Goal: Task Accomplishment & Management: Use online tool/utility

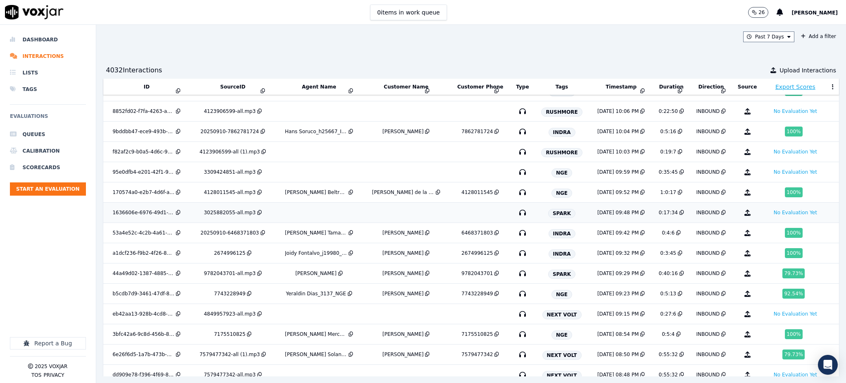
scroll to position [55, 0]
click at [516, 292] on icon "button" at bounding box center [522, 292] width 13 height 13
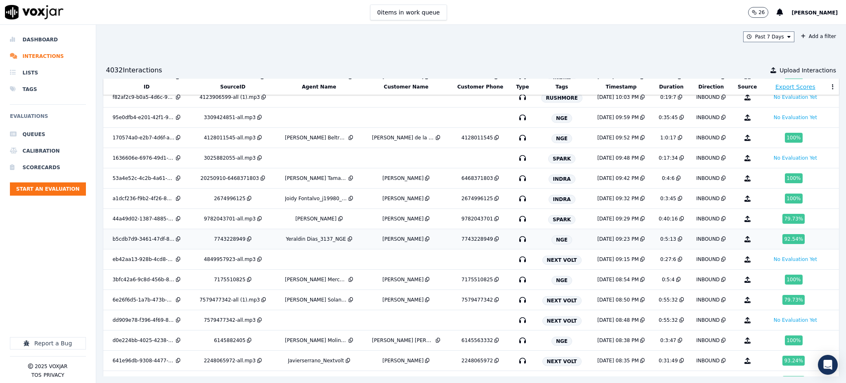
scroll to position [110, 0]
click at [516, 257] on icon "button" at bounding box center [522, 258] width 13 height 13
click at [516, 279] on icon "button" at bounding box center [522, 278] width 13 height 13
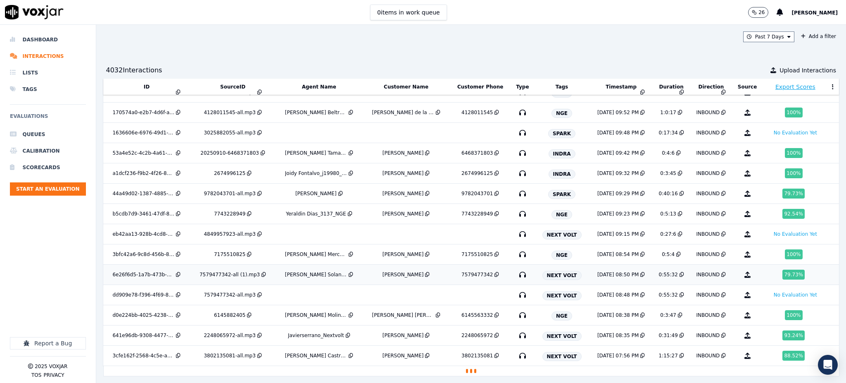
scroll to position [160, 0]
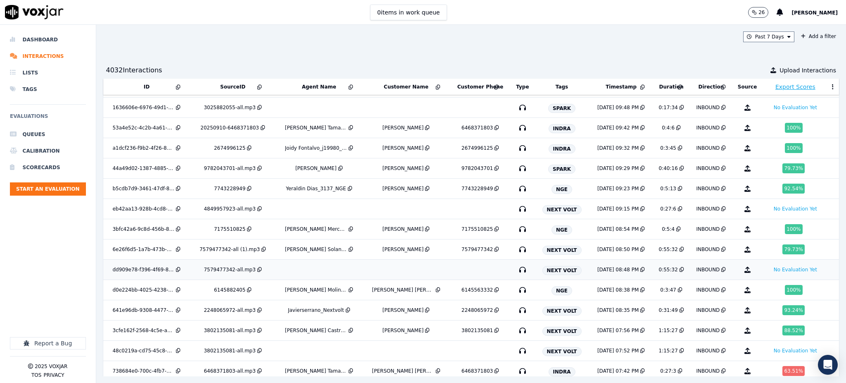
click at [516, 269] on icon "button" at bounding box center [522, 269] width 13 height 13
click at [516, 288] on icon "button" at bounding box center [522, 289] width 13 height 13
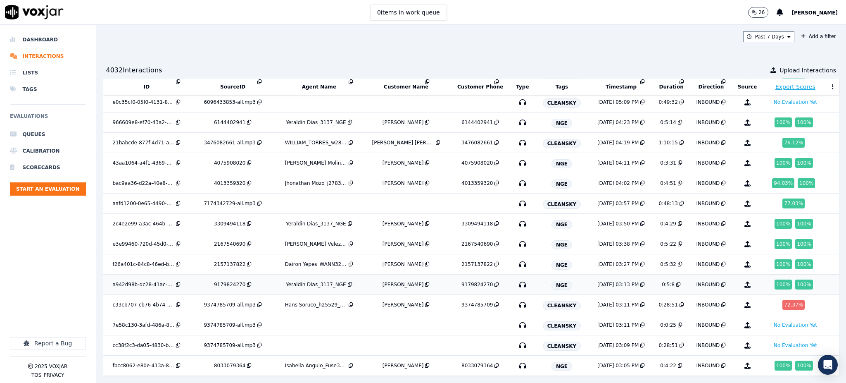
scroll to position [545, 0]
click at [516, 318] on icon "button" at bounding box center [522, 324] width 13 height 13
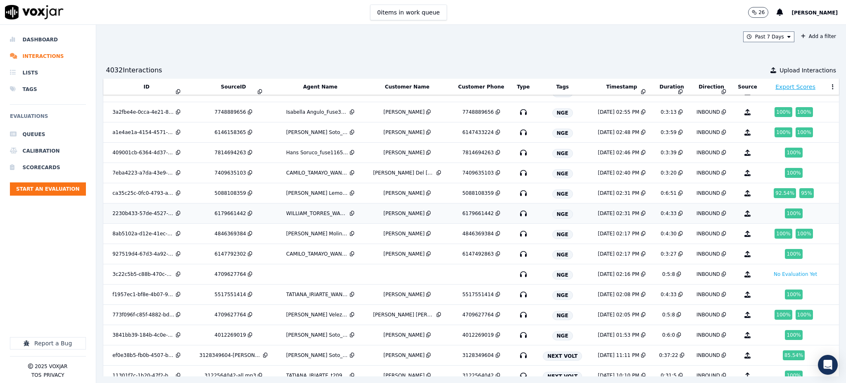
scroll to position [840, 0]
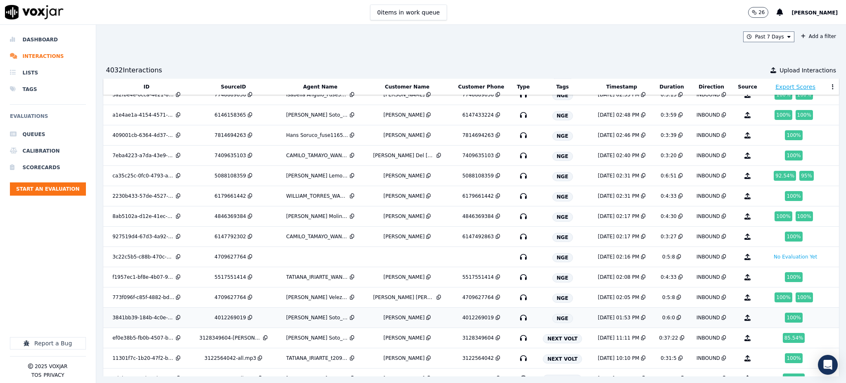
click at [517, 318] on icon "button" at bounding box center [523, 317] width 13 height 13
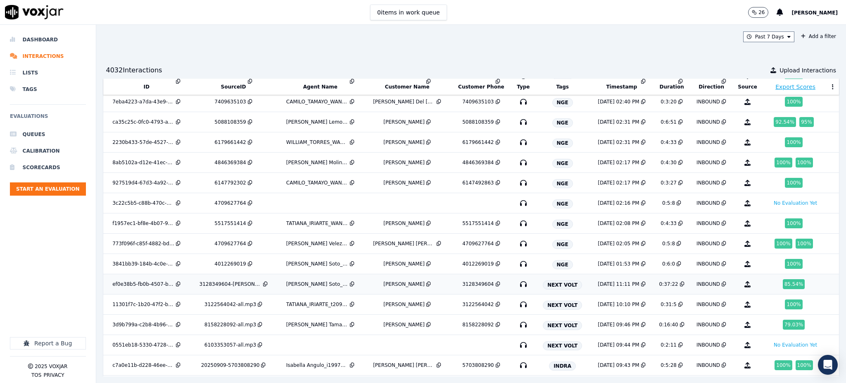
scroll to position [895, 0]
click at [517, 283] on icon "button" at bounding box center [523, 282] width 13 height 13
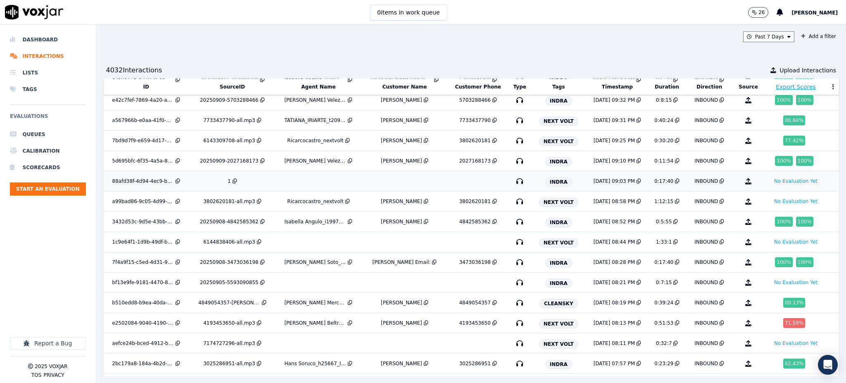
scroll to position [1181, 0]
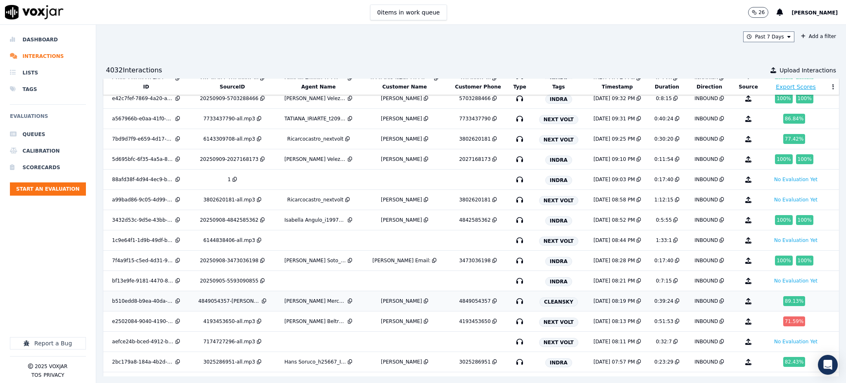
click at [513, 300] on icon "button" at bounding box center [519, 300] width 13 height 13
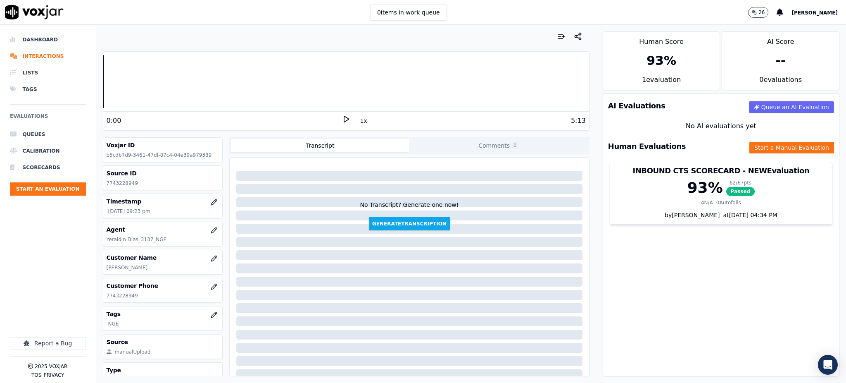
click at [342, 119] on icon at bounding box center [346, 119] width 8 height 8
drag, startPoint x: 672, startPoint y: 267, endPoint x: 577, endPoint y: 259, distance: 95.0
click at [672, 267] on div "AI Evaluations Queue an AI Evaluation No AI evaluations yet Human Evaluations S…" at bounding box center [721, 234] width 237 height 283
drag, startPoint x: 135, startPoint y: 296, endPoint x: 106, endPoint y: 300, distance: 29.2
click at [106, 300] on div "Customer Phone [PHONE_NUMBER]" at bounding box center [162, 290] width 119 height 24
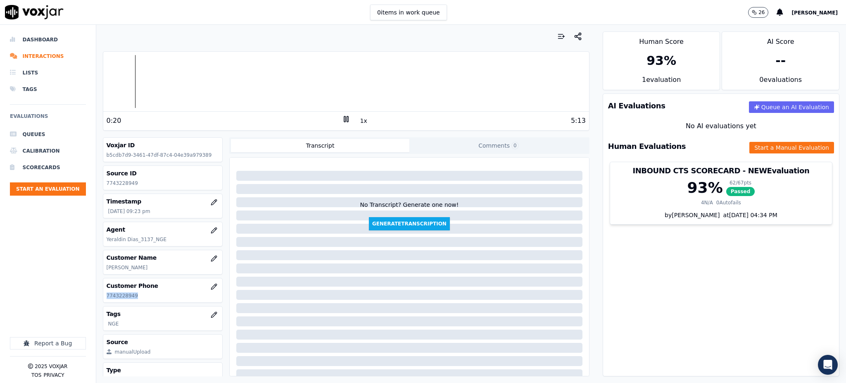
copy p "7743228949"
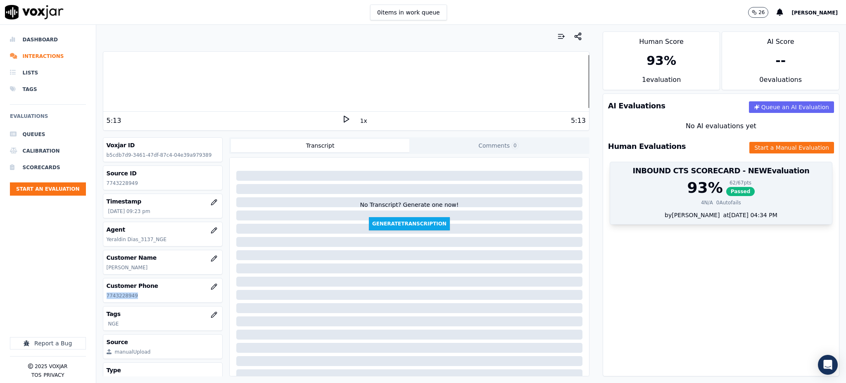
click at [726, 191] on span "Passed" at bounding box center [740, 191] width 29 height 9
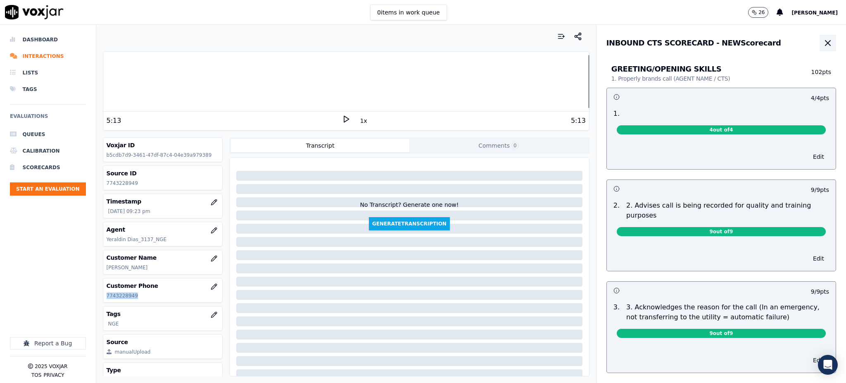
click at [826, 43] on icon "button" at bounding box center [828, 42] width 5 height 5
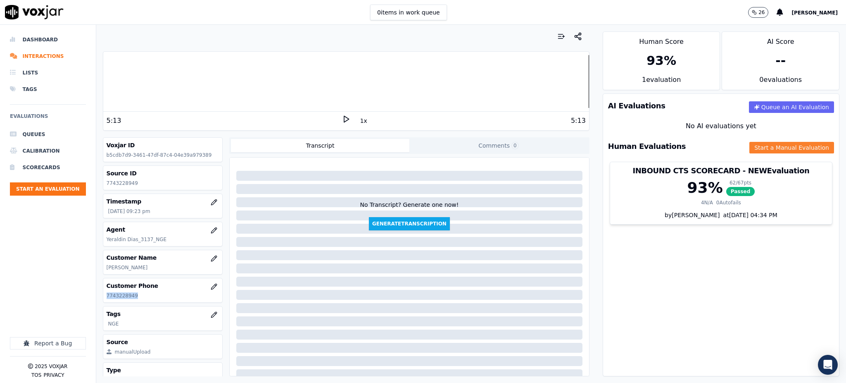
click at [750, 143] on button "Start a Manual Evaluation" at bounding box center [792, 148] width 85 height 12
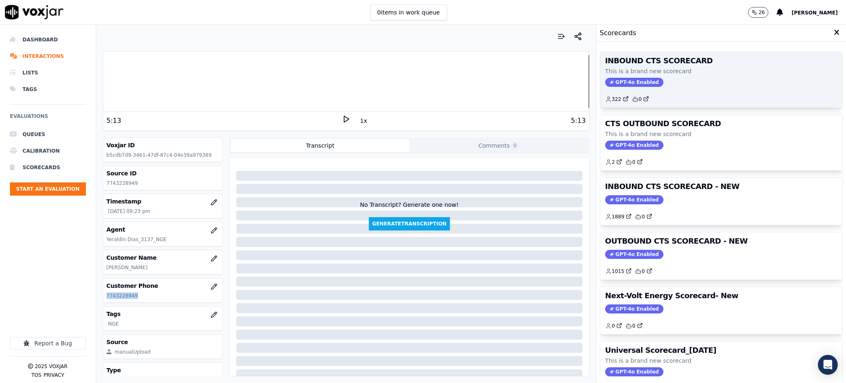
click at [636, 82] on span "GPT-4o Enabled" at bounding box center [634, 82] width 58 height 9
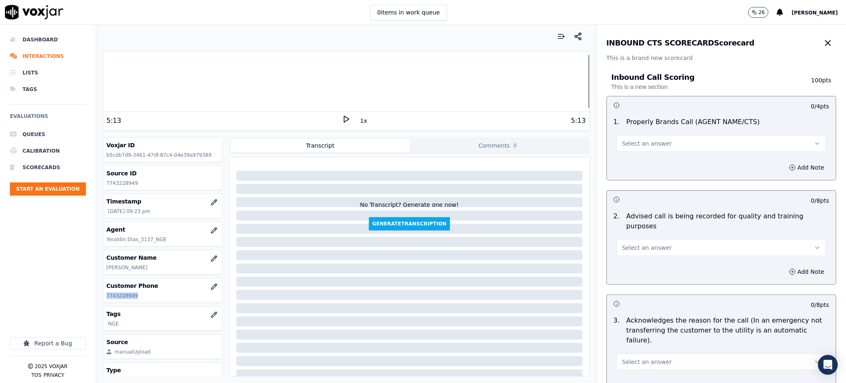
click at [617, 149] on button "Select an answer" at bounding box center [721, 143] width 209 height 17
click at [637, 162] on div "Yes" at bounding box center [703, 161] width 191 height 13
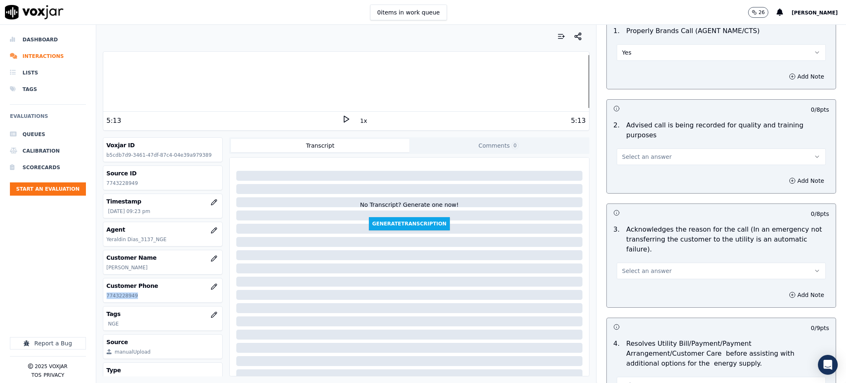
scroll to position [110, 0]
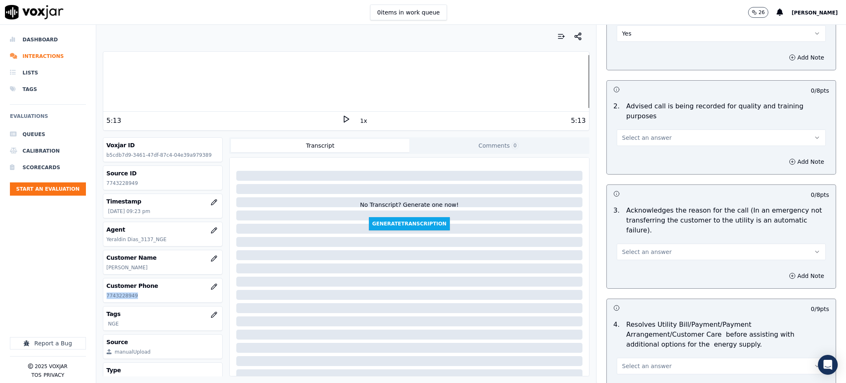
click at [638, 133] on span "Select an answer" at bounding box center [647, 137] width 50 height 8
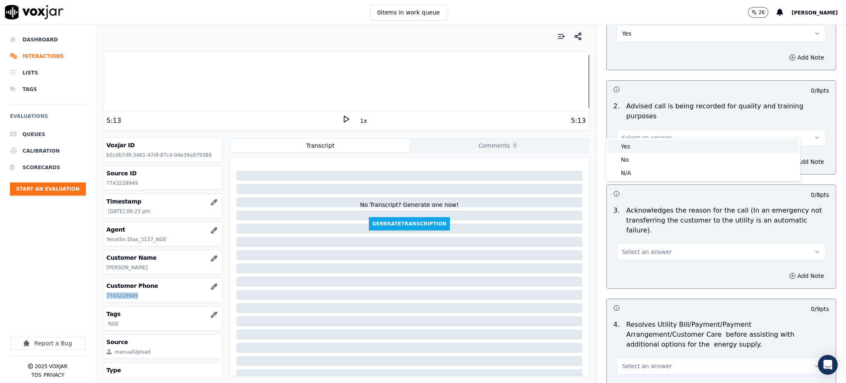
click at [639, 146] on div "Yes" at bounding box center [703, 146] width 191 height 13
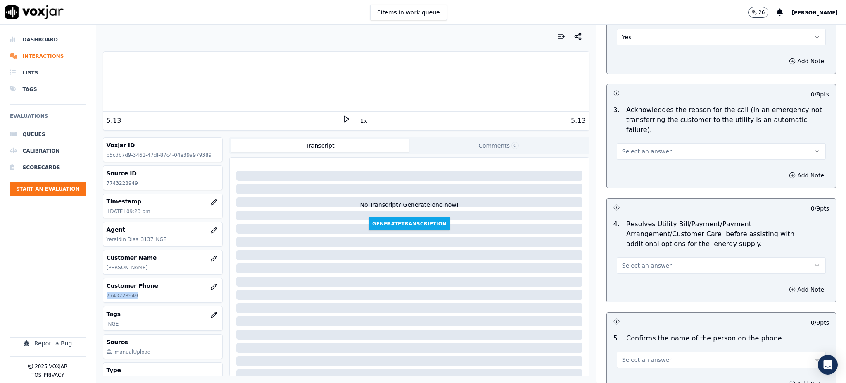
scroll to position [220, 0]
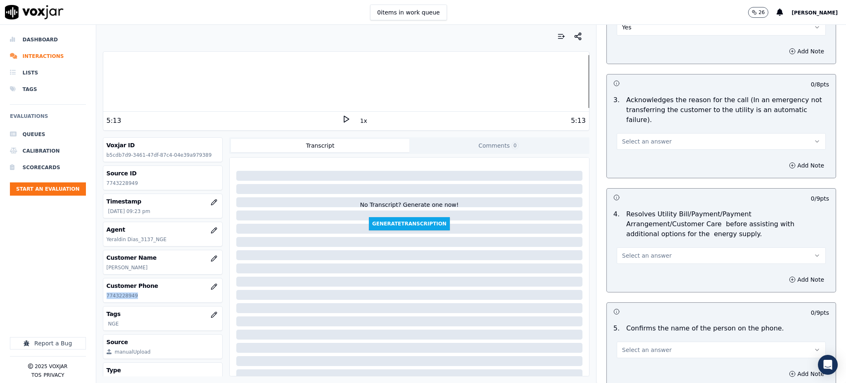
click at [631, 137] on span "Select an answer" at bounding box center [647, 141] width 50 height 8
click at [632, 137] on div "Yes" at bounding box center [703, 139] width 191 height 13
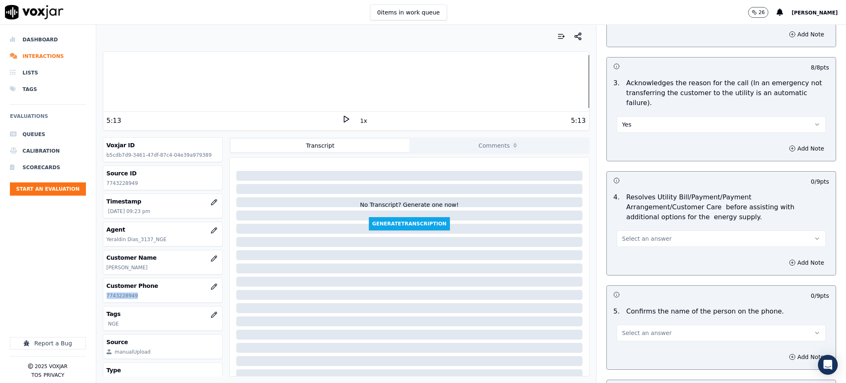
scroll to position [331, 0]
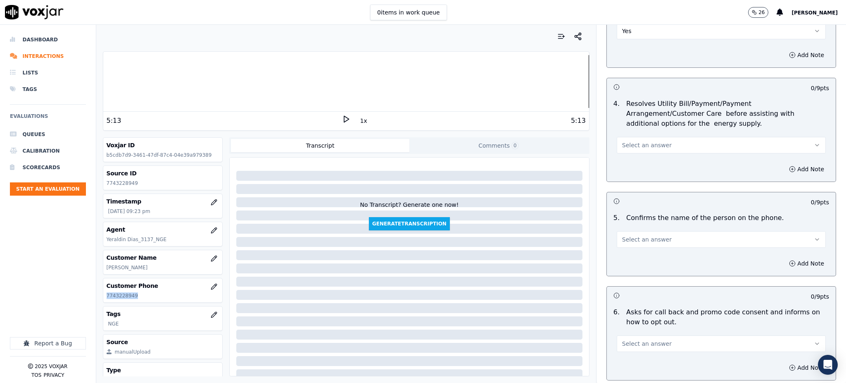
click at [632, 141] on span "Select an answer" at bounding box center [647, 145] width 50 height 8
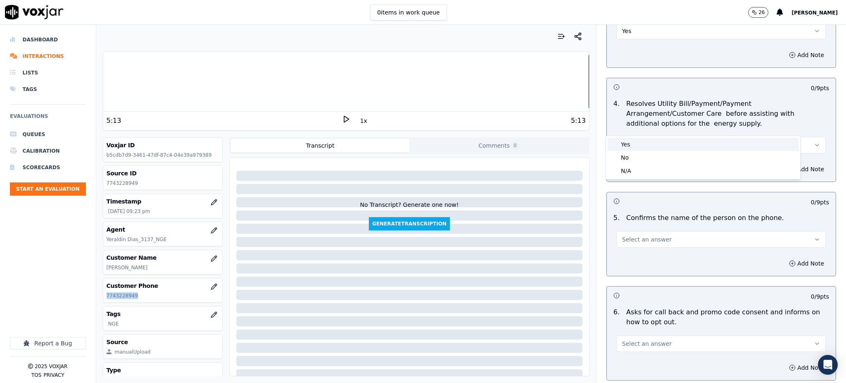
click at [630, 142] on div "Yes" at bounding box center [703, 144] width 191 height 13
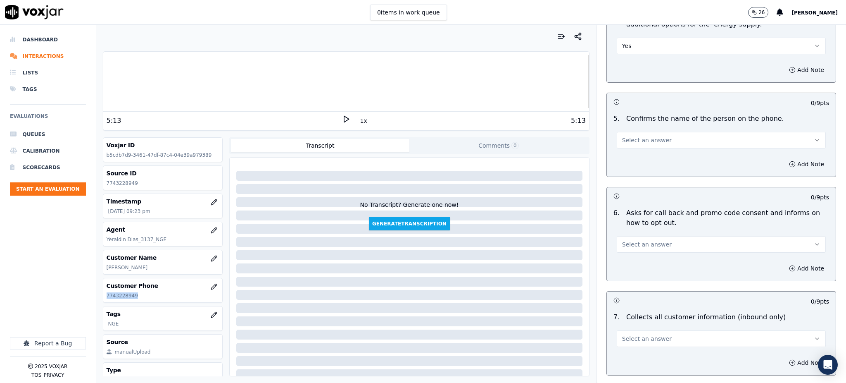
scroll to position [440, 0]
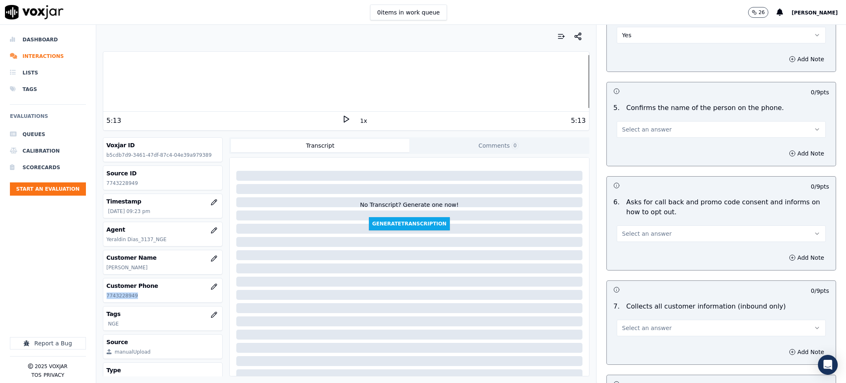
click at [633, 125] on span "Select an answer" at bounding box center [647, 129] width 50 height 8
click at [631, 130] on div "Yes" at bounding box center [703, 127] width 191 height 13
click at [637, 229] on span "Select an answer" at bounding box center [647, 233] width 50 height 8
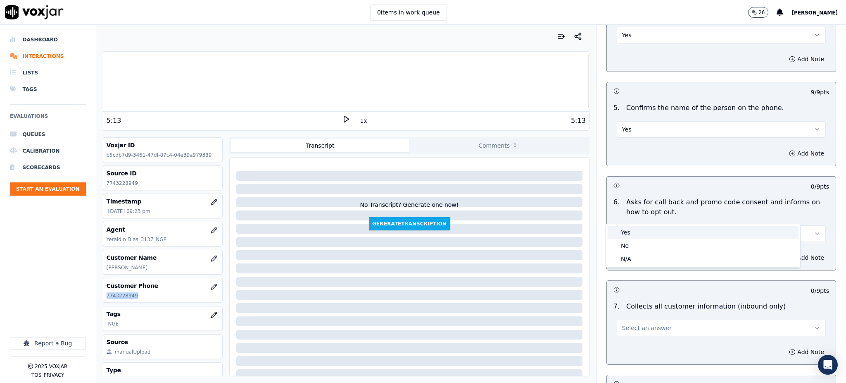
click at [636, 235] on div "Yes" at bounding box center [703, 232] width 191 height 13
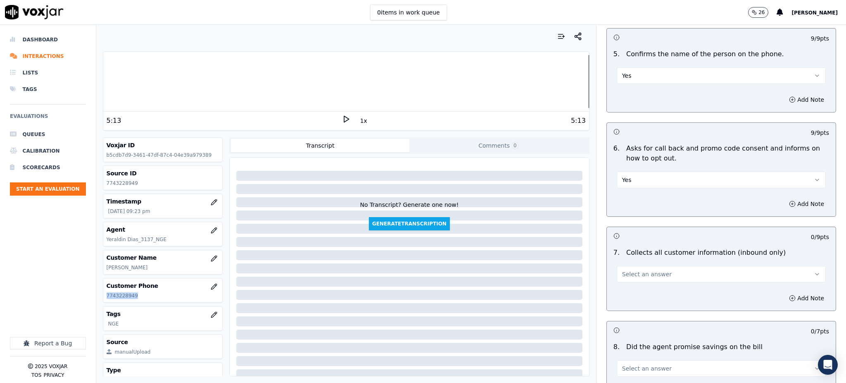
scroll to position [496, 0]
click at [634, 268] on span "Select an answer" at bounding box center [647, 272] width 50 height 8
click at [622, 271] on div "Yes" at bounding box center [703, 271] width 191 height 13
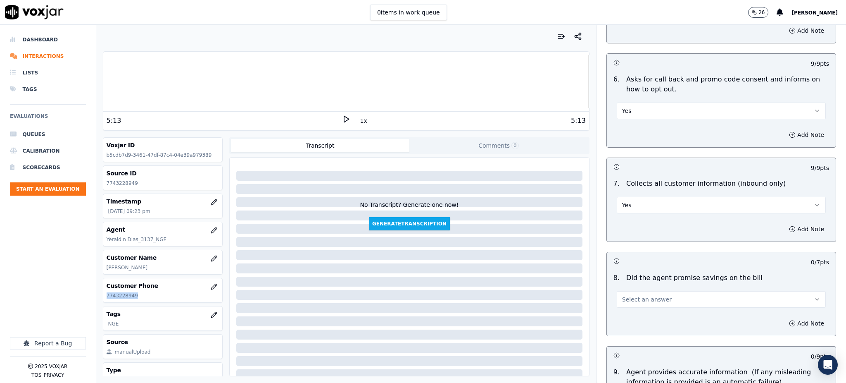
scroll to position [606, 0]
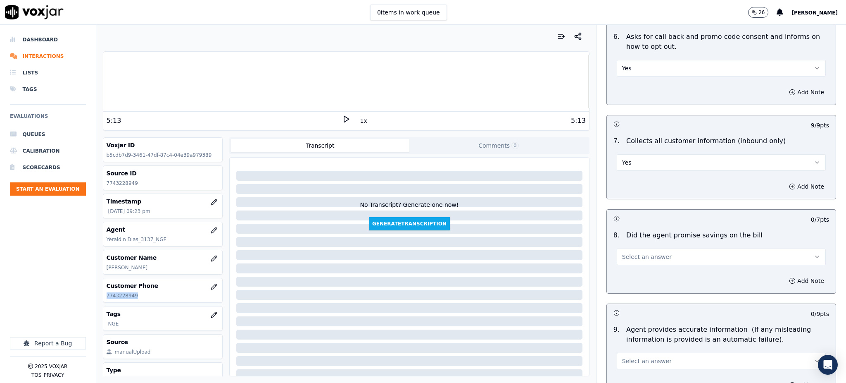
click at [630, 252] on span "Select an answer" at bounding box center [647, 256] width 50 height 8
click at [628, 259] on div "Yes" at bounding box center [703, 255] width 191 height 13
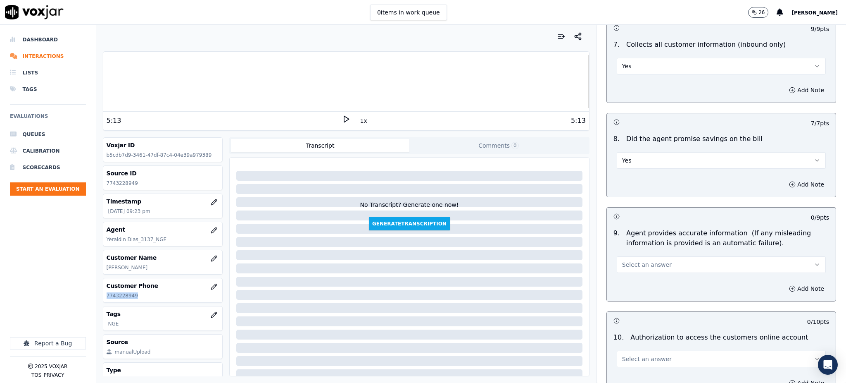
scroll to position [716, 0]
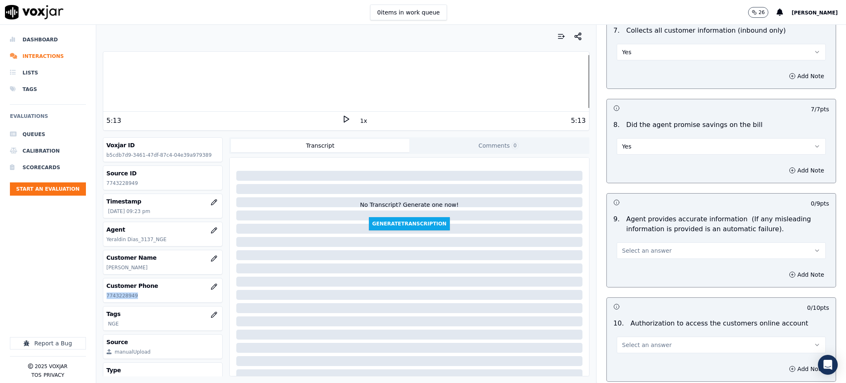
click at [626, 246] on span "Select an answer" at bounding box center [647, 250] width 50 height 8
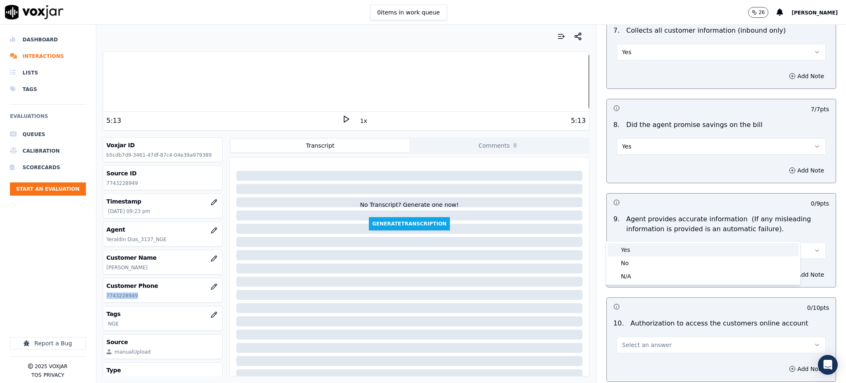
drag, startPoint x: 626, startPoint y: 240, endPoint x: 625, endPoint y: 251, distance: 10.8
click at [625, 251] on div "Yes" at bounding box center [703, 249] width 191 height 13
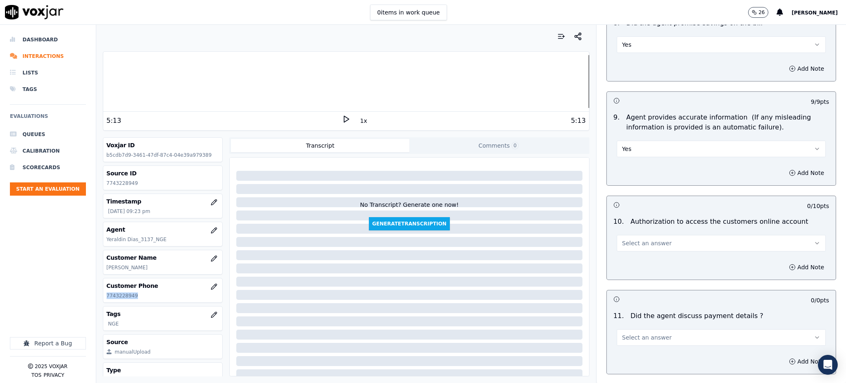
scroll to position [881, 0]
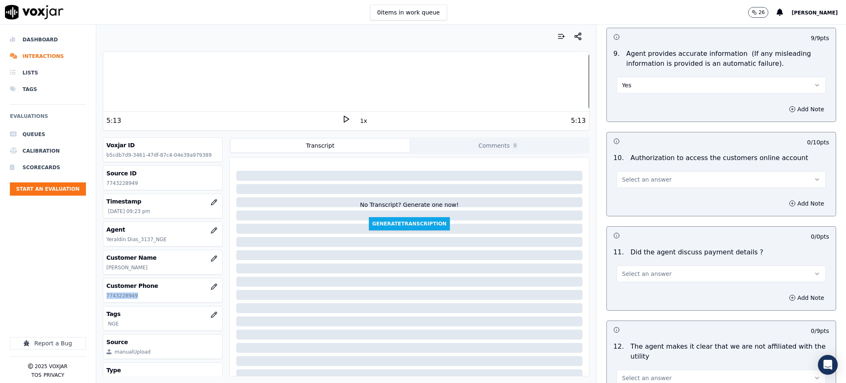
click at [623, 175] on span "Select an answer" at bounding box center [647, 179] width 50 height 8
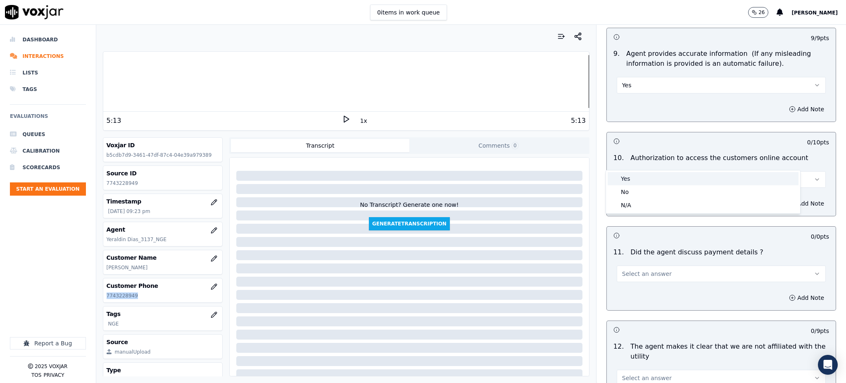
click at [626, 181] on div "Yes" at bounding box center [703, 178] width 191 height 13
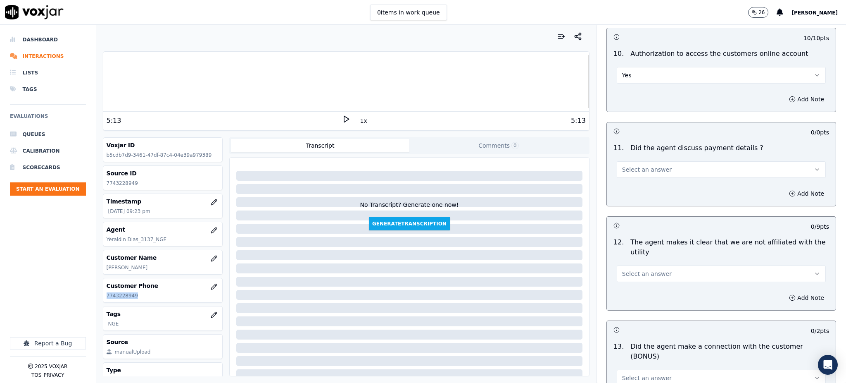
scroll to position [992, 0]
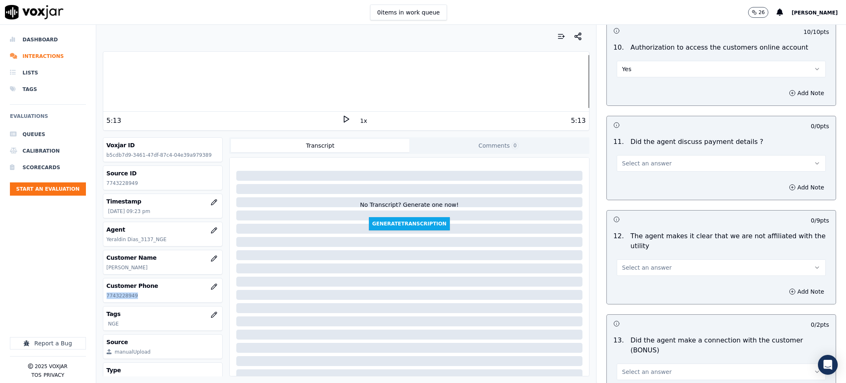
click at [626, 159] on span "Select an answer" at bounding box center [647, 163] width 50 height 8
click at [625, 189] on div "N/A" at bounding box center [703, 188] width 191 height 13
click at [624, 263] on span "Select an answer" at bounding box center [647, 267] width 50 height 8
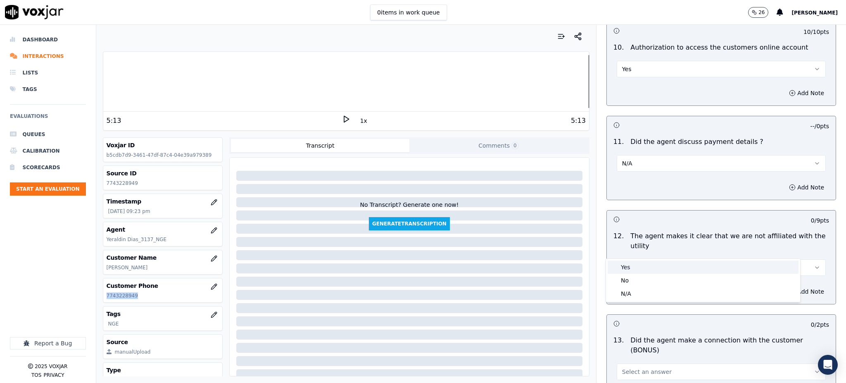
click at [626, 265] on div "Yes" at bounding box center [703, 266] width 191 height 13
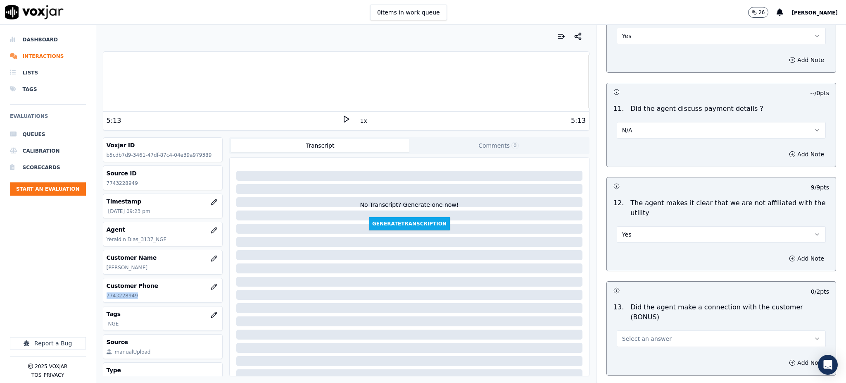
scroll to position [1157, 0]
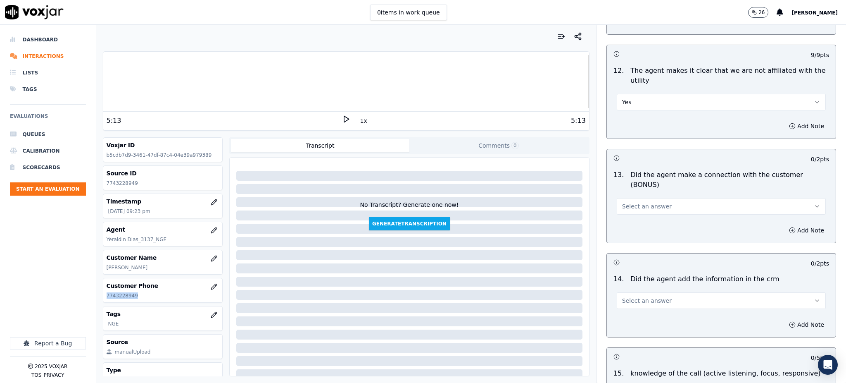
click at [624, 202] on span "Select an answer" at bounding box center [647, 206] width 50 height 8
click at [626, 200] on div "Yes" at bounding box center [703, 195] width 191 height 13
click at [624, 296] on span "Select an answer" at bounding box center [647, 300] width 50 height 8
click at [628, 287] on div "Yes" at bounding box center [703, 289] width 191 height 13
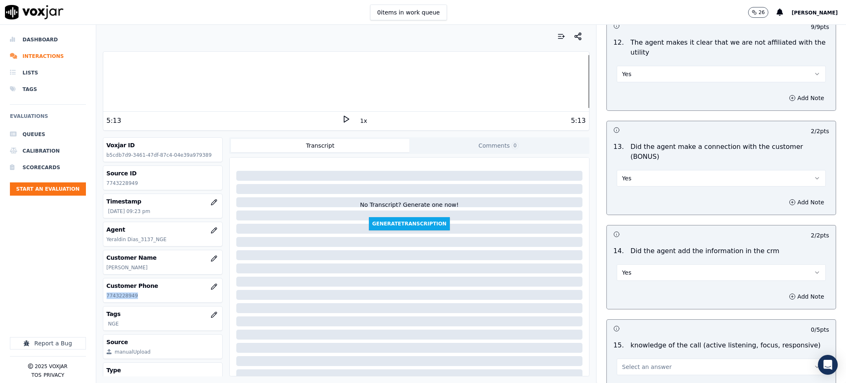
scroll to position [1251, 0]
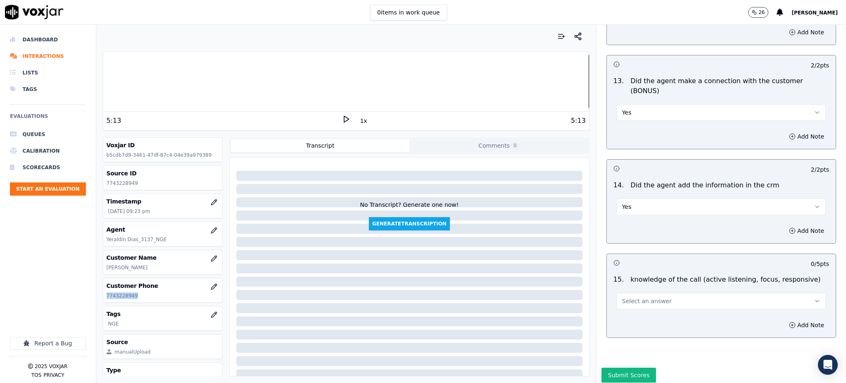
click at [629, 293] on button "Select an answer" at bounding box center [721, 301] width 209 height 17
click at [627, 288] on div "Yes" at bounding box center [703, 290] width 191 height 13
click at [616, 367] on button "Submit Scores" at bounding box center [629, 374] width 55 height 15
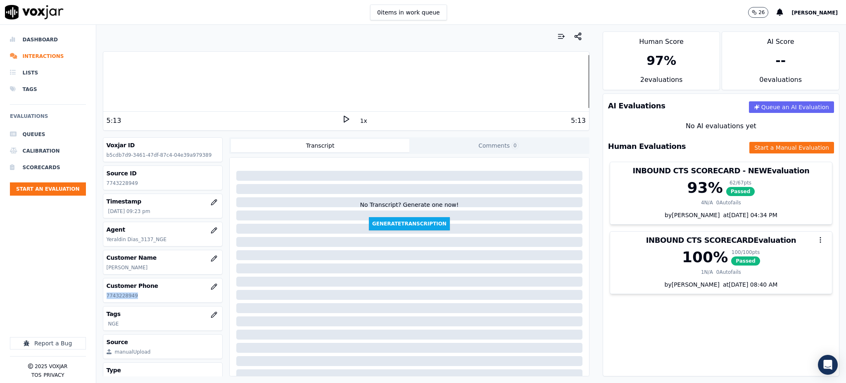
copy p "7743228949"
drag, startPoint x: 625, startPoint y: 326, endPoint x: 625, endPoint y: 321, distance: 5.0
click at [625, 326] on div "AI Evaluations Queue an AI Evaluation No AI evaluations yet Human Evaluations S…" at bounding box center [721, 234] width 237 height 283
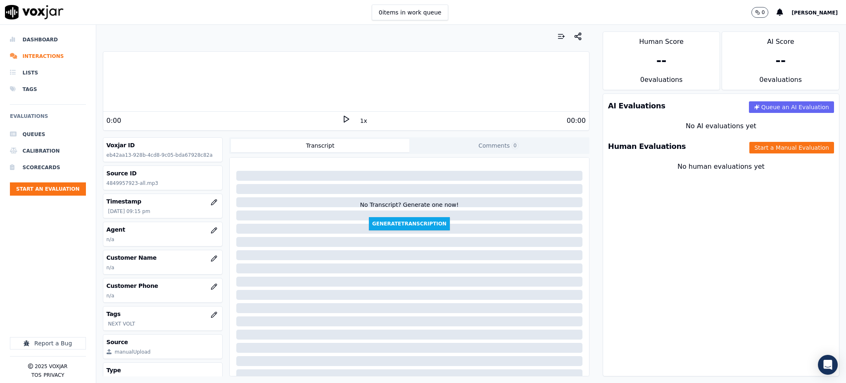
click at [342, 119] on icon at bounding box center [346, 119] width 8 height 8
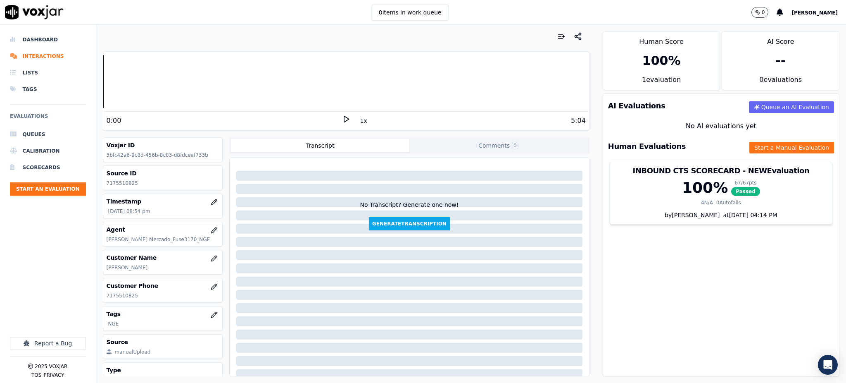
click at [342, 119] on icon at bounding box center [346, 119] width 8 height 8
drag, startPoint x: 141, startPoint y: 295, endPoint x: 107, endPoint y: 298, distance: 34.5
click at [107, 298] on p "7175510825" at bounding box center [163, 295] width 113 height 7
copy p "7175510825"
click at [686, 265] on div "AI Evaluations Queue an AI Evaluation No AI evaluations yet Human Evaluations S…" at bounding box center [721, 234] width 237 height 283
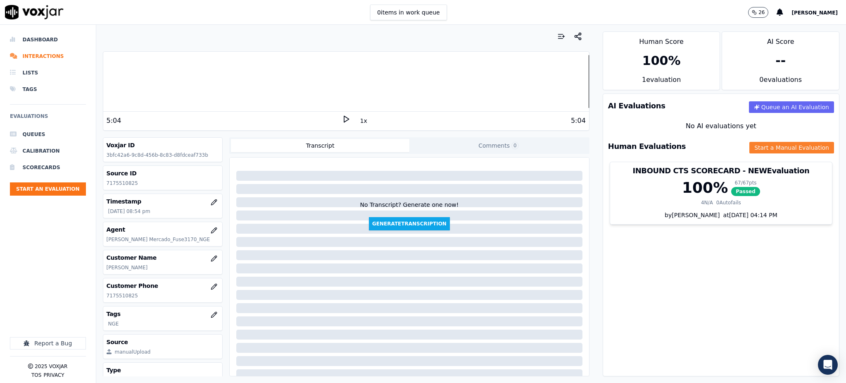
click at [758, 149] on button "Start a Manual Evaluation" at bounding box center [792, 148] width 85 height 12
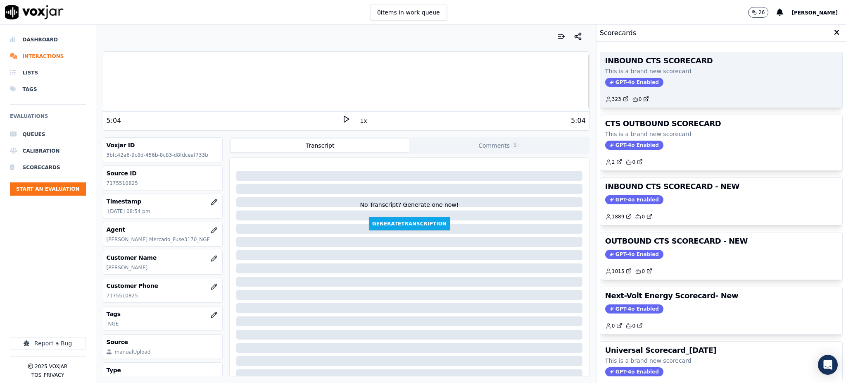
click at [608, 84] on span "GPT-4o Enabled" at bounding box center [634, 82] width 58 height 9
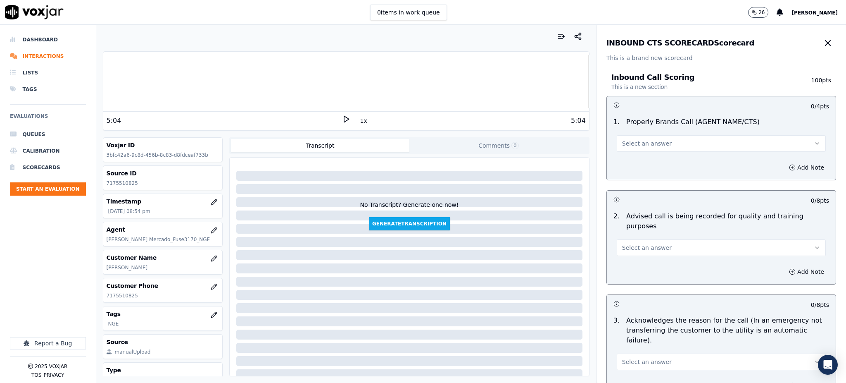
click at [622, 144] on span "Select an answer" at bounding box center [647, 143] width 50 height 8
click at [626, 162] on div "Yes" at bounding box center [703, 161] width 191 height 13
click at [625, 243] on span "Select an answer" at bounding box center [647, 247] width 50 height 8
click at [628, 255] on div "Yes" at bounding box center [703, 256] width 191 height 13
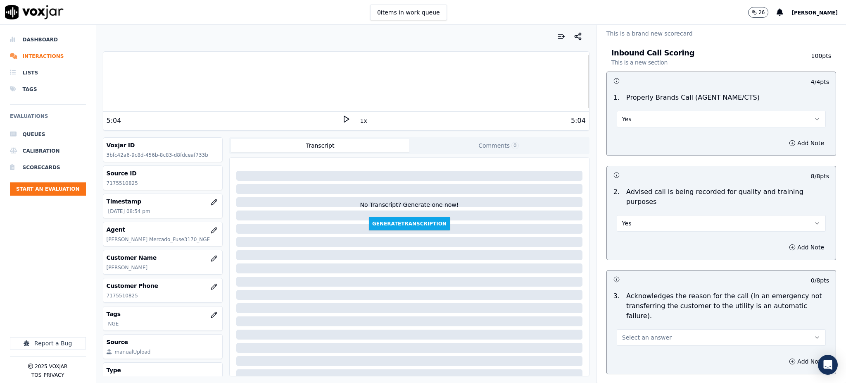
scroll to position [110, 0]
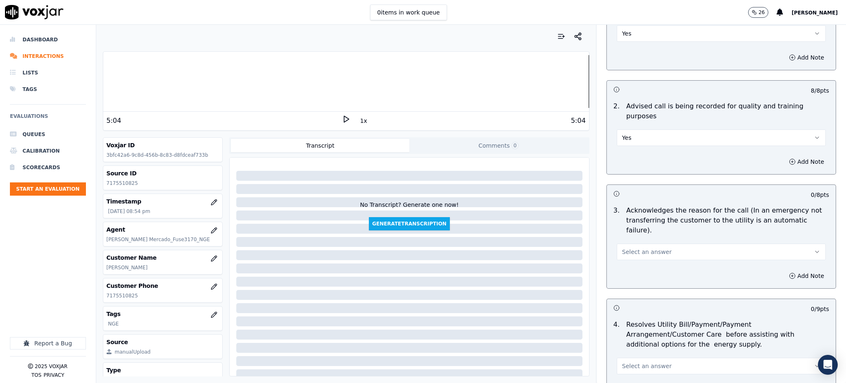
click at [622, 248] on span "Select an answer" at bounding box center [647, 252] width 50 height 8
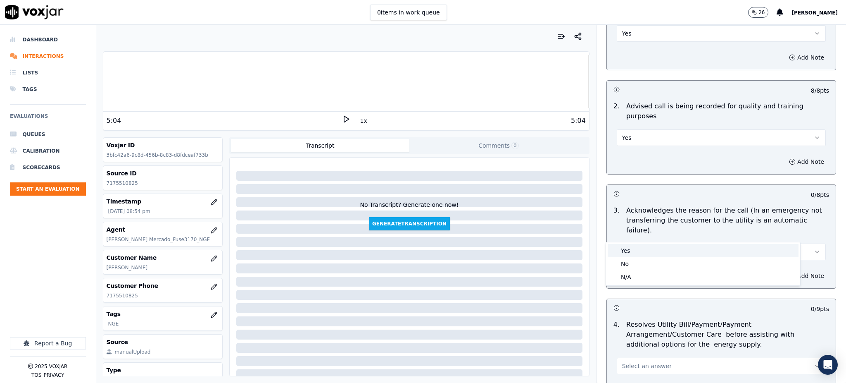
click at [629, 251] on div "Yes" at bounding box center [703, 250] width 191 height 13
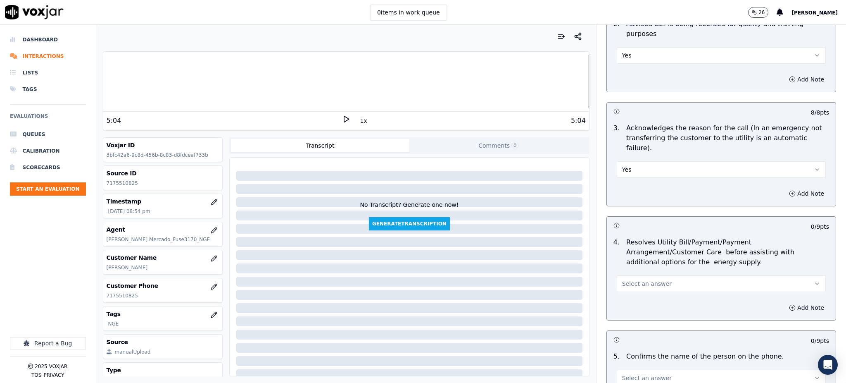
scroll to position [220, 0]
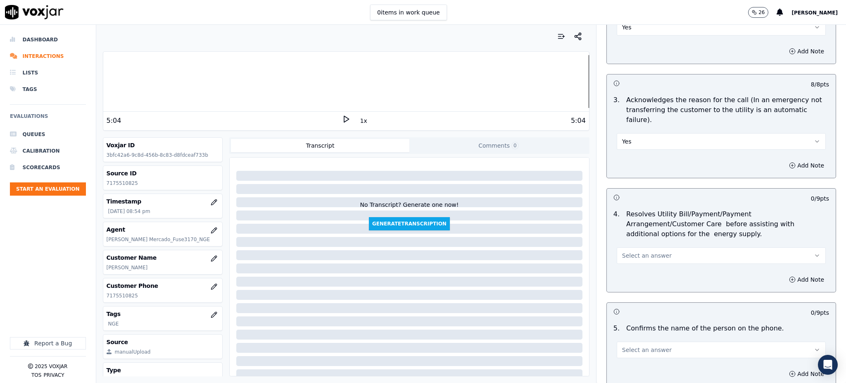
click at [625, 247] on button "Select an answer" at bounding box center [721, 255] width 209 height 17
click at [627, 249] on div "Yes" at bounding box center [703, 254] width 191 height 13
click at [624, 345] on span "Select an answer" at bounding box center [647, 349] width 50 height 8
click at [629, 279] on div "Yes" at bounding box center [703, 284] width 191 height 13
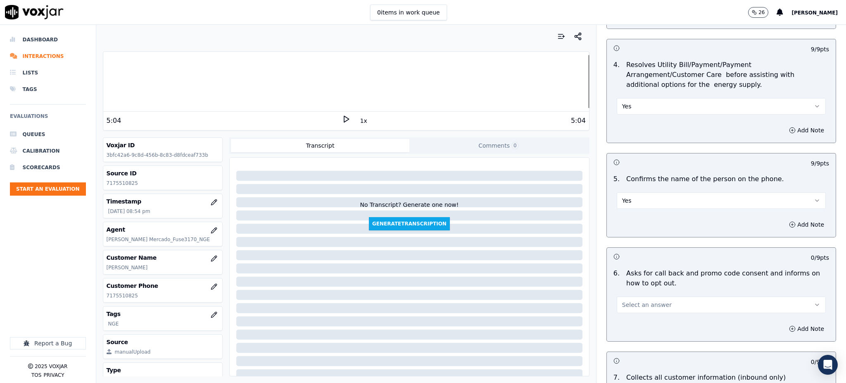
scroll to position [386, 0]
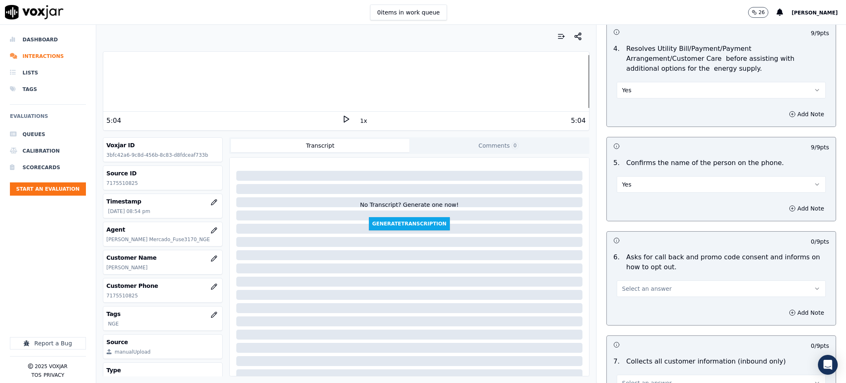
click at [622, 284] on span "Select an answer" at bounding box center [647, 288] width 50 height 8
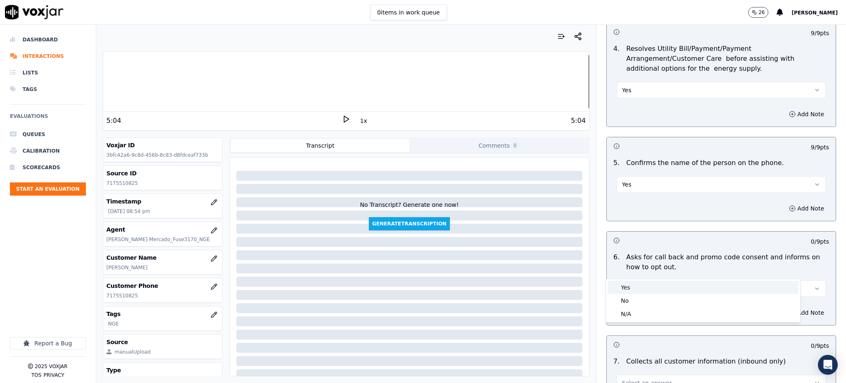
click at [624, 290] on div "Yes" at bounding box center [703, 287] width 191 height 13
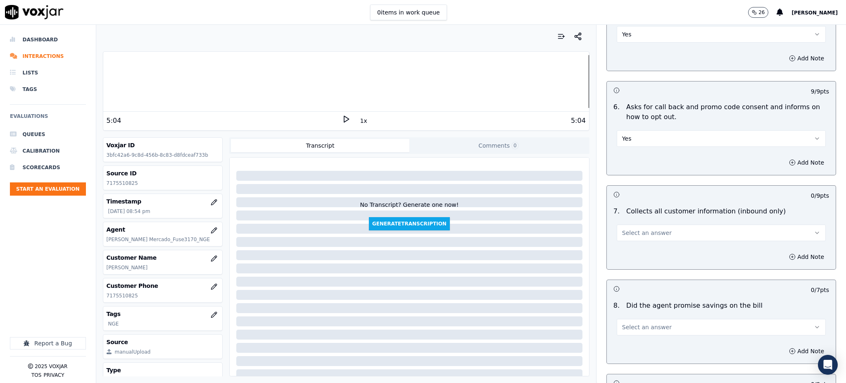
scroll to position [551, 0]
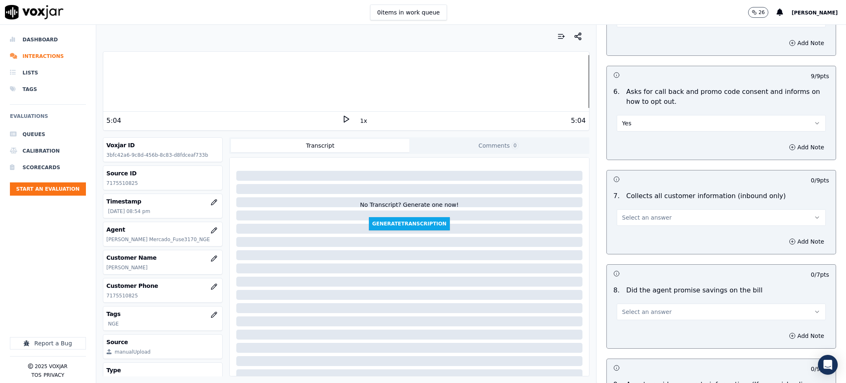
click at [624, 213] on span "Select an answer" at bounding box center [647, 217] width 50 height 8
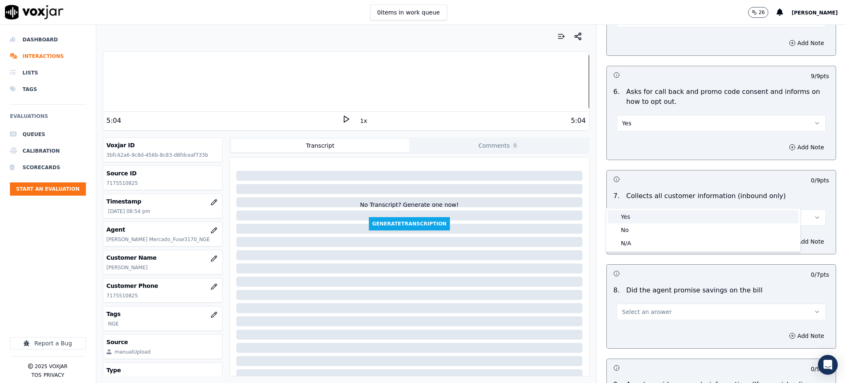
click at [620, 212] on div "Yes" at bounding box center [703, 216] width 191 height 13
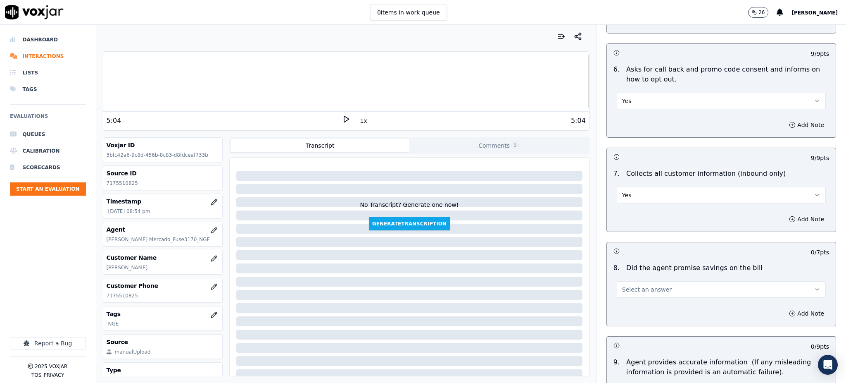
scroll to position [661, 0]
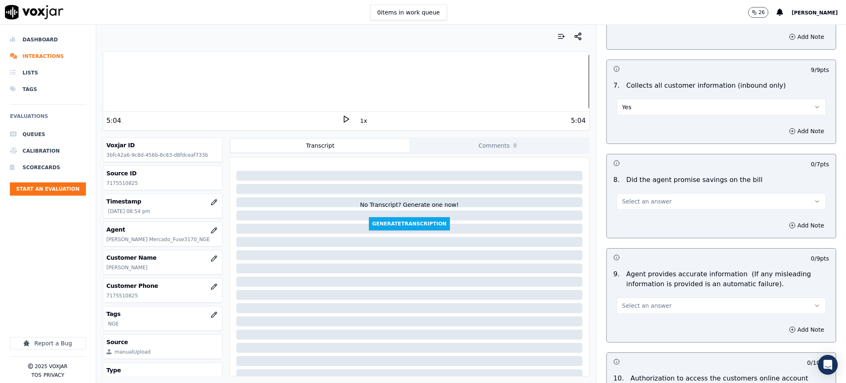
click at [626, 197] on span "Select an answer" at bounding box center [647, 201] width 50 height 8
click at [626, 199] on div "Yes" at bounding box center [703, 200] width 191 height 13
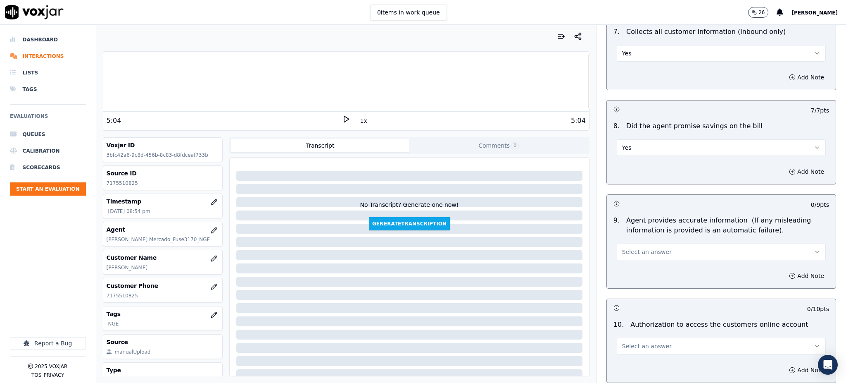
scroll to position [716, 0]
click at [626, 246] on span "Select an answer" at bounding box center [647, 250] width 50 height 8
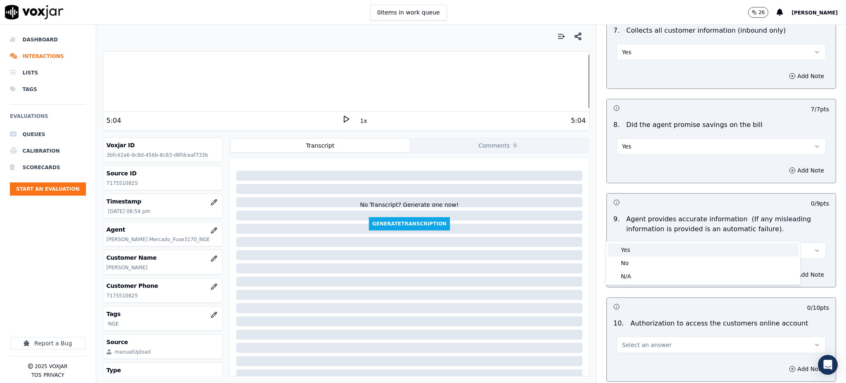
click at [625, 249] on div "Yes" at bounding box center [703, 249] width 191 height 13
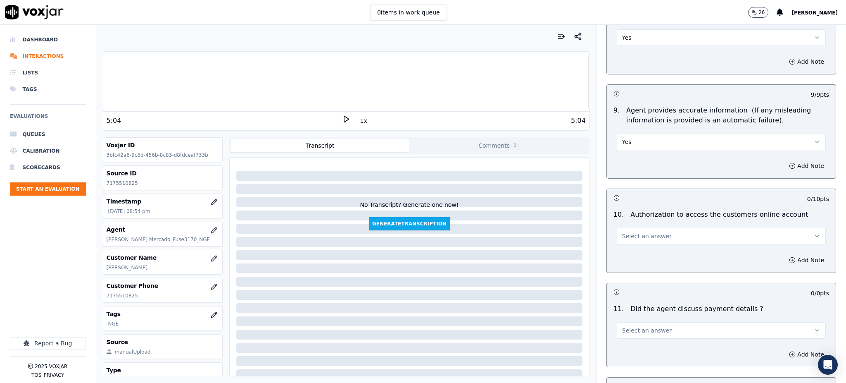
scroll to position [826, 0]
click at [622, 230] on span "Select an answer" at bounding box center [647, 234] width 50 height 8
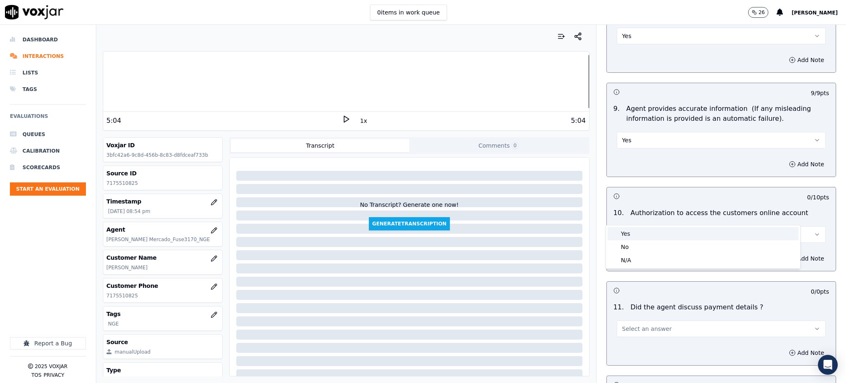
click at [622, 235] on div "Yes" at bounding box center [703, 233] width 191 height 13
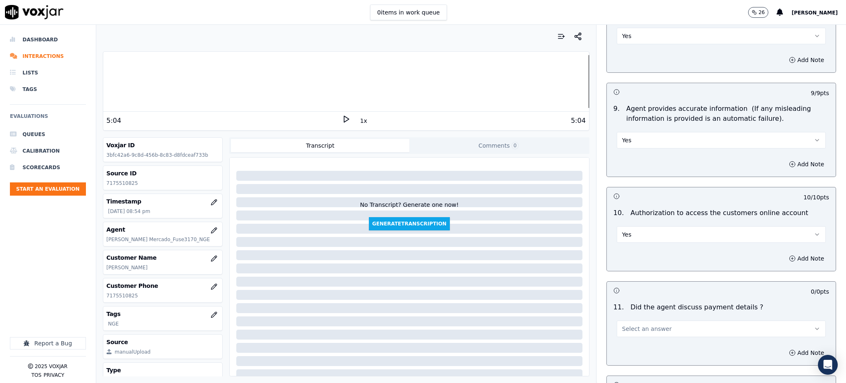
drag, startPoint x: 621, startPoint y: 302, endPoint x: 626, endPoint y: 318, distance: 16.3
click at [622, 320] on button "Select an answer" at bounding box center [721, 328] width 209 height 17
click at [632, 351] on div "N/A" at bounding box center [703, 354] width 191 height 13
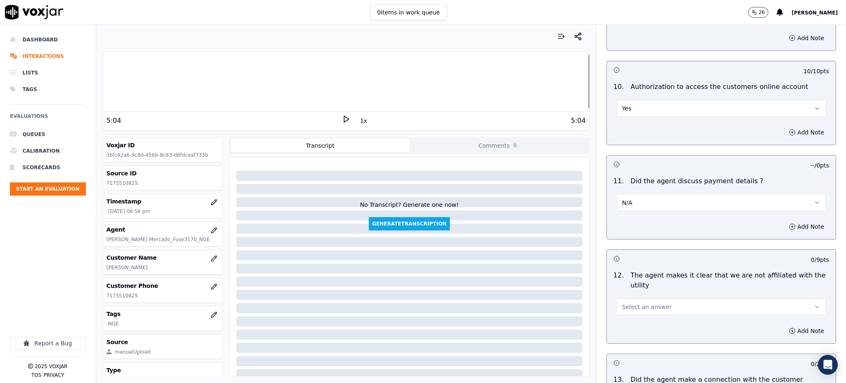
scroll to position [992, 0]
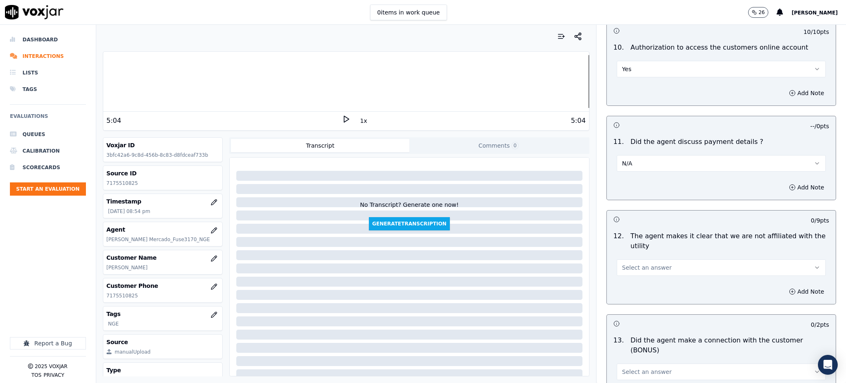
click at [633, 263] on span "Select an answer" at bounding box center [647, 267] width 50 height 8
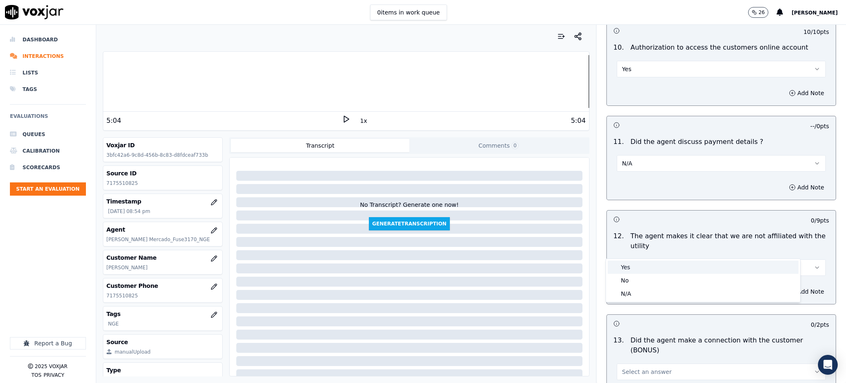
click at [630, 269] on div "Yes" at bounding box center [703, 266] width 191 height 13
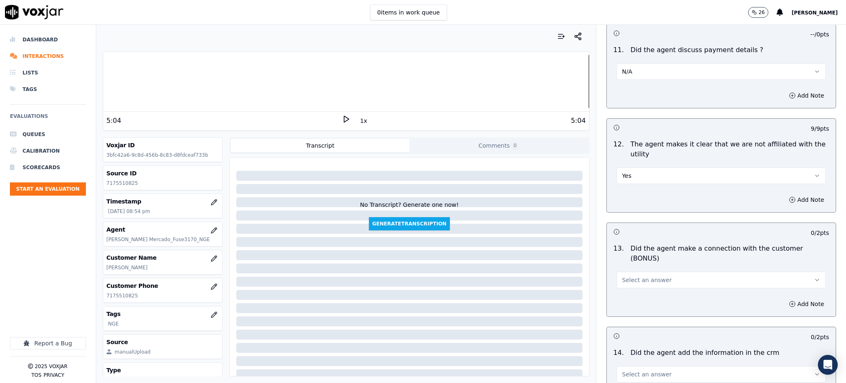
scroll to position [1102, 0]
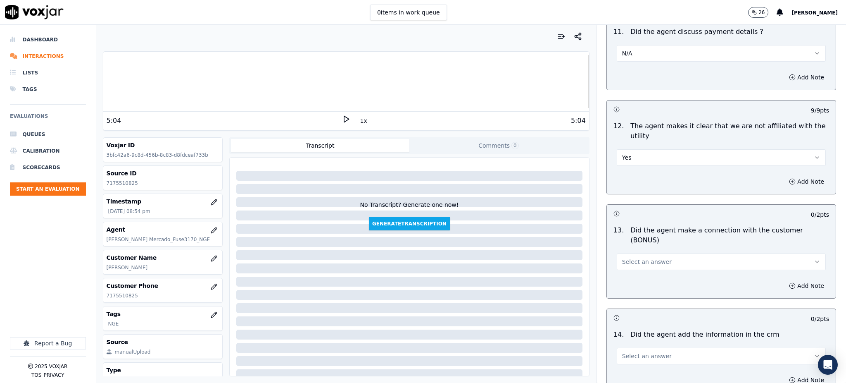
click at [633, 253] on button "Select an answer" at bounding box center [721, 261] width 209 height 17
drag, startPoint x: 635, startPoint y: 248, endPoint x: 633, endPoint y: 264, distance: 16.2
click at [635, 248] on div "Yes" at bounding box center [703, 250] width 191 height 13
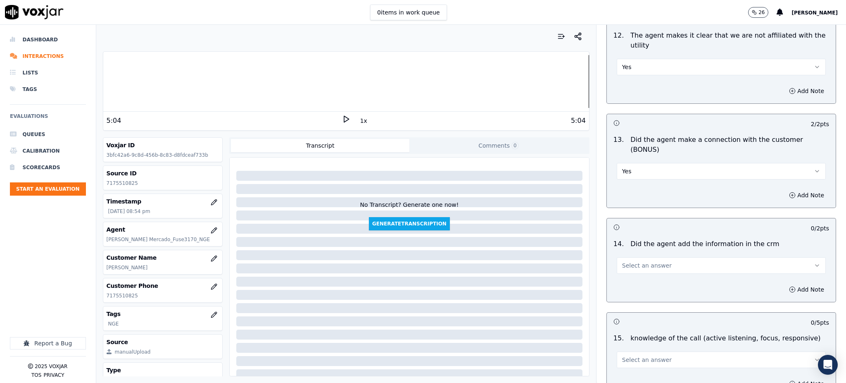
scroll to position [1212, 0]
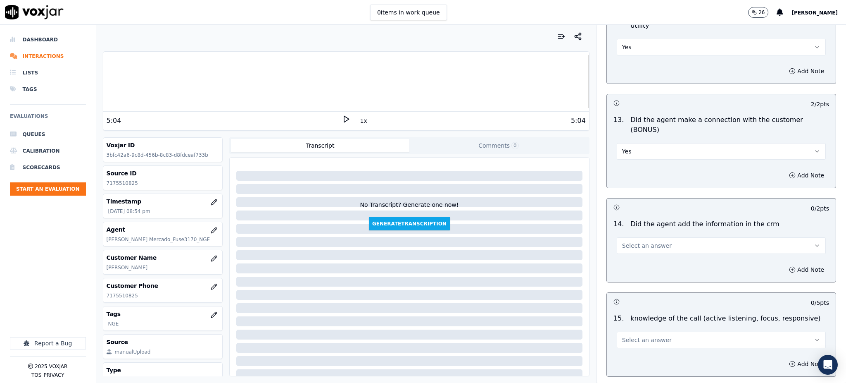
click at [630, 237] on button "Select an answer" at bounding box center [721, 245] width 209 height 17
click at [627, 239] on div "Yes" at bounding box center [703, 235] width 191 height 13
click at [625, 336] on span "Select an answer" at bounding box center [647, 340] width 50 height 8
click at [627, 333] on div "Yes" at bounding box center [703, 329] width 191 height 13
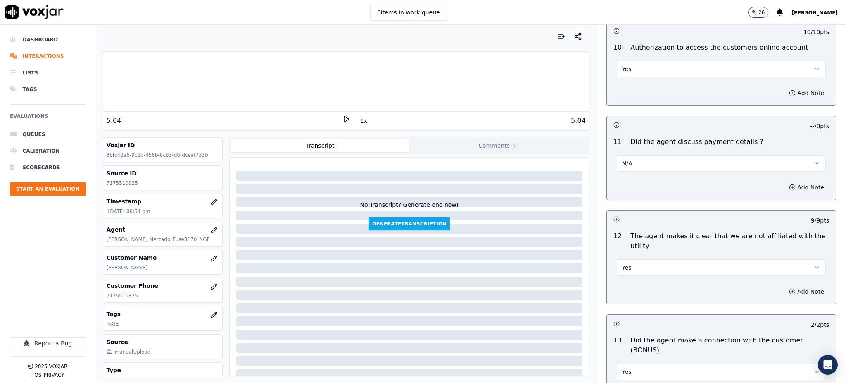
scroll to position [1251, 0]
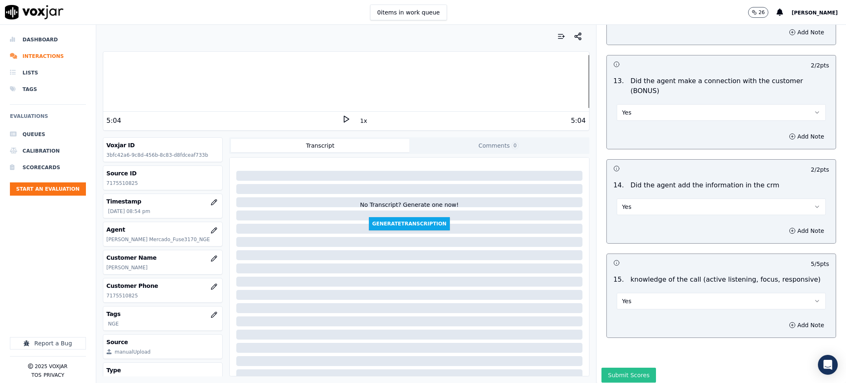
click at [625, 367] on button "Submit Scores" at bounding box center [629, 374] width 55 height 15
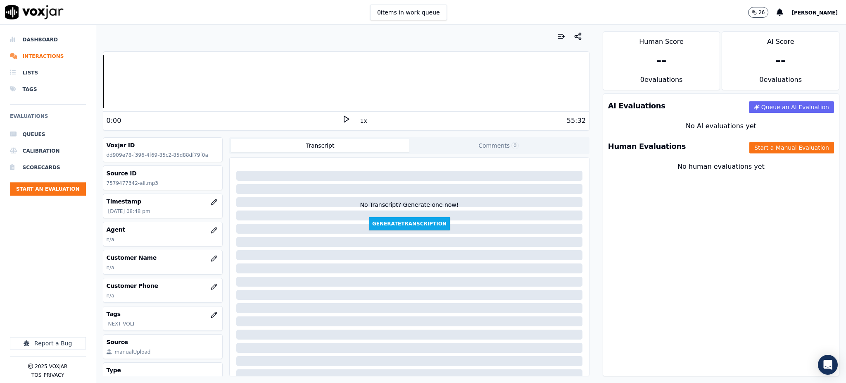
click at [344, 119] on polygon at bounding box center [346, 119] width 5 height 6
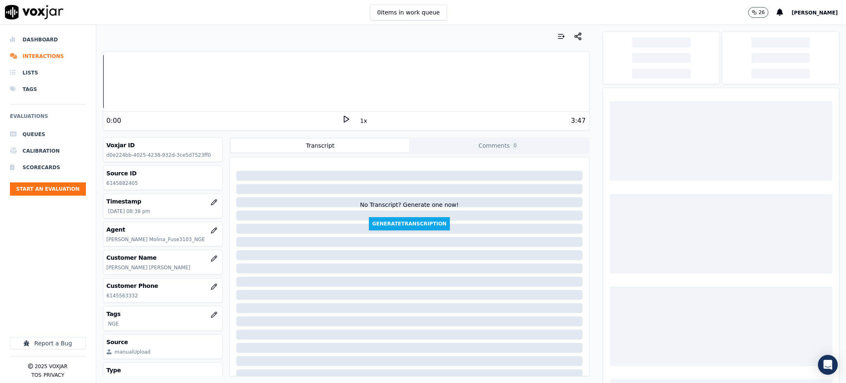
click at [342, 120] on icon at bounding box center [346, 119] width 8 height 8
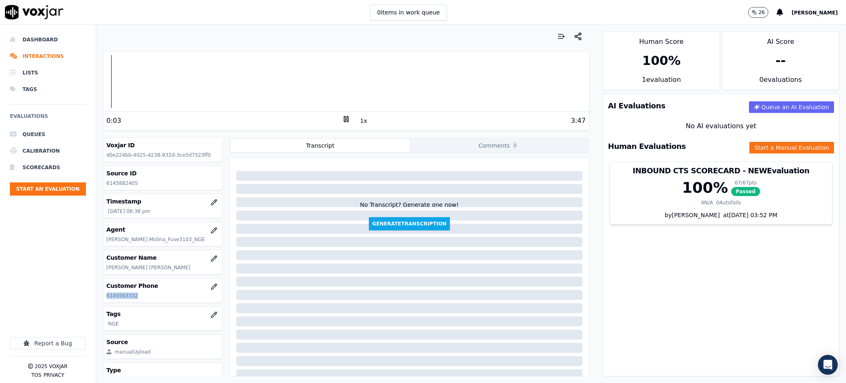
drag, startPoint x: 136, startPoint y: 297, endPoint x: 104, endPoint y: 299, distance: 32.3
click at [104, 299] on div "Customer Phone [PHONE_NUMBER]" at bounding box center [162, 290] width 119 height 24
copy p "6145563332"
drag, startPoint x: 659, startPoint y: 270, endPoint x: 629, endPoint y: 255, distance: 32.9
click at [658, 270] on div "AI Evaluations Queue an AI Evaluation No AI evaluations yet Human Evaluations S…" at bounding box center [721, 234] width 237 height 283
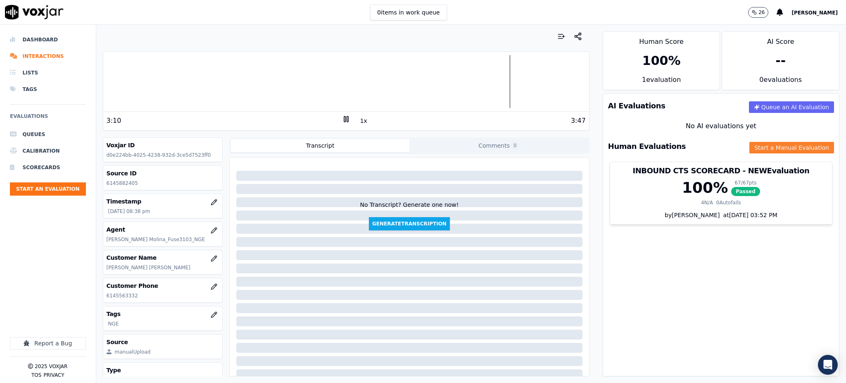
click at [750, 147] on button "Start a Manual Evaluation" at bounding box center [792, 148] width 85 height 12
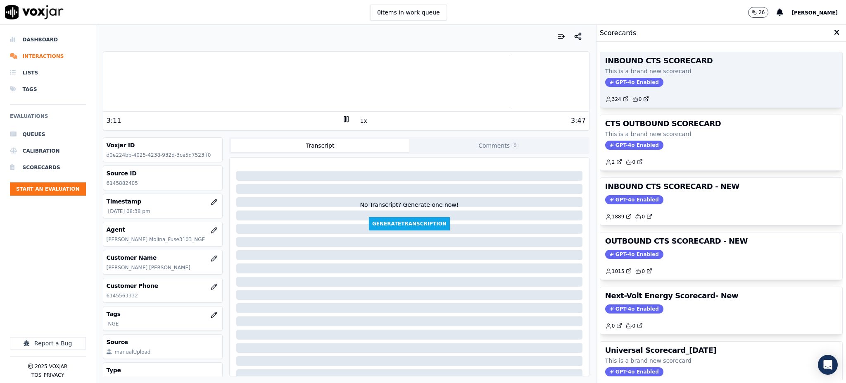
click at [624, 88] on div "INBOUND CTS SCORECARD This is a brand new scorecard GPT-4o Enabled 324 0" at bounding box center [721, 79] width 242 height 55
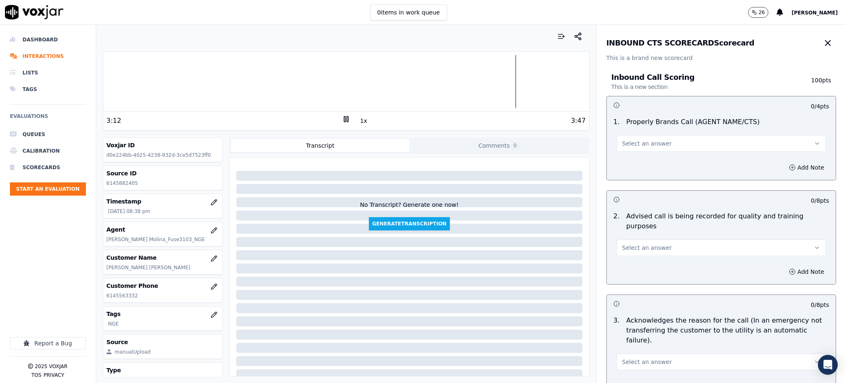
click at [625, 144] on span "Select an answer" at bounding box center [647, 143] width 50 height 8
click at [630, 158] on div "Yes" at bounding box center [703, 161] width 191 height 13
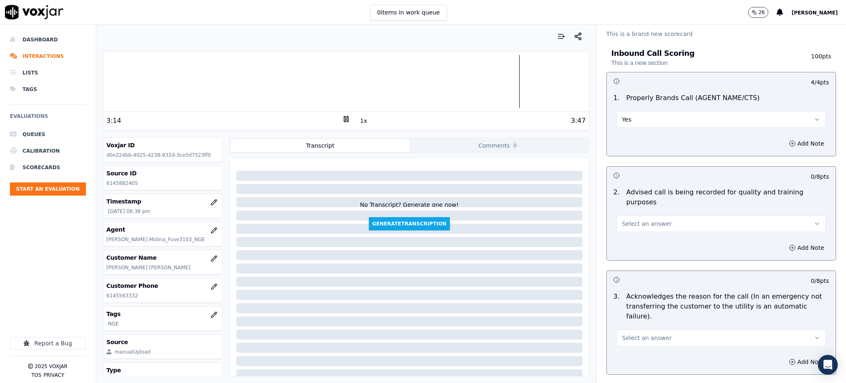
scroll to position [55, 0]
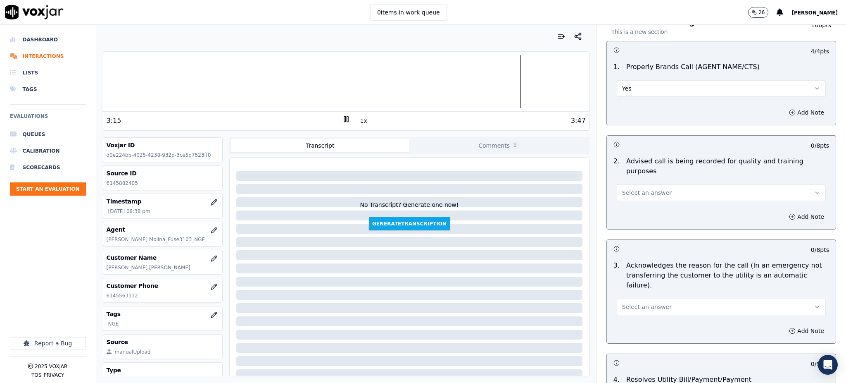
click at [629, 188] on span "Select an answer" at bounding box center [647, 192] width 50 height 8
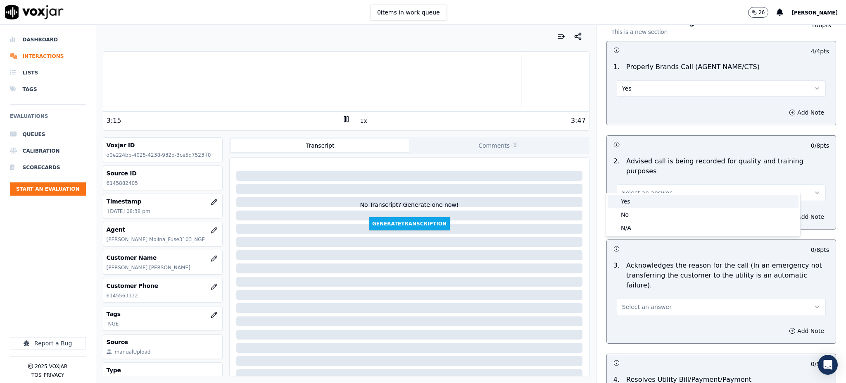
click at [624, 202] on div "Yes" at bounding box center [703, 201] width 191 height 13
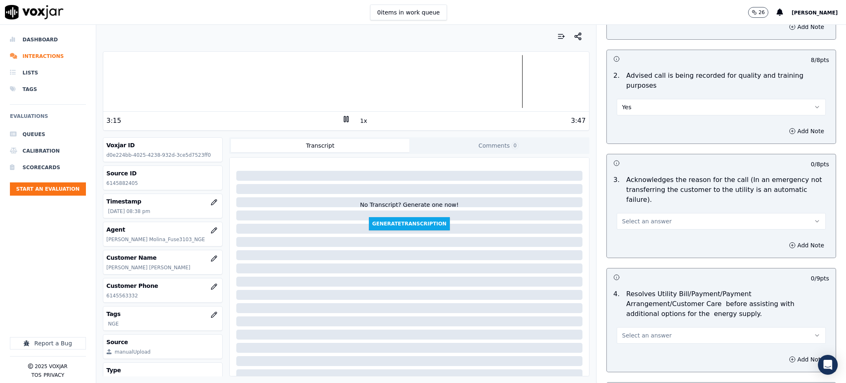
scroll to position [165, 0]
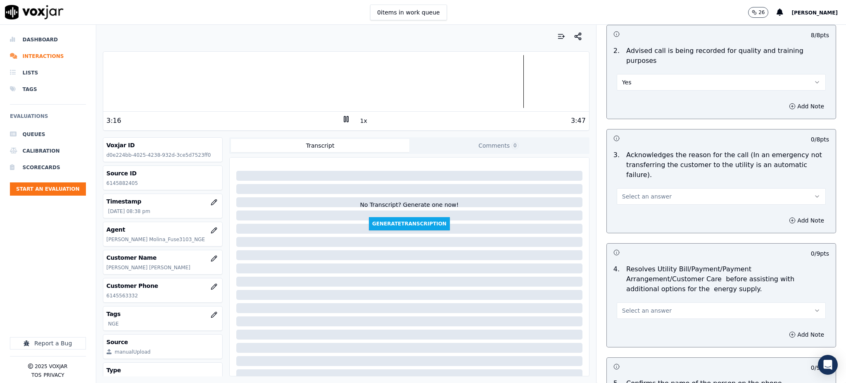
click at [622, 192] on span "Select an answer" at bounding box center [647, 196] width 50 height 8
click at [632, 200] on div "Yes" at bounding box center [703, 194] width 191 height 13
click at [617, 302] on button "Select an answer" at bounding box center [721, 310] width 209 height 17
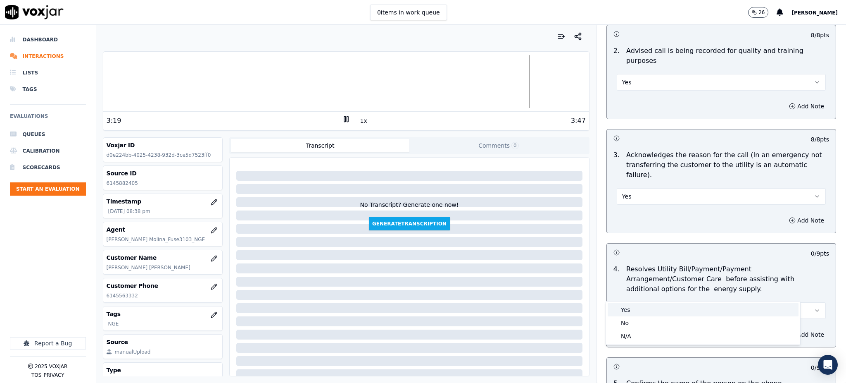
click at [620, 303] on div "Yes" at bounding box center [703, 309] width 191 height 13
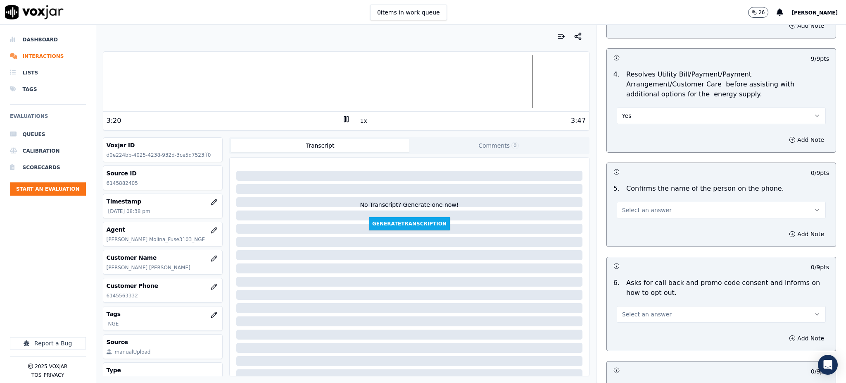
scroll to position [386, 0]
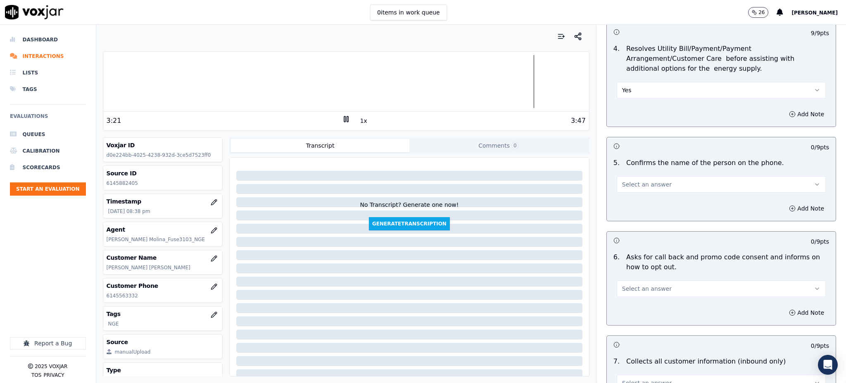
click at [617, 176] on button "Select an answer" at bounding box center [721, 184] width 209 height 17
drag, startPoint x: 619, startPoint y: 184, endPoint x: 644, endPoint y: 224, distance: 47.0
click at [619, 184] on div "Yes" at bounding box center [703, 182] width 191 height 13
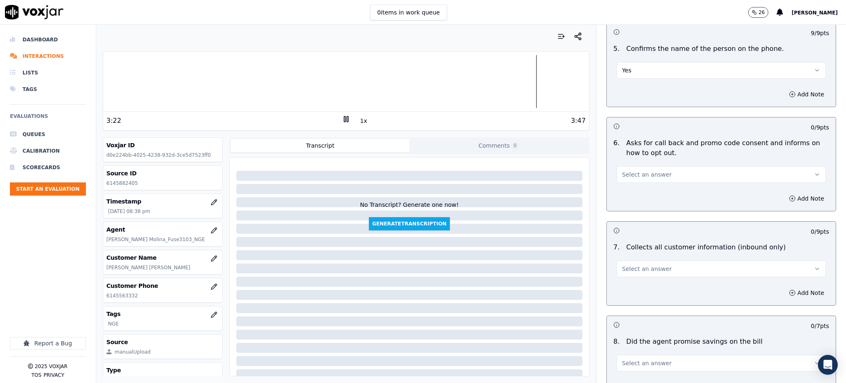
scroll to position [551, 0]
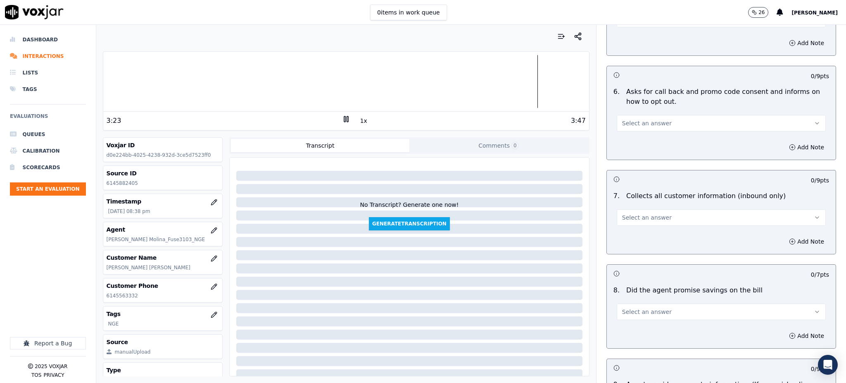
click at [622, 119] on span "Select an answer" at bounding box center [647, 123] width 50 height 8
click at [632, 126] on div "Yes" at bounding box center [703, 121] width 191 height 13
drag, startPoint x: 623, startPoint y: 195, endPoint x: 623, endPoint y: 206, distance: 10.3
click at [623, 213] on span "Select an answer" at bounding box center [647, 217] width 50 height 8
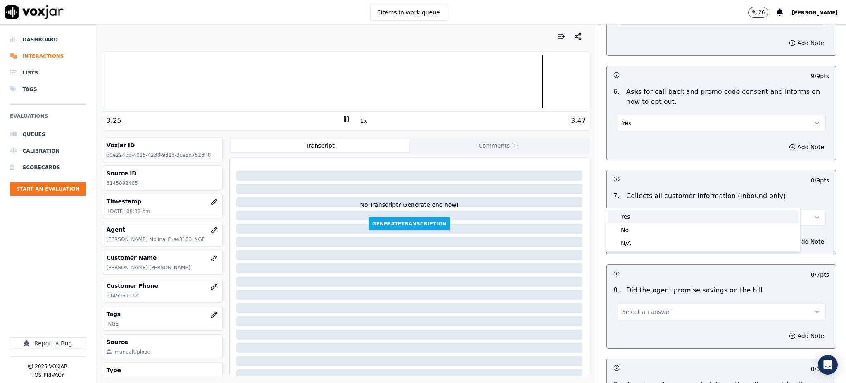
click at [627, 217] on div "Yes" at bounding box center [703, 216] width 191 height 13
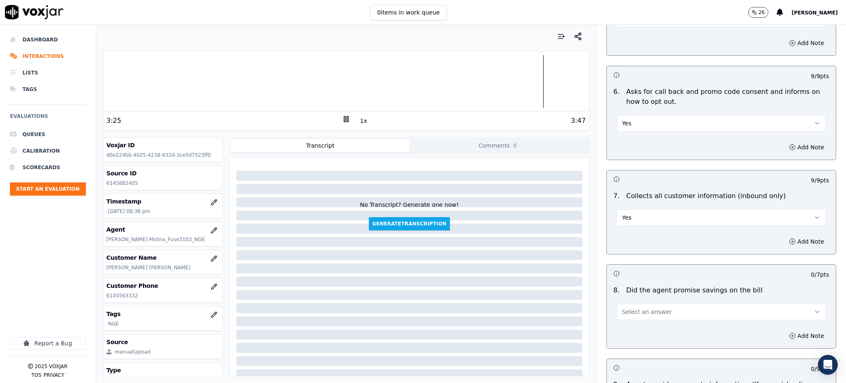
click at [622, 307] on span "Select an answer" at bounding box center [647, 311] width 50 height 8
click at [626, 312] on div "Yes" at bounding box center [703, 310] width 191 height 13
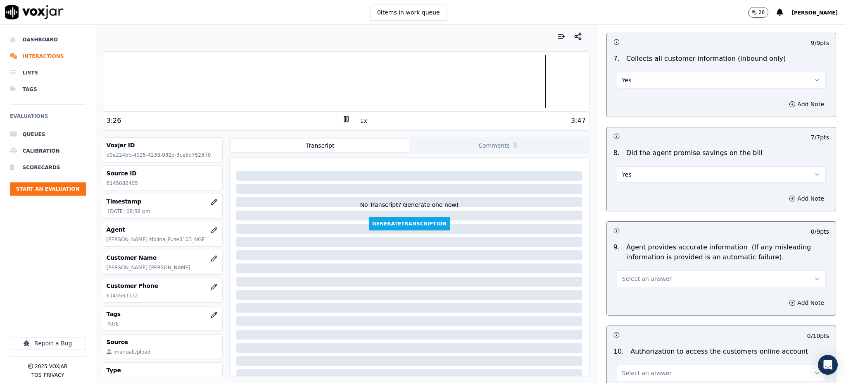
scroll to position [716, 0]
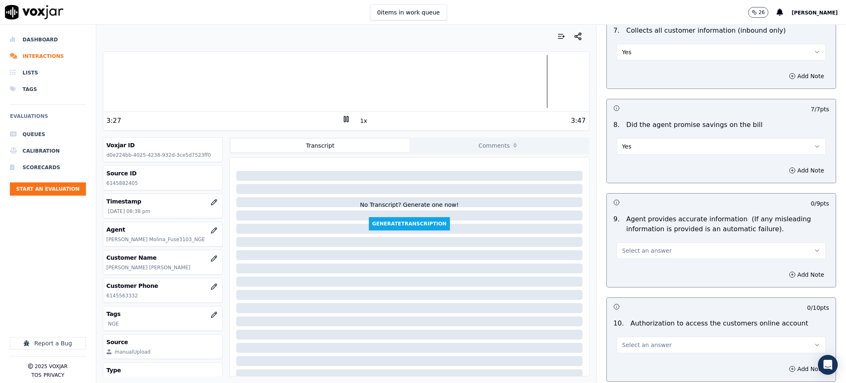
click at [626, 242] on button "Select an answer" at bounding box center [721, 250] width 209 height 17
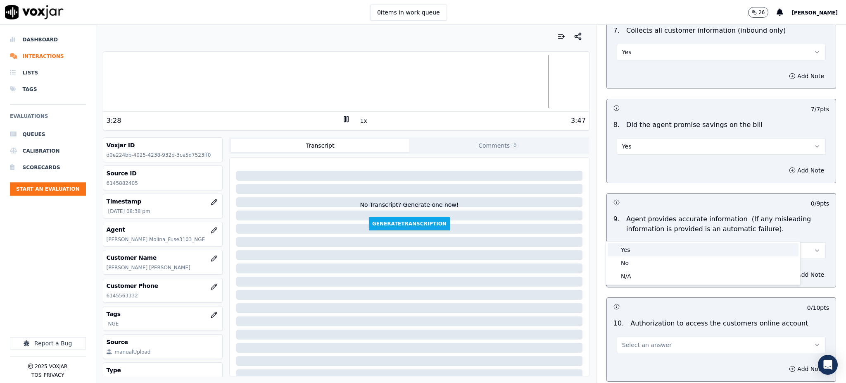
click at [626, 249] on div "Yes" at bounding box center [703, 249] width 191 height 13
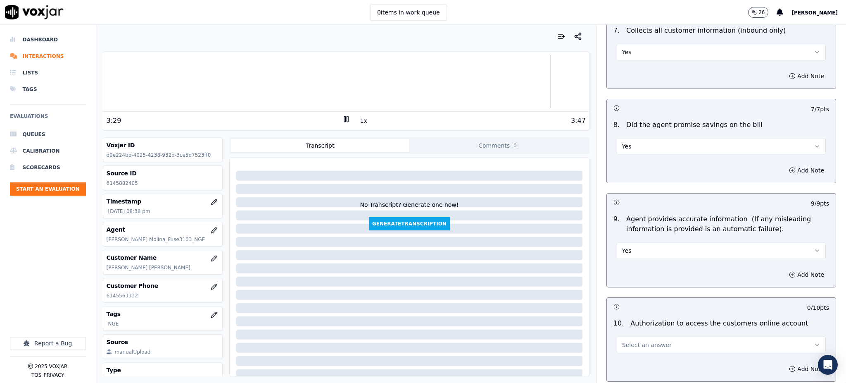
click at [631, 340] on span "Select an answer" at bounding box center [647, 344] width 50 height 8
click at [631, 343] on div "Yes" at bounding box center [703, 343] width 191 height 13
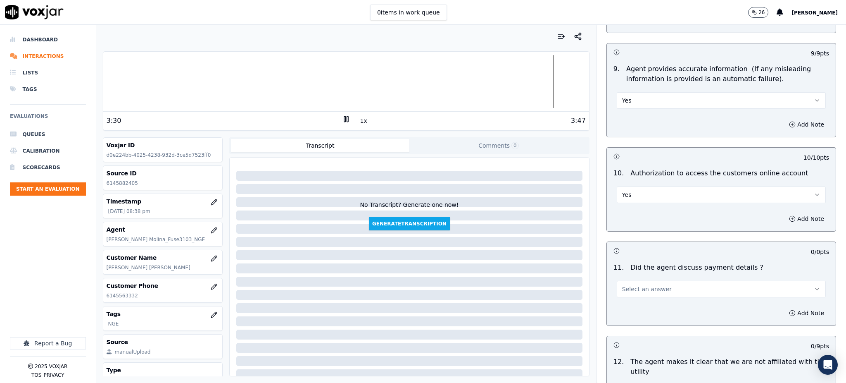
scroll to position [936, 0]
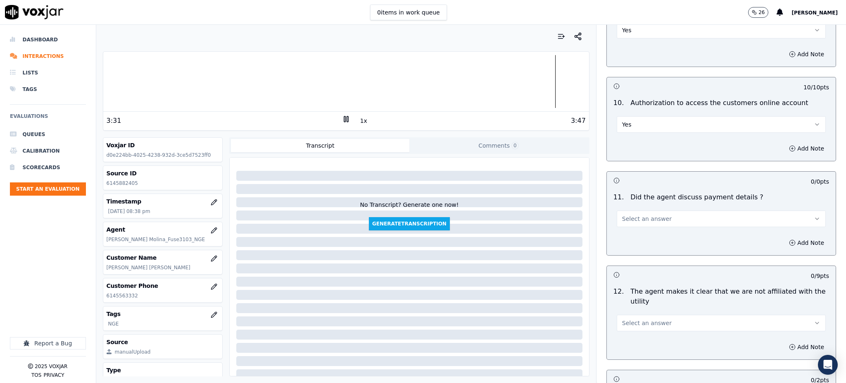
click at [636, 214] on span "Select an answer" at bounding box center [647, 218] width 50 height 8
drag, startPoint x: 624, startPoint y: 243, endPoint x: 623, endPoint y: 262, distance: 19.0
click at [624, 244] on div "N/A" at bounding box center [703, 244] width 191 height 13
click at [619, 314] on button "Select an answer" at bounding box center [721, 322] width 209 height 17
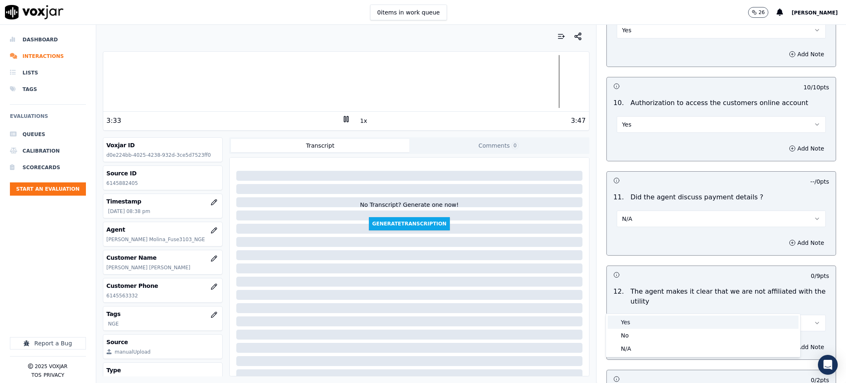
click at [624, 322] on div "Yes" at bounding box center [703, 321] width 191 height 13
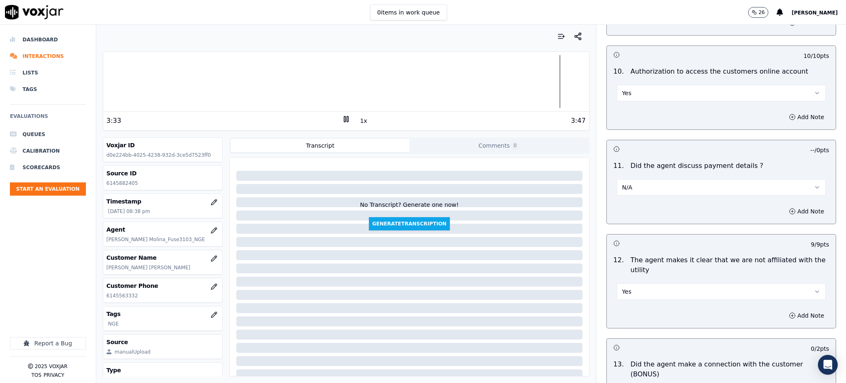
scroll to position [1102, 0]
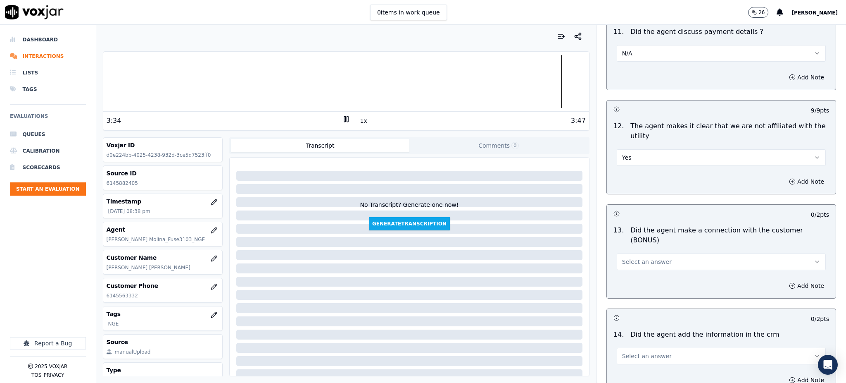
click at [627, 257] on span "Select an answer" at bounding box center [647, 261] width 50 height 8
drag, startPoint x: 632, startPoint y: 251, endPoint x: 630, endPoint y: 286, distance: 35.2
click at [632, 252] on div "Yes" at bounding box center [703, 250] width 191 height 13
click at [632, 352] on span "Select an answer" at bounding box center [647, 356] width 50 height 8
click at [633, 343] on div "Yes" at bounding box center [703, 344] width 191 height 13
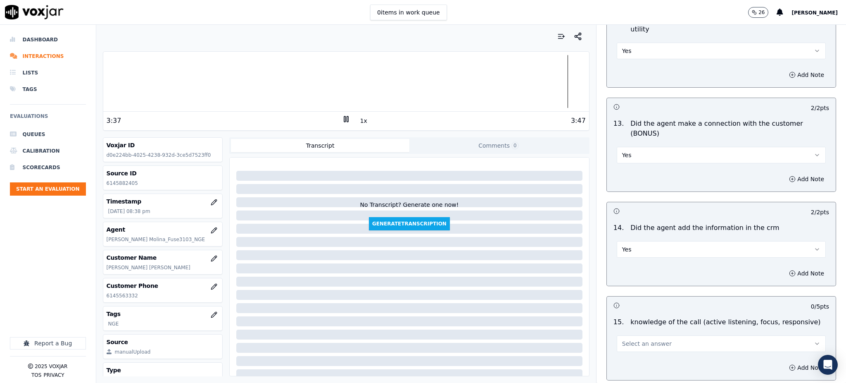
scroll to position [1251, 0]
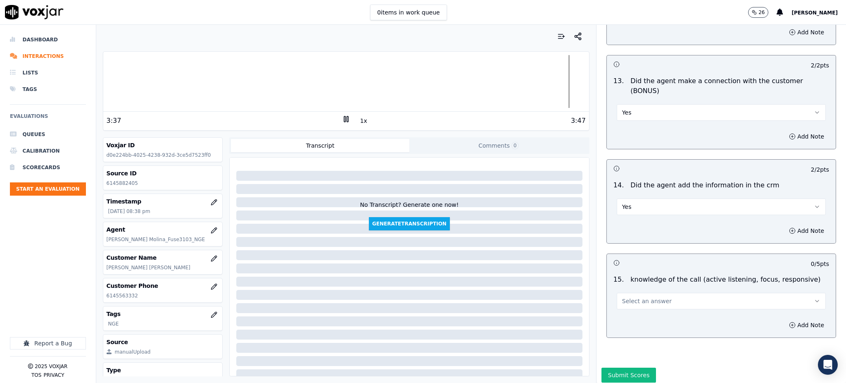
click at [630, 297] on span "Select an answer" at bounding box center [647, 301] width 50 height 8
drag, startPoint x: 629, startPoint y: 289, endPoint x: 629, endPoint y: 294, distance: 5.4
click at [629, 290] on div "Yes" at bounding box center [703, 290] width 191 height 13
click at [622, 367] on button "Submit Scores" at bounding box center [629, 374] width 55 height 15
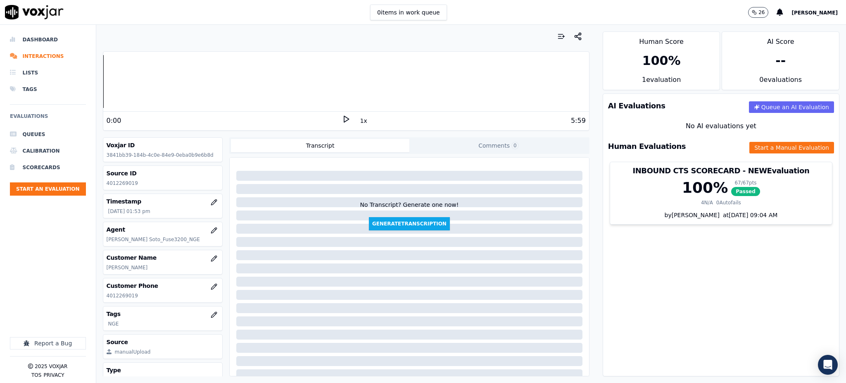
click at [342, 116] on icon at bounding box center [346, 119] width 8 height 8
click at [342, 117] on icon at bounding box center [346, 119] width 8 height 8
click at [342, 118] on icon at bounding box center [346, 119] width 8 height 8
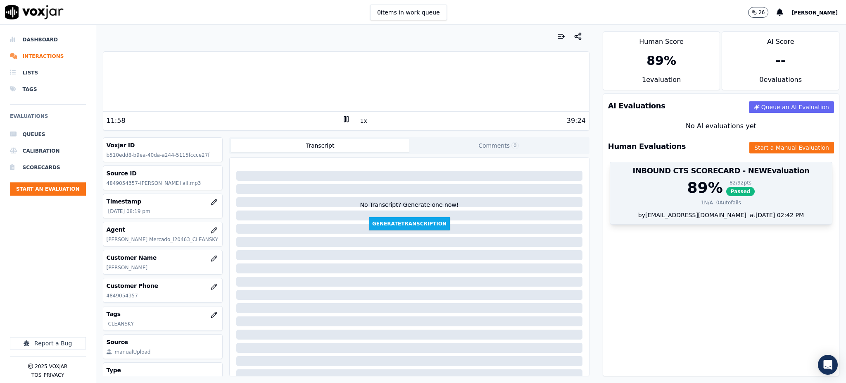
click at [726, 189] on span "Passed" at bounding box center [740, 191] width 29 height 9
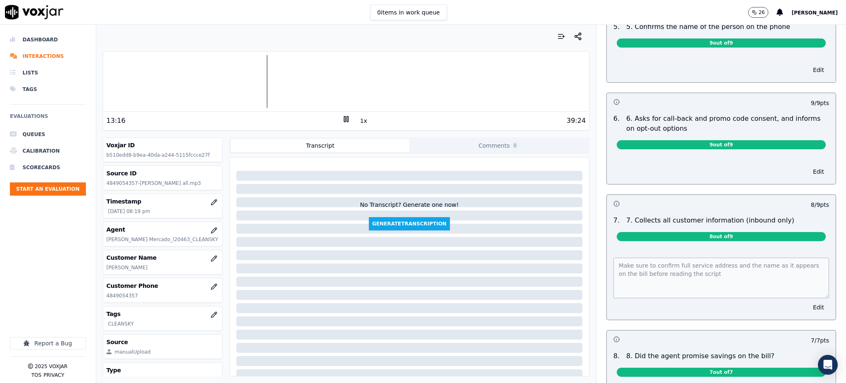
scroll to position [551, 0]
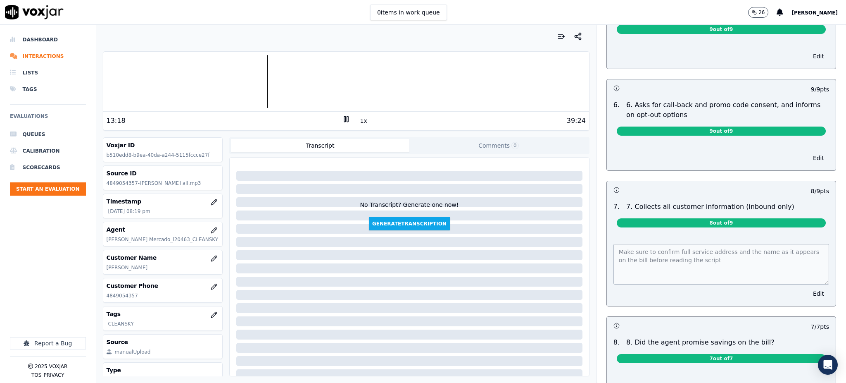
click at [597, 229] on div "GREETING/OPENING SKILLS 1. Properly brands call (AGENT NAME / CTS) 102 pts 4 / …" at bounding box center [722, 260] width 250 height 1515
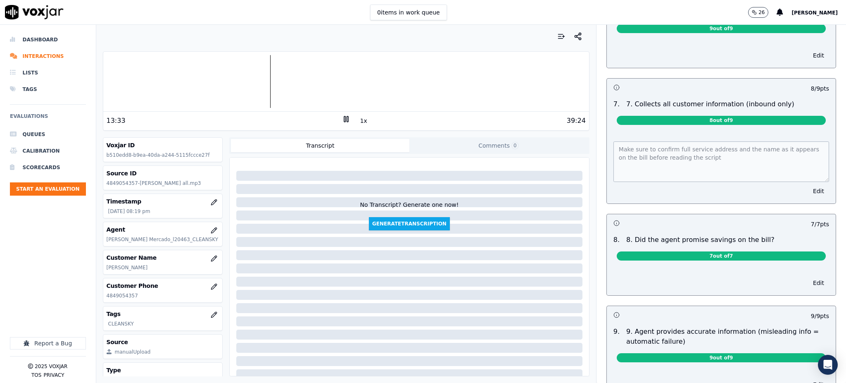
scroll to position [0, 0]
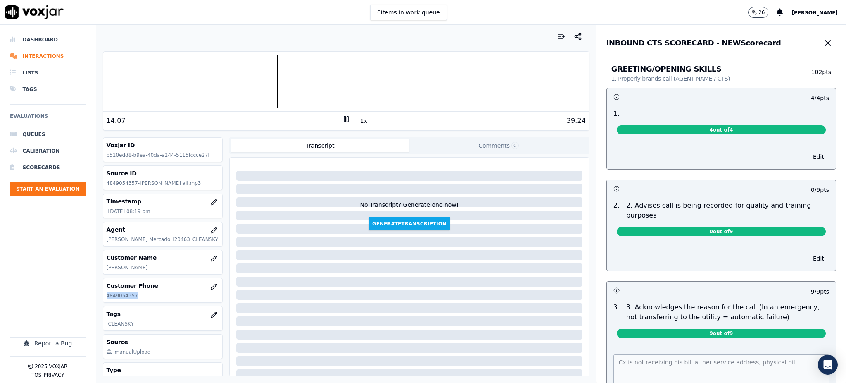
drag, startPoint x: 127, startPoint y: 298, endPoint x: 105, endPoint y: 294, distance: 22.7
click at [105, 298] on div "Customer Phone [PHONE_NUMBER]" at bounding box center [162, 290] width 119 height 24
copy p "4849054357"
drag, startPoint x: 341, startPoint y: 121, endPoint x: 338, endPoint y: 129, distance: 7.6
click at [342, 121] on icon at bounding box center [346, 119] width 8 height 8
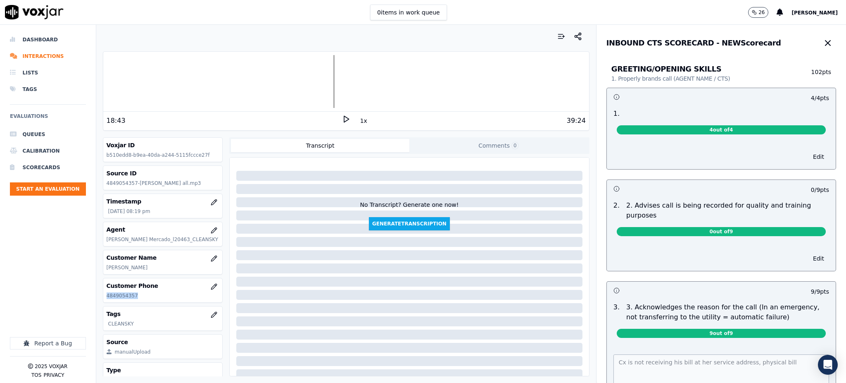
click at [344, 117] on polygon at bounding box center [346, 119] width 5 height 6
click at [823, 40] on icon "button" at bounding box center [828, 43] width 10 height 10
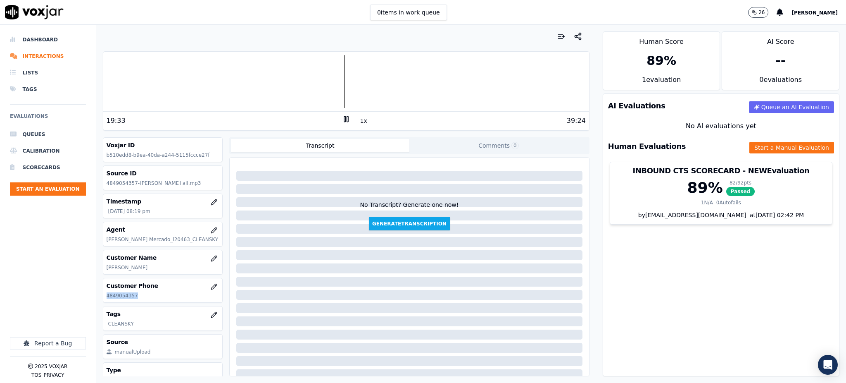
copy p "4849054357"
click at [344, 117] on rect at bounding box center [344, 118] width 1 height 5
click at [342, 122] on icon at bounding box center [346, 119] width 8 height 8
click at [750, 152] on button "Start a Manual Evaluation" at bounding box center [792, 148] width 85 height 12
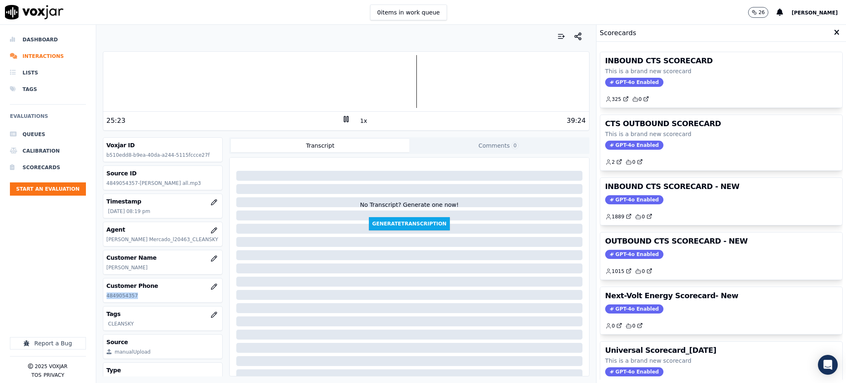
click at [605, 83] on span "GPT-4o Enabled" at bounding box center [634, 82] width 58 height 9
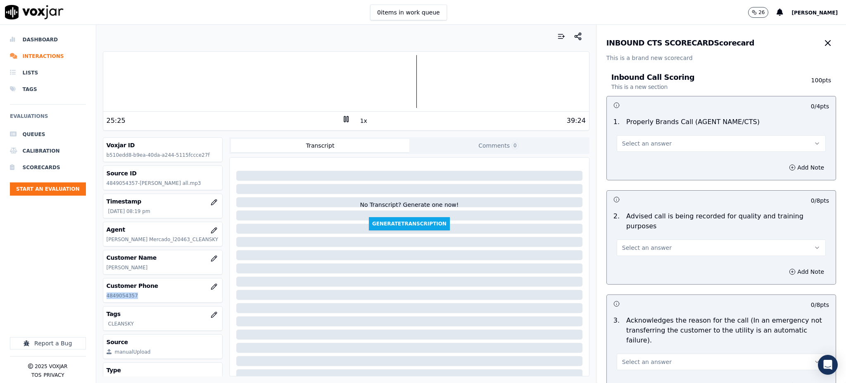
click at [629, 148] on button "Select an answer" at bounding box center [721, 143] width 209 height 17
click at [618, 162] on div "Yes" at bounding box center [703, 161] width 191 height 13
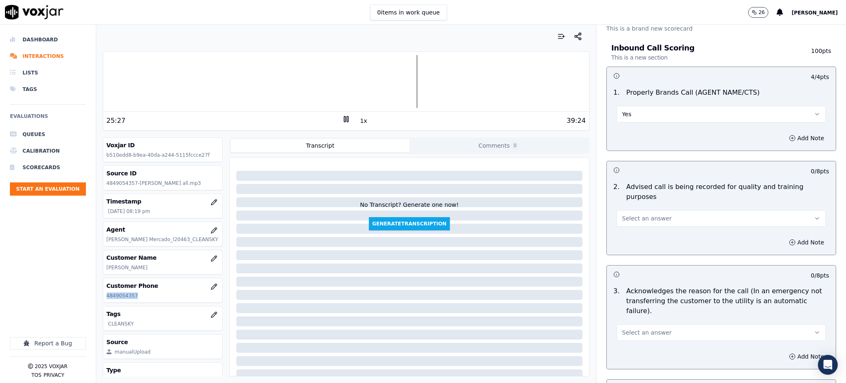
scroll to position [110, 0]
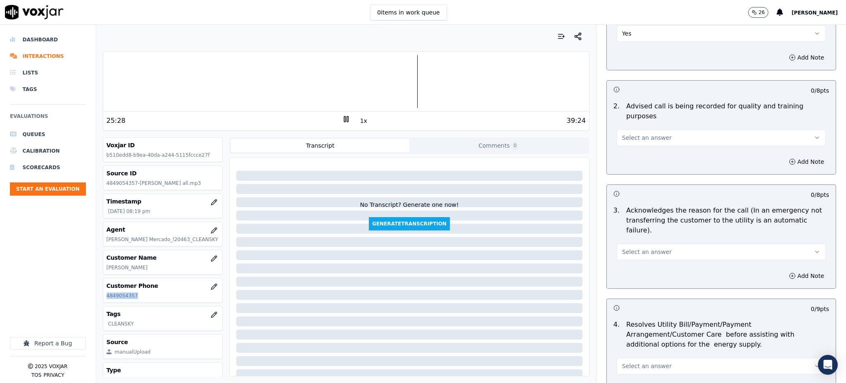
click at [628, 131] on button "Select an answer" at bounding box center [721, 137] width 209 height 17
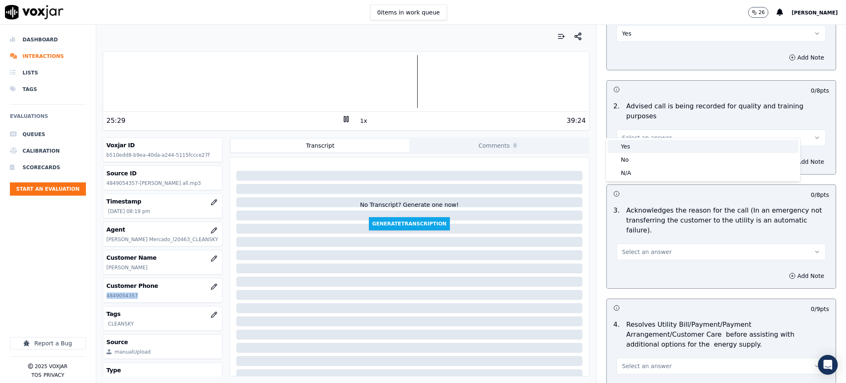
drag, startPoint x: 626, startPoint y: 147, endPoint x: 647, endPoint y: 208, distance: 64.6
click at [626, 148] on div "Yes" at bounding box center [703, 146] width 191 height 13
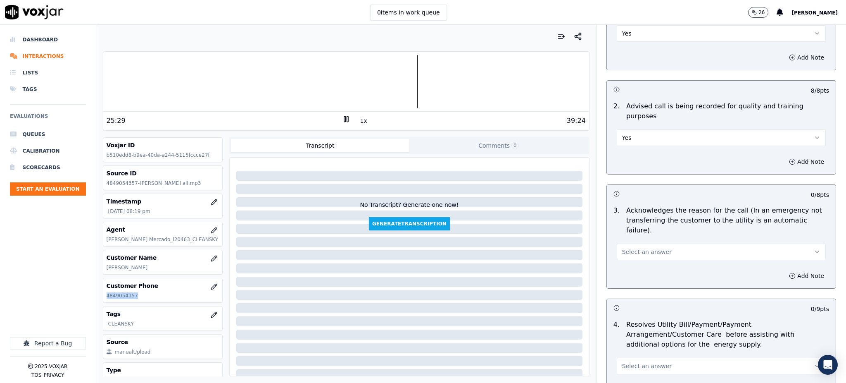
click at [647, 243] on button "Select an answer" at bounding box center [721, 251] width 209 height 17
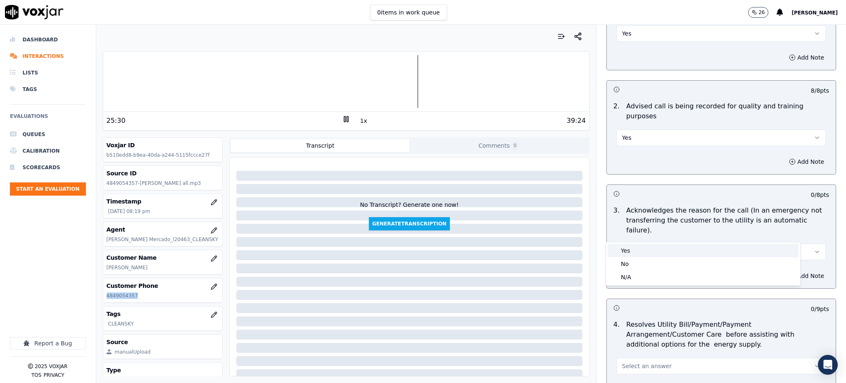
click at [641, 252] on div "Yes" at bounding box center [703, 250] width 191 height 13
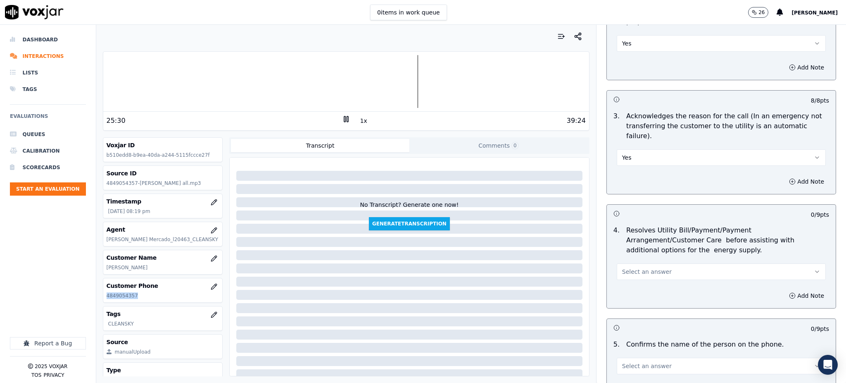
scroll to position [220, 0]
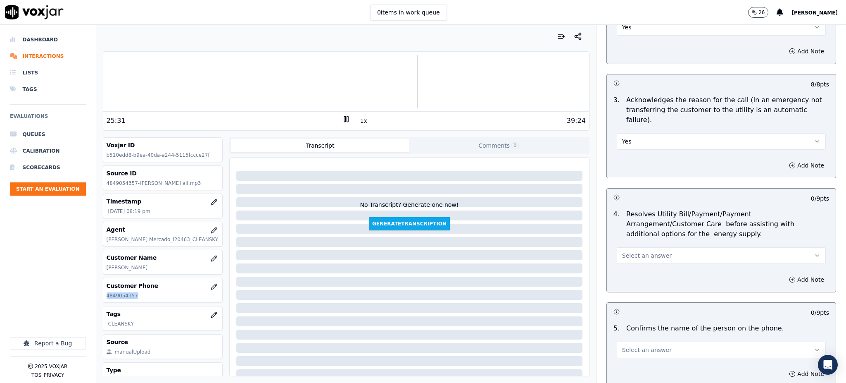
click at [626, 247] on button "Select an answer" at bounding box center [721, 255] width 209 height 17
click at [627, 252] on div "Yes" at bounding box center [703, 254] width 191 height 13
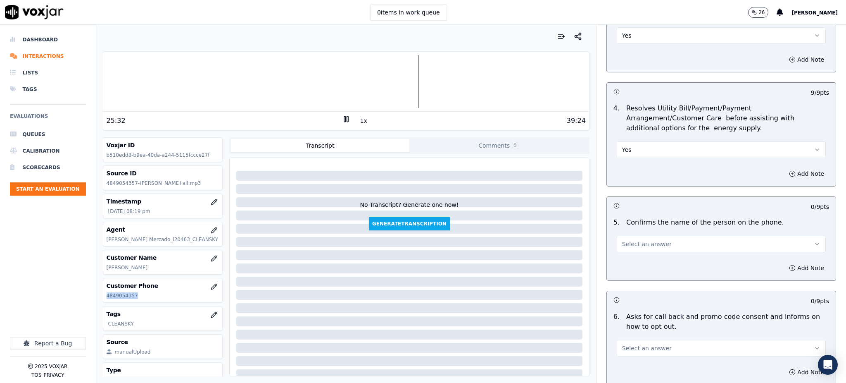
scroll to position [386, 0]
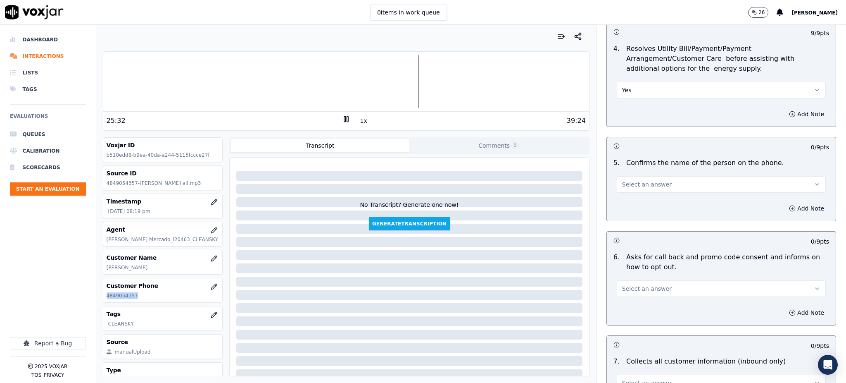
click at [642, 180] on span "Select an answer" at bounding box center [647, 184] width 50 height 8
click at [632, 184] on div "Yes" at bounding box center [703, 182] width 191 height 13
click at [626, 284] on span "Select an answer" at bounding box center [647, 288] width 50 height 8
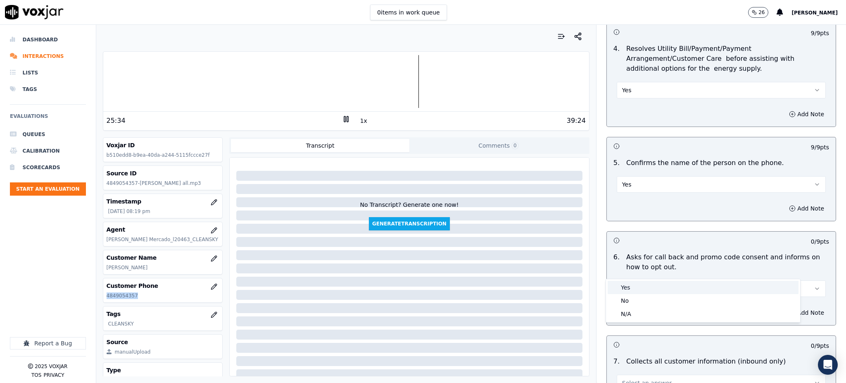
click at [633, 285] on div "Yes" at bounding box center [703, 287] width 191 height 13
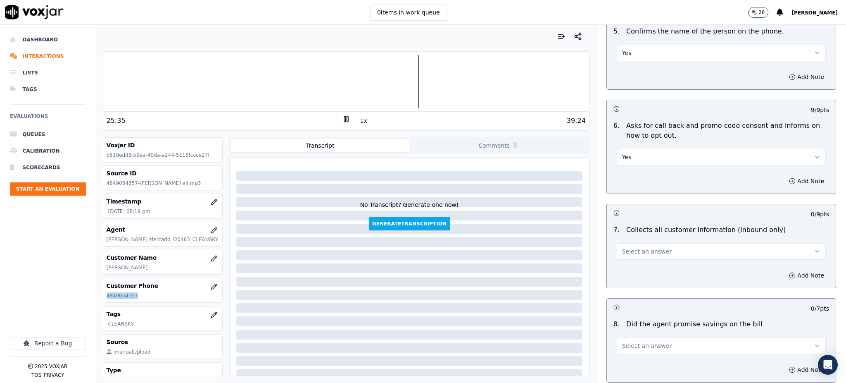
scroll to position [551, 0]
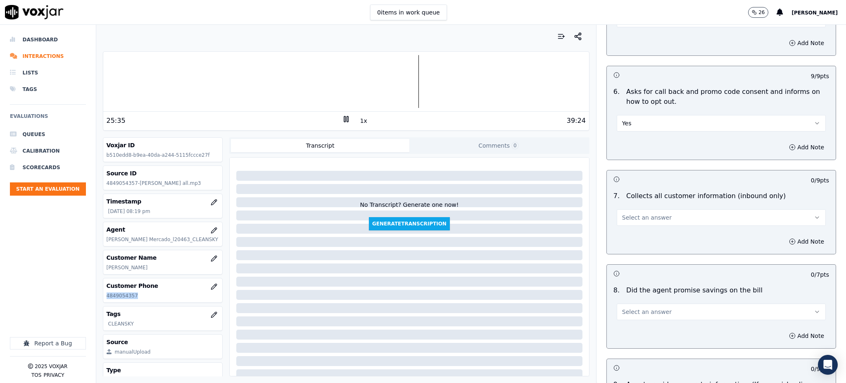
click at [631, 213] on span "Select an answer" at bounding box center [647, 217] width 50 height 8
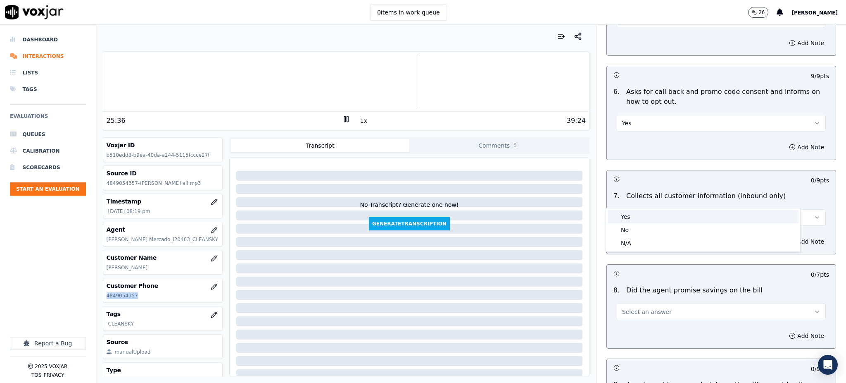
click at [627, 215] on div "Yes" at bounding box center [703, 216] width 191 height 13
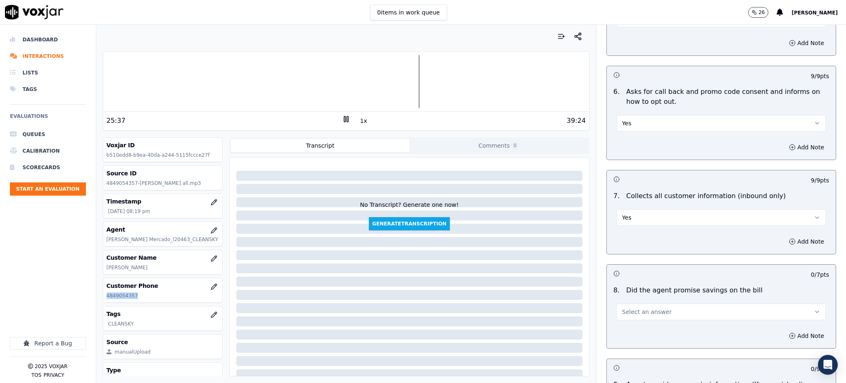
click at [625, 307] on span "Select an answer" at bounding box center [647, 311] width 50 height 8
click at [630, 309] on div "Yes" at bounding box center [703, 310] width 191 height 13
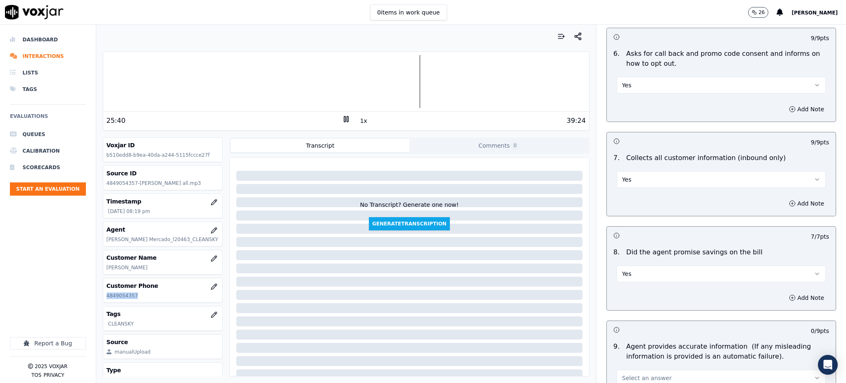
scroll to position [661, 0]
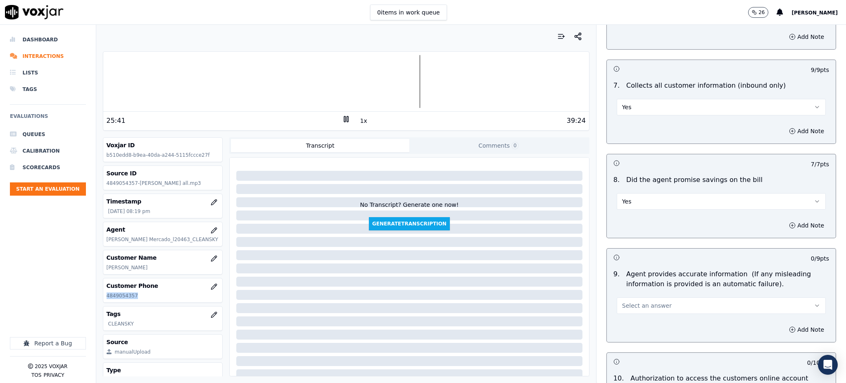
click at [627, 301] on span "Select an answer" at bounding box center [647, 305] width 50 height 8
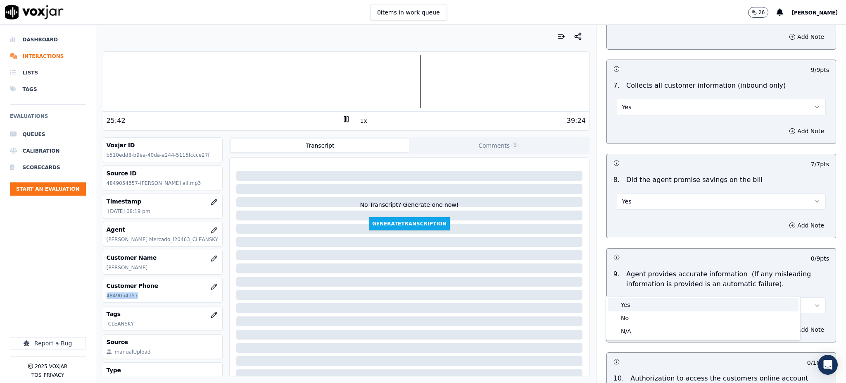
click at [624, 302] on div "Yes" at bounding box center [703, 304] width 191 height 13
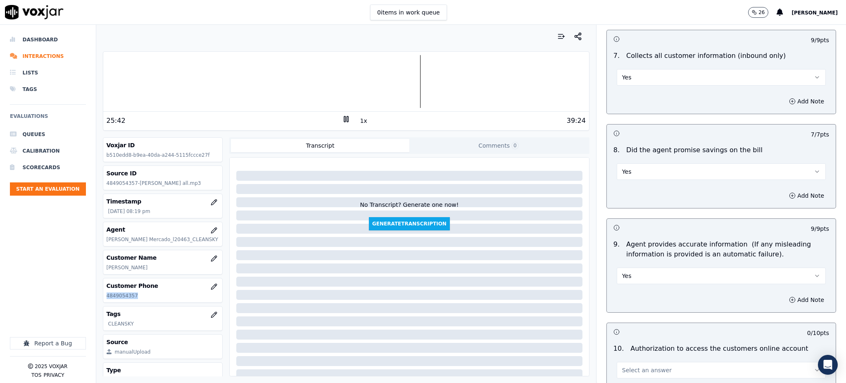
scroll to position [826, 0]
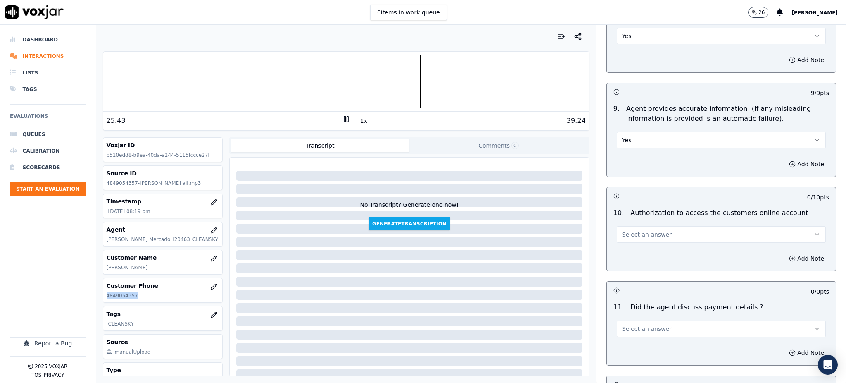
click at [633, 230] on span "Select an answer" at bounding box center [647, 234] width 50 height 8
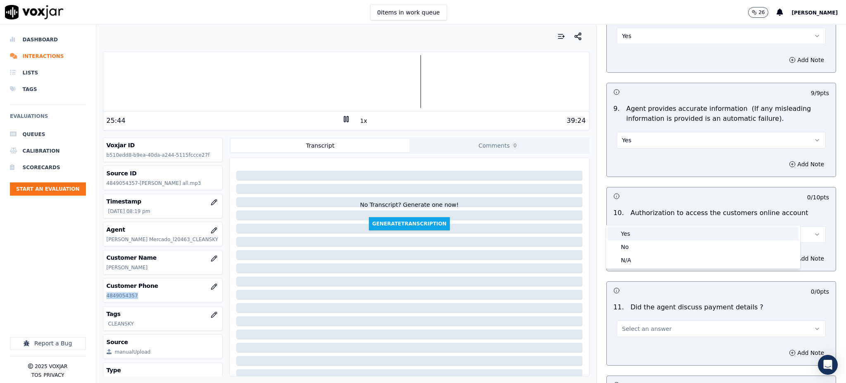
click at [627, 236] on div "Yes" at bounding box center [703, 233] width 191 height 13
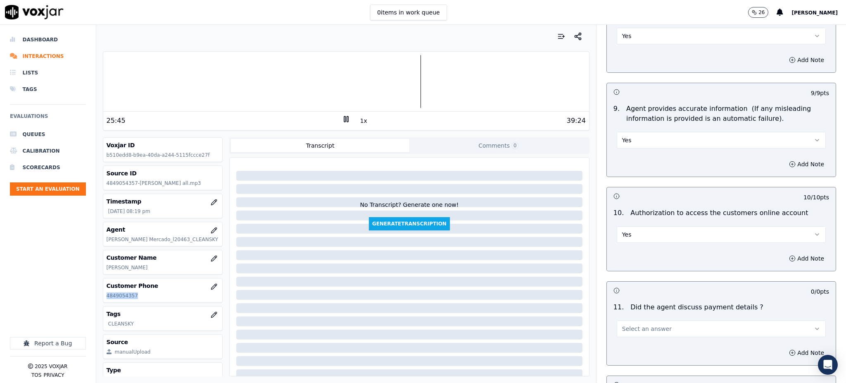
drag, startPoint x: 612, startPoint y: 311, endPoint x: 615, endPoint y: 316, distance: 5.5
click at [622, 324] on span "Select an answer" at bounding box center [647, 328] width 50 height 8
click at [626, 353] on div "N/A" at bounding box center [703, 354] width 191 height 13
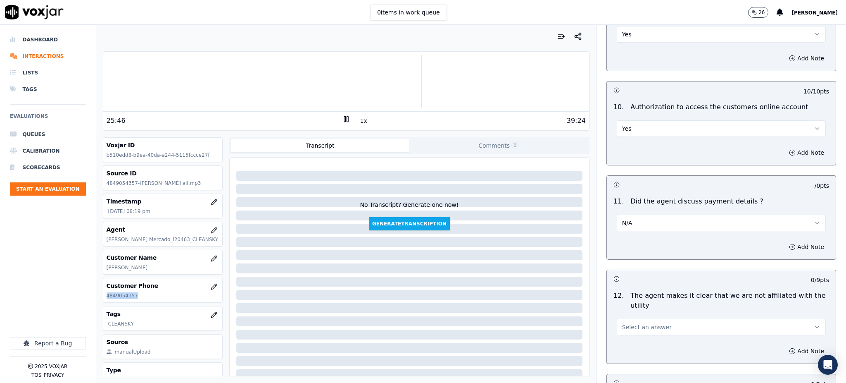
scroll to position [992, 0]
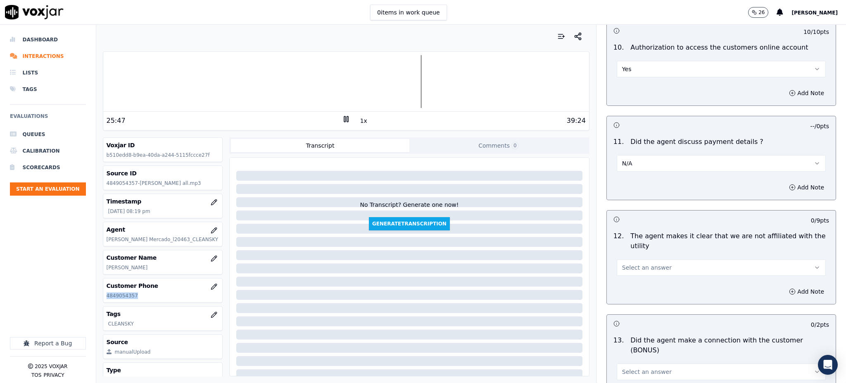
click at [624, 259] on button "Select an answer" at bounding box center [721, 267] width 209 height 17
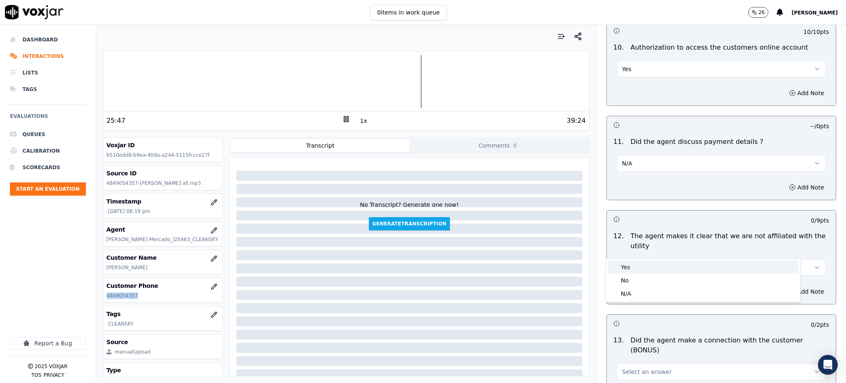
click at [619, 271] on div "Yes" at bounding box center [703, 266] width 191 height 13
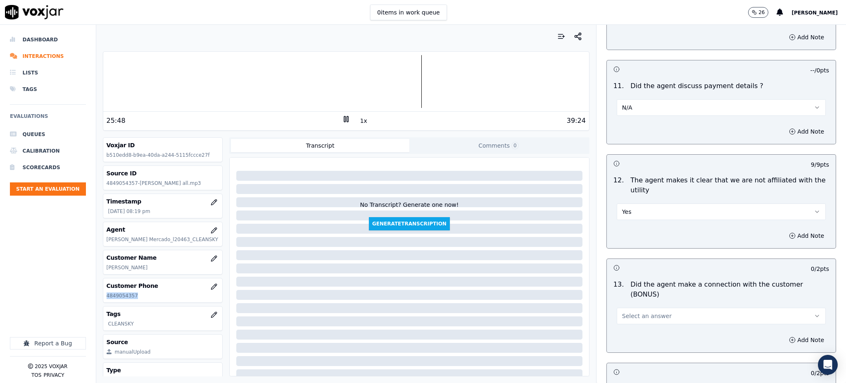
scroll to position [1157, 0]
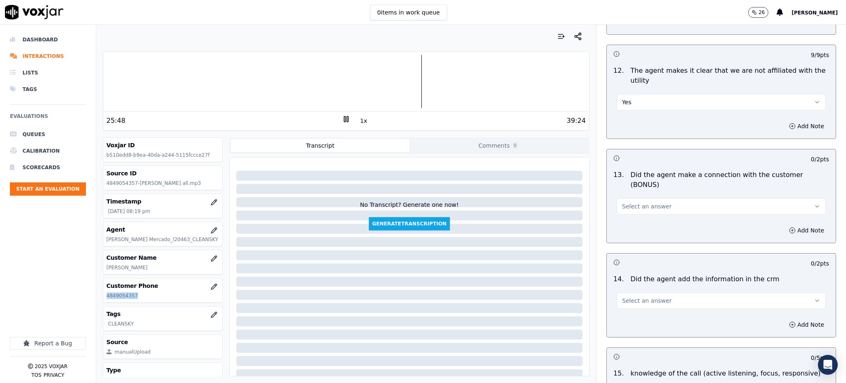
drag, startPoint x: 620, startPoint y: 175, endPoint x: 621, endPoint y: 186, distance: 10.4
click at [622, 202] on span "Select an answer" at bounding box center [647, 206] width 50 height 8
drag, startPoint x: 624, startPoint y: 197, endPoint x: 616, endPoint y: 242, distance: 45.2
click at [624, 198] on div "Yes" at bounding box center [703, 195] width 191 height 13
click at [617, 292] on button "Select an answer" at bounding box center [721, 300] width 209 height 17
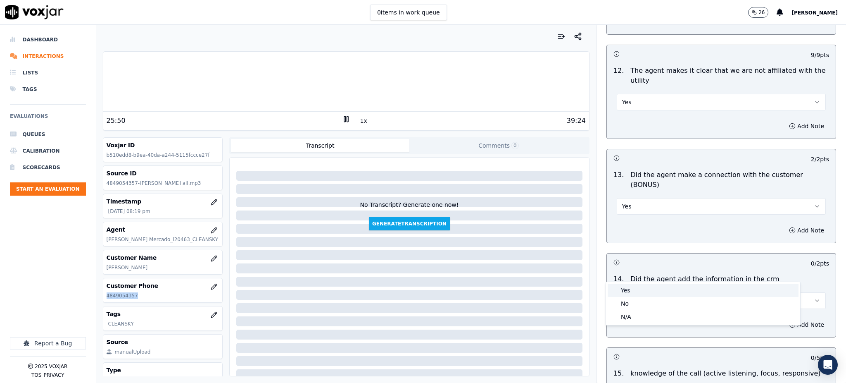
click at [620, 288] on div "Yes" at bounding box center [703, 289] width 191 height 13
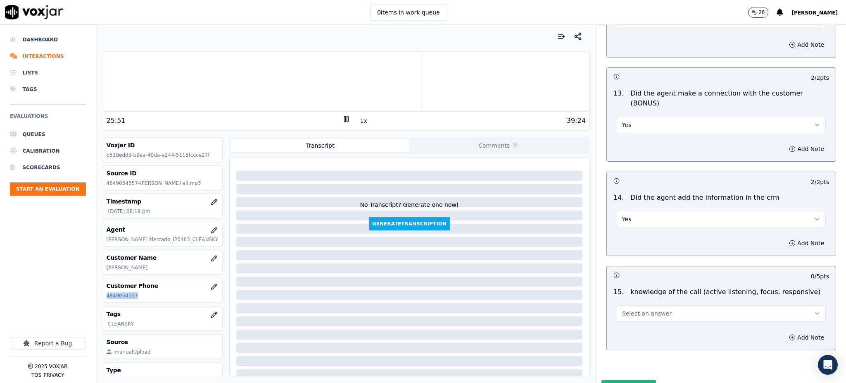
scroll to position [1251, 0]
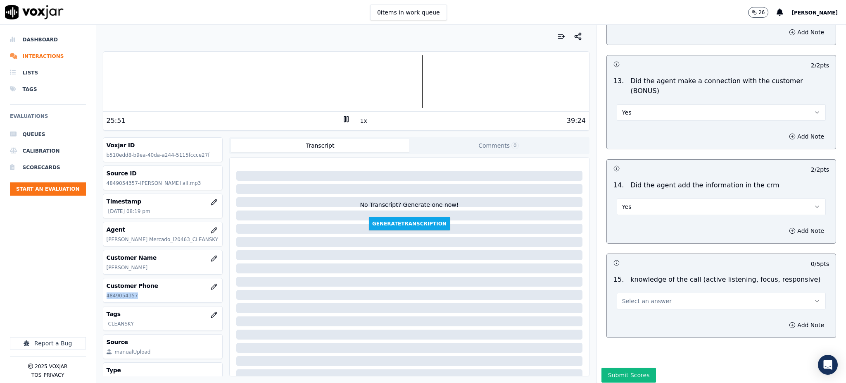
click at [628, 293] on button "Select an answer" at bounding box center [721, 301] width 209 height 17
click at [620, 289] on div "Yes" at bounding box center [703, 290] width 191 height 13
click at [619, 367] on button "Submit Scores" at bounding box center [629, 374] width 55 height 15
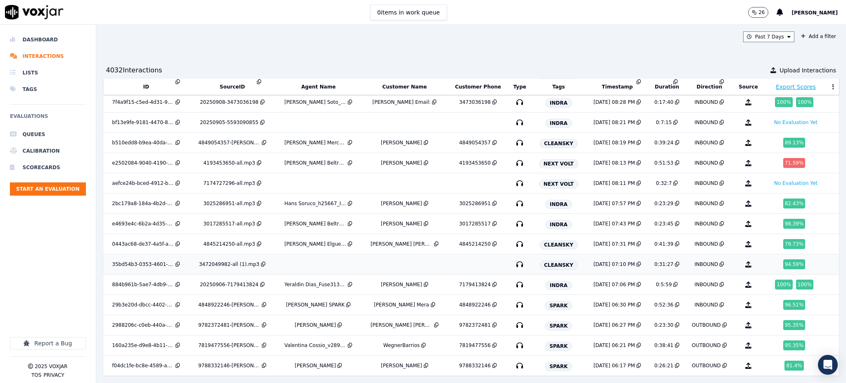
scroll to position [1346, 0]
click at [513, 300] on icon "button" at bounding box center [519, 304] width 13 height 13
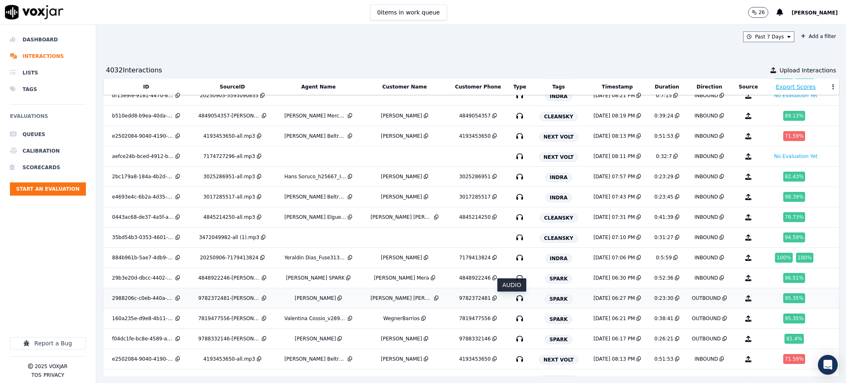
click at [513, 300] on icon "button" at bounding box center [519, 297] width 13 height 13
click at [514, 322] on icon "button" at bounding box center [519, 318] width 13 height 13
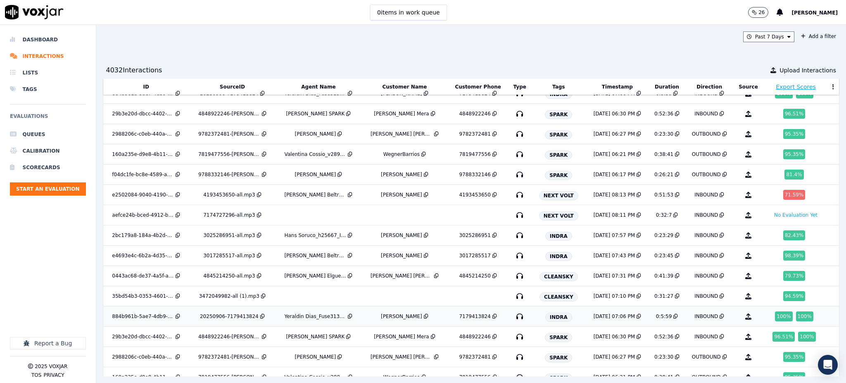
scroll to position [1531, 0]
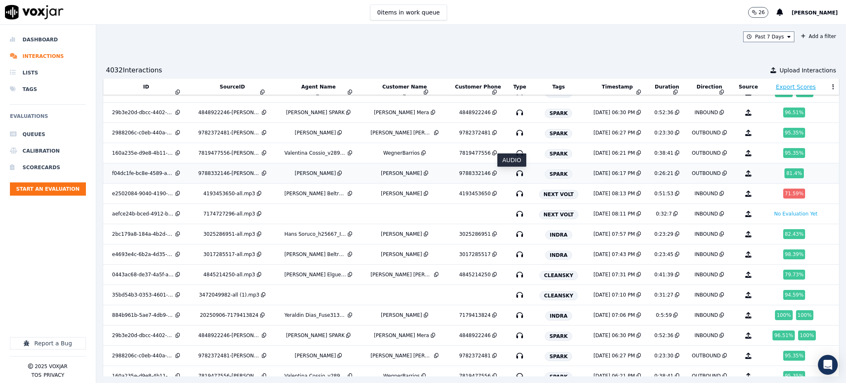
click at [513, 175] on icon "button" at bounding box center [519, 173] width 13 height 13
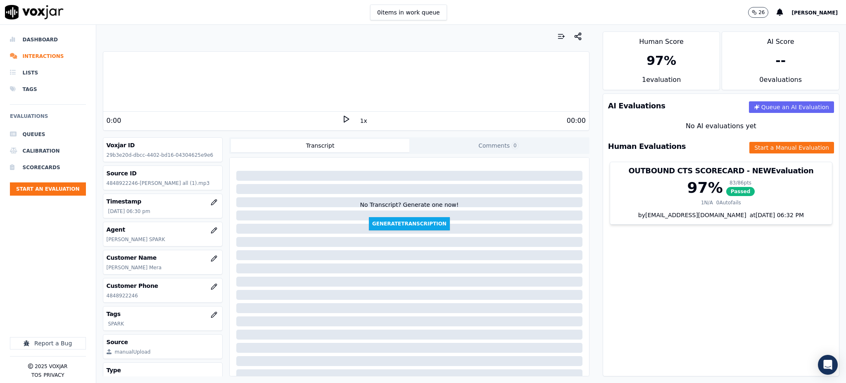
click at [336, 119] on div "0:00" at bounding box center [225, 121] width 236 height 10
click at [342, 121] on icon at bounding box center [346, 119] width 8 height 8
drag, startPoint x: 134, startPoint y: 297, endPoint x: 107, endPoint y: 302, distance: 27.5
click at [107, 302] on div "Customer Phone 4848922246" at bounding box center [163, 290] width 120 height 25
copy p "4848922246"
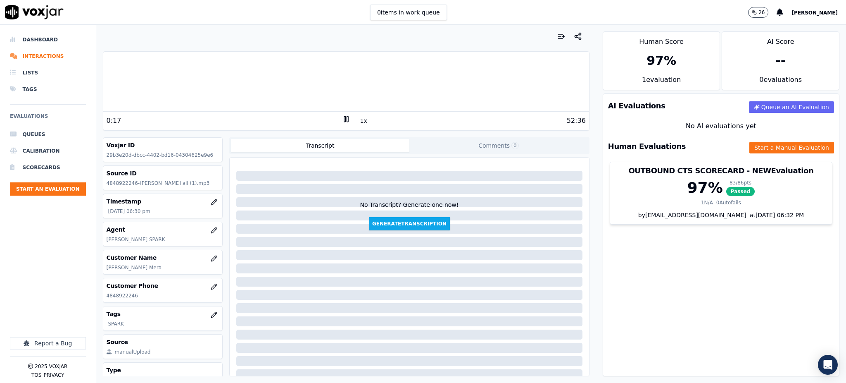
click at [627, 265] on div "AI Evaluations Queue an AI Evaluation No AI evaluations yet Human Evaluations S…" at bounding box center [721, 234] width 237 height 283
click at [750, 150] on button "Start a Manual Evaluation" at bounding box center [792, 148] width 85 height 12
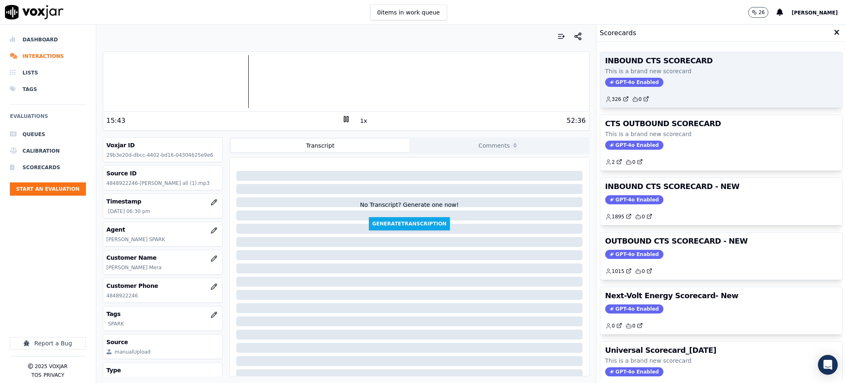
click at [609, 83] on span "GPT-4o Enabled" at bounding box center [634, 82] width 58 height 9
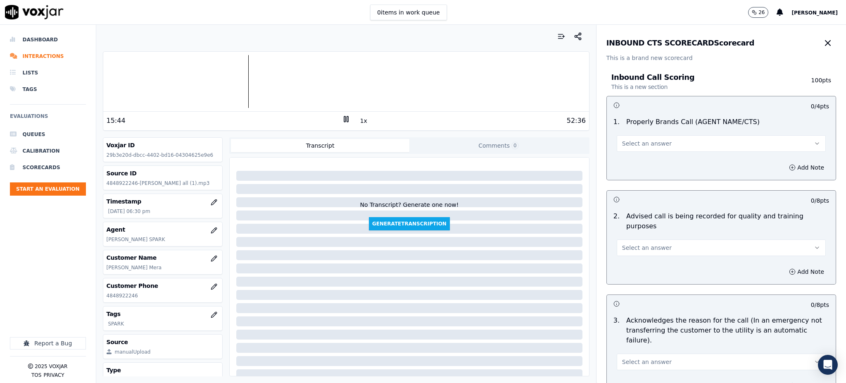
click at [633, 143] on span "Select an answer" at bounding box center [647, 143] width 50 height 8
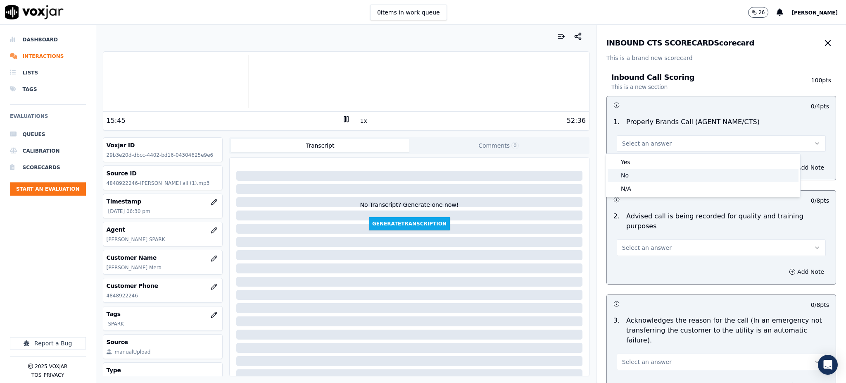
click at [624, 169] on div "No" at bounding box center [703, 175] width 191 height 13
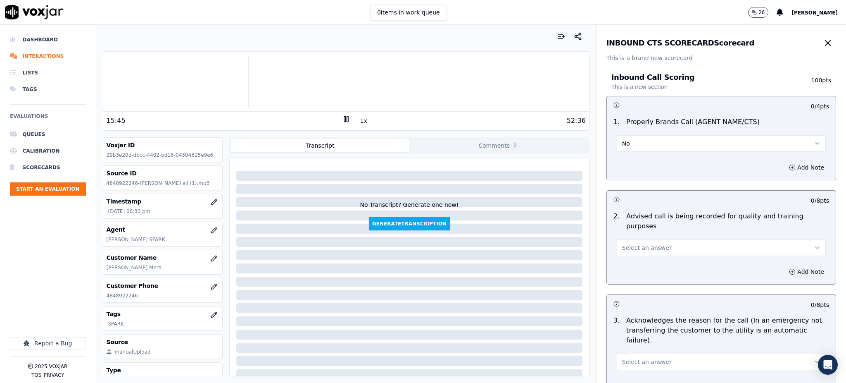
click at [629, 146] on button "No" at bounding box center [721, 143] width 209 height 17
click at [631, 158] on div "Yes" at bounding box center [703, 161] width 191 height 13
click at [627, 243] on span "Select an answer" at bounding box center [647, 247] width 50 height 8
click at [625, 255] on div "Yes" at bounding box center [703, 256] width 191 height 13
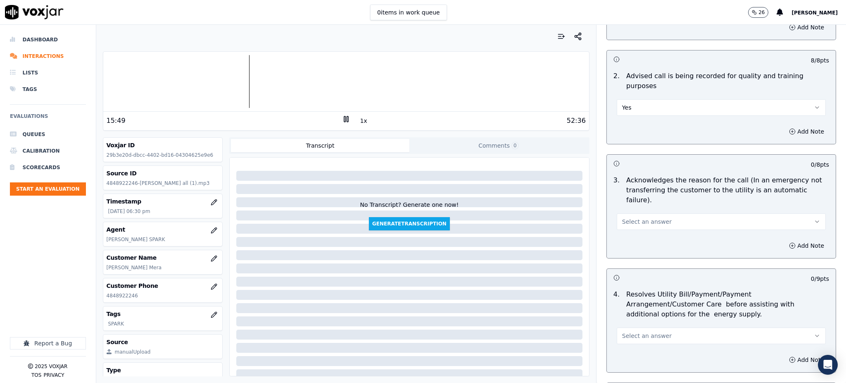
scroll to position [165, 0]
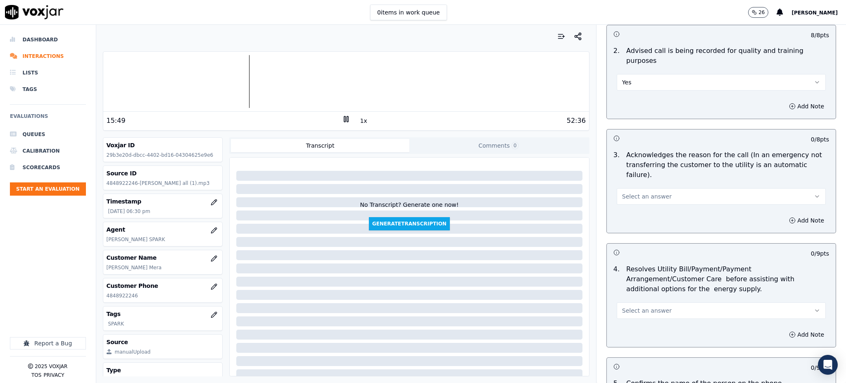
click at [624, 186] on div "Select an answer" at bounding box center [721, 195] width 209 height 18
click at [623, 192] on span "Select an answer" at bounding box center [647, 196] width 50 height 8
click at [626, 196] on div "Yes" at bounding box center [703, 194] width 191 height 13
click at [641, 306] on span "Select an answer" at bounding box center [647, 310] width 50 height 8
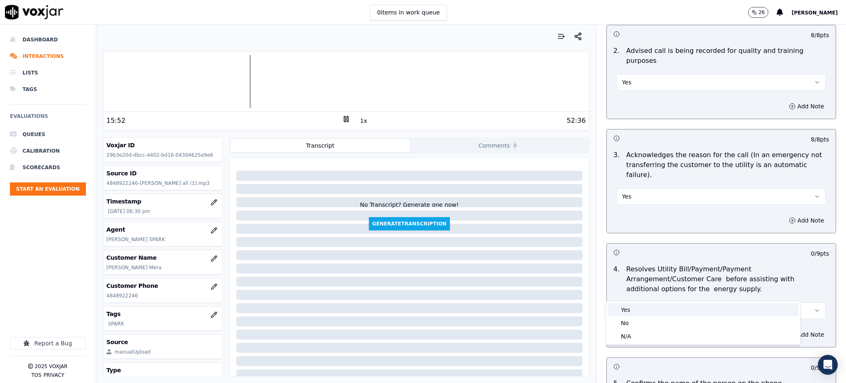
click at [651, 305] on div "Yes" at bounding box center [703, 309] width 191 height 13
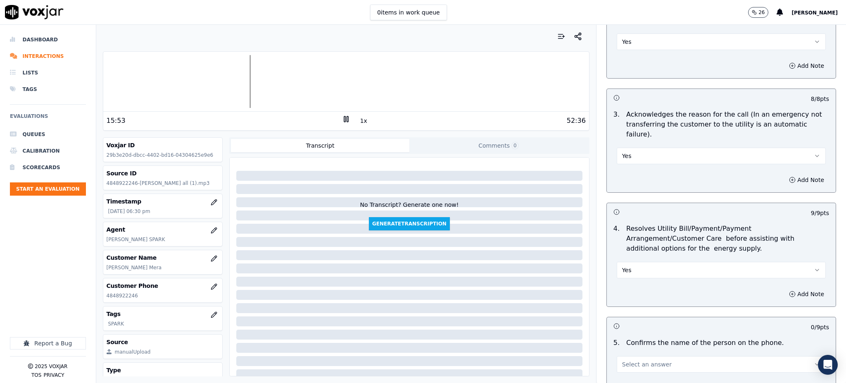
scroll to position [386, 0]
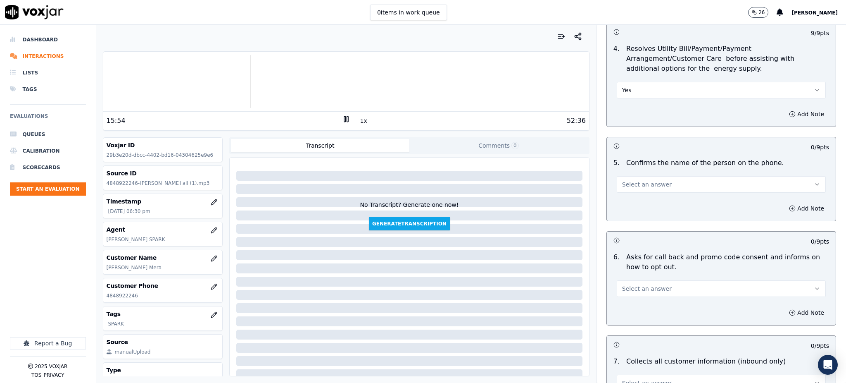
click at [628, 180] on span "Select an answer" at bounding box center [647, 184] width 50 height 8
click at [629, 185] on div "Yes" at bounding box center [703, 182] width 191 height 13
click at [644, 284] on span "Select an answer" at bounding box center [647, 288] width 50 height 8
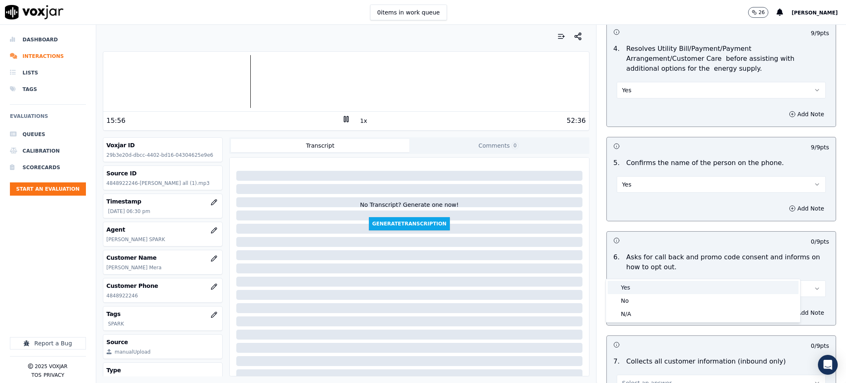
click at [645, 284] on div "Yes" at bounding box center [703, 287] width 191 height 13
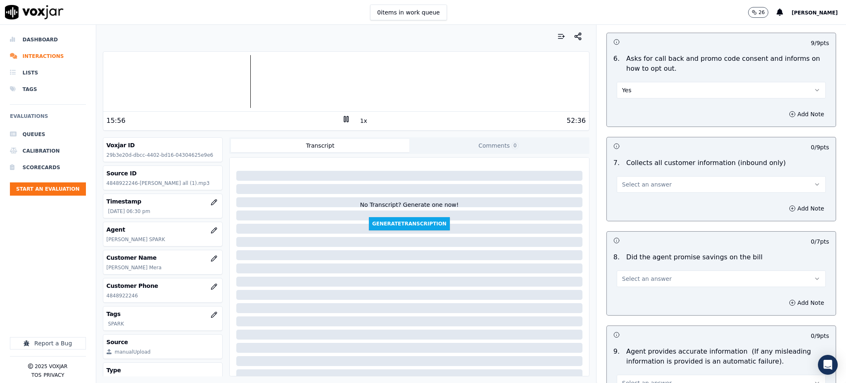
scroll to position [606, 0]
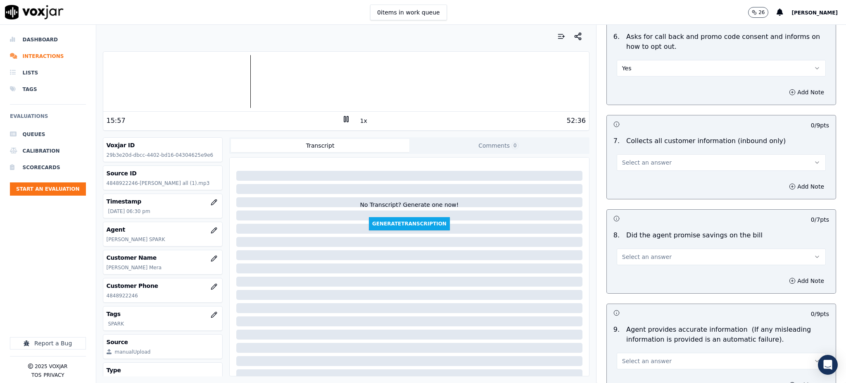
click at [622, 158] on span "Select an answer" at bounding box center [647, 162] width 50 height 8
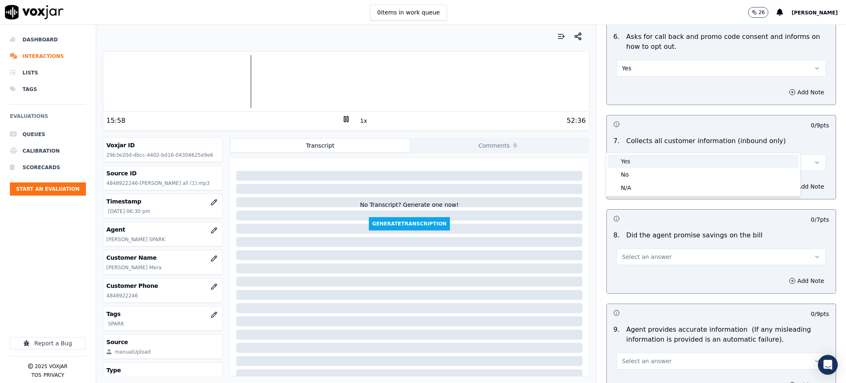
click at [625, 162] on div "Yes" at bounding box center [703, 161] width 191 height 13
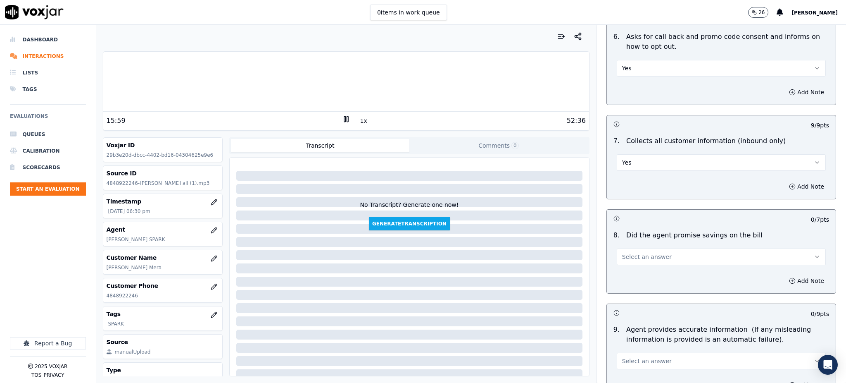
click at [640, 252] on span "Select an answer" at bounding box center [647, 256] width 50 height 8
click at [636, 255] on div "Yes" at bounding box center [703, 255] width 191 height 13
click at [637, 357] on span "Select an answer" at bounding box center [647, 361] width 50 height 8
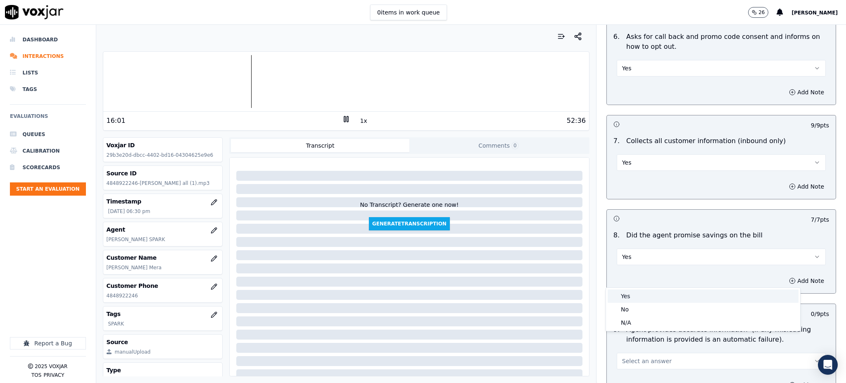
click at [633, 295] on div "Yes" at bounding box center [703, 295] width 191 height 13
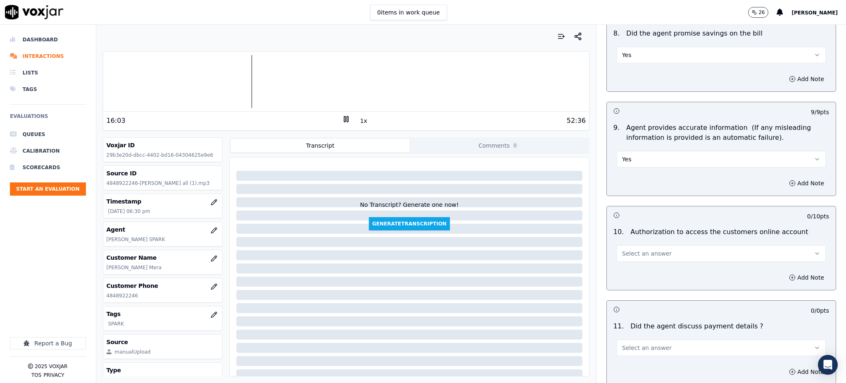
scroll to position [826, 0]
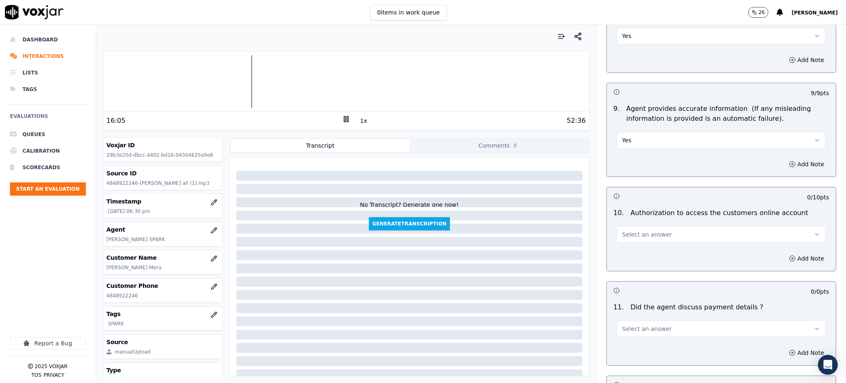
click at [648, 226] on button "Select an answer" at bounding box center [721, 234] width 209 height 17
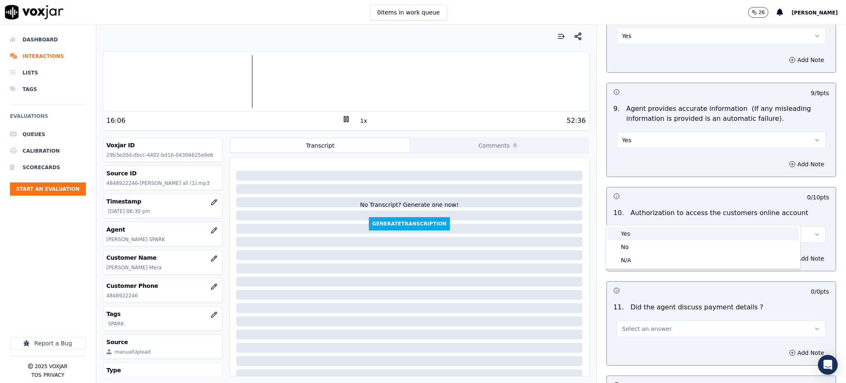
click at [640, 231] on div "Yes" at bounding box center [703, 233] width 191 height 13
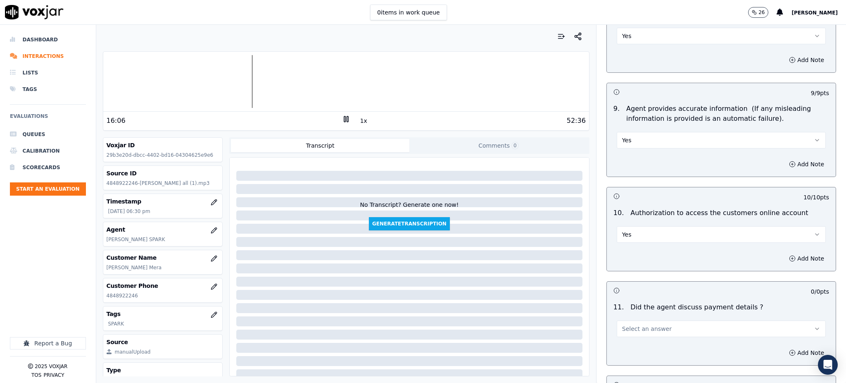
click at [619, 320] on button "Select an answer" at bounding box center [721, 328] width 209 height 17
click at [625, 357] on div "N/A" at bounding box center [703, 354] width 191 height 13
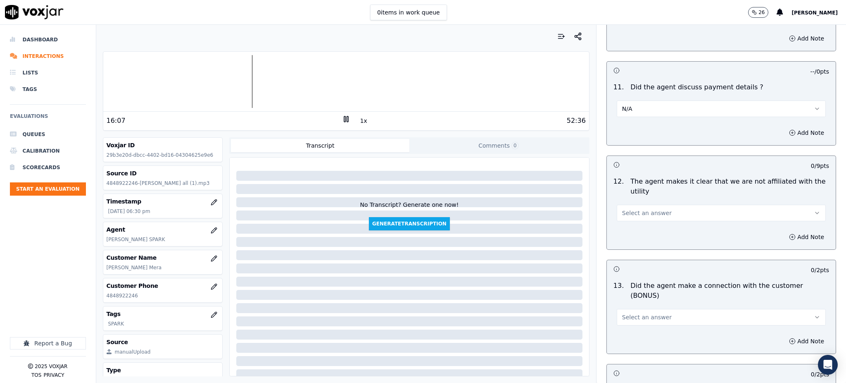
scroll to position [1047, 0]
click at [622, 208] on span "Select an answer" at bounding box center [647, 212] width 50 height 8
drag, startPoint x: 626, startPoint y: 211, endPoint x: 625, endPoint y: 280, distance: 69.0
click at [626, 212] on div "Yes" at bounding box center [703, 211] width 191 height 13
click at [624, 312] on span "Select an answer" at bounding box center [647, 316] width 50 height 8
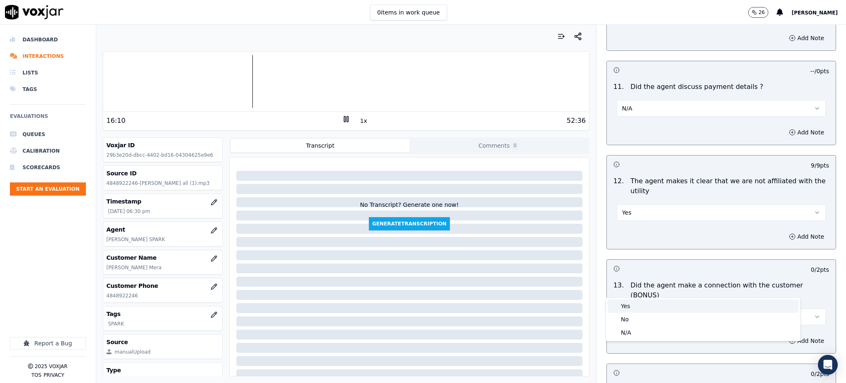
click at [623, 305] on div "Yes" at bounding box center [703, 305] width 191 height 13
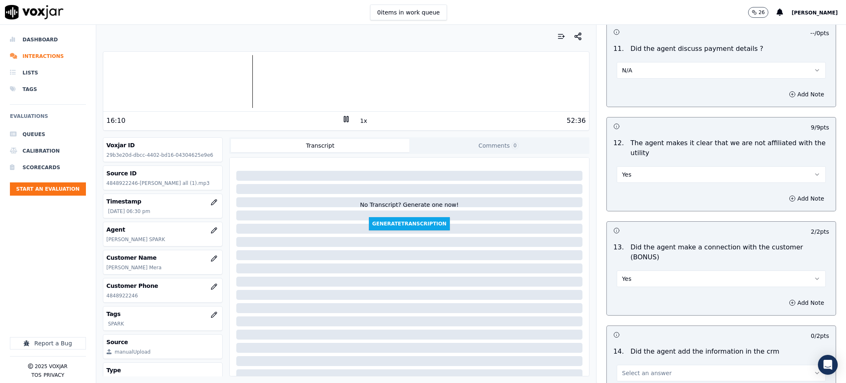
scroll to position [1212, 0]
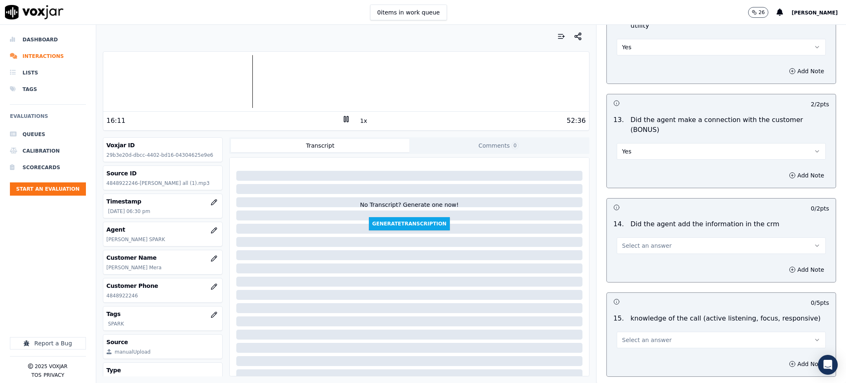
click at [636, 241] on span "Select an answer" at bounding box center [647, 245] width 50 height 8
click at [639, 235] on div "Yes" at bounding box center [703, 235] width 191 height 13
click at [624, 336] on span "Select an answer" at bounding box center [647, 340] width 50 height 8
drag, startPoint x: 627, startPoint y: 333, endPoint x: 629, endPoint y: 339, distance: 6.4
click at [627, 333] on div "Yes" at bounding box center [703, 329] width 191 height 13
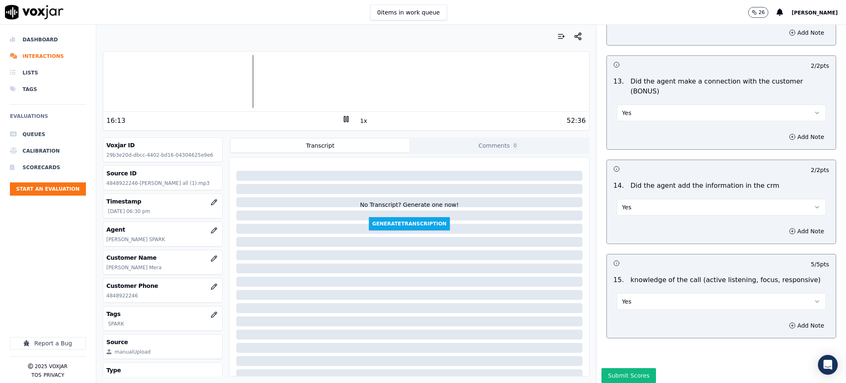
scroll to position [1251, 0]
click at [624, 367] on button "Submit Scores" at bounding box center [629, 374] width 55 height 15
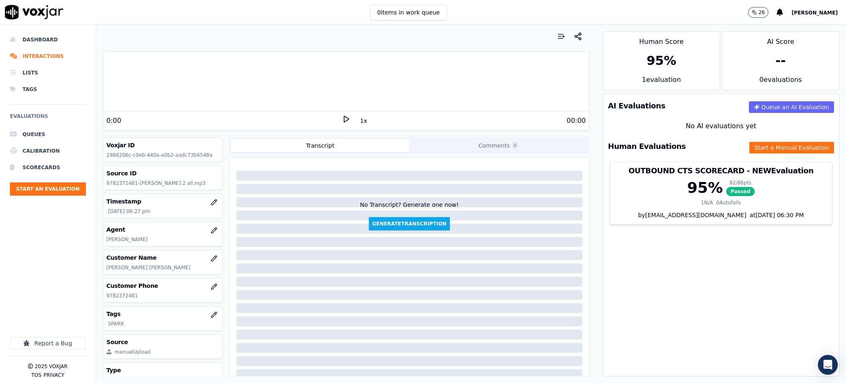
click at [344, 121] on polygon at bounding box center [346, 119] width 5 height 6
drag, startPoint x: 143, startPoint y: 296, endPoint x: 104, endPoint y: 302, distance: 38.9
click at [104, 302] on div "Customer Phone [PHONE_NUMBER]" at bounding box center [162, 290] width 119 height 24
copy p "9782372481"
click at [342, 118] on icon at bounding box center [346, 119] width 8 height 8
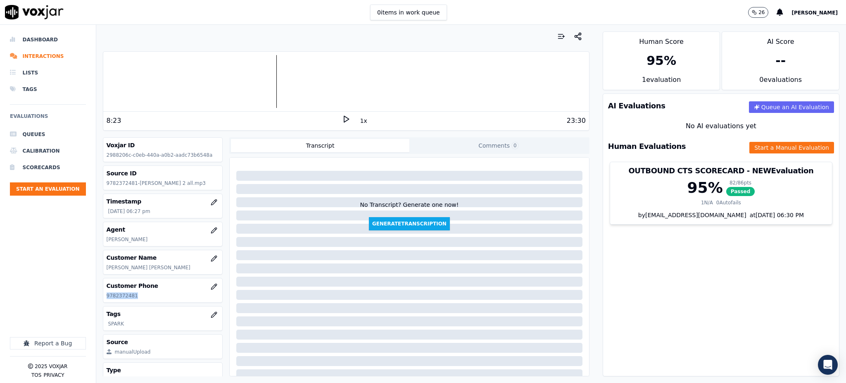
click at [344, 119] on icon at bounding box center [346, 119] width 8 height 8
click at [750, 146] on button "Start a Manual Evaluation" at bounding box center [792, 148] width 85 height 12
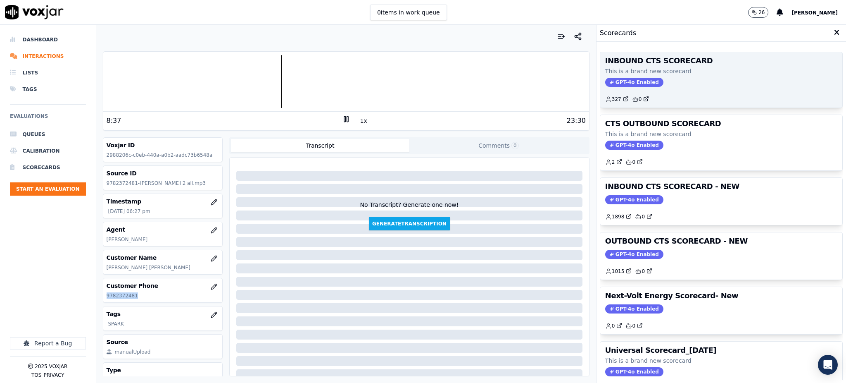
click at [617, 79] on span "GPT-4o Enabled" at bounding box center [634, 82] width 58 height 9
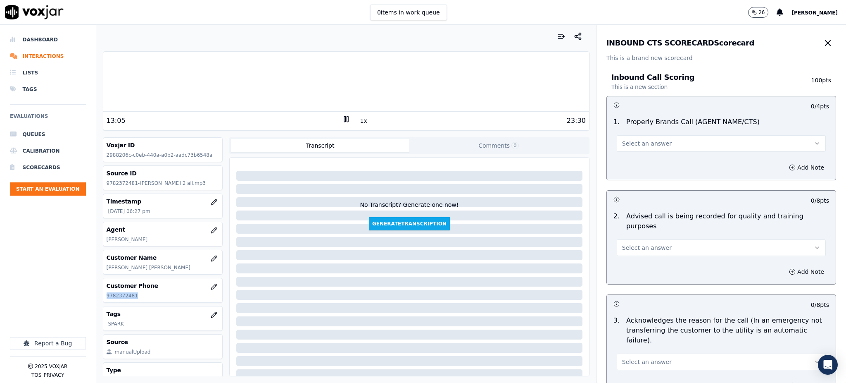
click at [624, 139] on span "Select an answer" at bounding box center [647, 143] width 50 height 8
click at [636, 162] on div "Yes" at bounding box center [703, 161] width 191 height 13
click at [631, 243] on span "Select an answer" at bounding box center [647, 247] width 50 height 8
click at [625, 260] on div "Yes" at bounding box center [703, 256] width 191 height 13
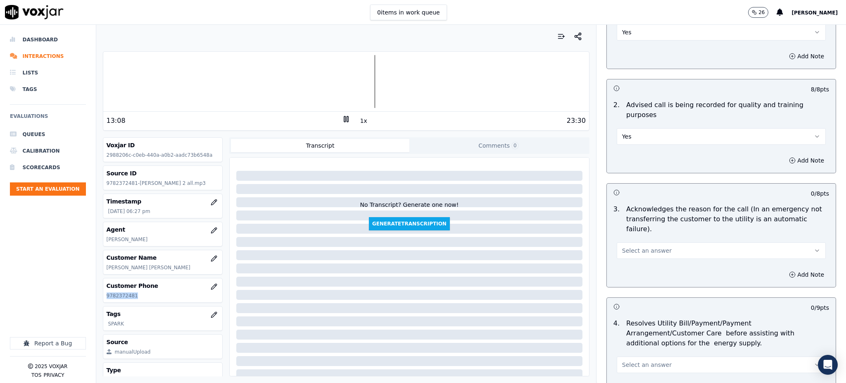
scroll to position [165, 0]
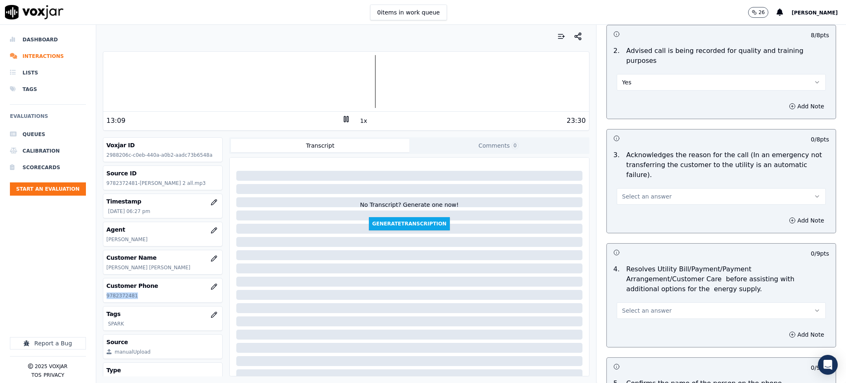
click at [625, 188] on button "Select an answer" at bounding box center [721, 196] width 209 height 17
click at [625, 193] on div "Yes" at bounding box center [703, 194] width 191 height 13
click at [617, 302] on button "Select an answer" at bounding box center [721, 310] width 209 height 17
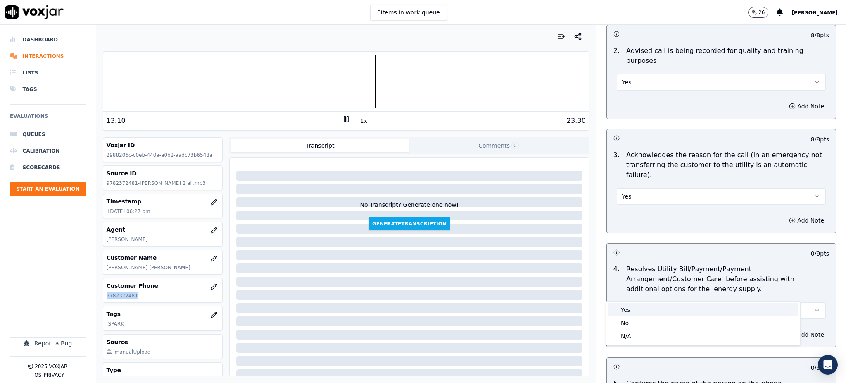
click at [625, 314] on div "Yes" at bounding box center [703, 309] width 191 height 13
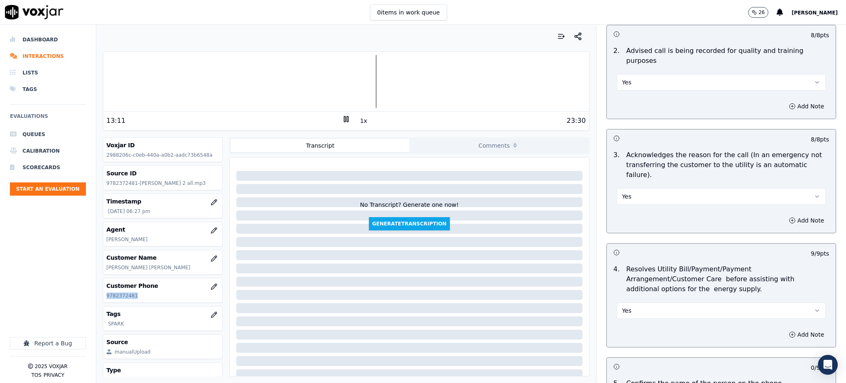
scroll to position [386, 0]
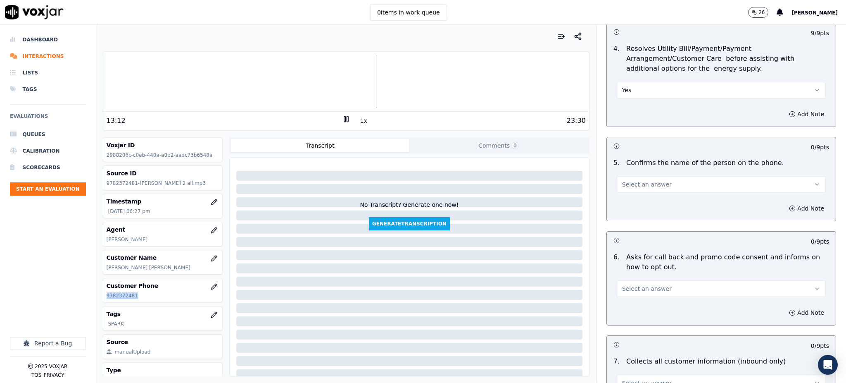
drag, startPoint x: 627, startPoint y: 158, endPoint x: 631, endPoint y: 174, distance: 16.1
click at [627, 176] on button "Select an answer" at bounding box center [721, 184] width 209 height 17
drag, startPoint x: 631, startPoint y: 174, endPoint x: 624, endPoint y: 234, distance: 61.1
click at [633, 181] on div "Yes" at bounding box center [703, 182] width 191 height 13
click at [624, 284] on span "Select an answer" at bounding box center [647, 288] width 50 height 8
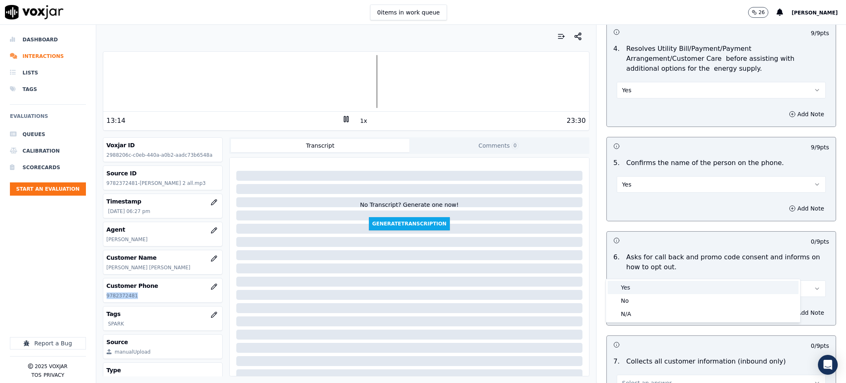
drag, startPoint x: 623, startPoint y: 286, endPoint x: 612, endPoint y: 330, distance: 45.2
click at [624, 286] on div "Yes" at bounding box center [703, 287] width 191 height 13
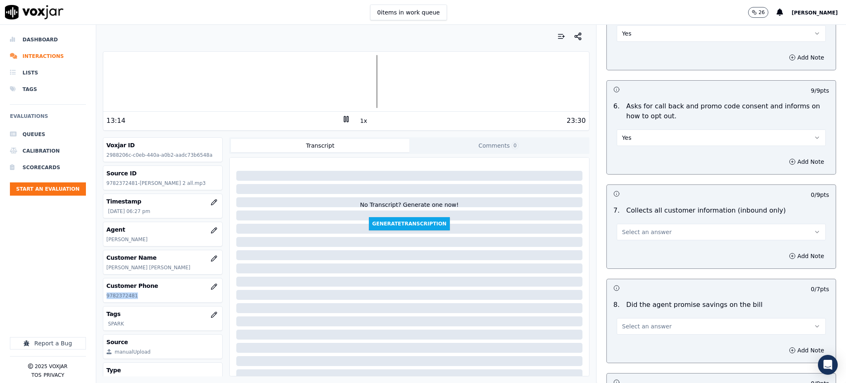
scroll to position [606, 0]
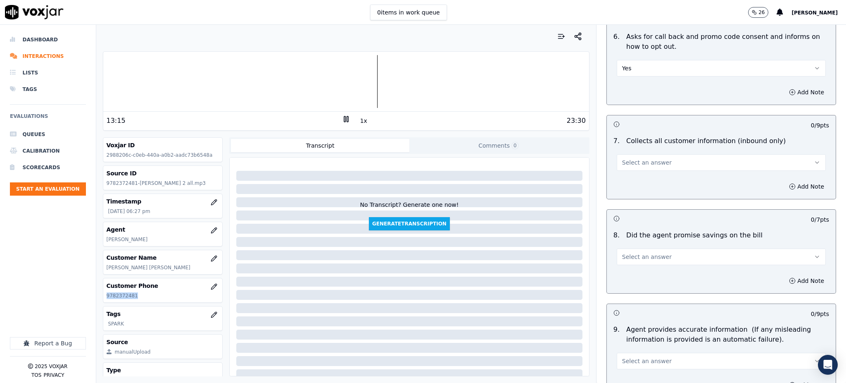
click at [633, 158] on span "Select an answer" at bounding box center [647, 162] width 50 height 8
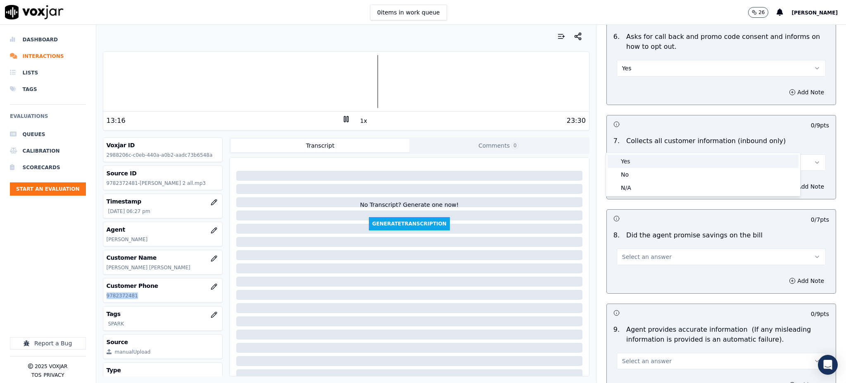
drag, startPoint x: 632, startPoint y: 159, endPoint x: 631, endPoint y: 172, distance: 13.7
click at [632, 159] on div "Yes" at bounding box center [703, 161] width 191 height 13
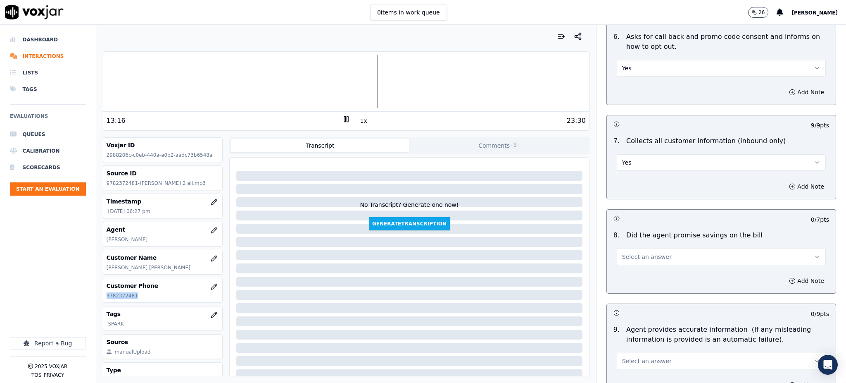
click at [633, 252] on span "Select an answer" at bounding box center [647, 256] width 50 height 8
click at [636, 255] on div "Yes" at bounding box center [703, 255] width 191 height 13
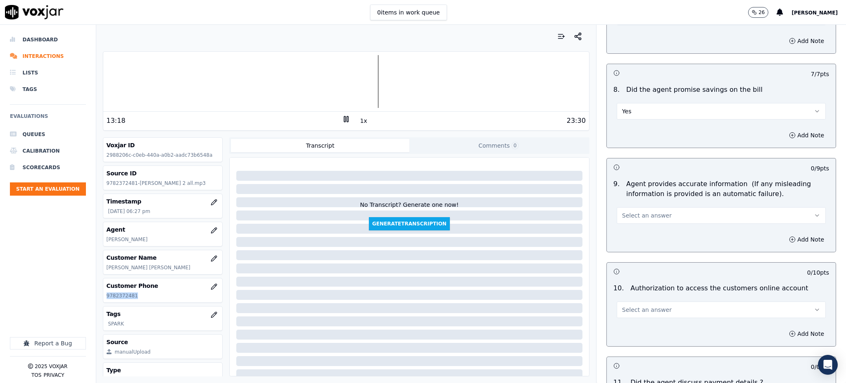
scroll to position [771, 0]
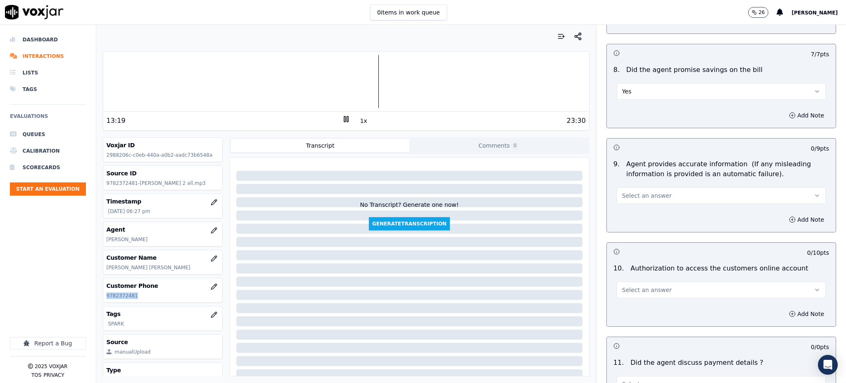
click at [625, 191] on span "Select an answer" at bounding box center [647, 195] width 50 height 8
drag, startPoint x: 626, startPoint y: 185, endPoint x: 627, endPoint y: 195, distance: 10.8
click at [626, 188] on div "Yes No N/A" at bounding box center [703, 207] width 194 height 43
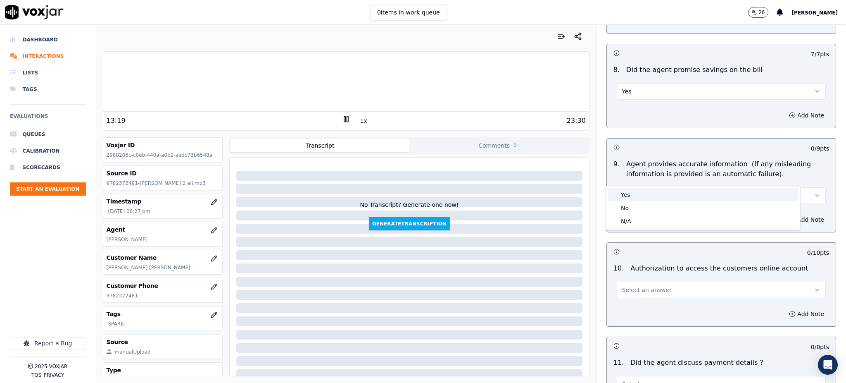
click at [627, 196] on div "Yes" at bounding box center [703, 194] width 191 height 13
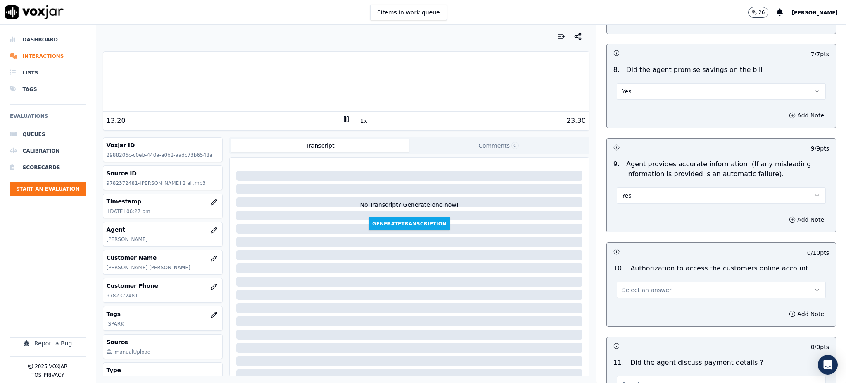
click at [634, 286] on span "Select an answer" at bounding box center [647, 290] width 50 height 8
click at [635, 291] on div "Yes" at bounding box center [703, 288] width 191 height 13
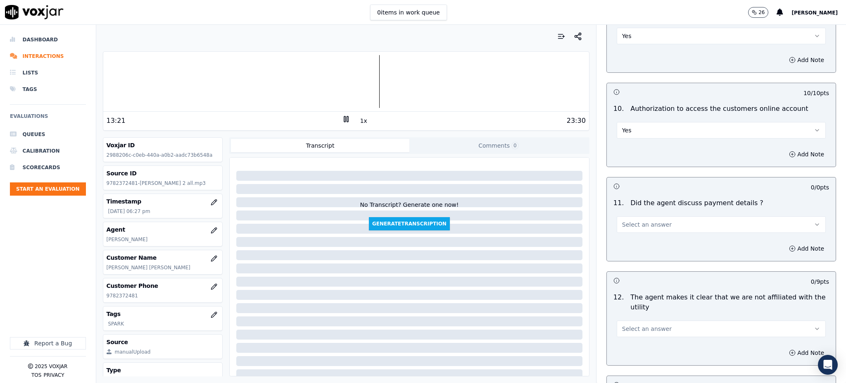
scroll to position [936, 0]
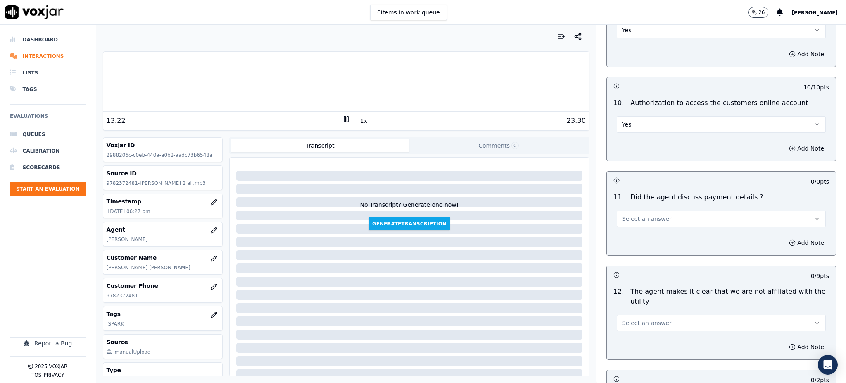
click at [633, 210] on button "Select an answer" at bounding box center [721, 218] width 209 height 17
click at [631, 245] on div "N/A" at bounding box center [703, 244] width 191 height 13
click at [629, 319] on span "Select an answer" at bounding box center [647, 323] width 50 height 8
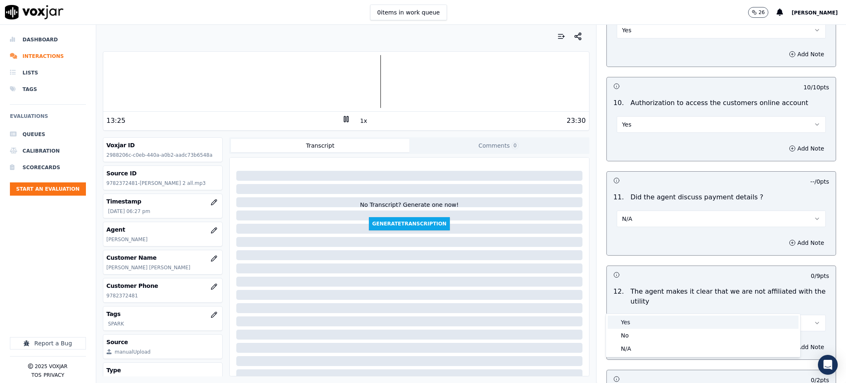
click at [629, 319] on div "Yes" at bounding box center [703, 321] width 191 height 13
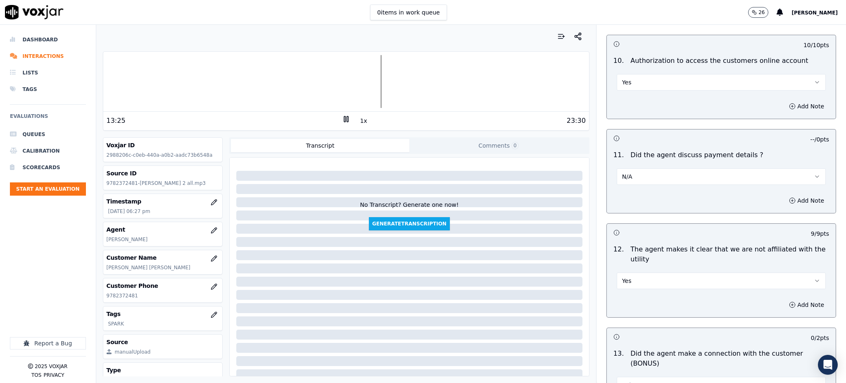
scroll to position [1102, 0]
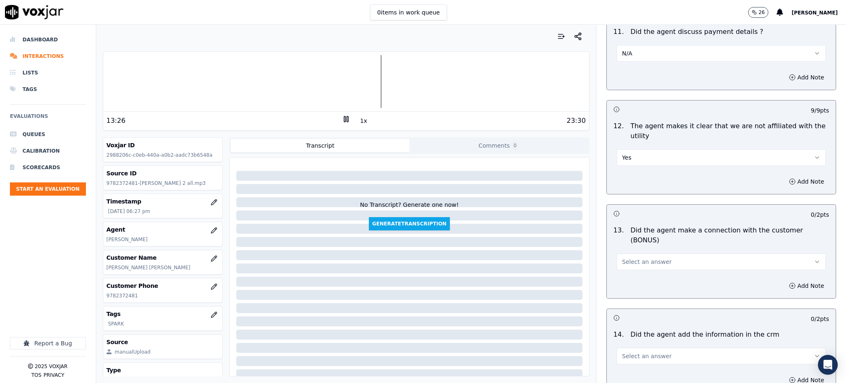
click at [631, 253] on button "Select an answer" at bounding box center [721, 261] width 209 height 17
click at [630, 253] on div "Yes" at bounding box center [703, 250] width 191 height 13
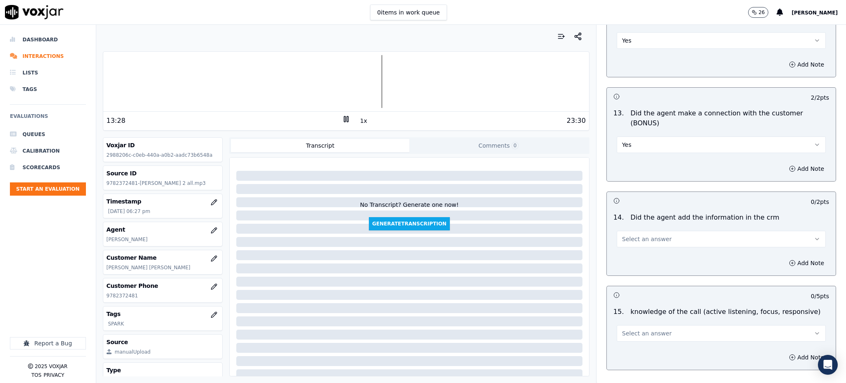
scroll to position [1251, 0]
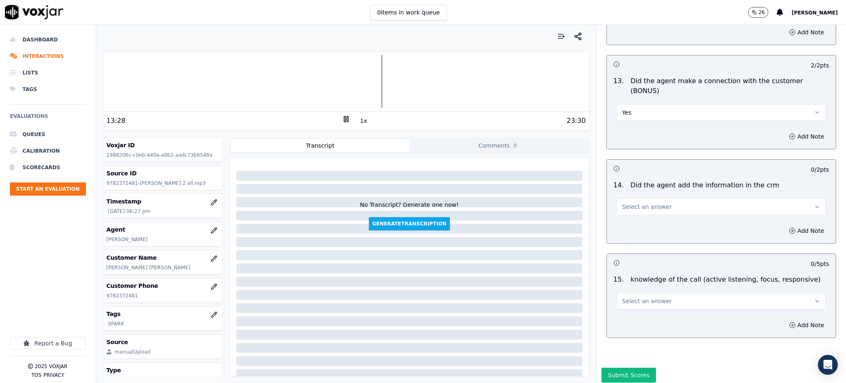
click at [627, 202] on span "Select an answer" at bounding box center [647, 206] width 50 height 8
click at [631, 195] on div "Yes" at bounding box center [703, 196] width 191 height 13
drag, startPoint x: 616, startPoint y: 270, endPoint x: 622, endPoint y: 280, distance: 11.7
click at [622, 297] on span "Select an answer" at bounding box center [647, 301] width 50 height 8
click at [636, 287] on div "Yes" at bounding box center [703, 290] width 191 height 13
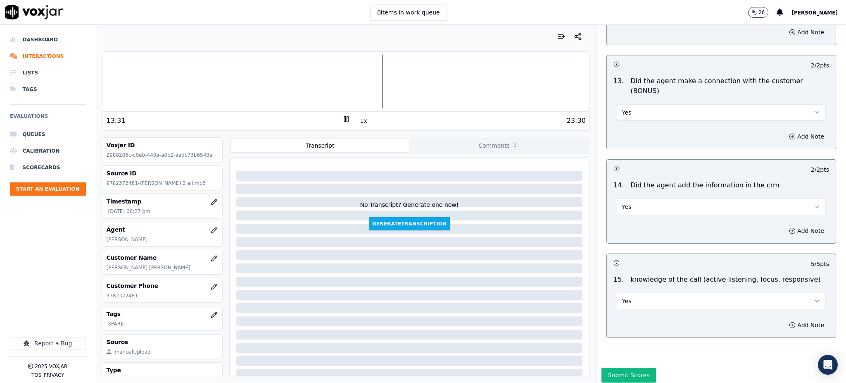
click at [615, 367] on button "Submit Scores" at bounding box center [629, 374] width 55 height 15
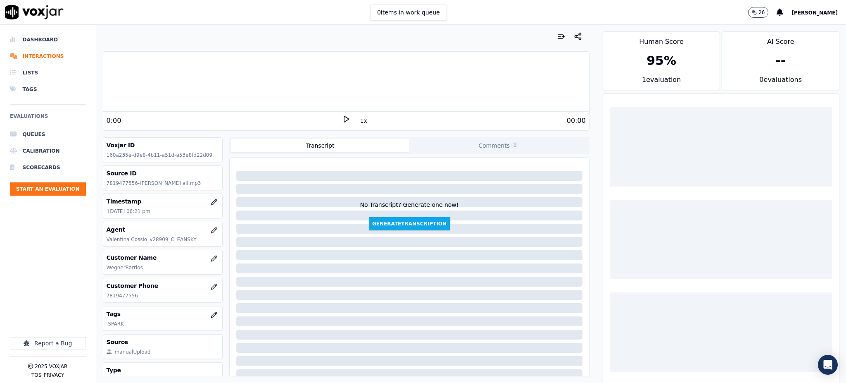
click at [342, 117] on icon at bounding box center [346, 119] width 8 height 8
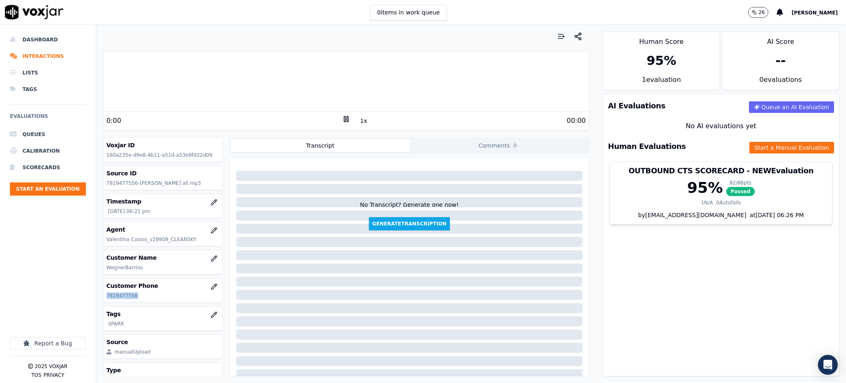
drag, startPoint x: 140, startPoint y: 294, endPoint x: 106, endPoint y: 304, distance: 36.0
click at [106, 304] on div "Voxjar ID 160a235e-d9e8-4b11-a51d-a53e8fd22d09 Source ID 7819477556-[PERSON_NAM…" at bounding box center [163, 256] width 120 height 239
copy p "7819477556"
click at [776, 148] on button "Start a Manual Evaluation" at bounding box center [792, 148] width 85 height 12
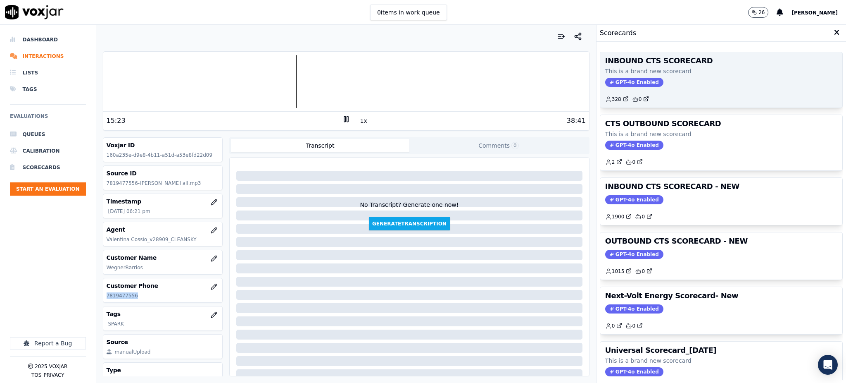
click at [614, 78] on span "GPT-4o Enabled" at bounding box center [634, 82] width 58 height 9
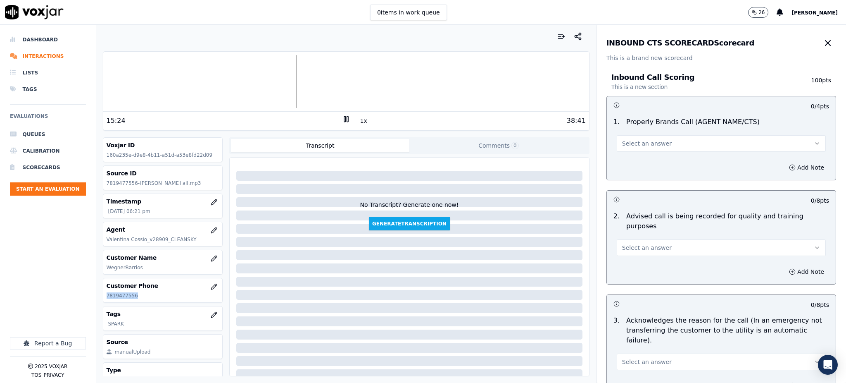
click at [629, 142] on span "Select an answer" at bounding box center [647, 143] width 50 height 8
click at [624, 163] on div "Yes" at bounding box center [703, 161] width 191 height 13
click at [625, 243] on span "Select an answer" at bounding box center [647, 247] width 50 height 8
click at [629, 258] on div "Yes" at bounding box center [703, 256] width 191 height 13
click at [630, 353] on button "Select an answer" at bounding box center [721, 361] width 209 height 17
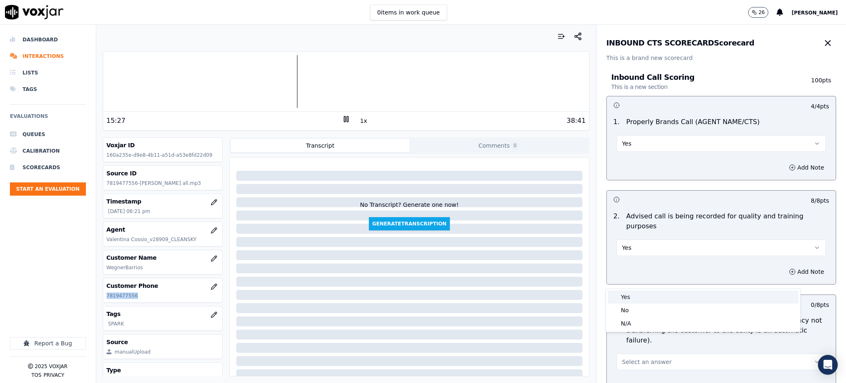
click at [631, 297] on div "Yes" at bounding box center [703, 296] width 191 height 13
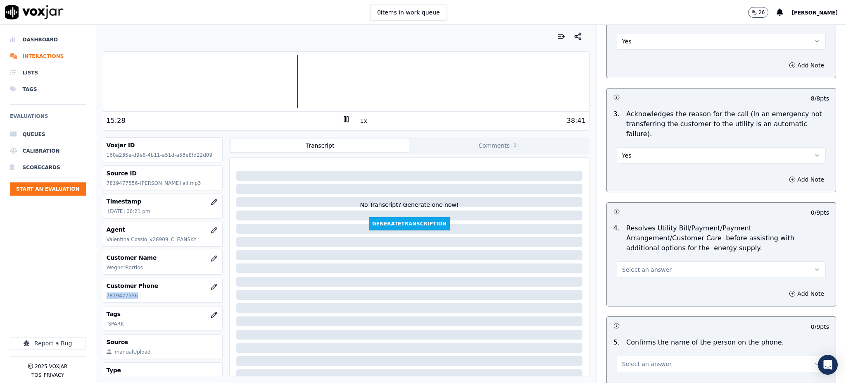
scroll to position [220, 0]
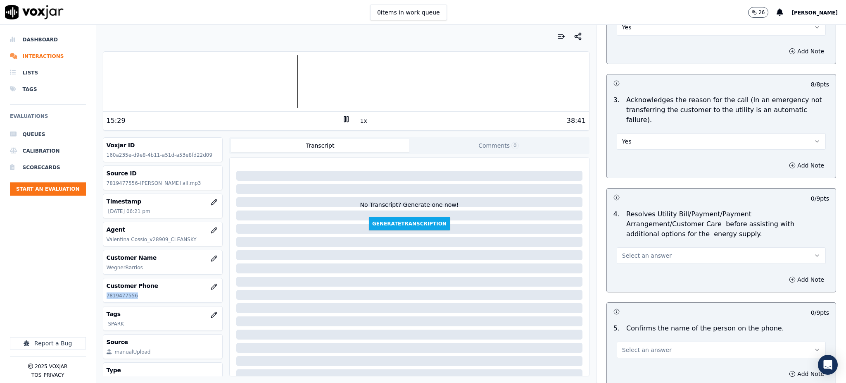
click at [632, 251] on span "Select an answer" at bounding box center [647, 255] width 50 height 8
click at [633, 250] on div "Yes" at bounding box center [703, 254] width 191 height 13
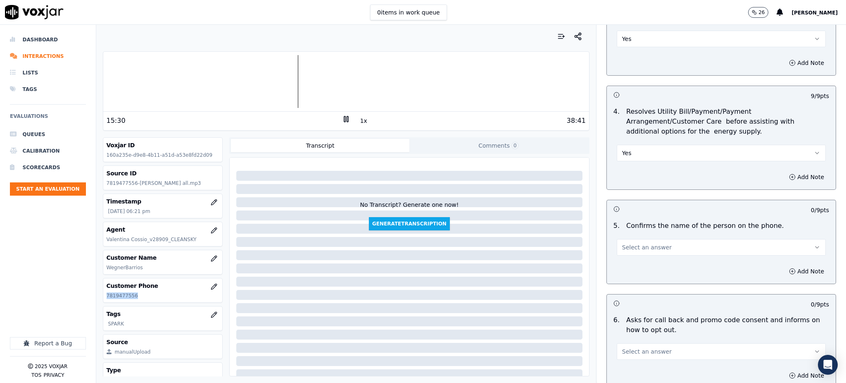
scroll to position [331, 0]
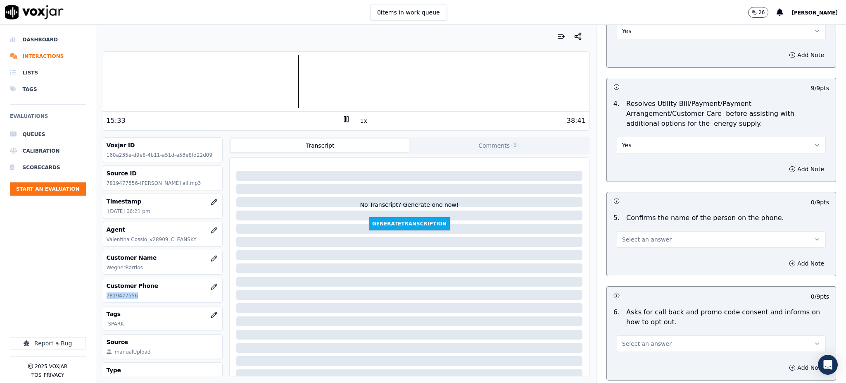
click at [623, 235] on span "Select an answer" at bounding box center [647, 239] width 50 height 8
click at [625, 238] on div "Yes" at bounding box center [703, 238] width 191 height 13
click at [626, 339] on span "Select an answer" at bounding box center [647, 343] width 50 height 8
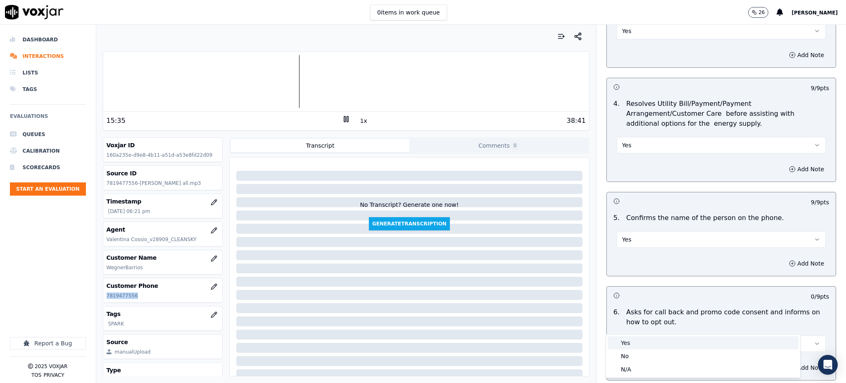
click at [627, 342] on div "Yes" at bounding box center [703, 342] width 191 height 13
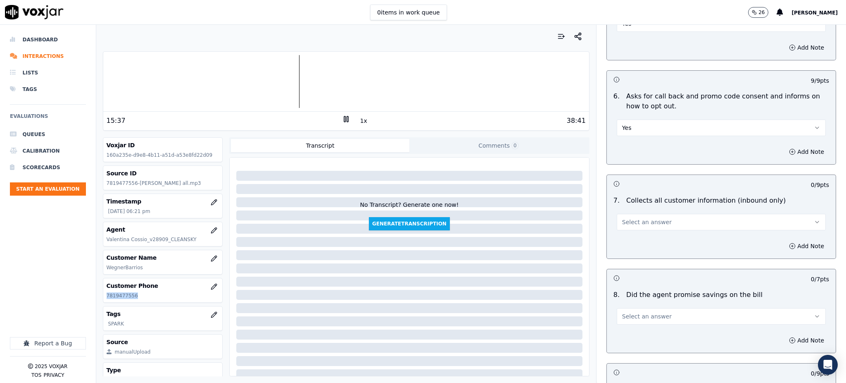
scroll to position [551, 0]
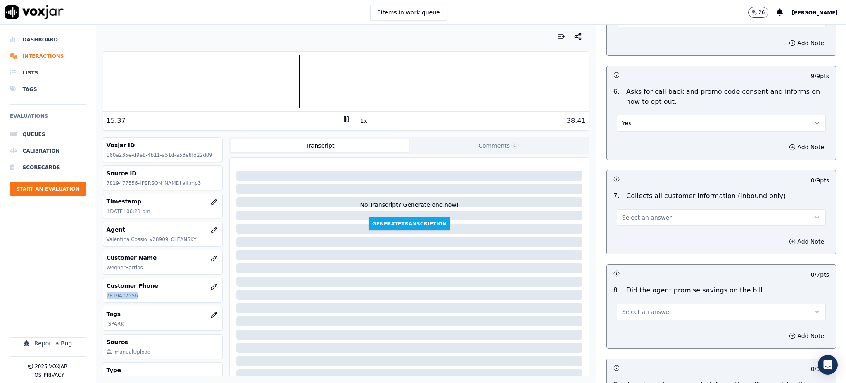
click at [634, 213] on span "Select an answer" at bounding box center [647, 217] width 50 height 8
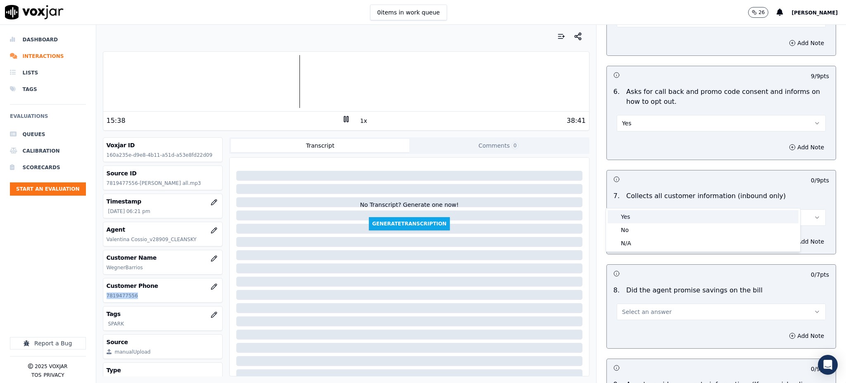
click at [629, 219] on div "Yes" at bounding box center [703, 216] width 191 height 13
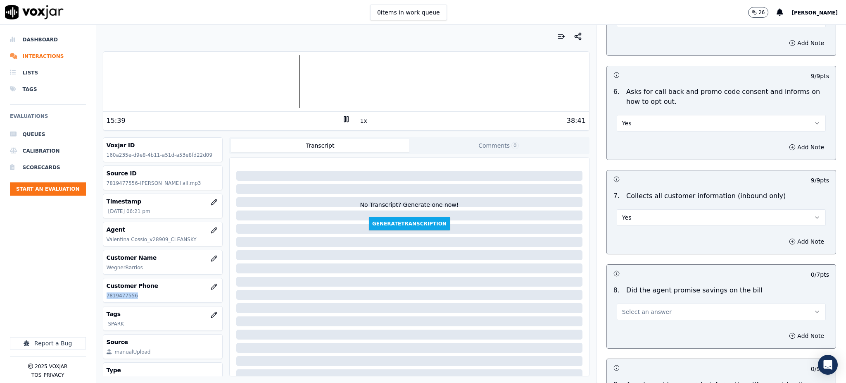
click at [636, 307] on span "Select an answer" at bounding box center [647, 311] width 50 height 8
click at [636, 308] on div "Yes" at bounding box center [703, 310] width 191 height 13
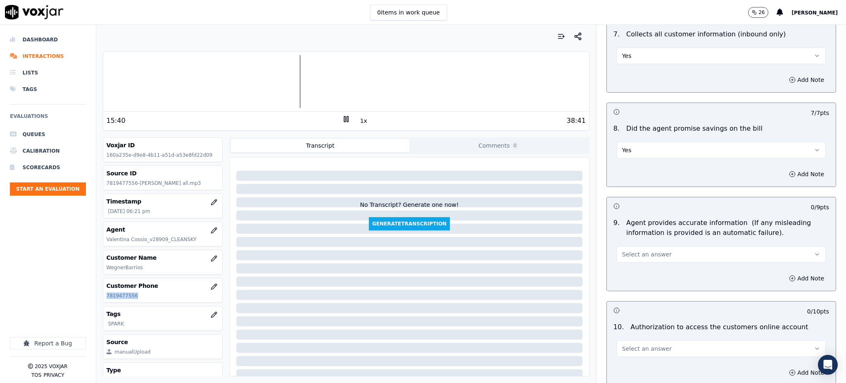
scroll to position [716, 0]
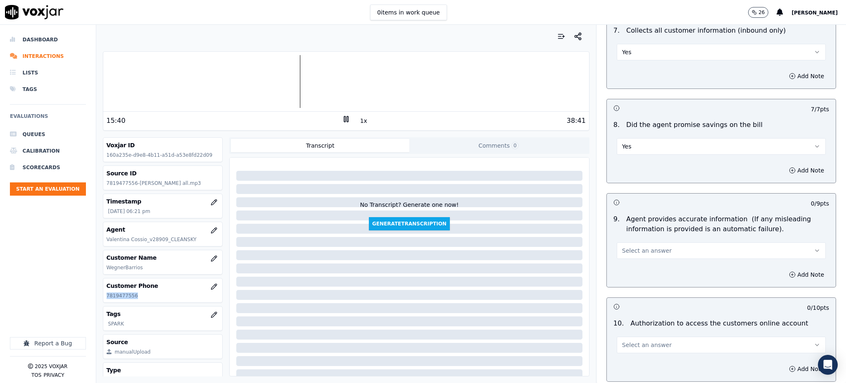
click at [628, 246] on span "Select an answer" at bounding box center [647, 250] width 50 height 8
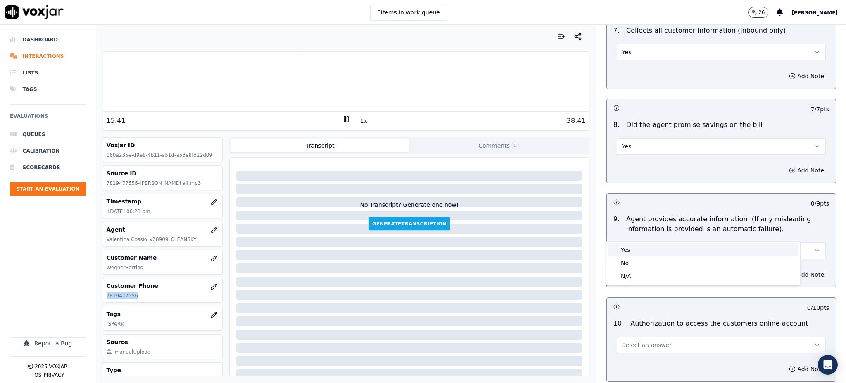
drag, startPoint x: 627, startPoint y: 253, endPoint x: 629, endPoint y: 260, distance: 6.9
click at [627, 253] on div "Yes" at bounding box center [703, 249] width 191 height 13
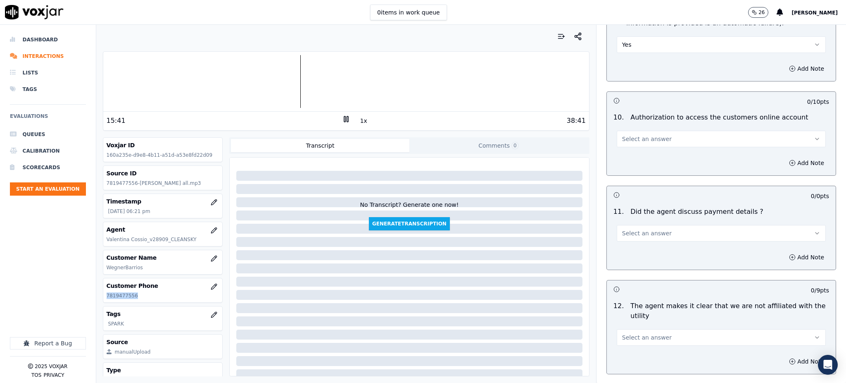
scroll to position [936, 0]
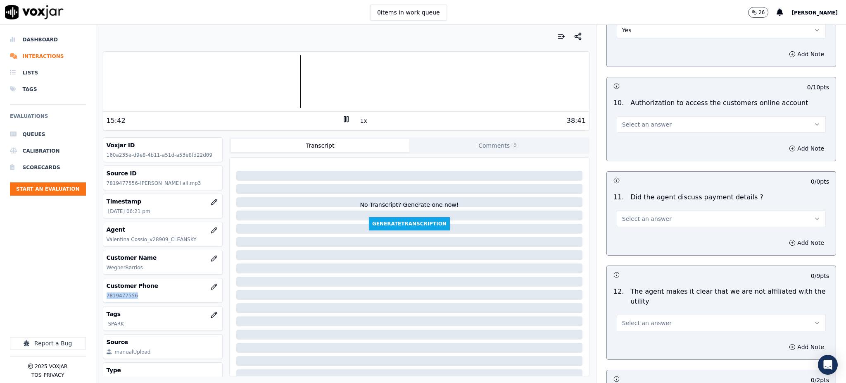
click at [622, 120] on span "Select an answer" at bounding box center [647, 124] width 50 height 8
drag, startPoint x: 621, startPoint y: 125, endPoint x: 626, endPoint y: 194, distance: 69.3
click at [621, 125] on div "Yes" at bounding box center [703, 123] width 191 height 13
click at [626, 214] on span "Select an answer" at bounding box center [647, 218] width 50 height 8
click at [627, 249] on div "N/A" at bounding box center [703, 244] width 191 height 13
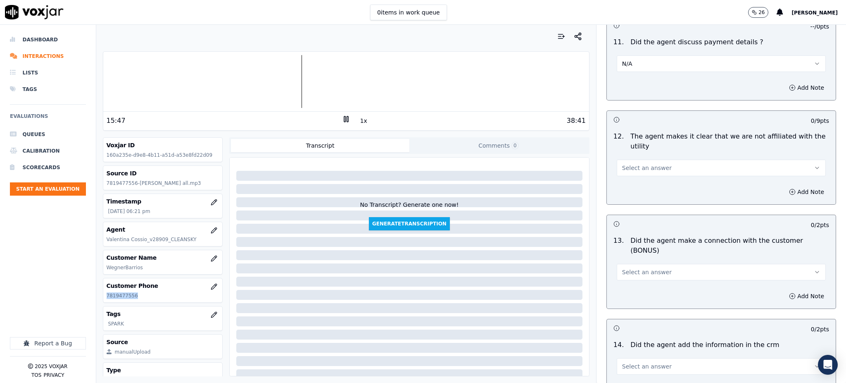
scroll to position [1102, 0]
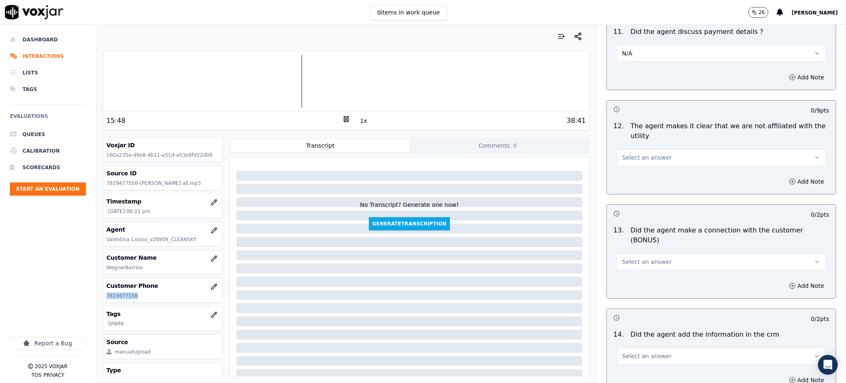
click at [633, 153] on span "Select an answer" at bounding box center [647, 157] width 50 height 8
click at [629, 160] on div "Yes" at bounding box center [703, 156] width 191 height 13
click at [626, 257] on span "Select an answer" at bounding box center [647, 261] width 50 height 8
click at [635, 254] on div "Yes" at bounding box center [703, 250] width 191 height 13
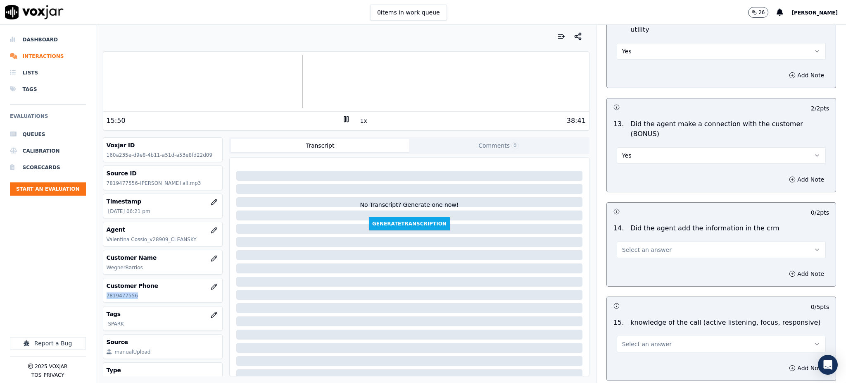
scroll to position [1212, 0]
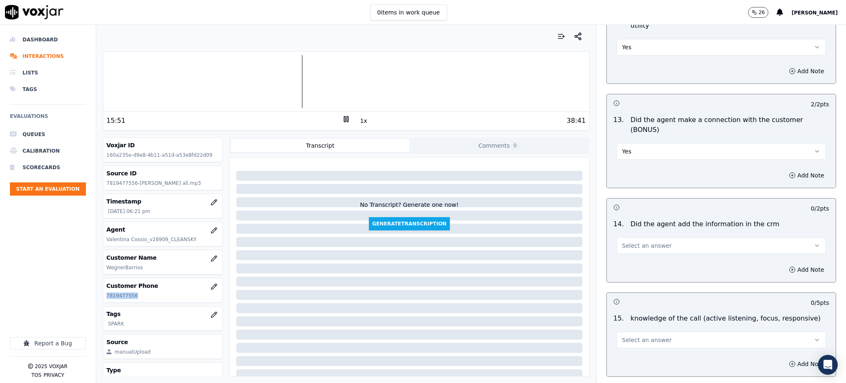
click at [626, 241] on span "Select an answer" at bounding box center [647, 245] width 50 height 8
drag, startPoint x: 625, startPoint y: 233, endPoint x: 626, endPoint y: 264, distance: 31.4
click at [625, 234] on div "Yes" at bounding box center [703, 235] width 191 height 13
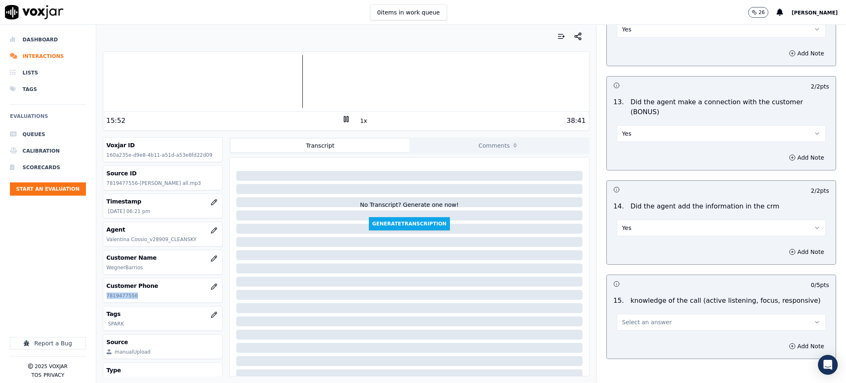
scroll to position [1251, 0]
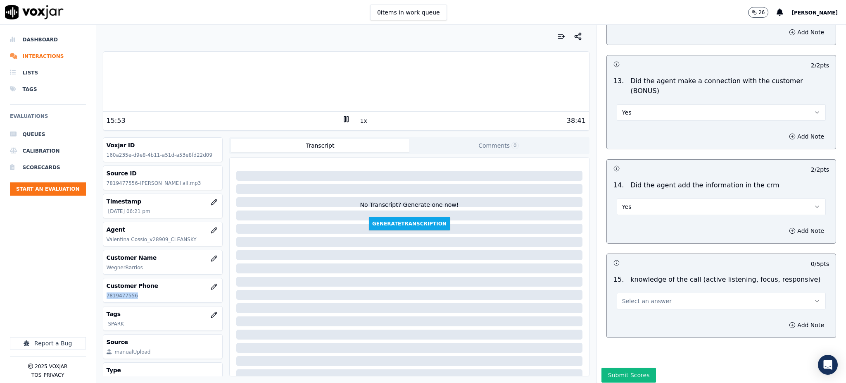
drag, startPoint x: 638, startPoint y: 270, endPoint x: 640, endPoint y: 281, distance: 10.5
click at [638, 297] on span "Select an answer" at bounding box center [647, 301] width 50 height 8
click at [639, 294] on div "Yes" at bounding box center [703, 290] width 191 height 13
click at [616, 367] on button "Submit Scores" at bounding box center [629, 374] width 55 height 15
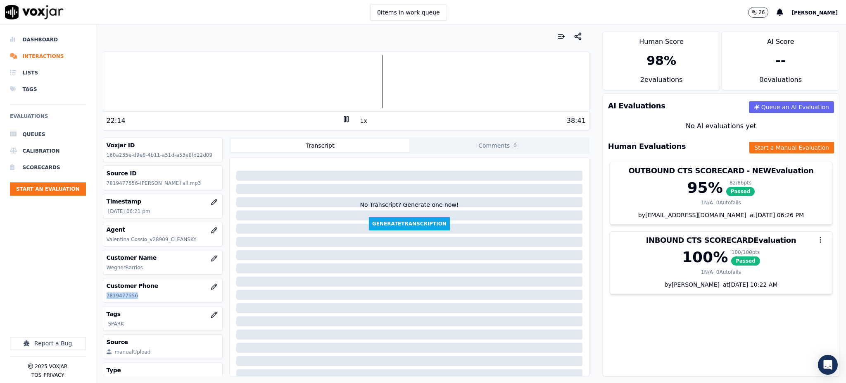
click at [344, 119] on rect at bounding box center [344, 118] width 1 height 5
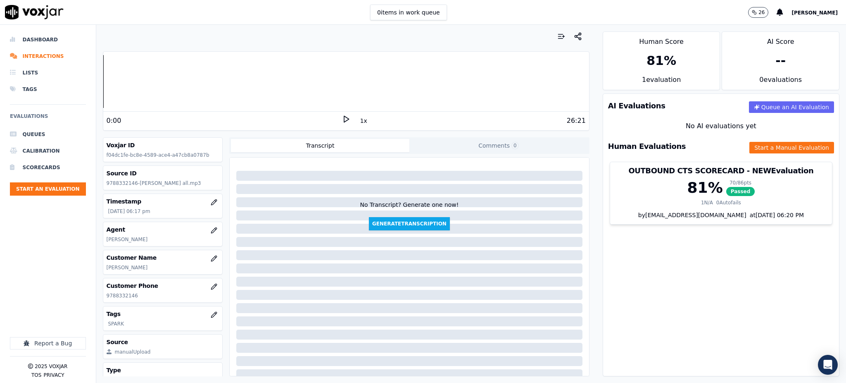
click at [344, 118] on icon at bounding box center [346, 119] width 8 height 8
click at [603, 283] on div "AI Evaluations Queue an AI Evaluation No AI evaluations yet Human Evaluations S…" at bounding box center [721, 234] width 237 height 283
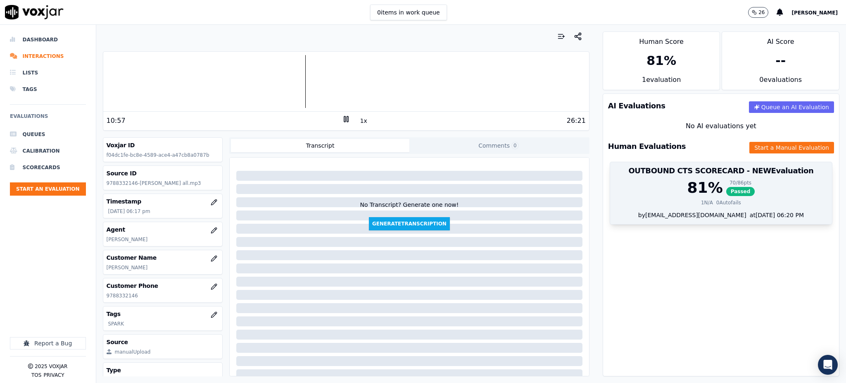
click at [726, 191] on span "Passed" at bounding box center [740, 191] width 29 height 9
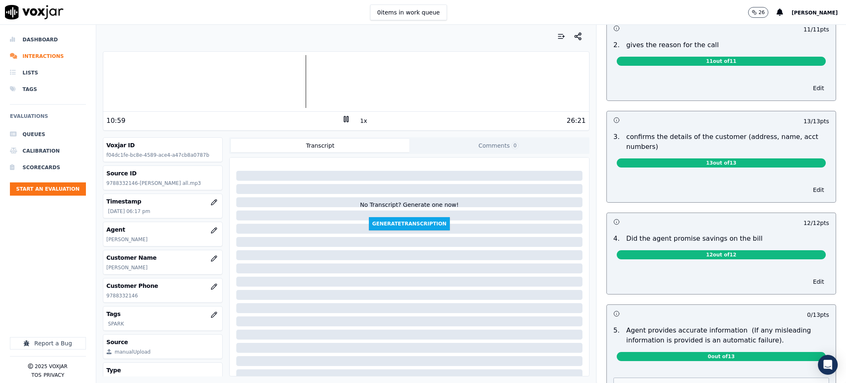
scroll to position [386, 0]
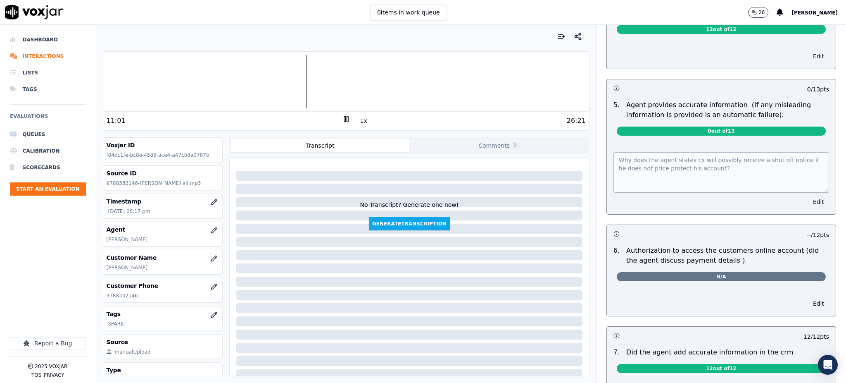
click at [607, 158] on div "Why does the agent states cx will possibly receive a shut off notice if he does…" at bounding box center [721, 178] width 229 height 72
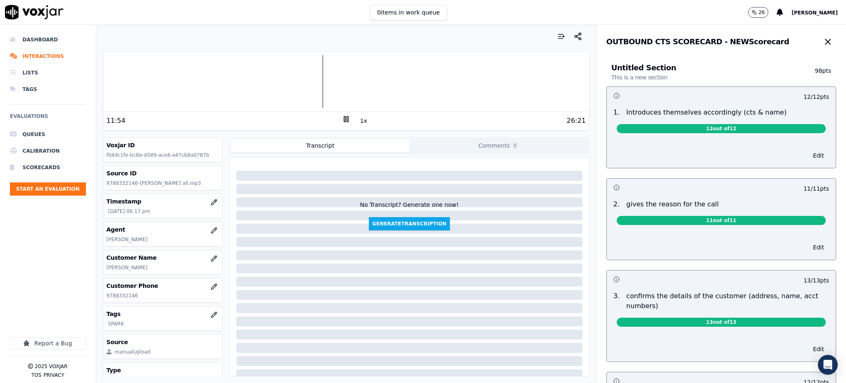
scroll to position [0, 0]
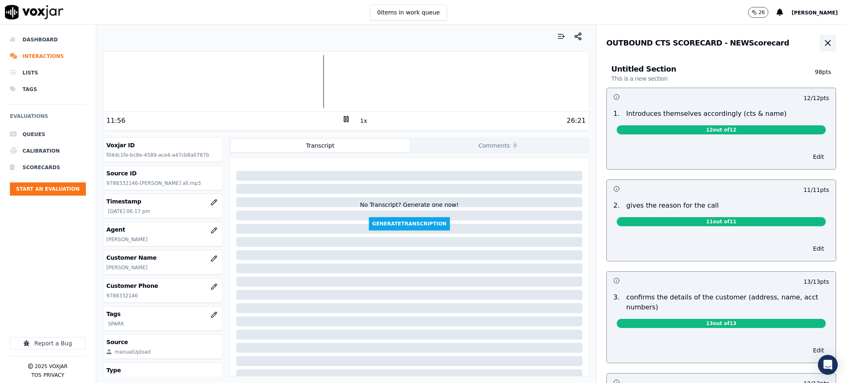
click at [823, 45] on icon "button" at bounding box center [828, 43] width 10 height 10
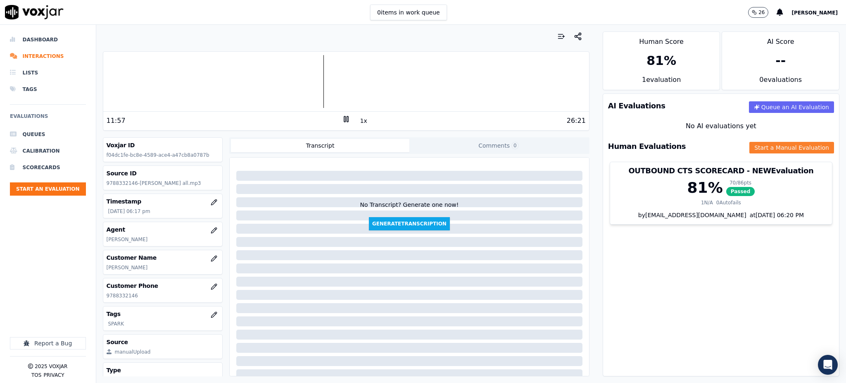
click at [757, 144] on button "Start a Manual Evaluation" at bounding box center [792, 148] width 85 height 12
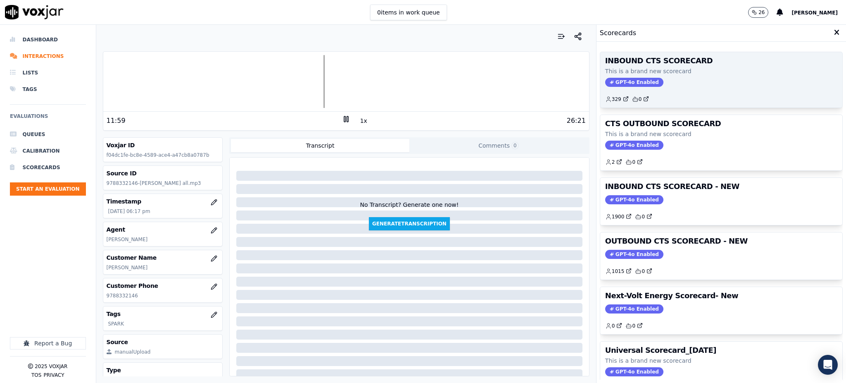
click at [629, 83] on span "GPT-4o Enabled" at bounding box center [634, 82] width 58 height 9
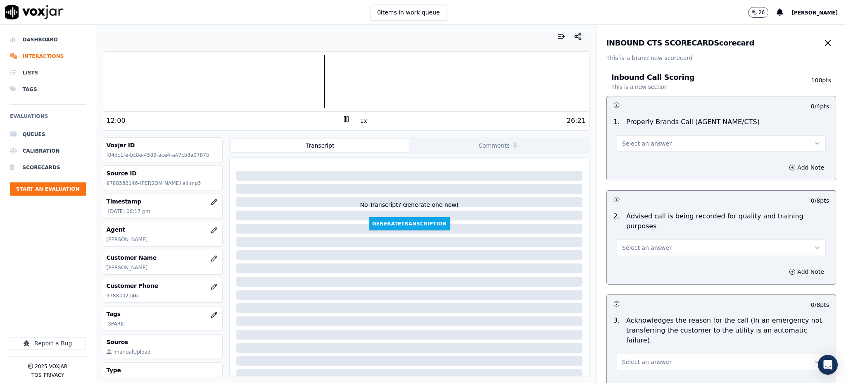
click at [633, 148] on button "Select an answer" at bounding box center [721, 143] width 209 height 17
click at [634, 160] on div "Yes" at bounding box center [703, 161] width 191 height 13
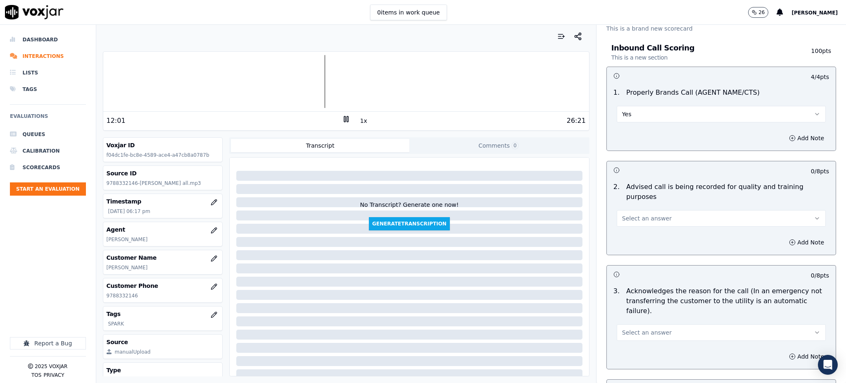
scroll to position [110, 0]
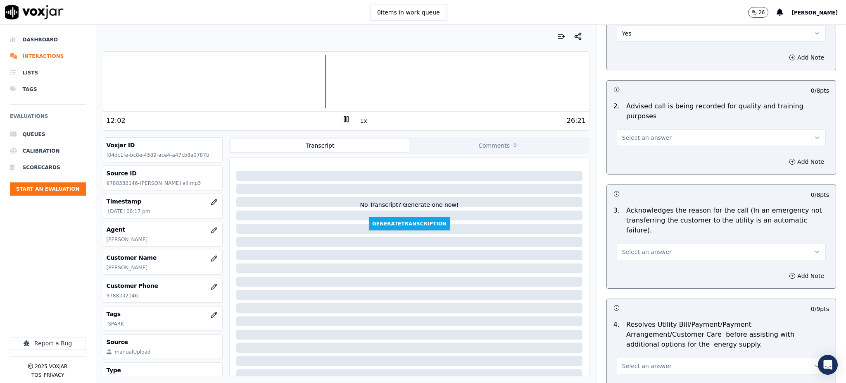
click at [627, 133] on span "Select an answer" at bounding box center [647, 137] width 50 height 8
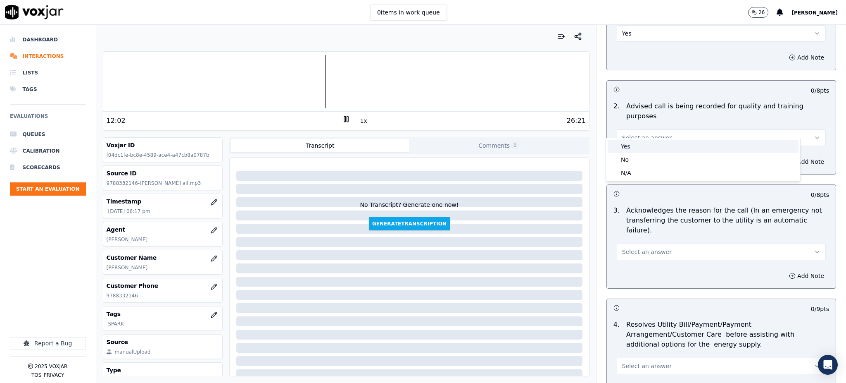
click at [625, 148] on div "Yes" at bounding box center [703, 146] width 191 height 13
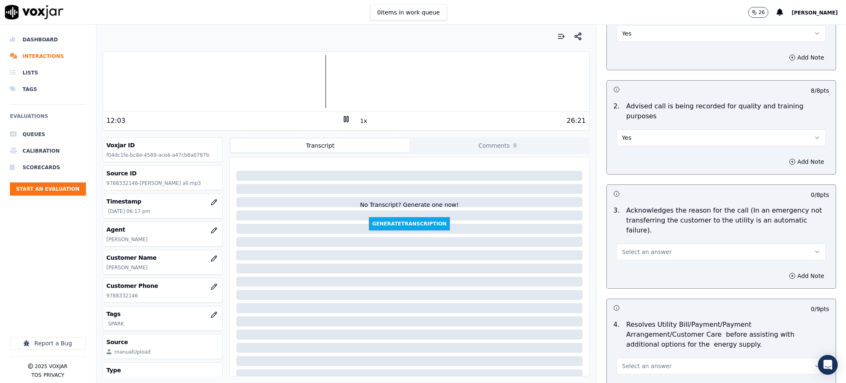
click at [633, 248] on span "Select an answer" at bounding box center [647, 252] width 50 height 8
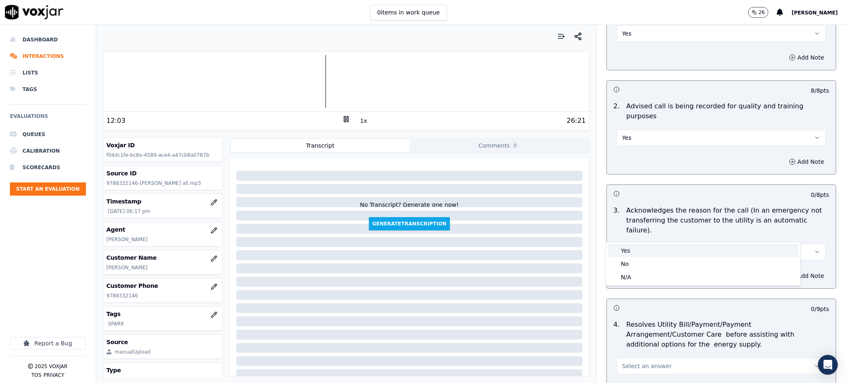
click at [633, 251] on div "Yes" at bounding box center [703, 250] width 191 height 13
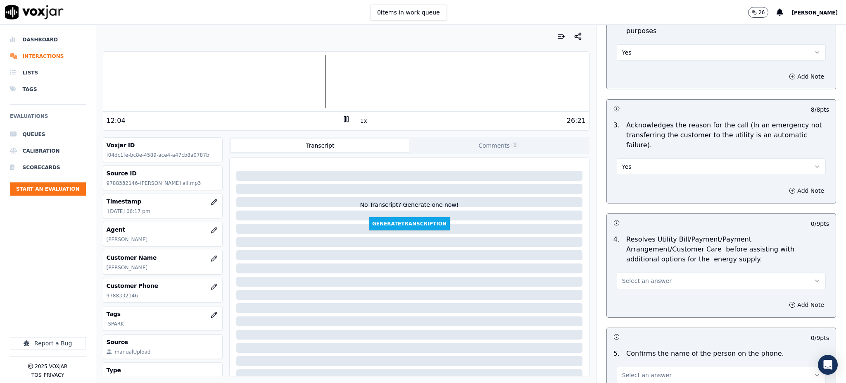
scroll to position [220, 0]
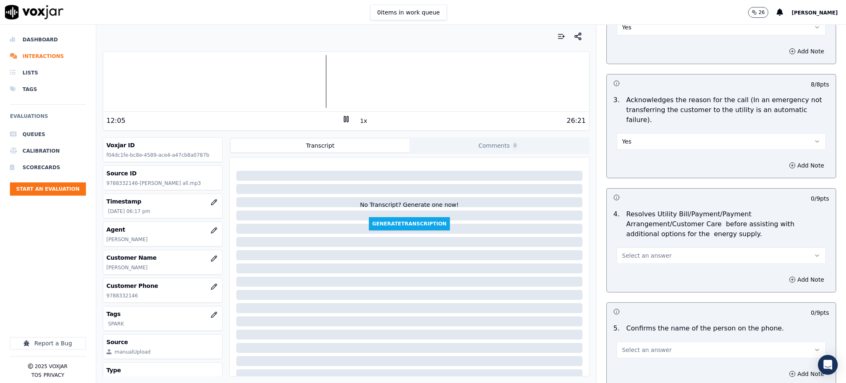
click at [634, 251] on span "Select an answer" at bounding box center [647, 255] width 50 height 8
drag, startPoint x: 629, startPoint y: 253, endPoint x: 616, endPoint y: 267, distance: 18.4
click at [628, 255] on div "Yes" at bounding box center [703, 254] width 191 height 13
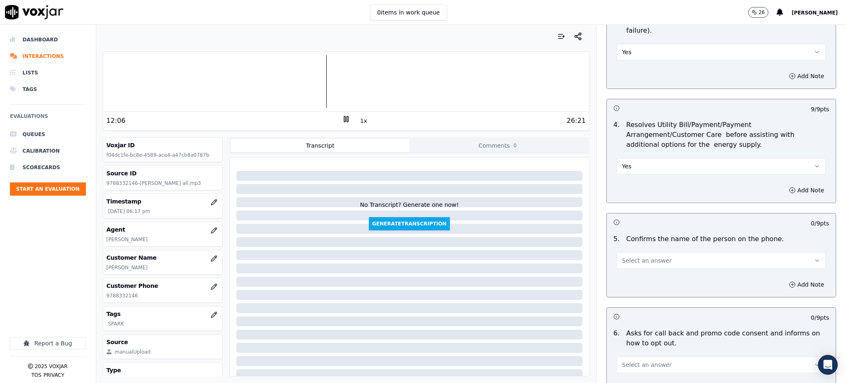
scroll to position [331, 0]
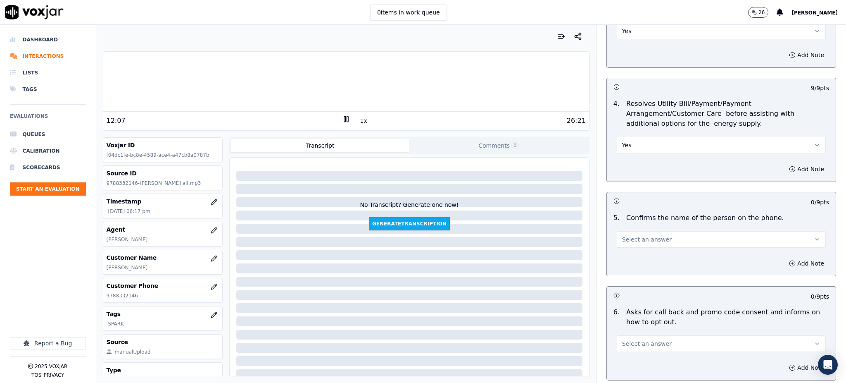
click at [622, 235] on span "Select an answer" at bounding box center [647, 239] width 50 height 8
click at [622, 240] on div "Yes" at bounding box center [703, 238] width 191 height 13
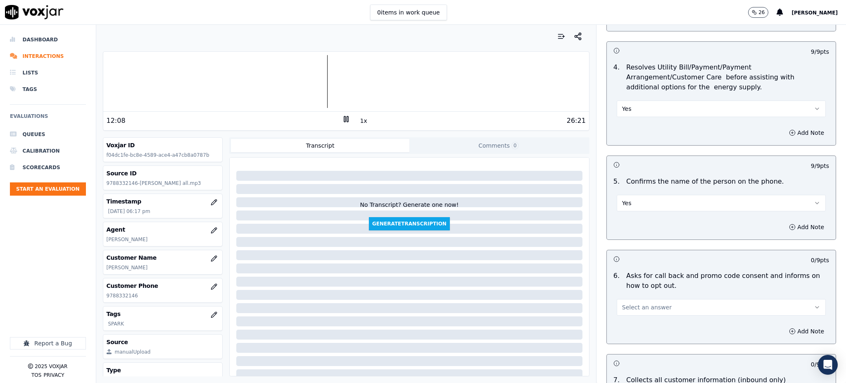
scroll to position [496, 0]
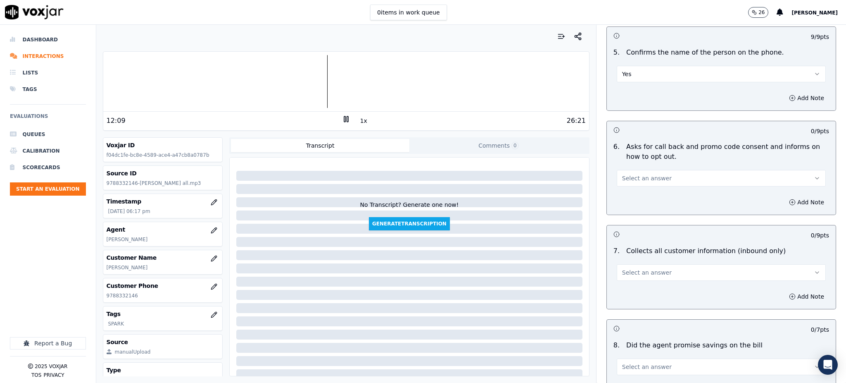
click at [629, 174] on span "Select an answer" at bounding box center [647, 178] width 50 height 8
click at [624, 178] on div "Yes" at bounding box center [703, 177] width 191 height 13
click at [629, 268] on span "Select an answer" at bounding box center [647, 272] width 50 height 8
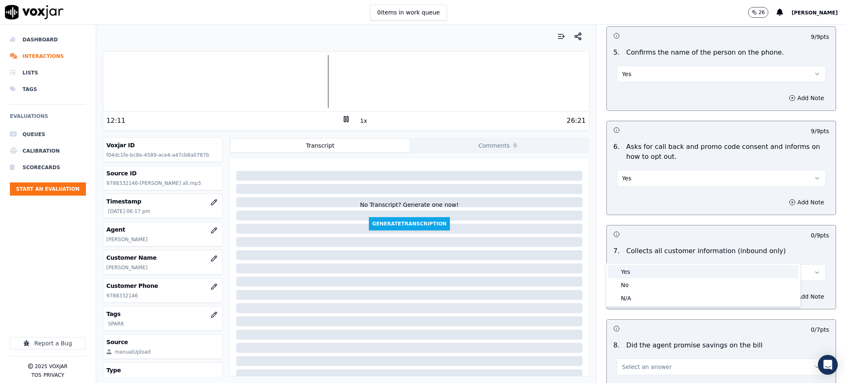
click at [627, 271] on div "Yes" at bounding box center [703, 271] width 191 height 13
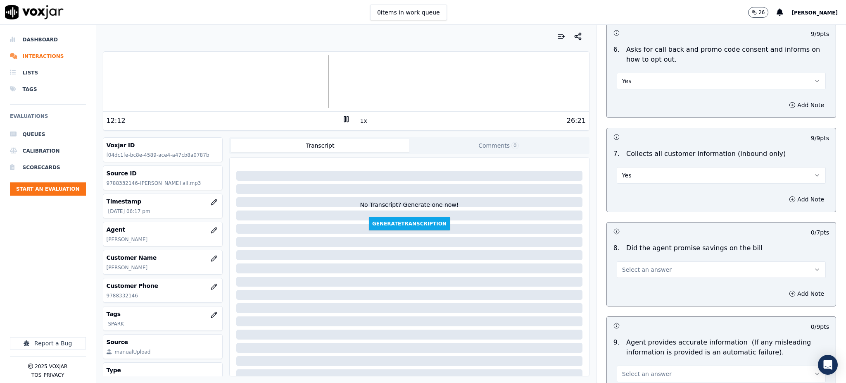
scroll to position [606, 0]
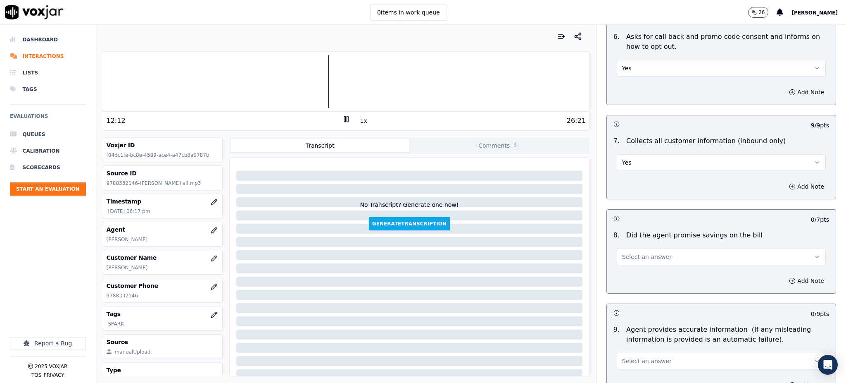
click at [631, 252] on span "Select an answer" at bounding box center [647, 256] width 50 height 8
click at [633, 254] on div "Yes" at bounding box center [703, 255] width 191 height 13
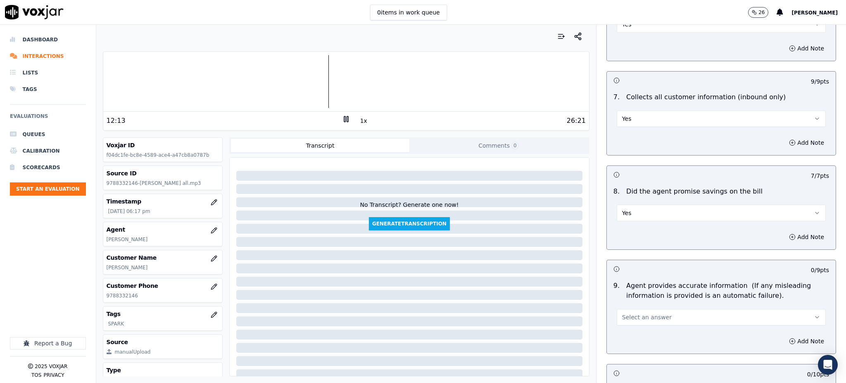
scroll to position [771, 0]
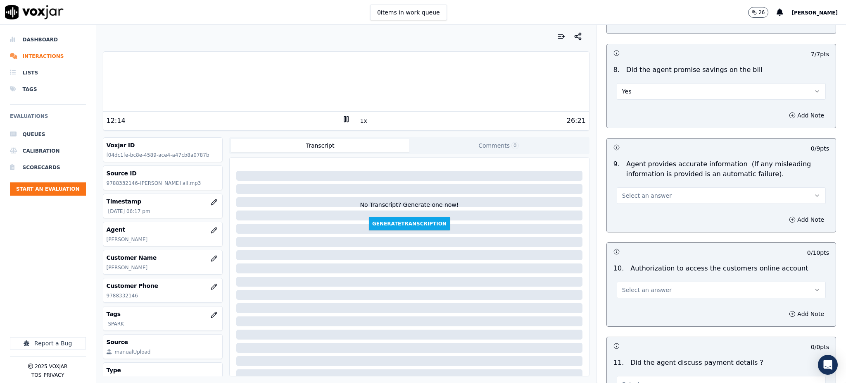
click at [634, 187] on button "Select an answer" at bounding box center [721, 195] width 209 height 17
click at [638, 196] on div "Yes" at bounding box center [703, 194] width 191 height 13
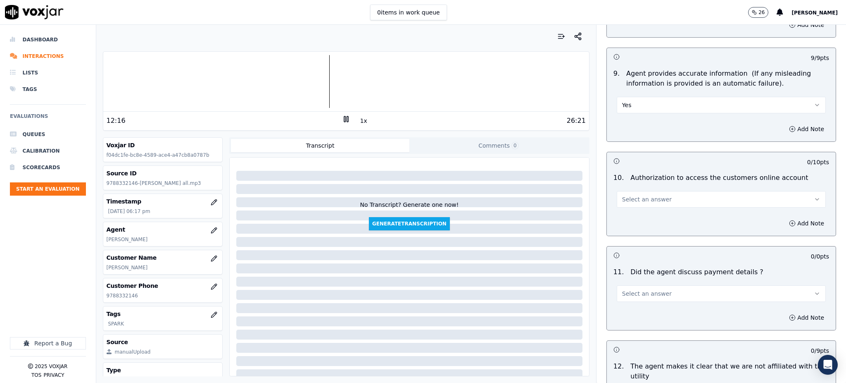
scroll to position [881, 0]
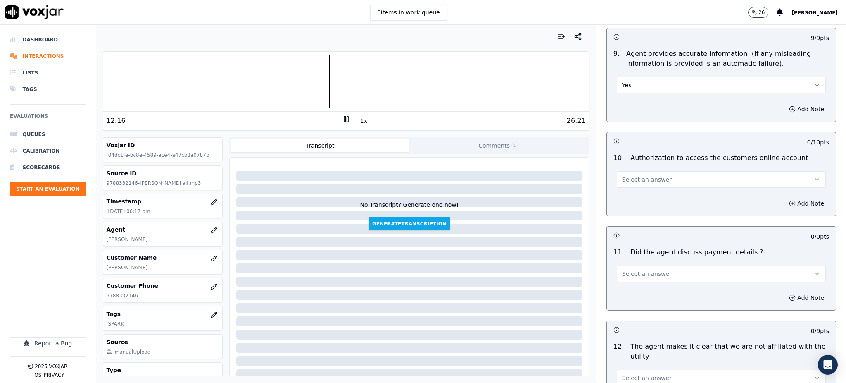
click at [626, 175] on span "Select an answer" at bounding box center [647, 179] width 50 height 8
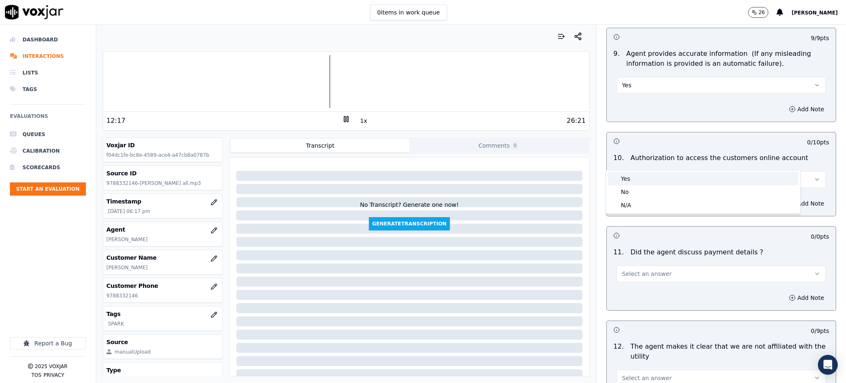
click at [629, 178] on div "Yes" at bounding box center [703, 178] width 191 height 13
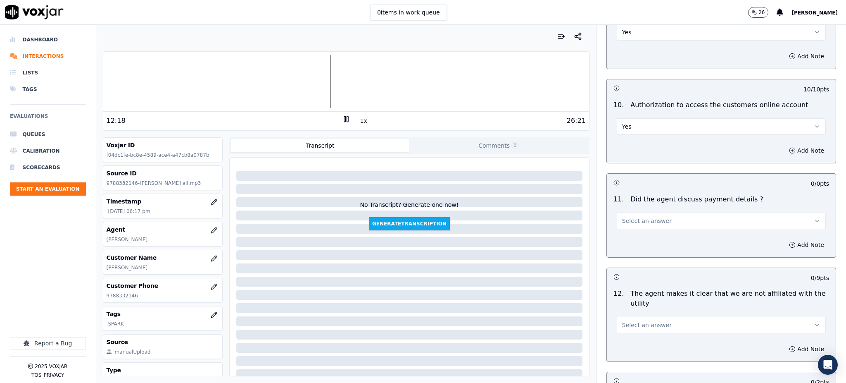
scroll to position [936, 0]
click at [624, 214] on span "Select an answer" at bounding box center [647, 218] width 50 height 8
click at [627, 243] on div "N/A" at bounding box center [703, 244] width 191 height 13
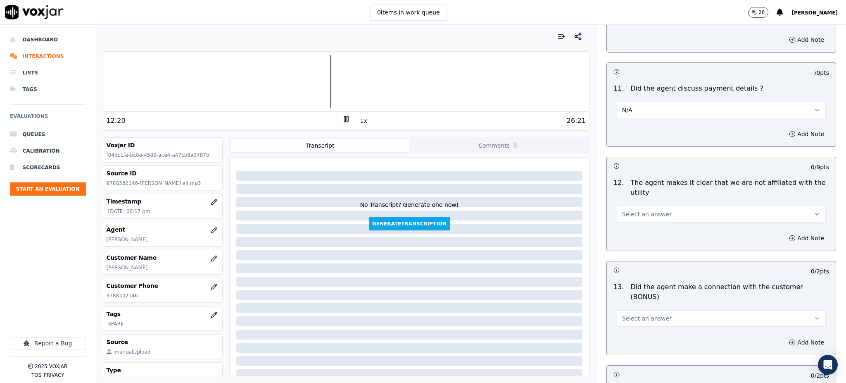
scroll to position [1102, 0]
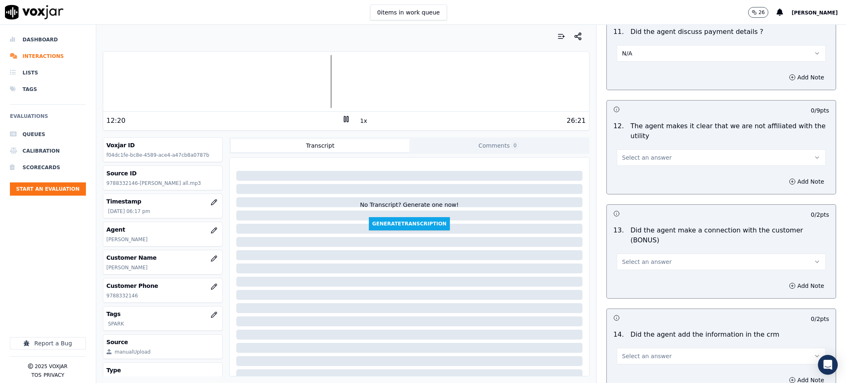
click at [628, 153] on span "Select an answer" at bounding box center [647, 157] width 50 height 8
drag, startPoint x: 627, startPoint y: 158, endPoint x: 617, endPoint y: 182, distance: 26.3
click at [627, 159] on div "Yes" at bounding box center [703, 156] width 191 height 13
drag, startPoint x: 620, startPoint y: 232, endPoint x: 619, endPoint y: 241, distance: 8.7
click at [622, 257] on span "Select an answer" at bounding box center [647, 261] width 50 height 8
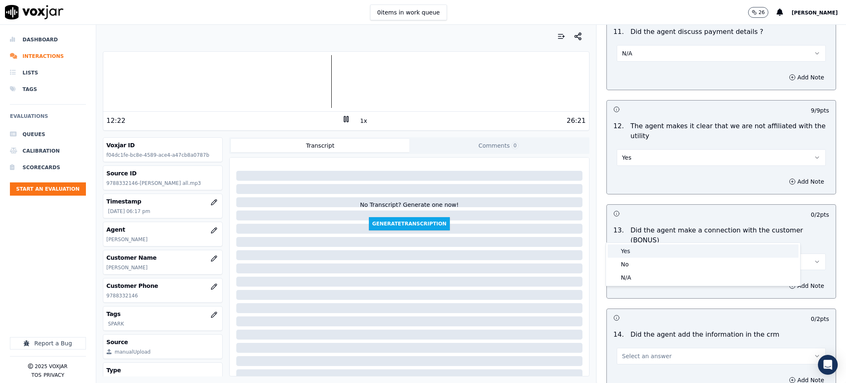
drag, startPoint x: 621, startPoint y: 255, endPoint x: 625, endPoint y: 273, distance: 18.5
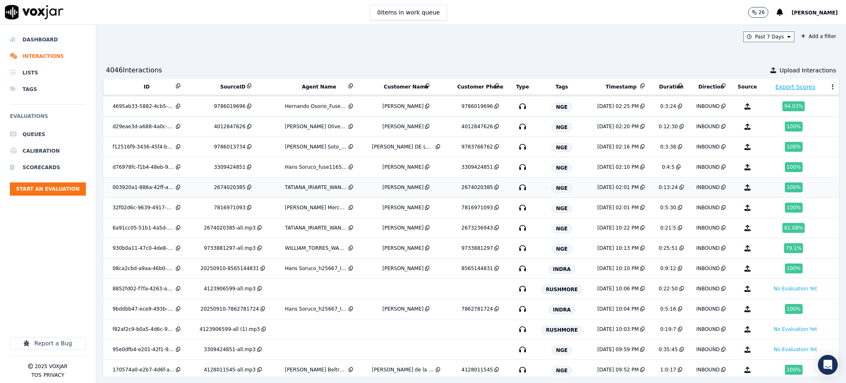
scroll to position [160, 0]
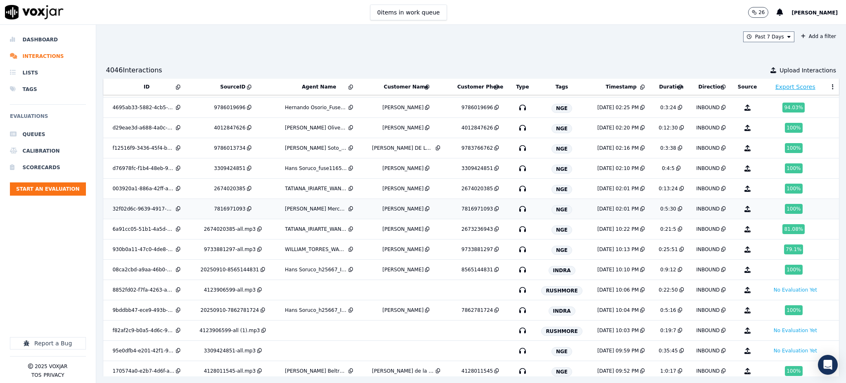
click at [516, 211] on icon "button" at bounding box center [522, 208] width 13 height 13
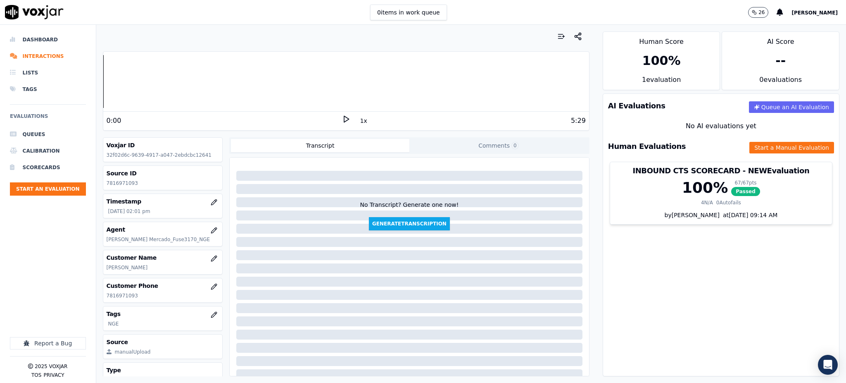
click at [342, 120] on icon at bounding box center [346, 119] width 8 height 8
drag, startPoint x: 131, startPoint y: 297, endPoint x: 102, endPoint y: 299, distance: 29.4
click at [103, 299] on div "Customer Phone [PHONE_NUMBER]" at bounding box center [163, 290] width 120 height 25
copy p "7816971093"
click at [342, 119] on icon at bounding box center [346, 119] width 8 height 8
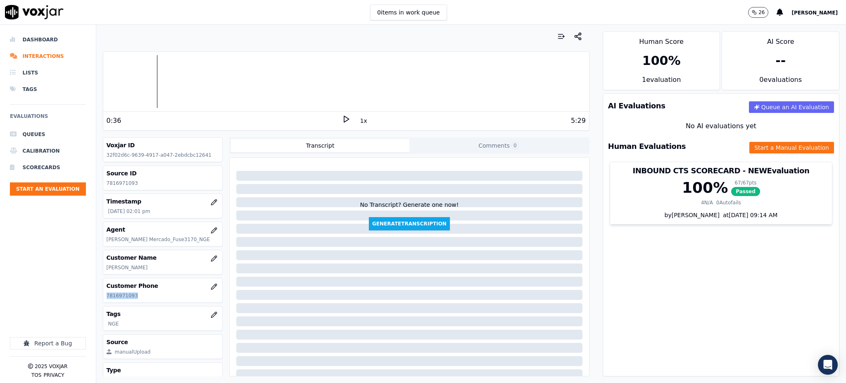
click at [342, 121] on icon at bounding box center [346, 119] width 8 height 8
click at [745, 141] on div "Human Evaluations Start a Manual Evaluation" at bounding box center [721, 146] width 236 height 24
click at [743, 141] on div "Human Evaluations Start a Manual Evaluation" at bounding box center [721, 146] width 236 height 24
click at [750, 148] on button "Start a Manual Evaluation" at bounding box center [792, 148] width 85 height 12
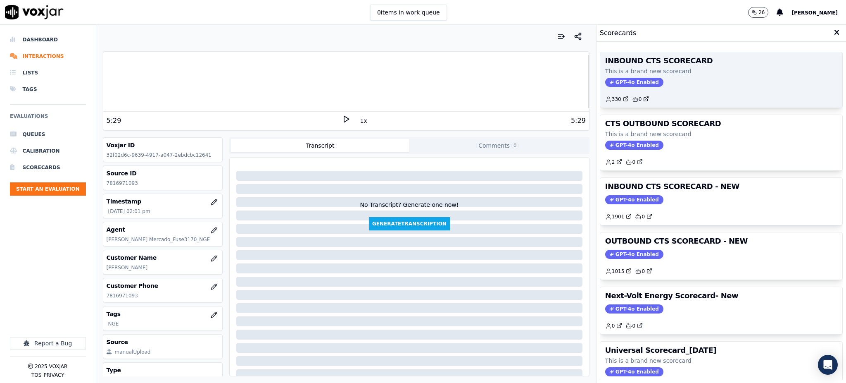
click at [612, 80] on span "GPT-4o Enabled" at bounding box center [634, 82] width 58 height 9
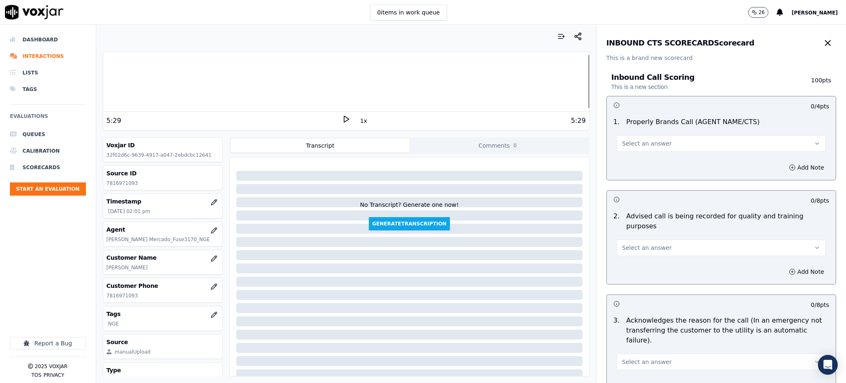
click at [625, 148] on button "Select an answer" at bounding box center [721, 143] width 209 height 17
click at [623, 161] on div "Yes" at bounding box center [703, 161] width 191 height 13
click at [625, 243] on span "Select an answer" at bounding box center [647, 247] width 50 height 8
click at [630, 255] on div "Yes" at bounding box center [703, 256] width 191 height 13
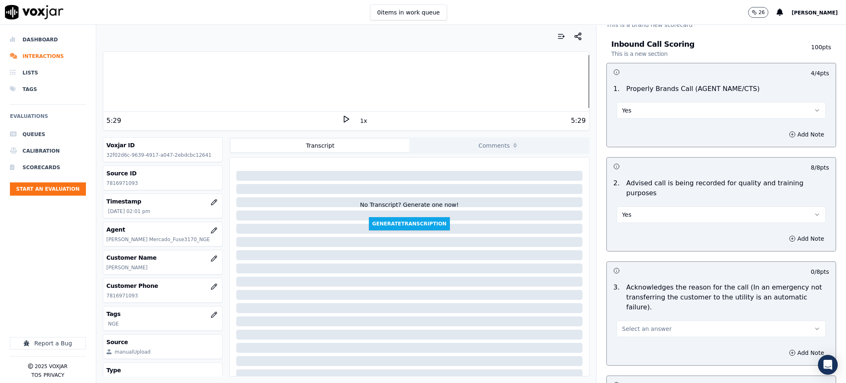
scroll to position [165, 0]
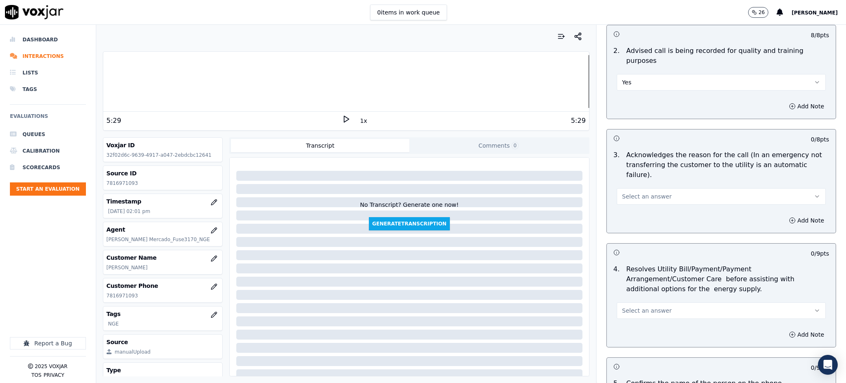
click at [623, 192] on span "Select an answer" at bounding box center [647, 196] width 50 height 8
click at [622, 196] on div "Yes" at bounding box center [703, 194] width 191 height 13
click at [635, 302] on button "Select an answer" at bounding box center [721, 310] width 209 height 17
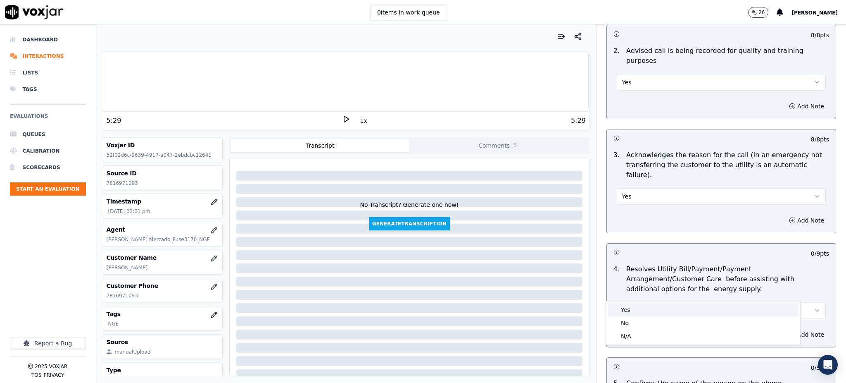
click at [634, 305] on div "Yes" at bounding box center [703, 309] width 191 height 13
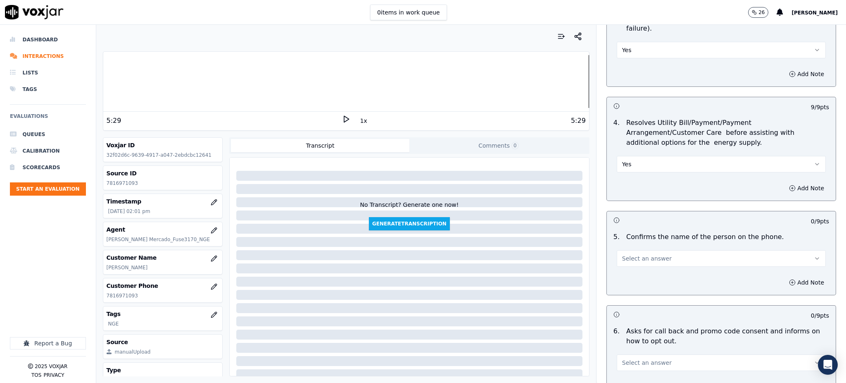
scroll to position [331, 0]
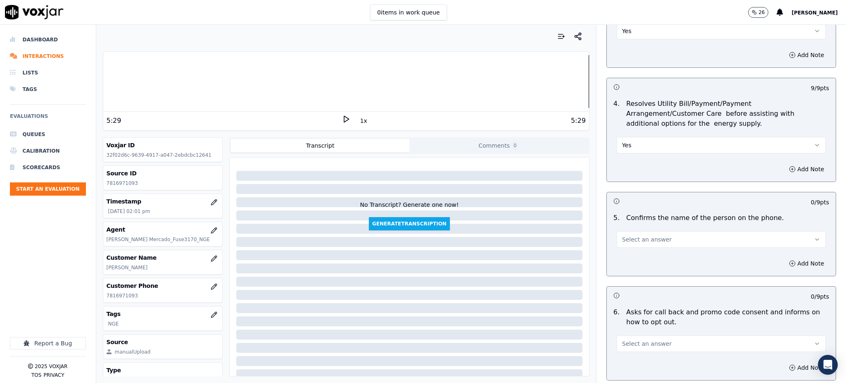
click at [631, 235] on span "Select an answer" at bounding box center [647, 239] width 50 height 8
drag, startPoint x: 636, startPoint y: 242, endPoint x: 626, endPoint y: 299, distance: 57.8
click at [636, 244] on div "Yes" at bounding box center [703, 238] width 191 height 13
drag, startPoint x: 625, startPoint y: 318, endPoint x: 629, endPoint y: 326, distance: 8.1
click at [626, 335] on button "Select an answer" at bounding box center [721, 343] width 209 height 17
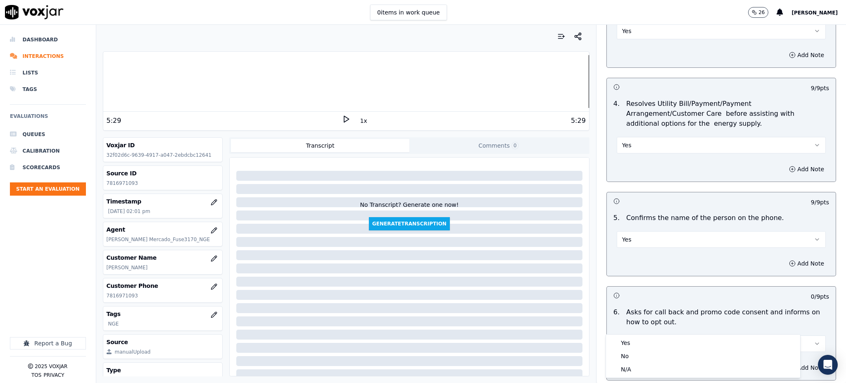
click at [629, 335] on div "Yes No N/A" at bounding box center [703, 355] width 194 height 43
click at [633, 343] on div "Yes" at bounding box center [703, 342] width 191 height 13
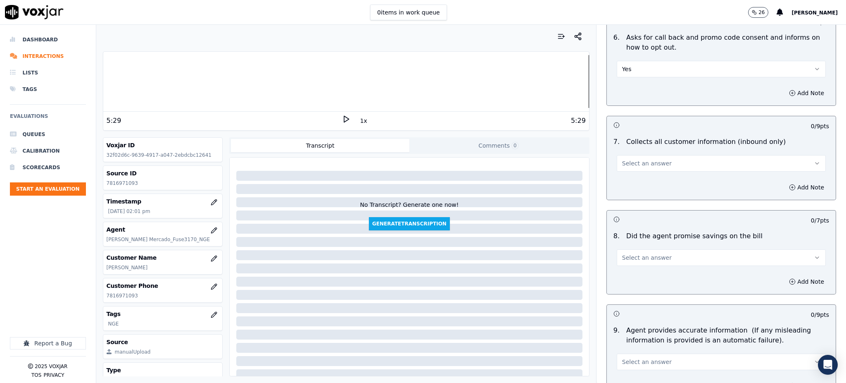
scroll to position [606, 0]
click at [622, 158] on span "Select an answer" at bounding box center [647, 162] width 50 height 8
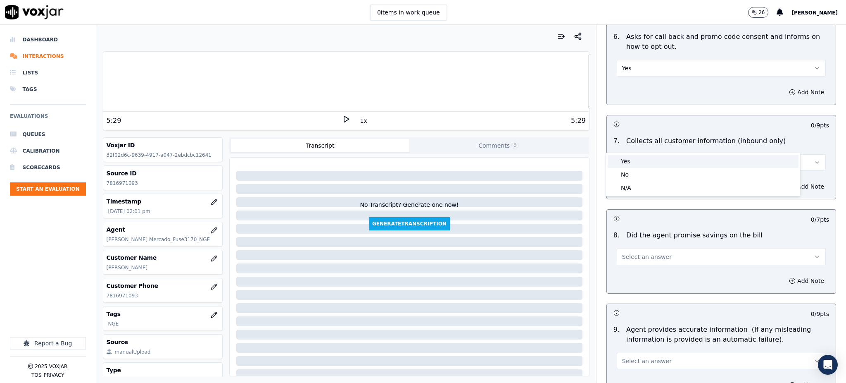
click at [621, 165] on div "Yes" at bounding box center [703, 161] width 191 height 13
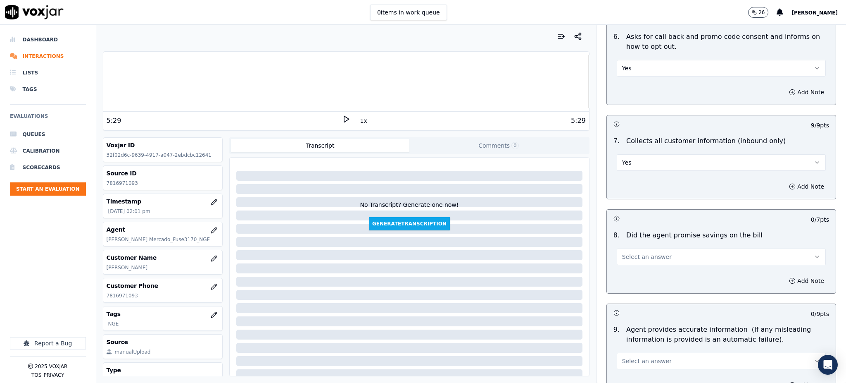
click at [622, 252] on span "Select an answer" at bounding box center [647, 256] width 50 height 8
click at [621, 253] on div "Yes" at bounding box center [703, 255] width 191 height 13
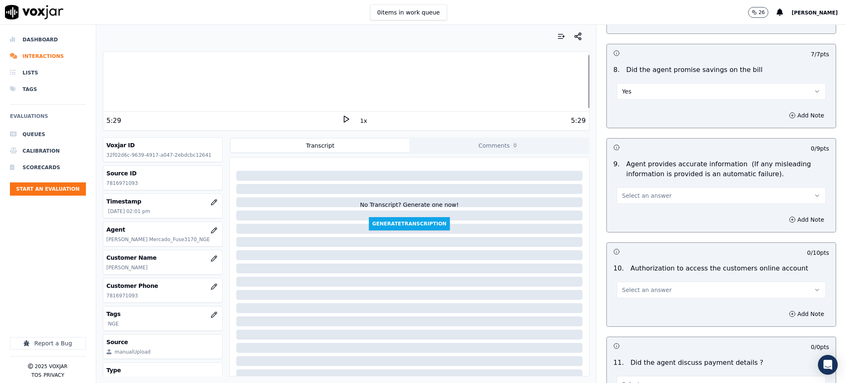
click at [622, 191] on span "Select an answer" at bounding box center [647, 195] width 50 height 8
click at [620, 195] on div "Yes" at bounding box center [703, 194] width 191 height 13
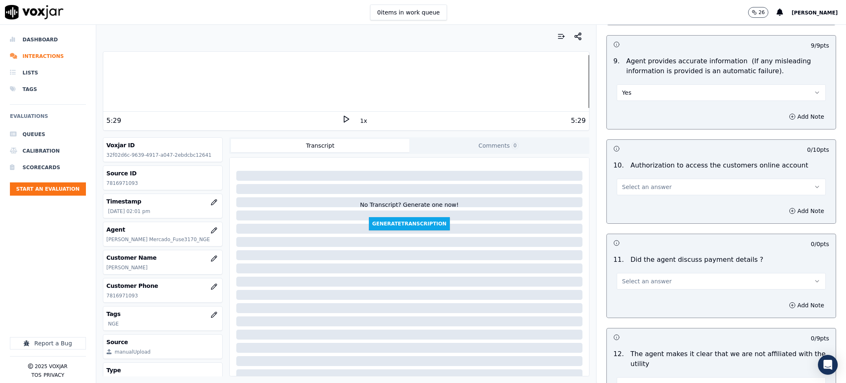
scroll to position [881, 0]
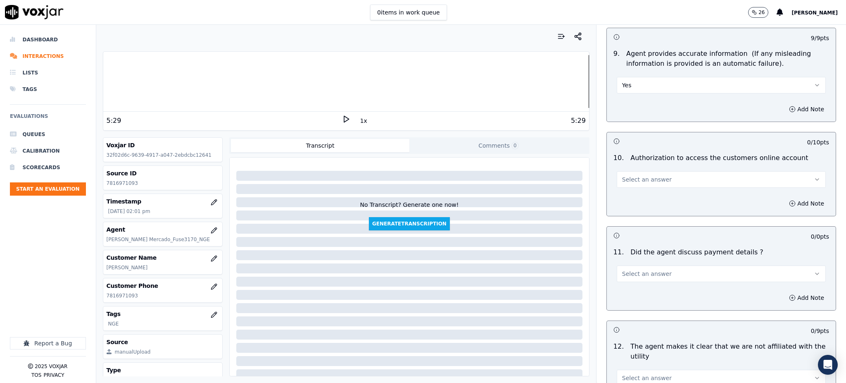
click at [622, 175] on span "Select an answer" at bounding box center [647, 179] width 50 height 8
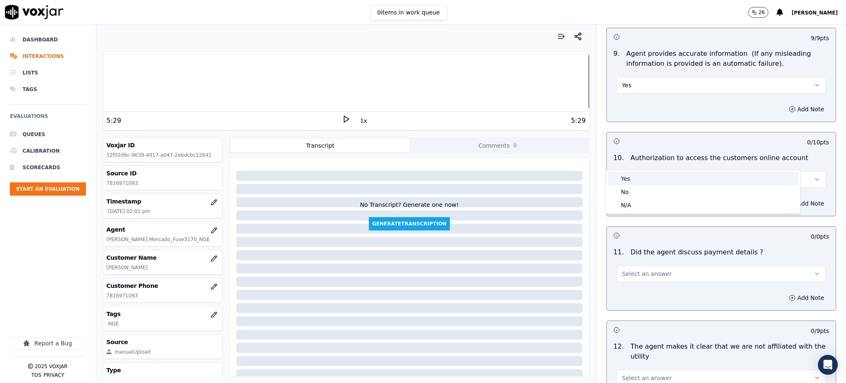
click at [627, 181] on div "Yes" at bounding box center [703, 178] width 191 height 13
drag, startPoint x: 623, startPoint y: 245, endPoint x: 623, endPoint y: 264, distance: 19.4
click at [623, 264] on div "Select an answer" at bounding box center [721, 273] width 209 height 18
click at [626, 269] on span "Select an answer" at bounding box center [647, 273] width 50 height 8
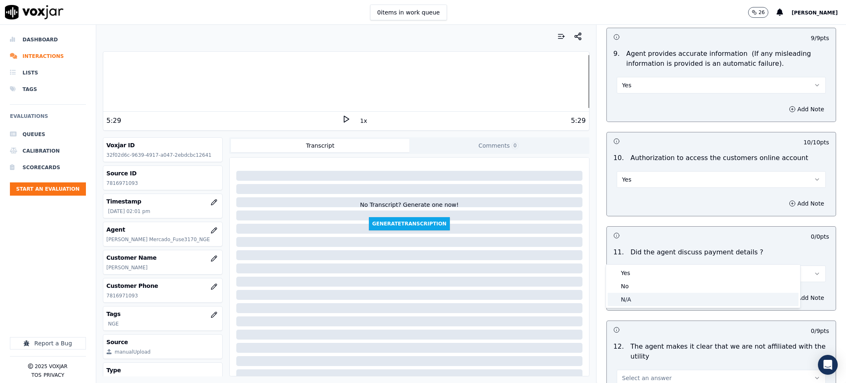
click at [631, 297] on div "N/A" at bounding box center [703, 299] width 191 height 13
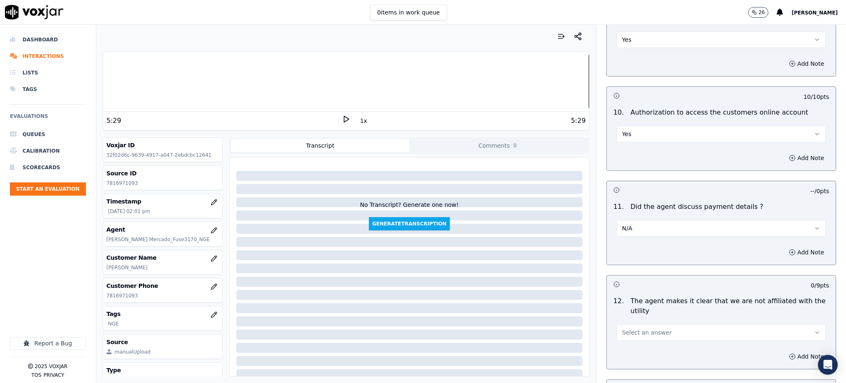
scroll to position [1047, 0]
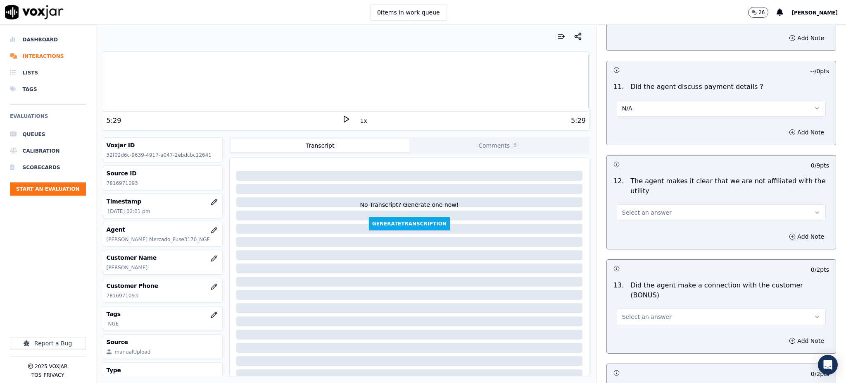
click at [631, 208] on span "Select an answer" at bounding box center [647, 212] width 50 height 8
click at [633, 208] on div "Yes" at bounding box center [703, 211] width 191 height 13
click at [629, 312] on span "Select an answer" at bounding box center [647, 316] width 50 height 8
click at [630, 300] on div "Yes" at bounding box center [703, 305] width 191 height 13
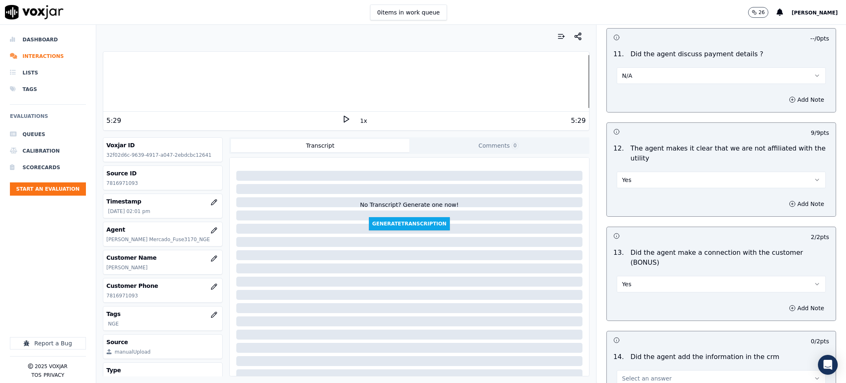
scroll to position [1251, 0]
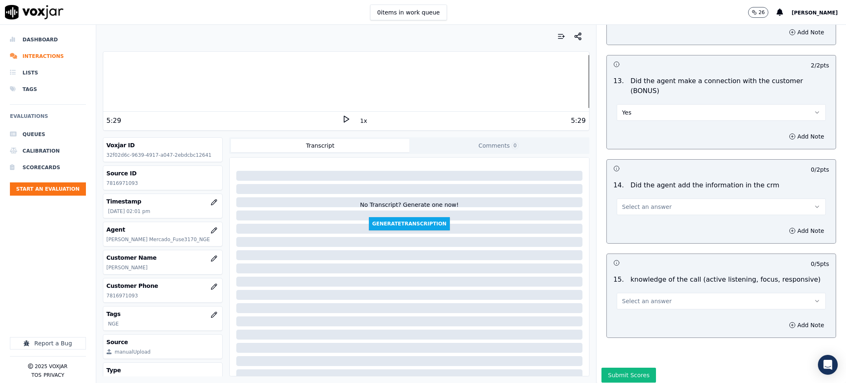
click at [618, 198] on button "Select an answer" at bounding box center [721, 206] width 209 height 17
drag, startPoint x: 619, startPoint y: 194, endPoint x: 627, endPoint y: 248, distance: 53.9
click at [619, 194] on div "Yes" at bounding box center [703, 196] width 191 height 13
click at [630, 297] on span "Select an answer" at bounding box center [647, 301] width 50 height 8
click at [628, 289] on div "Yes" at bounding box center [703, 290] width 191 height 13
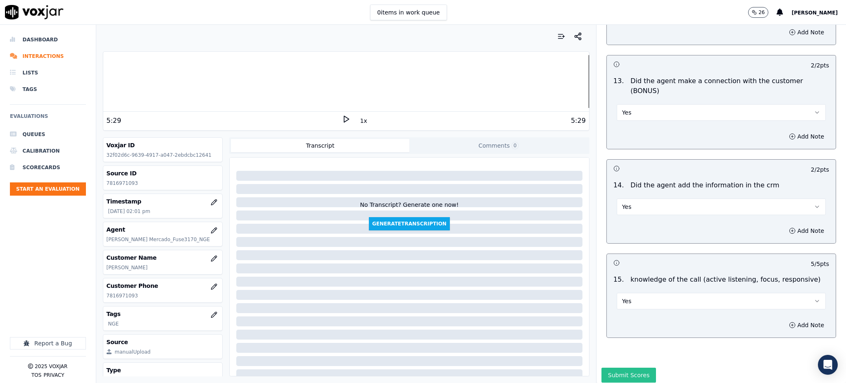
click at [607, 367] on button "Submit Scores" at bounding box center [629, 374] width 55 height 15
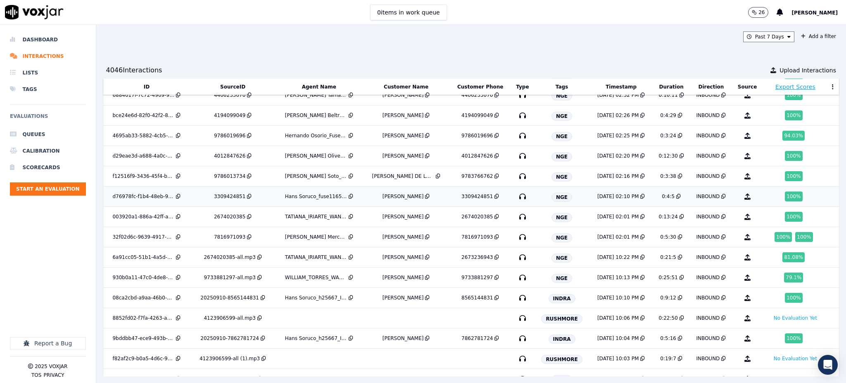
scroll to position [104, 0]
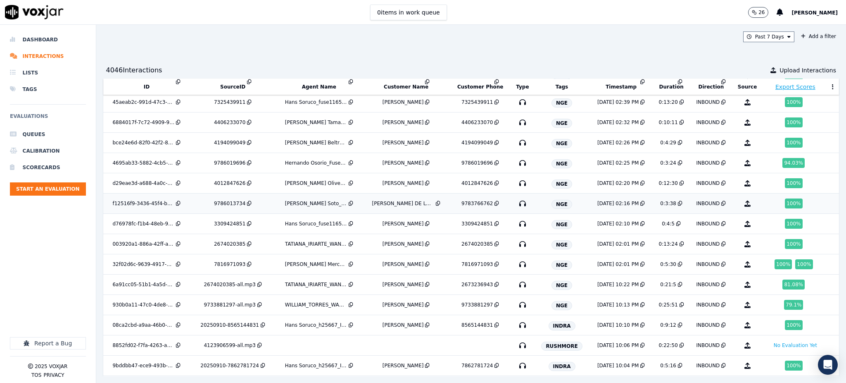
click at [516, 203] on icon "button" at bounding box center [522, 203] width 13 height 13
click at [516, 165] on icon "button" at bounding box center [522, 162] width 13 height 13
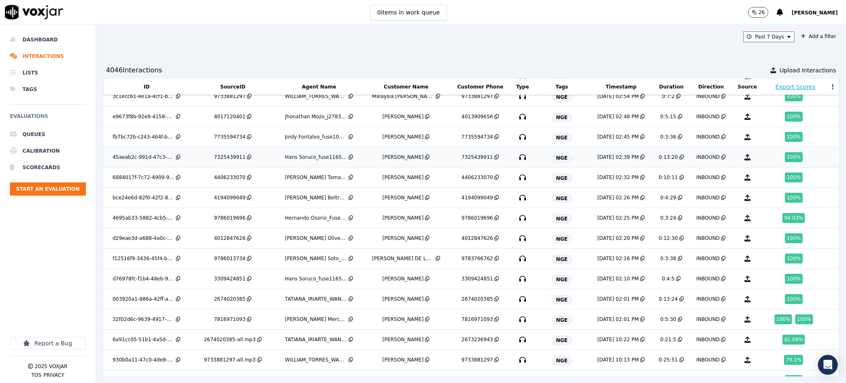
scroll to position [0, 0]
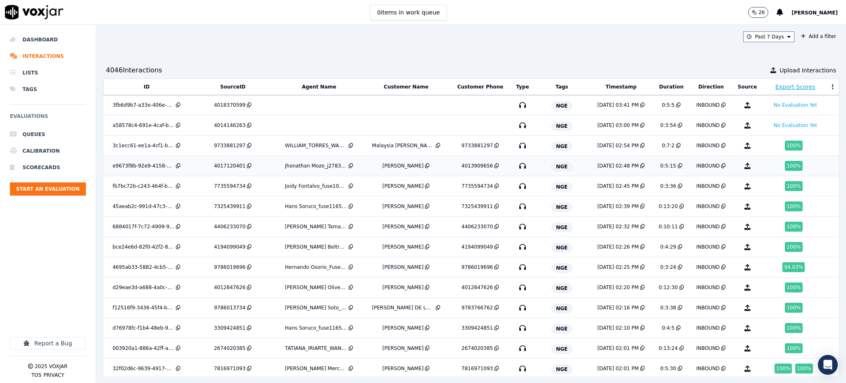
click at [516, 164] on icon "button" at bounding box center [522, 165] width 13 height 13
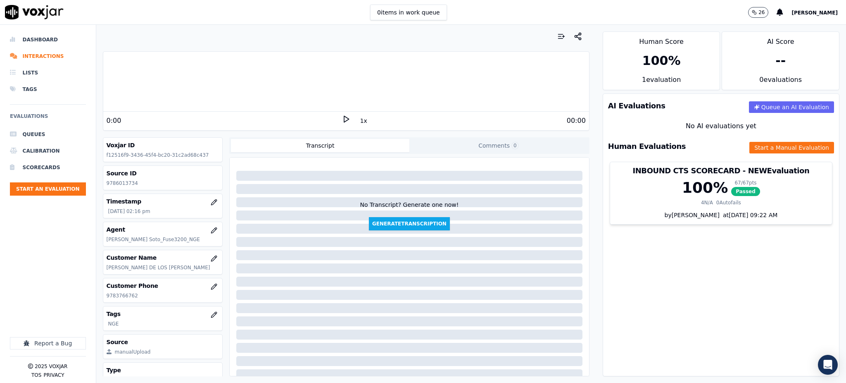
click at [342, 117] on icon at bounding box center [346, 119] width 8 height 8
drag, startPoint x: 133, startPoint y: 293, endPoint x: 102, endPoint y: 297, distance: 31.6
click at [103, 297] on div "Customer Phone [PHONE_NUMBER]" at bounding box center [163, 290] width 120 height 25
copy p "9783766762"
click at [750, 150] on button "Start a Manual Evaluation" at bounding box center [792, 148] width 85 height 12
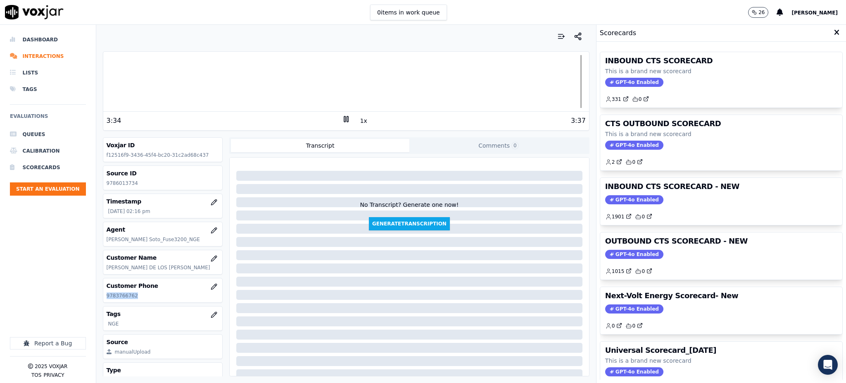
drag, startPoint x: 617, startPoint y: 79, endPoint x: 614, endPoint y: 82, distance: 4.5
click at [616, 79] on span "GPT-4o Enabled" at bounding box center [634, 82] width 58 height 9
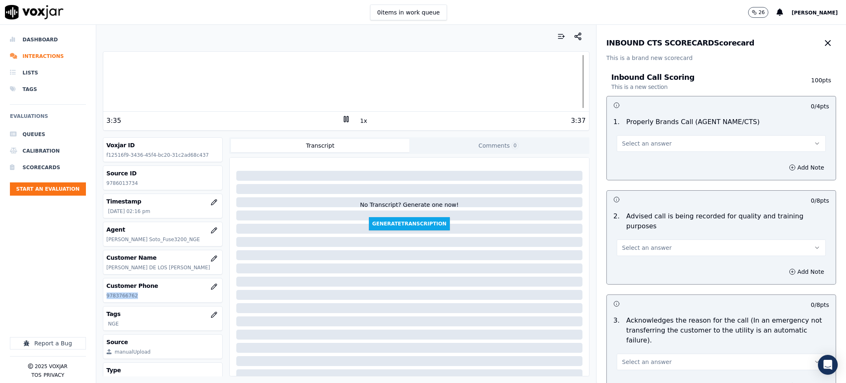
click at [632, 142] on span "Select an answer" at bounding box center [647, 143] width 50 height 8
click at [637, 164] on div "Yes" at bounding box center [703, 161] width 191 height 13
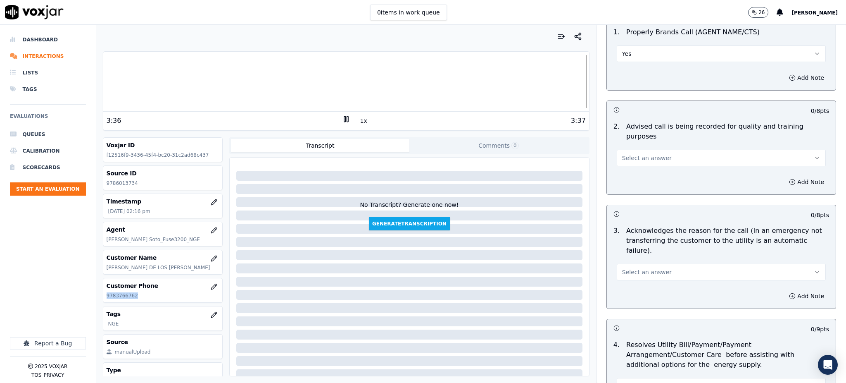
scroll to position [110, 0]
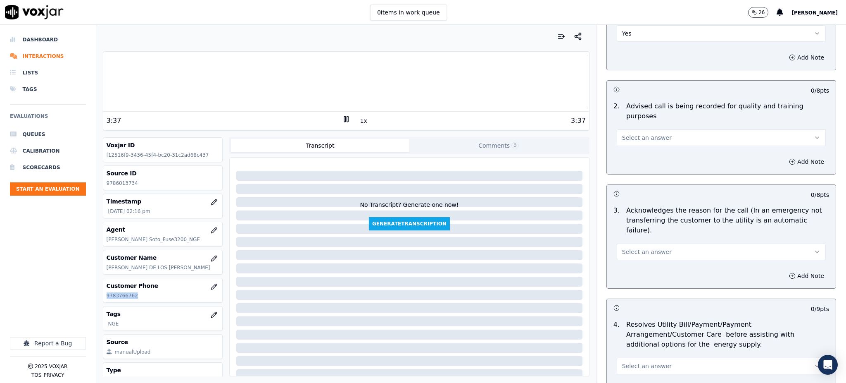
click at [649, 133] on span "Select an answer" at bounding box center [647, 137] width 50 height 8
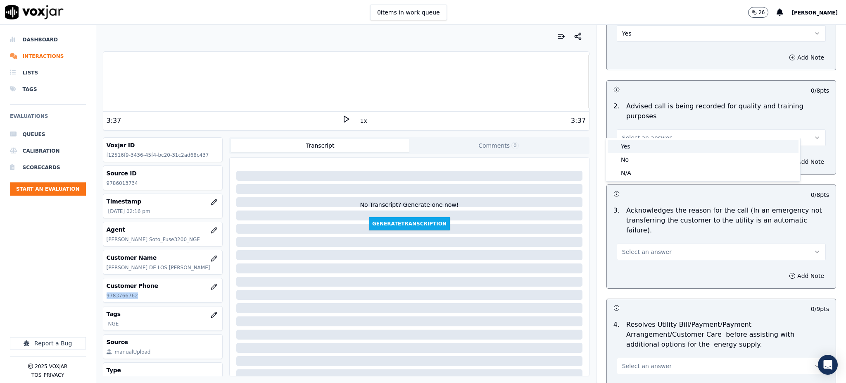
click at [636, 149] on div "Yes" at bounding box center [703, 146] width 191 height 13
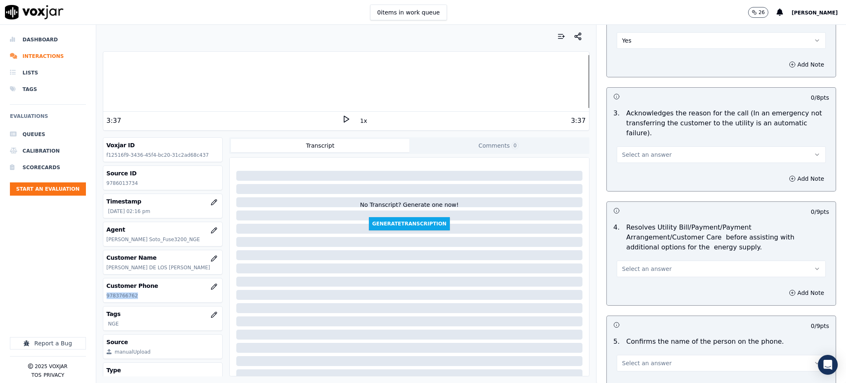
scroll to position [220, 0]
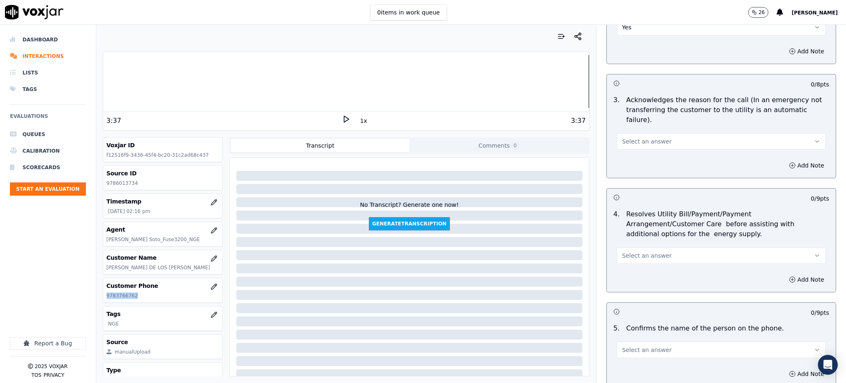
click at [634, 133] on button "Select an answer" at bounding box center [721, 141] width 209 height 17
click at [627, 146] on div "Yes" at bounding box center [703, 139] width 191 height 13
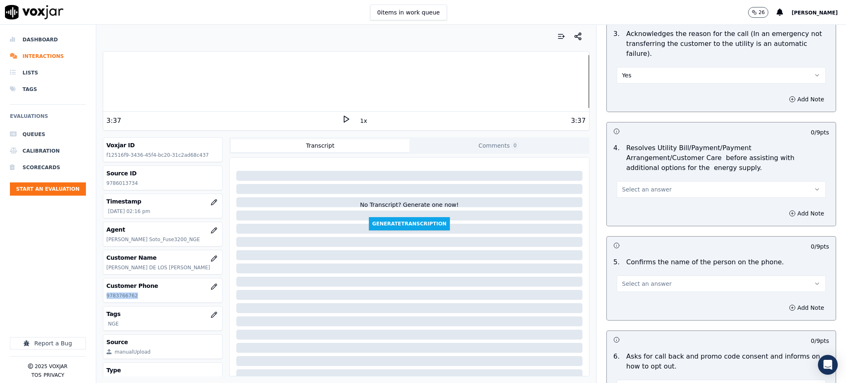
scroll to position [275, 0]
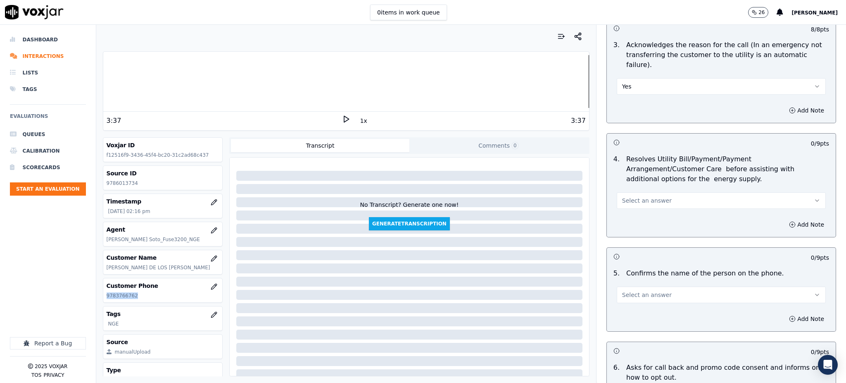
click at [629, 196] on span "Select an answer" at bounding box center [647, 200] width 50 height 8
click at [627, 203] on div "Yes" at bounding box center [703, 199] width 191 height 13
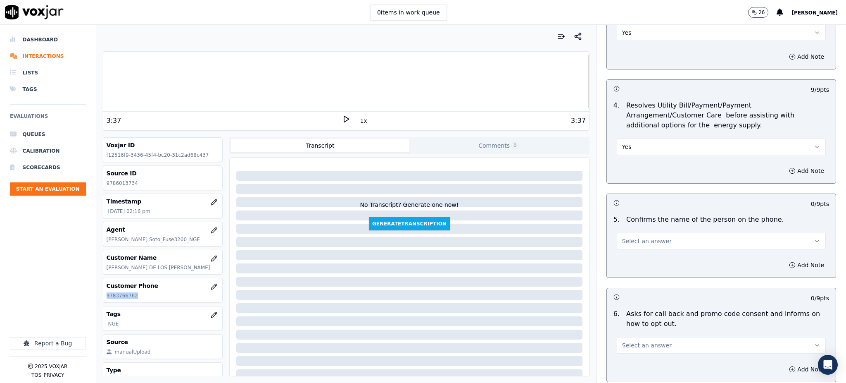
scroll to position [331, 0]
click at [630, 235] on span "Select an answer" at bounding box center [647, 239] width 50 height 8
click at [629, 238] on div "Yes" at bounding box center [703, 238] width 191 height 13
click at [622, 339] on span "Select an answer" at bounding box center [647, 343] width 50 height 8
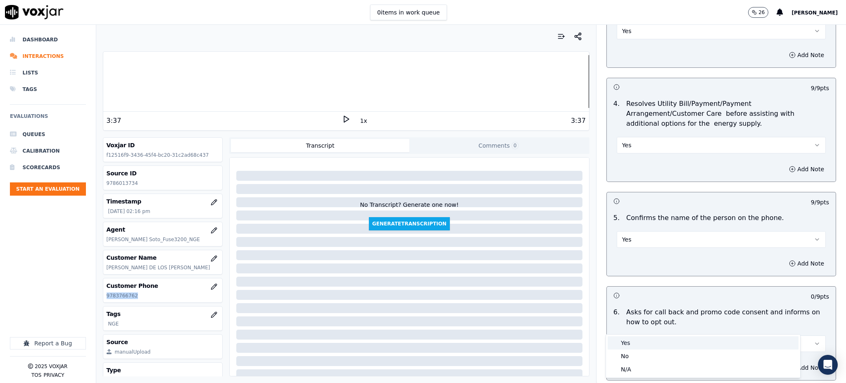
click at [635, 346] on div "Yes" at bounding box center [703, 342] width 191 height 13
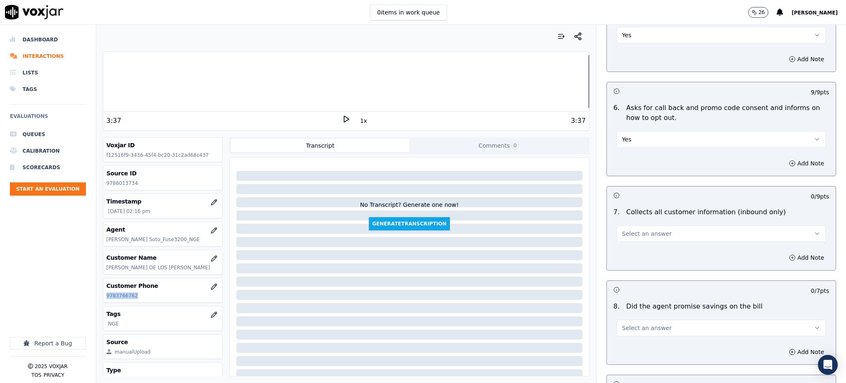
scroll to position [551, 0]
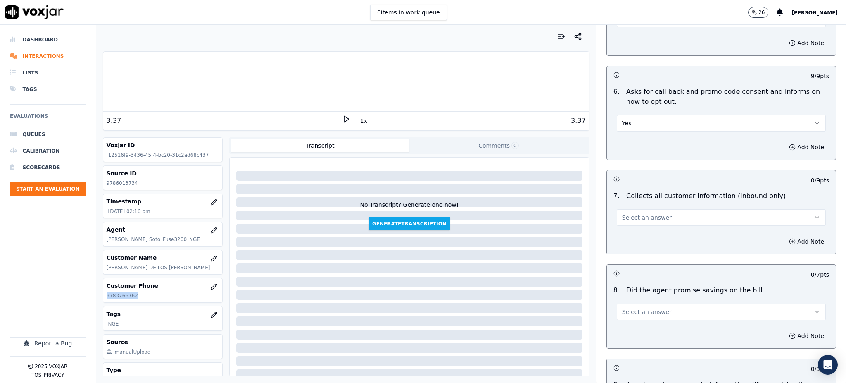
click at [622, 213] on span "Select an answer" at bounding box center [647, 217] width 50 height 8
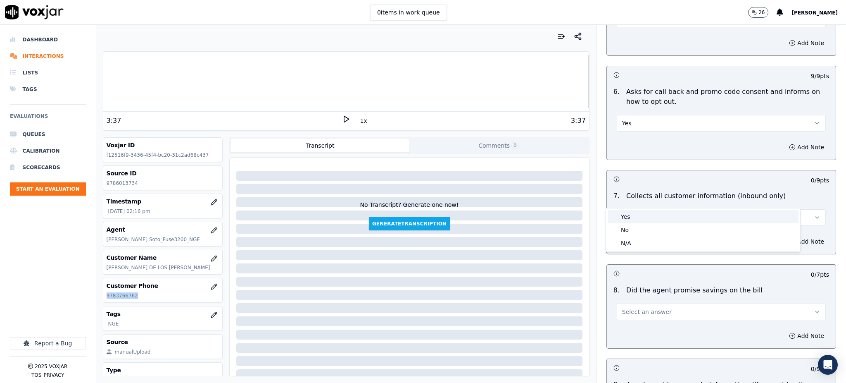
click at [634, 217] on div "Yes" at bounding box center [703, 216] width 191 height 13
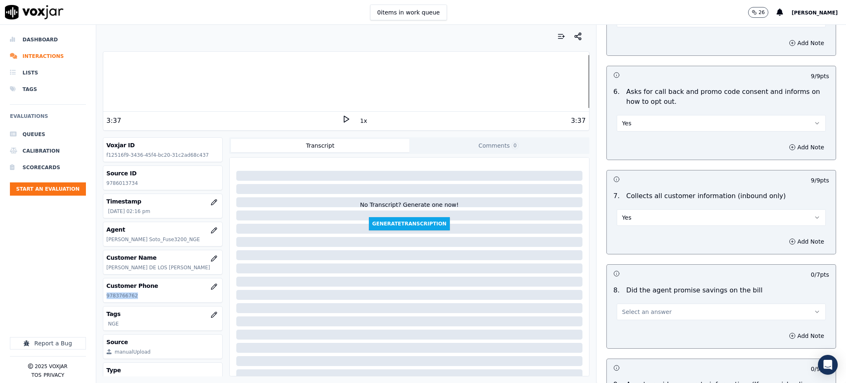
click at [631, 307] on span "Select an answer" at bounding box center [647, 311] width 50 height 8
drag, startPoint x: 631, startPoint y: 311, endPoint x: 632, endPoint y: 366, distance: 55.0
click at [631, 312] on div "Yes" at bounding box center [703, 310] width 191 height 13
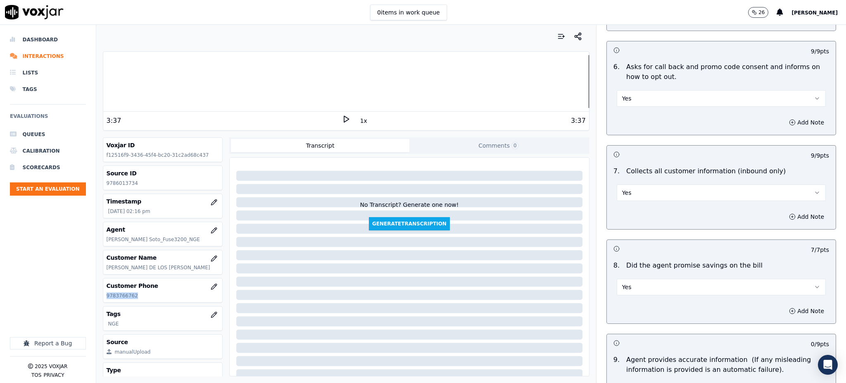
scroll to position [661, 0]
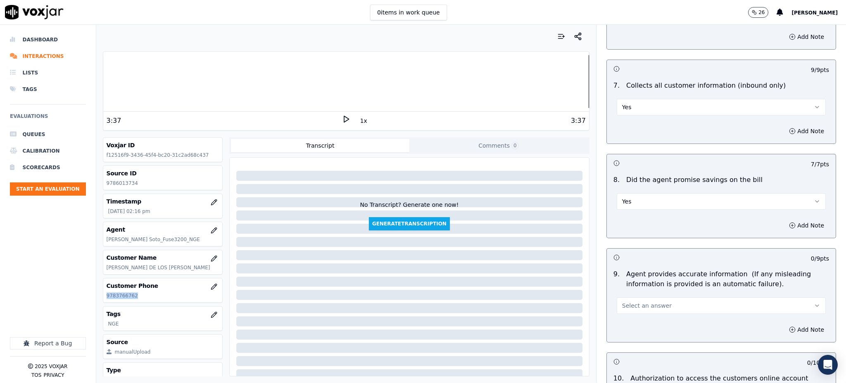
click at [623, 301] on span "Select an answer" at bounding box center [647, 305] width 50 height 8
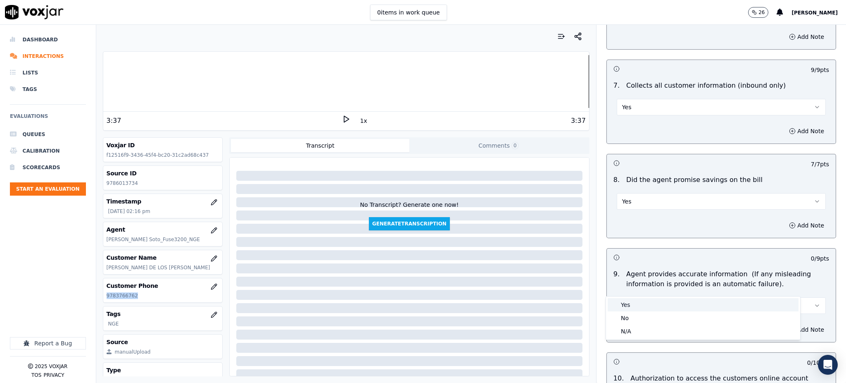
click at [635, 305] on div "Yes" at bounding box center [703, 304] width 191 height 13
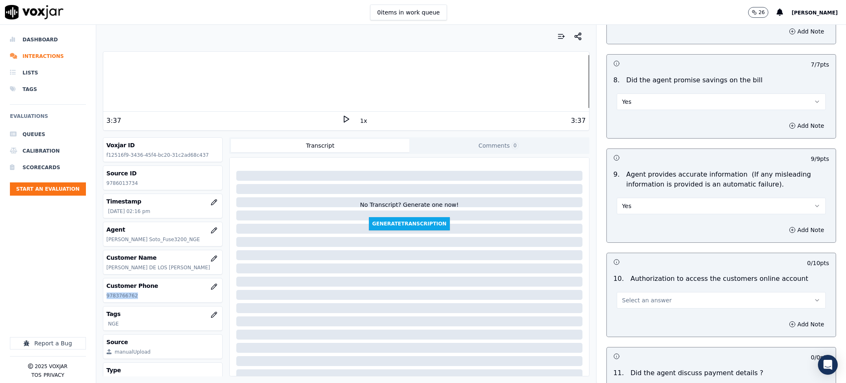
scroll to position [771, 0]
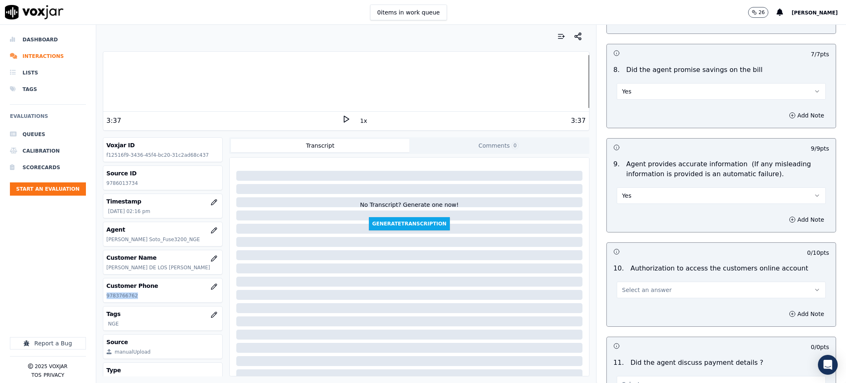
click at [625, 286] on span "Select an answer" at bounding box center [647, 290] width 50 height 8
drag, startPoint x: 631, startPoint y: 289, endPoint x: 625, endPoint y: 317, distance: 29.2
click at [631, 289] on div "Yes" at bounding box center [703, 288] width 191 height 13
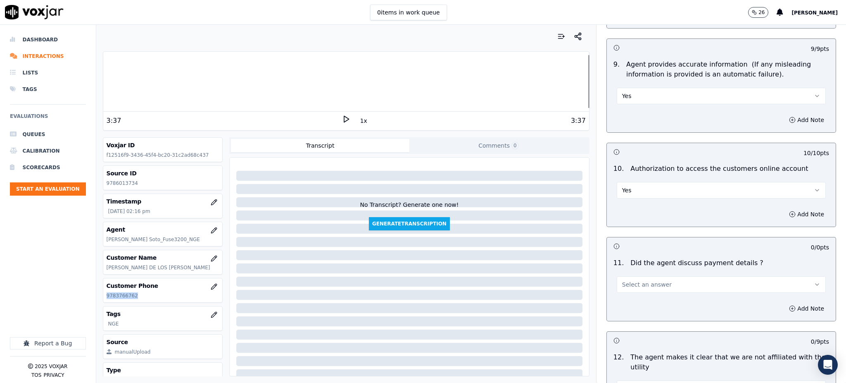
scroll to position [881, 0]
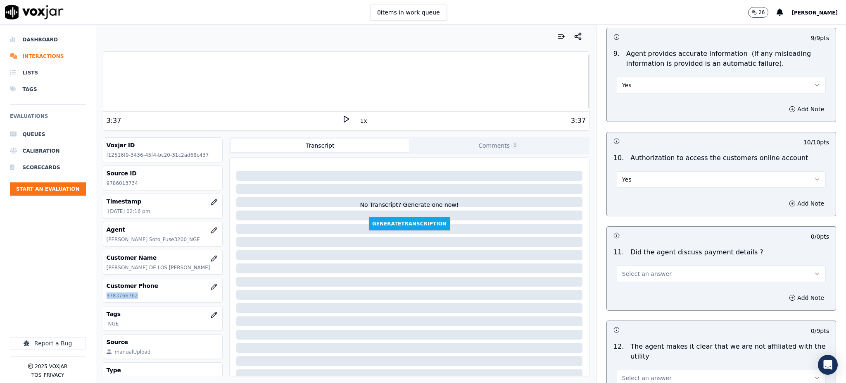
click at [633, 269] on span "Select an answer" at bounding box center [647, 273] width 50 height 8
click at [637, 302] on div "N/A" at bounding box center [703, 299] width 191 height 13
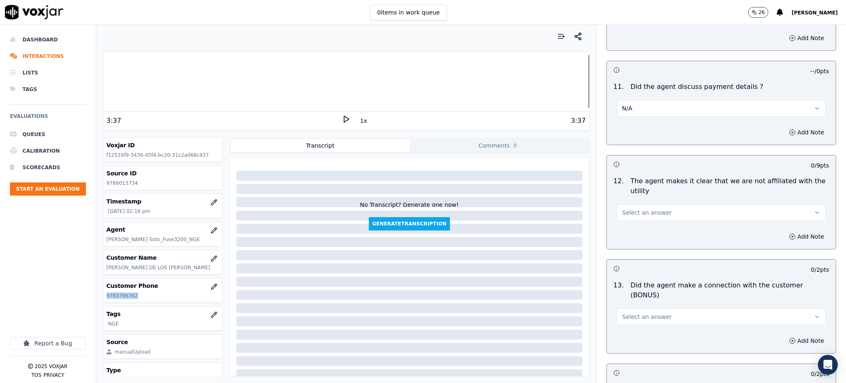
scroll to position [1102, 0]
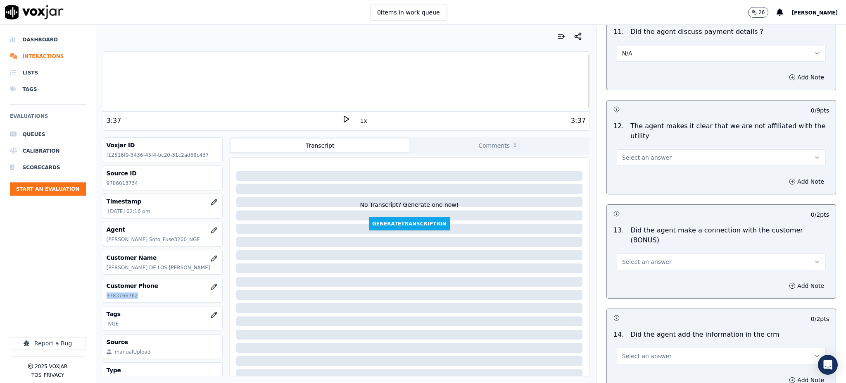
click at [636, 153] on span "Select an answer" at bounding box center [647, 157] width 50 height 8
click at [634, 158] on div "Yes" at bounding box center [703, 156] width 191 height 13
click at [622, 257] on span "Select an answer" at bounding box center [647, 261] width 50 height 8
click at [633, 249] on div "Yes" at bounding box center [703, 250] width 191 height 13
click at [630, 352] on span "Select an answer" at bounding box center [647, 356] width 50 height 8
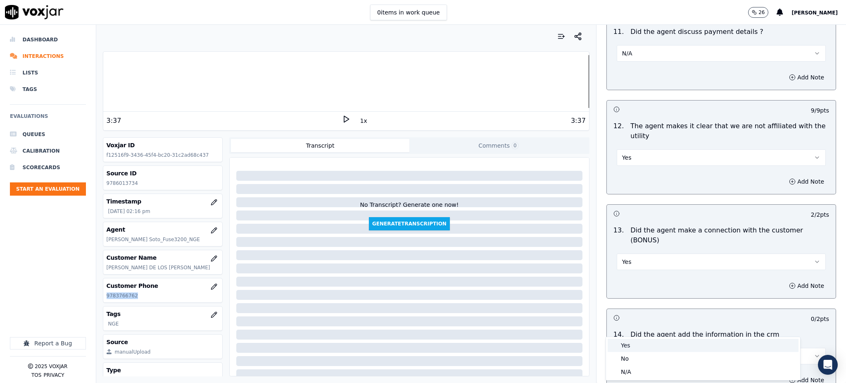
click at [632, 343] on div "Yes" at bounding box center [703, 344] width 191 height 13
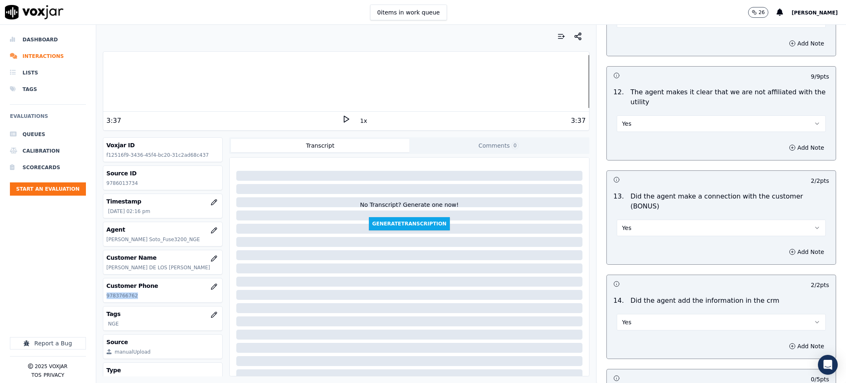
scroll to position [1212, 0]
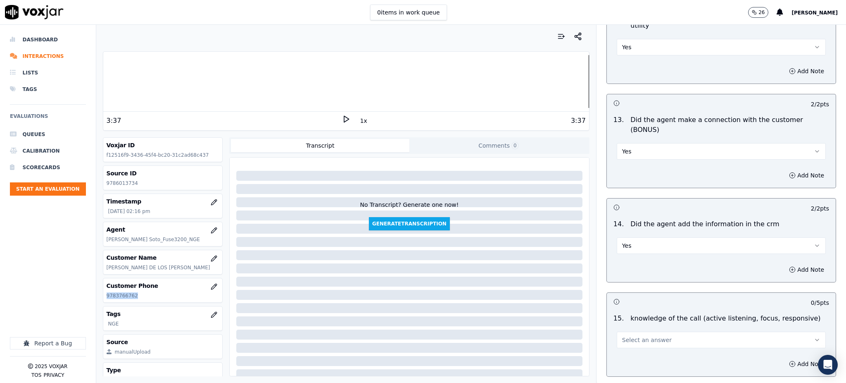
click at [622, 336] on span "Select an answer" at bounding box center [647, 340] width 50 height 8
click at [636, 332] on div "Yes" at bounding box center [703, 329] width 191 height 13
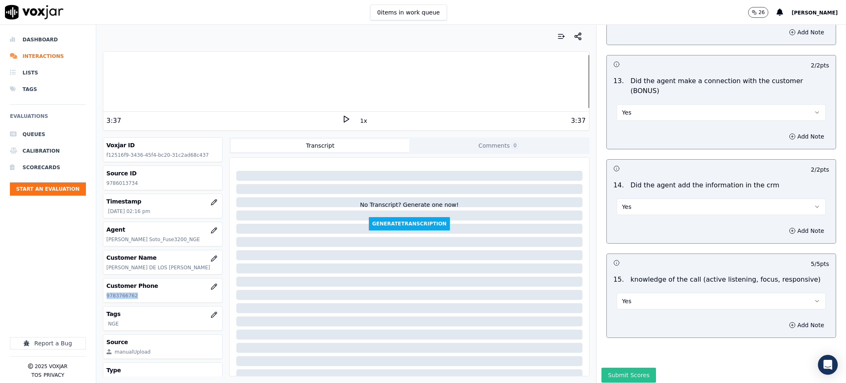
click at [624, 367] on button "Submit Scores" at bounding box center [629, 374] width 55 height 15
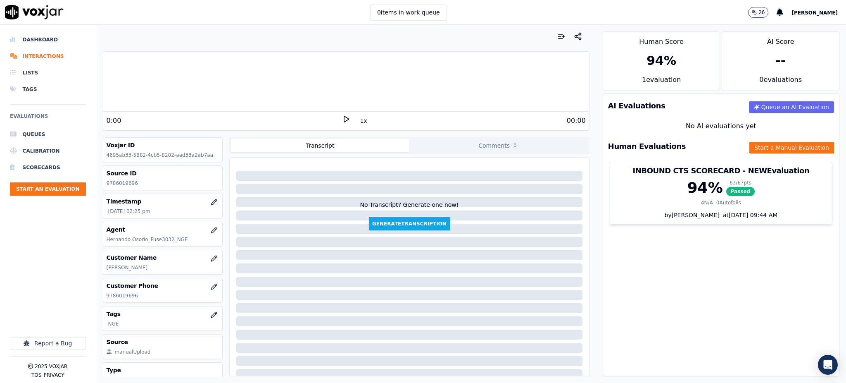
click at [342, 118] on icon at bounding box center [346, 119] width 8 height 8
drag, startPoint x: 135, startPoint y: 296, endPoint x: 106, endPoint y: 301, distance: 29.8
click at [106, 301] on div "Customer Phone 9786019696" at bounding box center [162, 290] width 119 height 24
copy p "9786019696"
click at [759, 149] on button "Start a Manual Evaluation" at bounding box center [792, 148] width 85 height 12
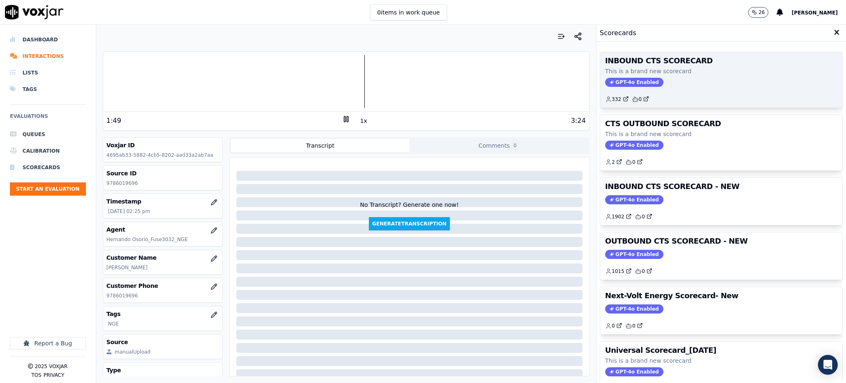
click at [615, 76] on div "INBOUND CTS SCORECARD This is a brand new scorecard GPT-4o Enabled 332 0" at bounding box center [721, 79] width 242 height 55
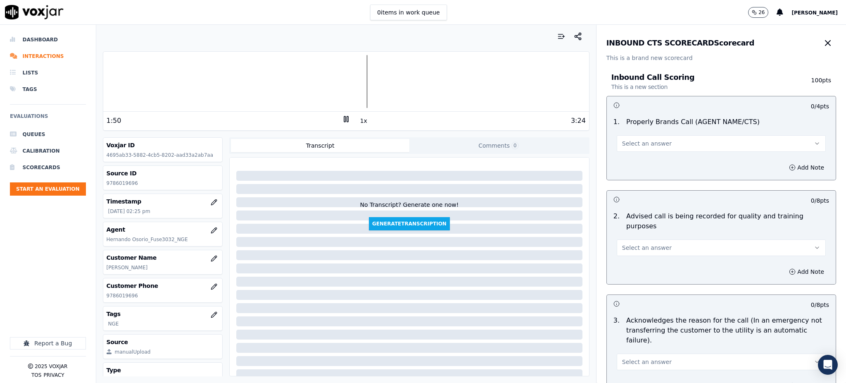
click at [631, 145] on span "Select an answer" at bounding box center [647, 143] width 50 height 8
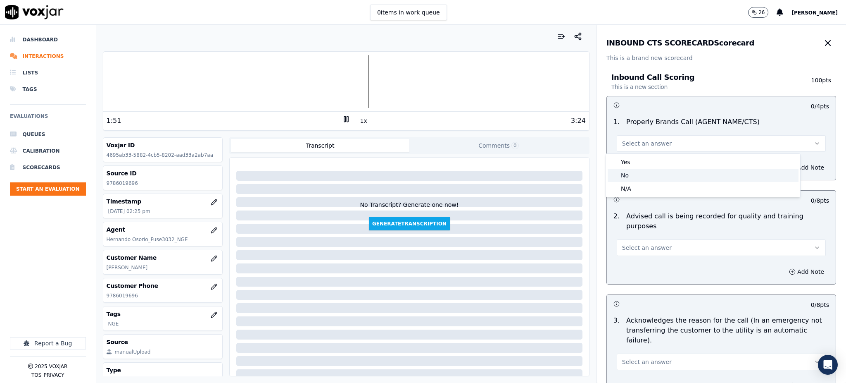
click at [633, 170] on div "No" at bounding box center [703, 175] width 191 height 13
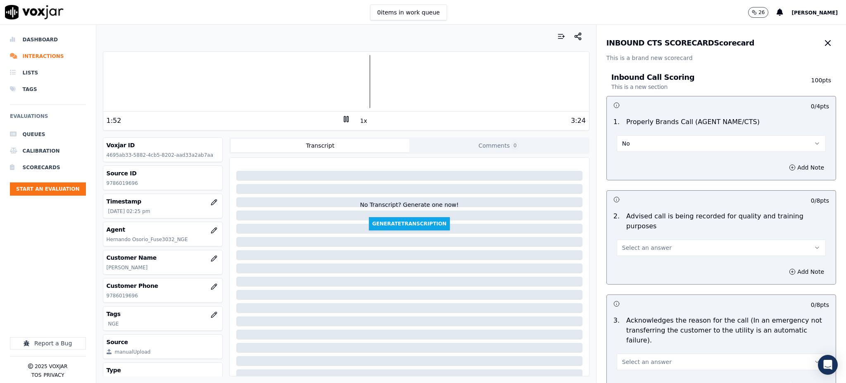
drag, startPoint x: 634, startPoint y: 140, endPoint x: 633, endPoint y: 147, distance: 7.5
click at [634, 140] on button "No" at bounding box center [721, 143] width 209 height 17
drag, startPoint x: 630, startPoint y: 159, endPoint x: 627, endPoint y: 197, distance: 38.1
click at [630, 159] on div "Yes" at bounding box center [703, 161] width 191 height 13
drag, startPoint x: 630, startPoint y: 233, endPoint x: 633, endPoint y: 245, distance: 12.8
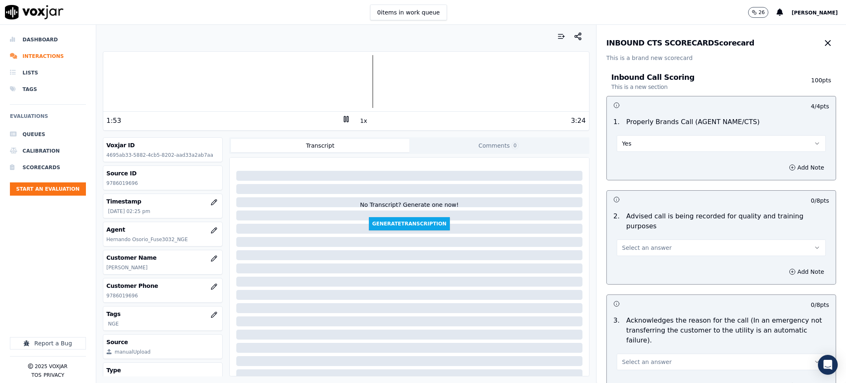
click at [630, 243] on span "Select an answer" at bounding box center [647, 247] width 50 height 8
click at [638, 261] on div "Yes" at bounding box center [703, 256] width 191 height 13
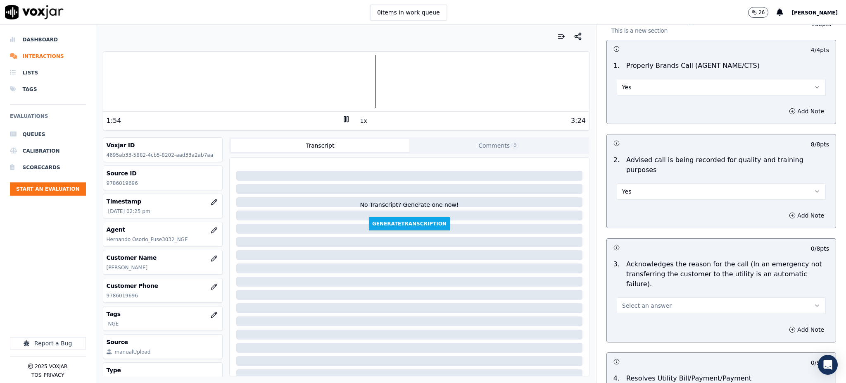
scroll to position [220, 0]
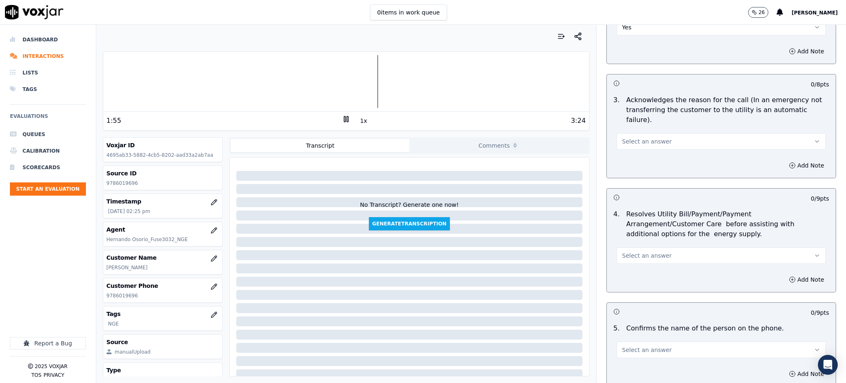
click at [622, 137] on span "Select an answer" at bounding box center [647, 141] width 50 height 8
drag, startPoint x: 626, startPoint y: 140, endPoint x: 633, endPoint y: 156, distance: 17.4
click at [626, 141] on div "Yes" at bounding box center [703, 139] width 191 height 13
click at [638, 251] on span "Select an answer" at bounding box center [647, 255] width 50 height 8
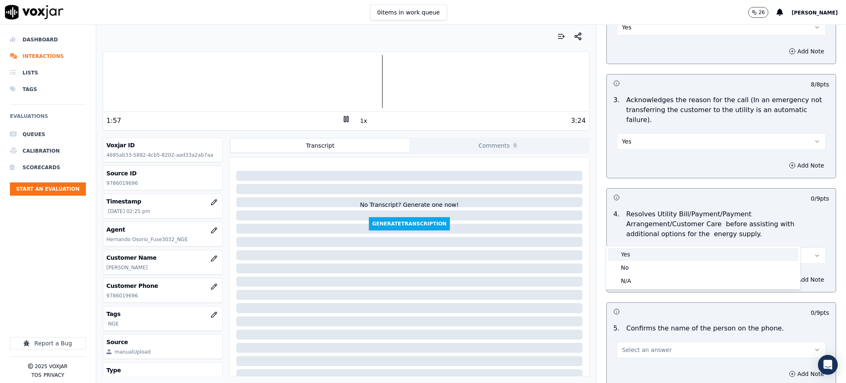
click at [633, 260] on div "Yes" at bounding box center [703, 254] width 191 height 13
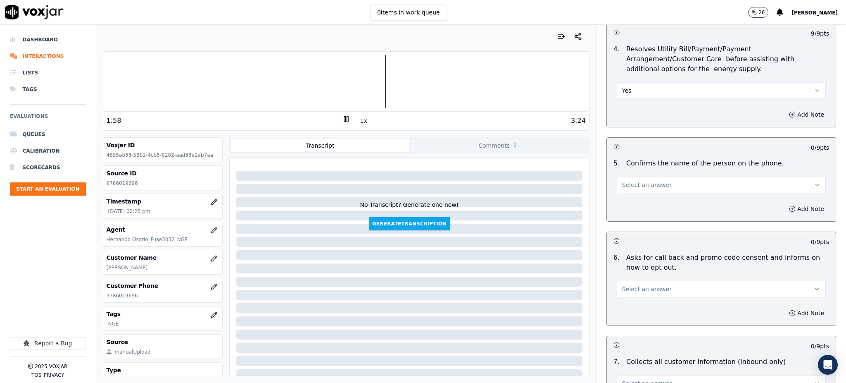
scroll to position [386, 0]
click at [623, 180] on span "Select an answer" at bounding box center [647, 184] width 50 height 8
click at [629, 183] on div "Yes" at bounding box center [703, 182] width 191 height 13
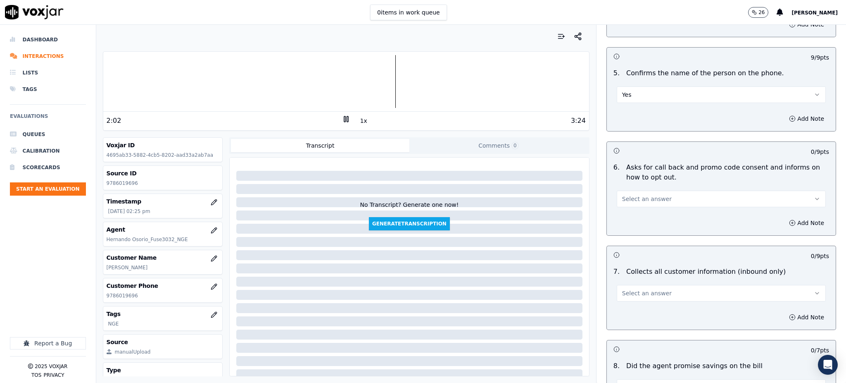
scroll to position [496, 0]
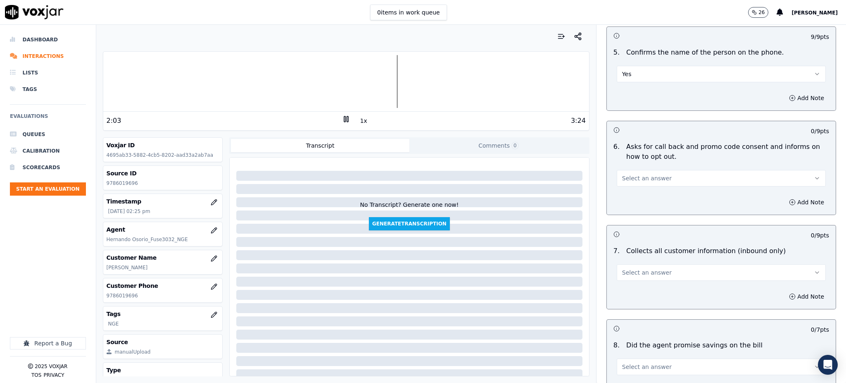
click at [639, 174] on span "Select an answer" at bounding box center [647, 178] width 50 height 8
click at [640, 177] on div "Yes" at bounding box center [703, 177] width 191 height 13
click at [633, 268] on span "Select an answer" at bounding box center [647, 272] width 50 height 8
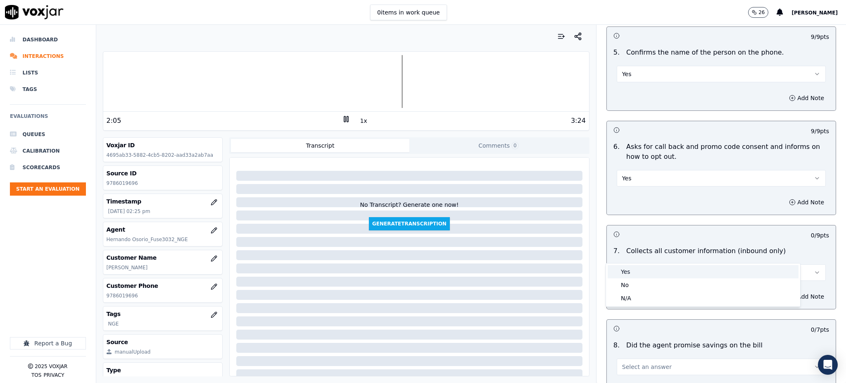
click at [631, 269] on div "Yes" at bounding box center [703, 271] width 191 height 13
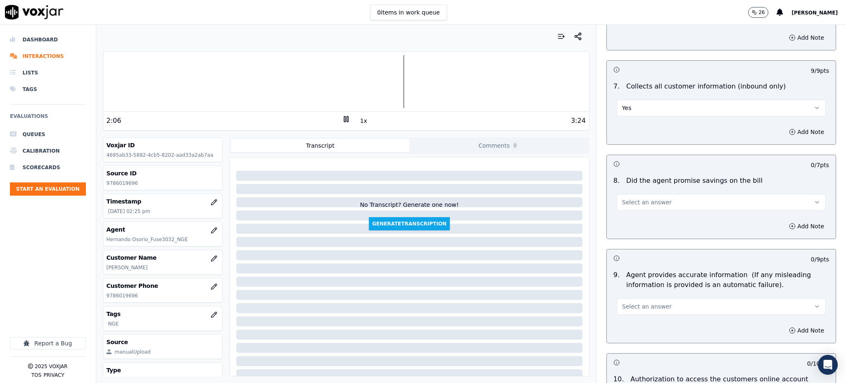
scroll to position [661, 0]
click at [617, 193] on button "Select an answer" at bounding box center [721, 201] width 209 height 17
click at [637, 202] on div "Yes" at bounding box center [703, 200] width 191 height 13
click at [637, 297] on button "Select an answer" at bounding box center [721, 305] width 209 height 17
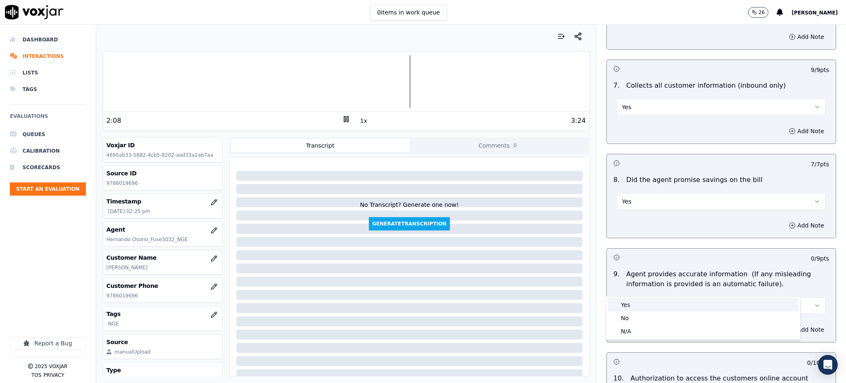
click at [638, 302] on div "Yes" at bounding box center [703, 304] width 191 height 13
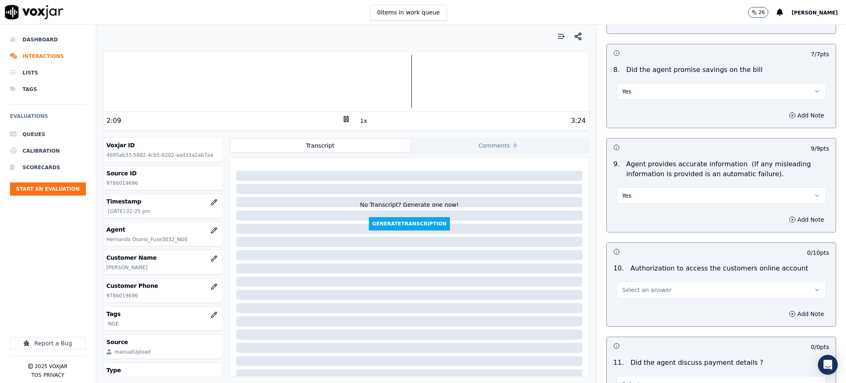
scroll to position [826, 0]
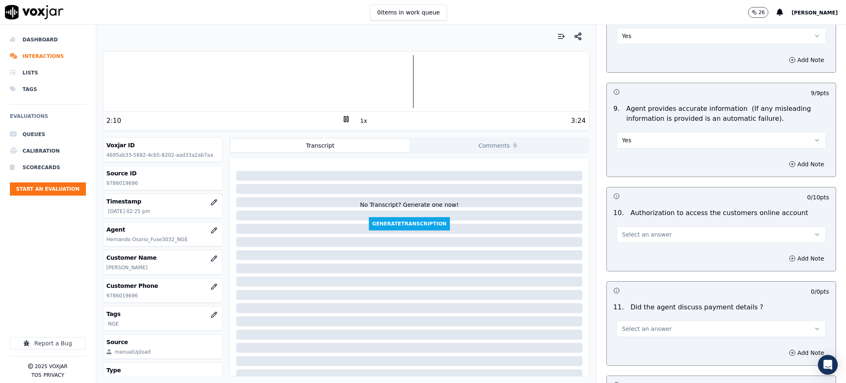
click at [628, 230] on span "Select an answer" at bounding box center [647, 234] width 50 height 8
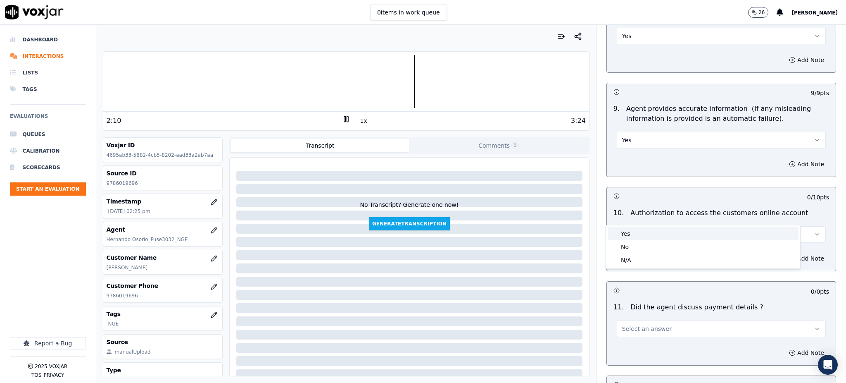
click at [635, 231] on div "Yes" at bounding box center [703, 233] width 191 height 13
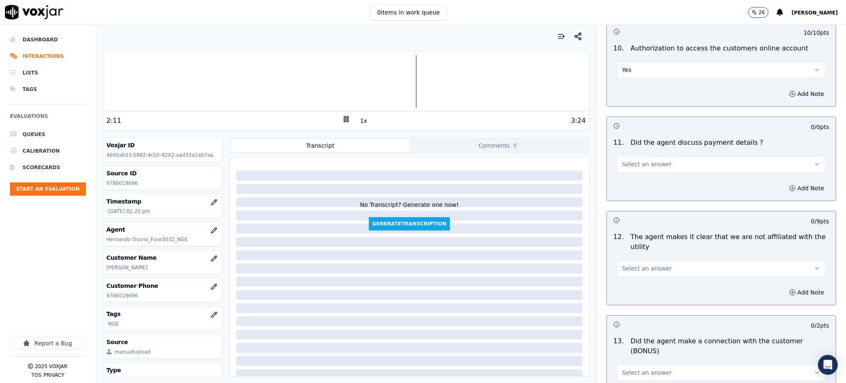
scroll to position [992, 0]
click at [626, 155] on button "Select an answer" at bounding box center [721, 163] width 209 height 17
drag, startPoint x: 636, startPoint y: 187, endPoint x: 635, endPoint y: 194, distance: 7.5
click at [636, 187] on div "N/A" at bounding box center [703, 188] width 191 height 13
click at [624, 259] on button "Select an answer" at bounding box center [721, 267] width 209 height 17
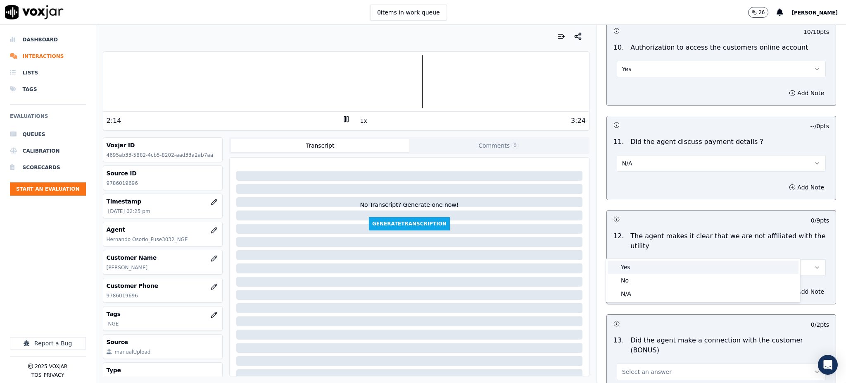
click at [626, 271] on div "Yes" at bounding box center [703, 266] width 191 height 13
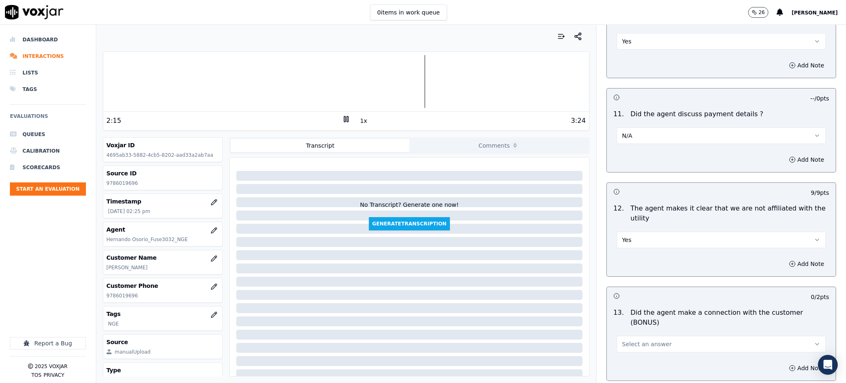
scroll to position [1157, 0]
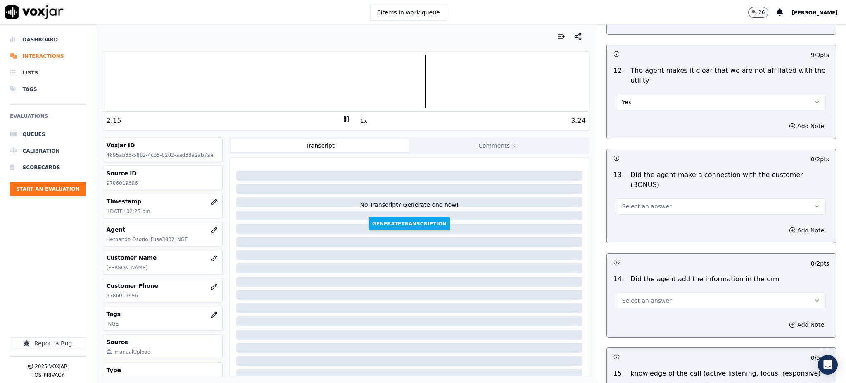
click at [622, 202] on span "Select an answer" at bounding box center [647, 206] width 50 height 8
click at [624, 195] on div "Yes" at bounding box center [703, 195] width 191 height 13
click at [624, 296] on span "Select an answer" at bounding box center [647, 300] width 50 height 8
drag, startPoint x: 625, startPoint y: 289, endPoint x: 629, endPoint y: 295, distance: 6.7
click at [626, 290] on div "Yes" at bounding box center [703, 289] width 191 height 13
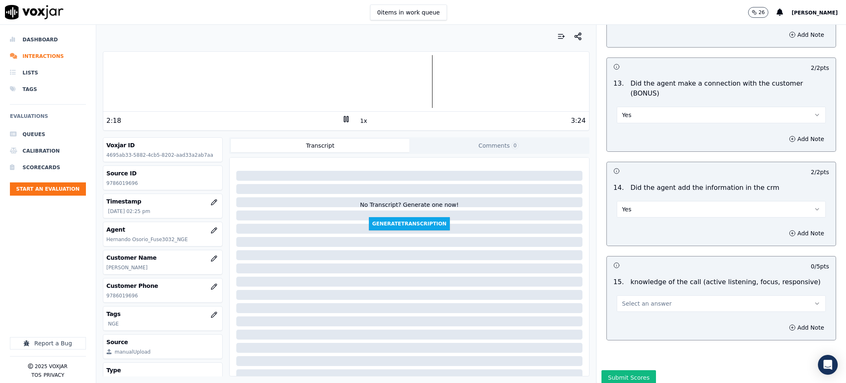
scroll to position [1251, 0]
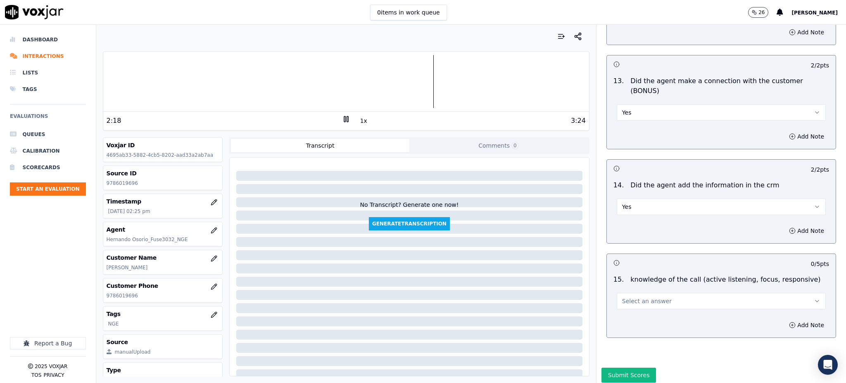
click at [622, 297] on span "Select an answer" at bounding box center [647, 301] width 50 height 8
click at [622, 295] on div "Yes" at bounding box center [703, 290] width 191 height 13
click at [618, 367] on button "Submit Scores" at bounding box center [629, 374] width 55 height 15
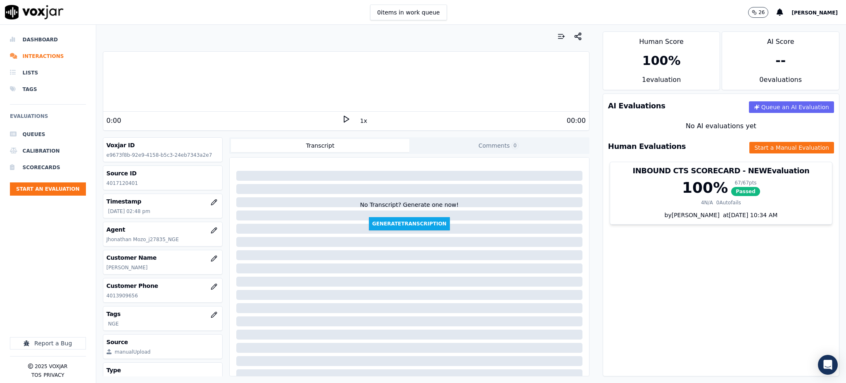
click at [342, 118] on icon at bounding box center [346, 119] width 8 height 8
drag, startPoint x: 135, startPoint y: 298, endPoint x: 101, endPoint y: 298, distance: 33.5
click at [101, 298] on div "Your browser does not support the audio element. 0:00 1x 5:14 Voxjar ID e9673f8…" at bounding box center [346, 204] width 500 height 358
copy p "4013909656"
click at [337, 121] on div "5:14 1x 5:14" at bounding box center [346, 121] width 486 height 18
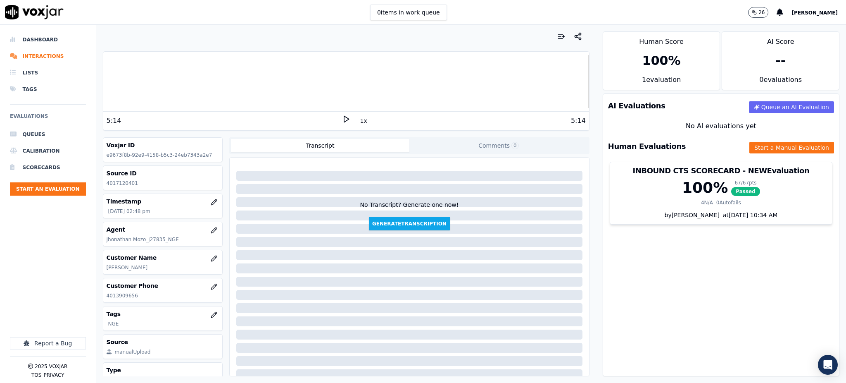
click at [342, 121] on icon at bounding box center [346, 119] width 8 height 8
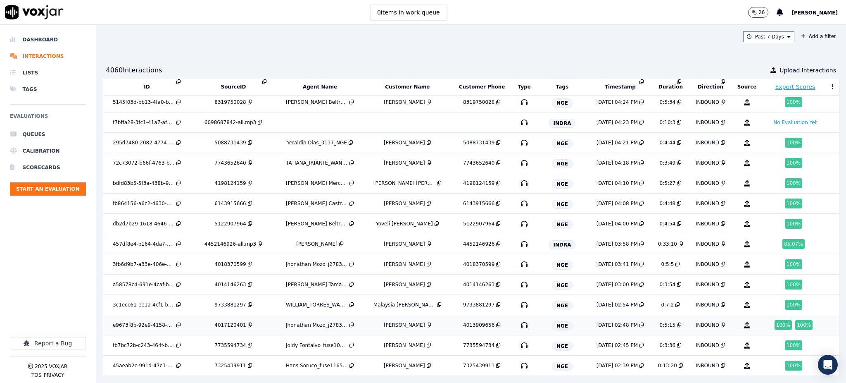
scroll to position [150, 0]
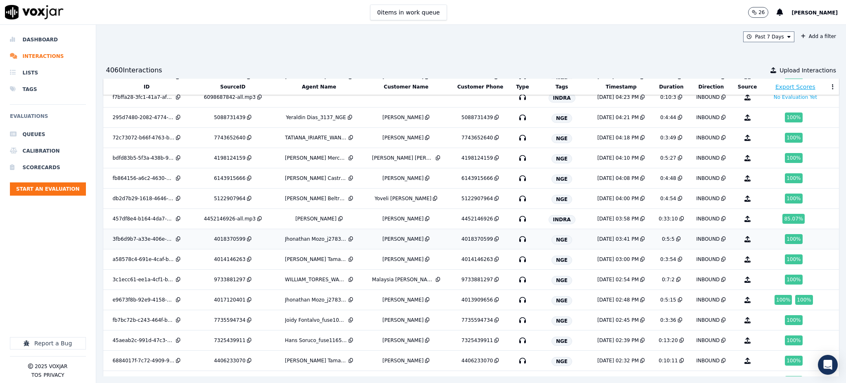
click at [516, 240] on icon "button" at bounding box center [522, 238] width 13 height 13
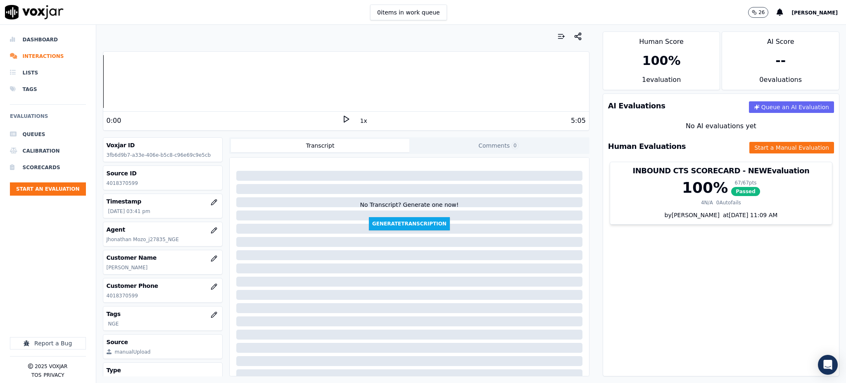
click at [342, 121] on icon at bounding box center [346, 119] width 8 height 8
click at [750, 150] on button "Start a Manual Evaluation" at bounding box center [792, 148] width 85 height 12
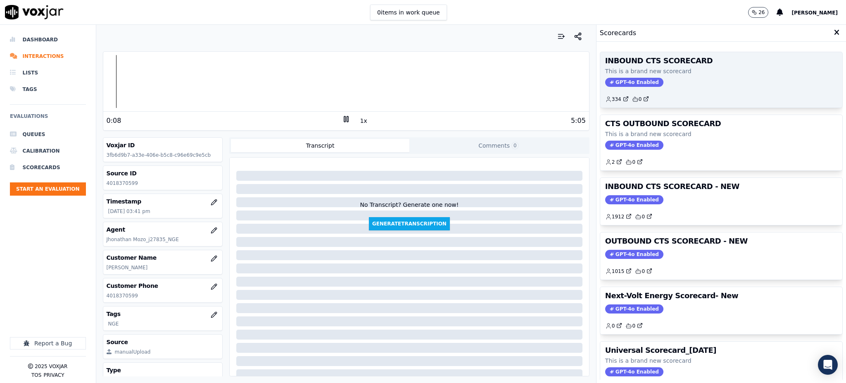
click at [622, 83] on span "GPT-4o Enabled" at bounding box center [634, 82] width 58 height 9
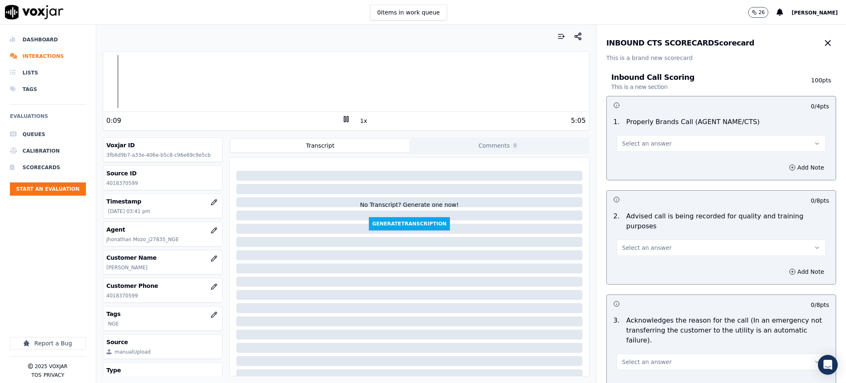
click at [638, 143] on span "Select an answer" at bounding box center [647, 143] width 50 height 8
click at [635, 163] on div "Yes" at bounding box center [703, 161] width 191 height 13
click at [630, 243] on span "Select an answer" at bounding box center [647, 247] width 50 height 8
click at [628, 257] on div "Yes" at bounding box center [703, 256] width 191 height 13
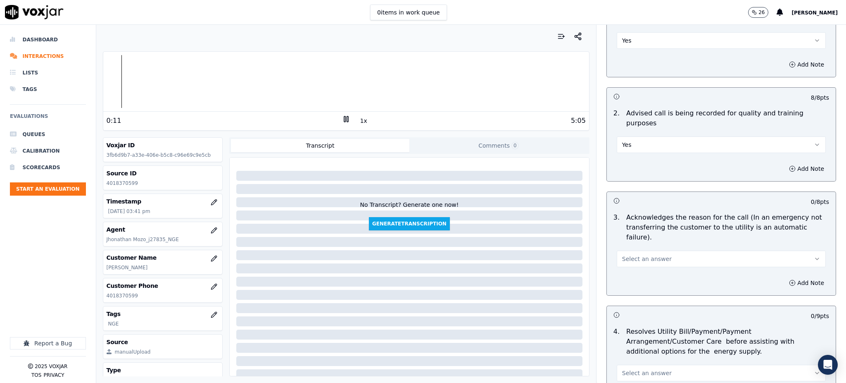
scroll to position [165, 0]
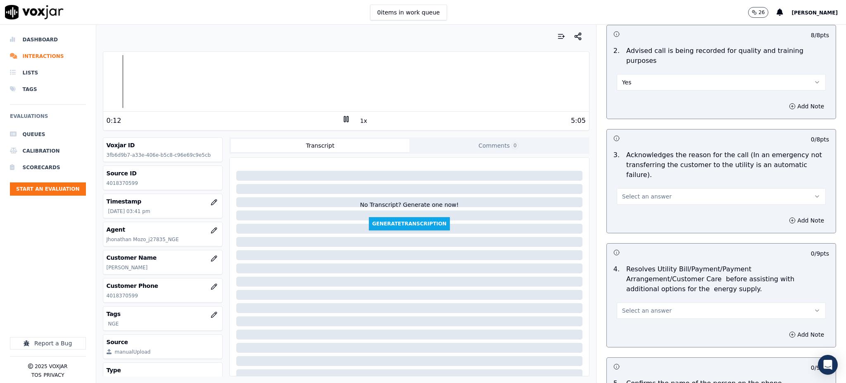
click at [625, 192] on span "Select an answer" at bounding box center [647, 196] width 50 height 8
click at [626, 195] on div "Yes" at bounding box center [703, 194] width 191 height 13
click at [632, 306] on span "Select an answer" at bounding box center [647, 310] width 50 height 8
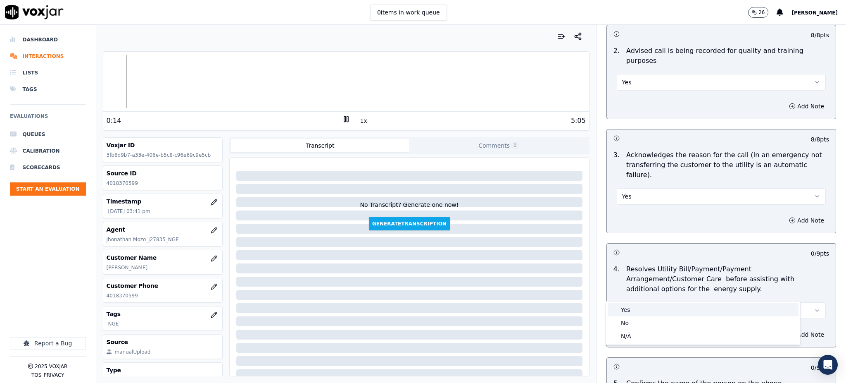
click at [631, 312] on div "Yes" at bounding box center [703, 309] width 191 height 13
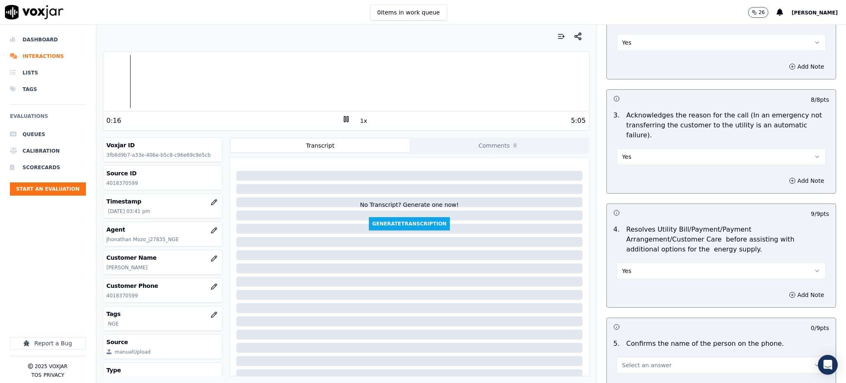
scroll to position [331, 0]
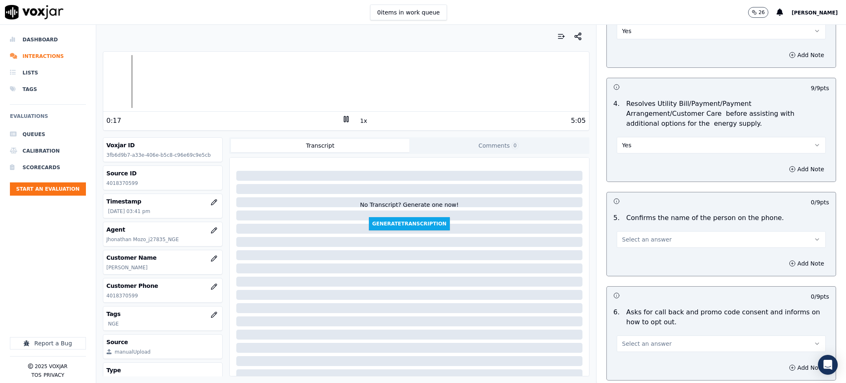
click at [624, 231] on button "Select an answer" at bounding box center [721, 239] width 209 height 17
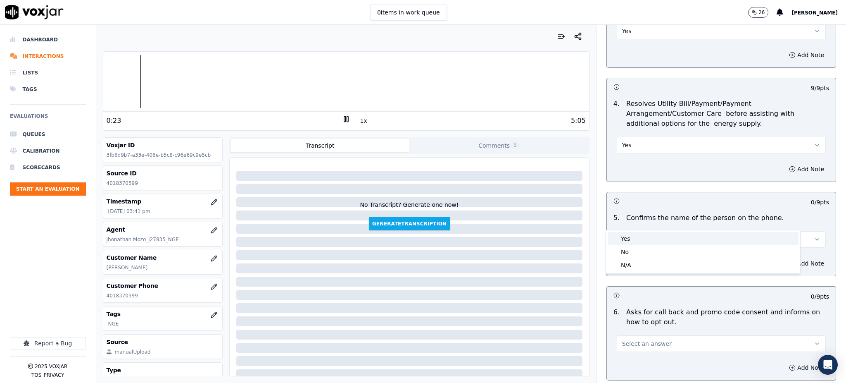
click at [637, 235] on div "Yes" at bounding box center [703, 238] width 191 height 13
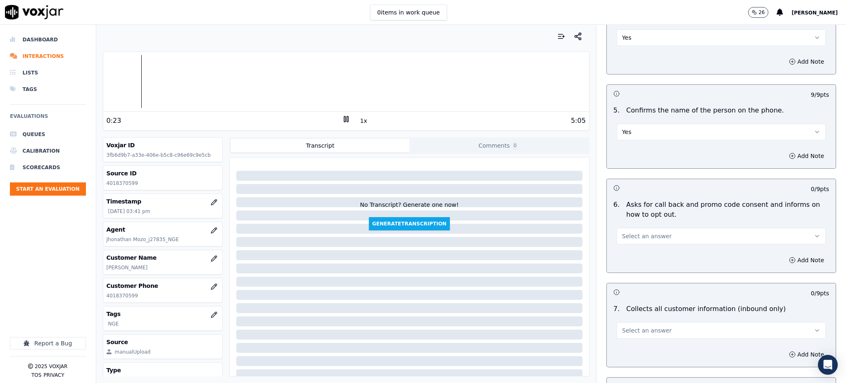
scroll to position [440, 0]
click at [631, 229] on span "Select an answer" at bounding box center [647, 233] width 50 height 8
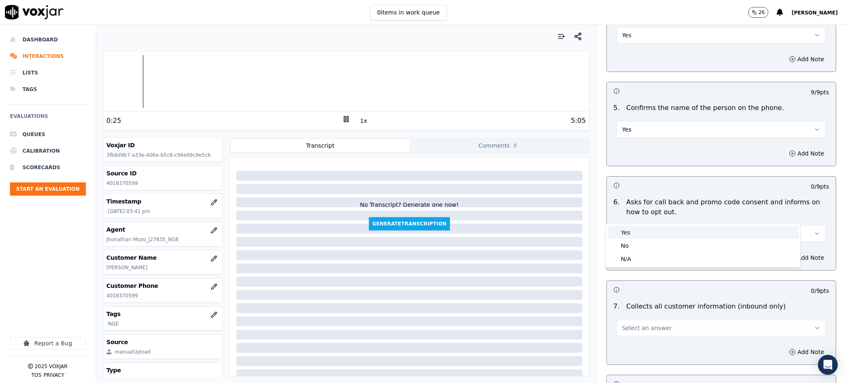
click at [629, 231] on div "Yes" at bounding box center [703, 232] width 191 height 13
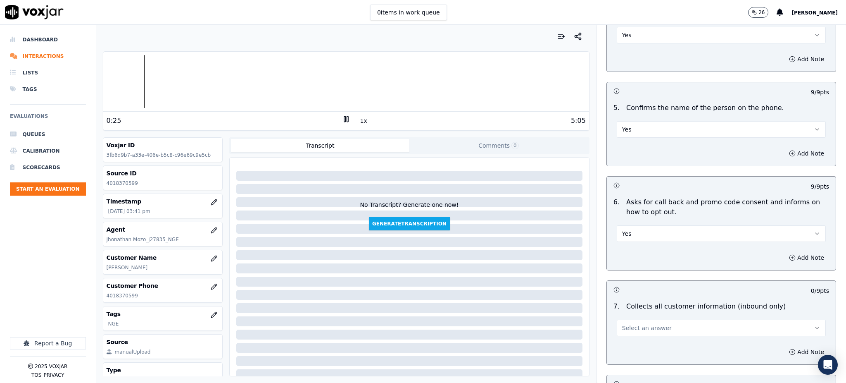
click at [629, 324] on span "Select an answer" at bounding box center [647, 328] width 50 height 8
click at [628, 323] on div "Yes" at bounding box center [703, 326] width 191 height 13
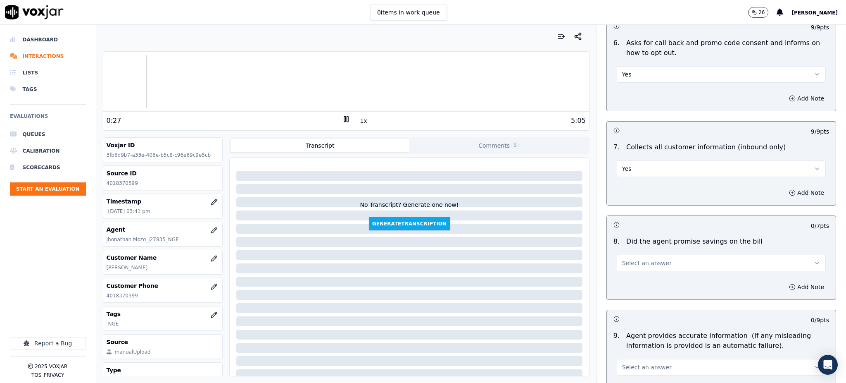
scroll to position [606, 0]
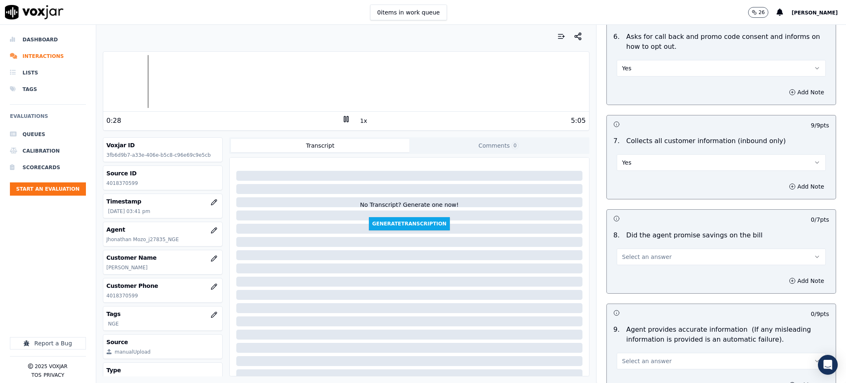
click at [625, 252] on span "Select an answer" at bounding box center [647, 256] width 50 height 8
click at [626, 256] on div "Yes" at bounding box center [703, 255] width 191 height 13
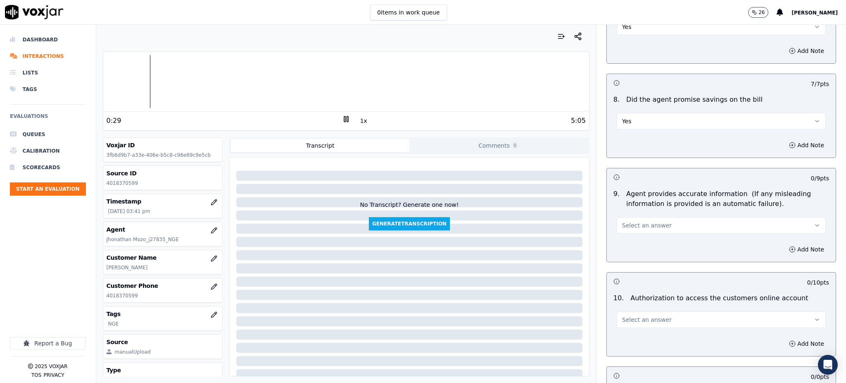
scroll to position [771, 0]
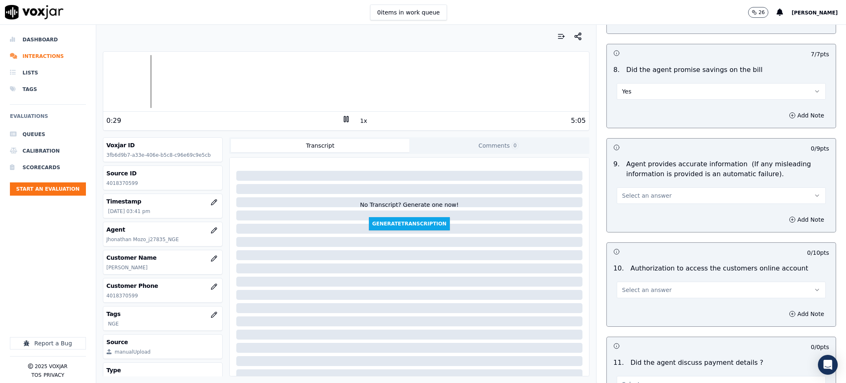
click at [624, 191] on span "Select an answer" at bounding box center [647, 195] width 50 height 8
click at [626, 198] on div "Yes" at bounding box center [703, 194] width 191 height 13
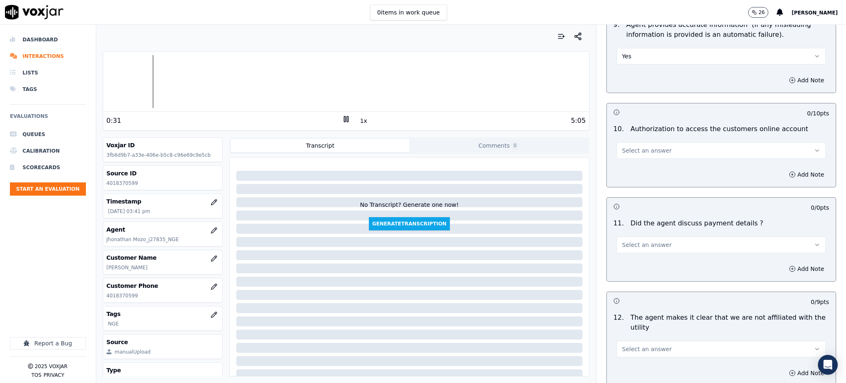
scroll to position [936, 0]
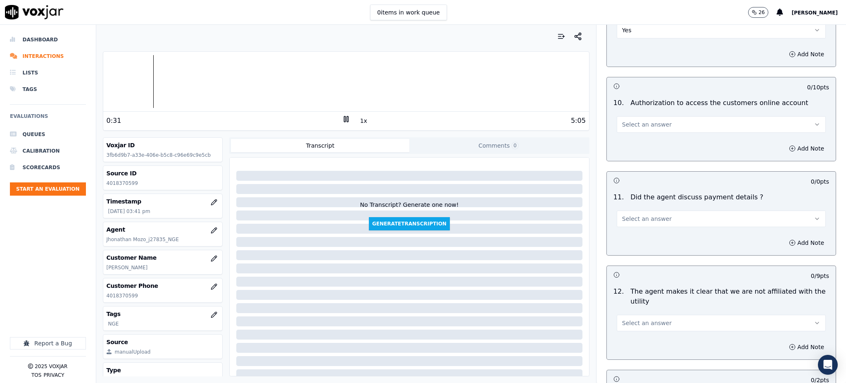
click at [623, 120] on span "Select an answer" at bounding box center [647, 124] width 50 height 8
click at [625, 126] on div "Yes" at bounding box center [703, 123] width 191 height 13
click at [622, 214] on span "Select an answer" at bounding box center [647, 218] width 50 height 8
click at [624, 243] on div "N/A" at bounding box center [703, 244] width 191 height 13
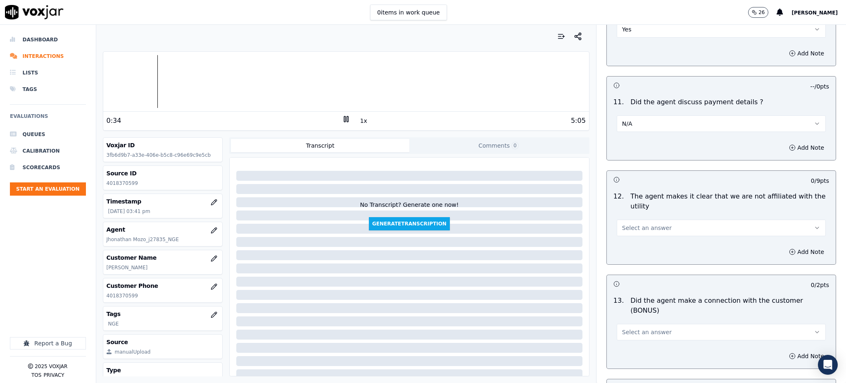
scroll to position [1047, 0]
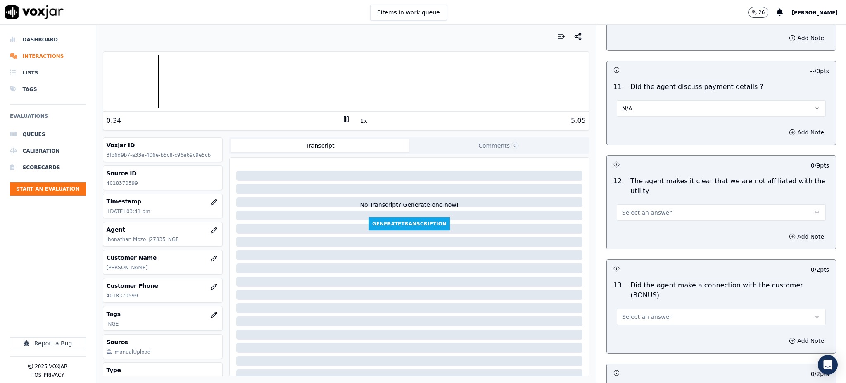
click at [629, 208] on span "Select an answer" at bounding box center [647, 212] width 50 height 8
click at [628, 210] on div "Yes" at bounding box center [703, 211] width 191 height 13
click at [620, 308] on button "Select an answer" at bounding box center [721, 316] width 209 height 17
click at [624, 303] on div "Yes" at bounding box center [703, 305] width 191 height 13
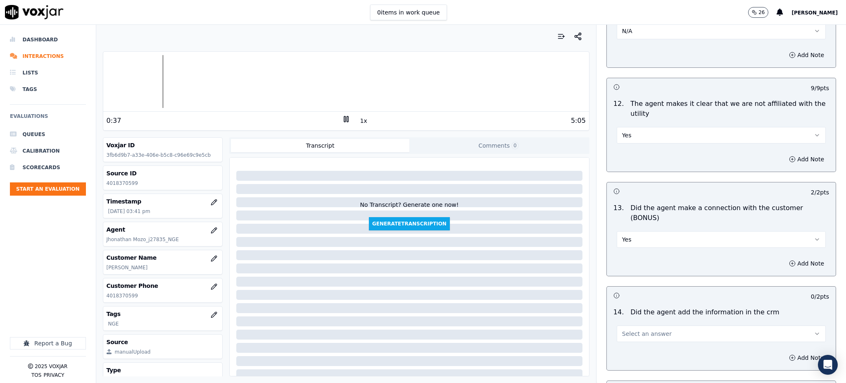
scroll to position [1157, 0]
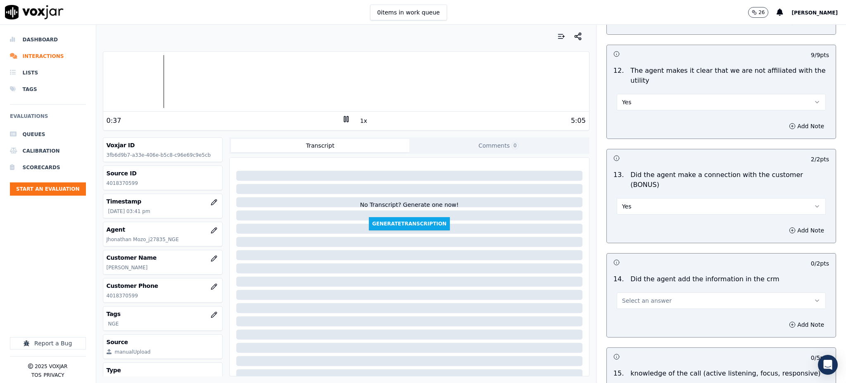
click at [625, 296] on span "Select an answer" at bounding box center [647, 300] width 50 height 8
click at [625, 288] on div "Yes" at bounding box center [703, 289] width 191 height 13
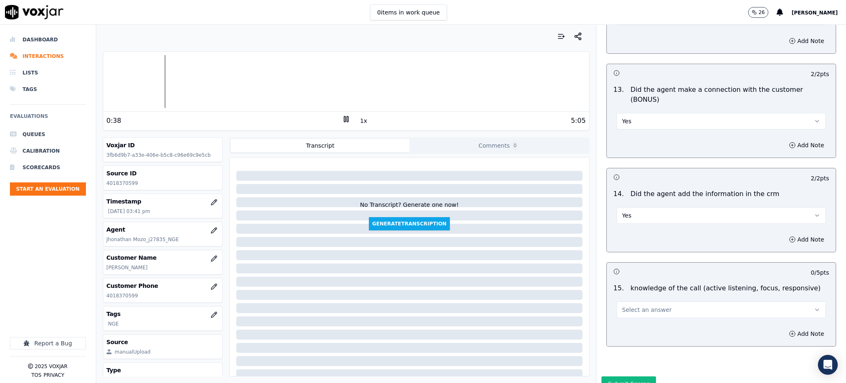
scroll to position [1251, 0]
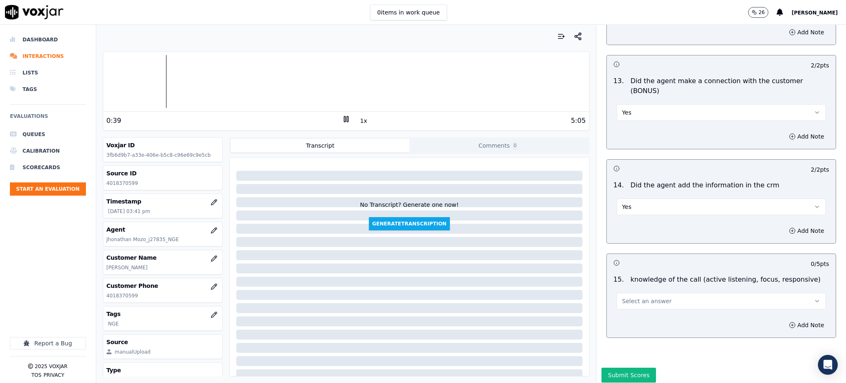
click at [627, 297] on span "Select an answer" at bounding box center [647, 301] width 50 height 8
click at [629, 287] on div "Yes" at bounding box center [703, 290] width 191 height 13
click at [619, 367] on button "Submit Scores" at bounding box center [629, 374] width 55 height 15
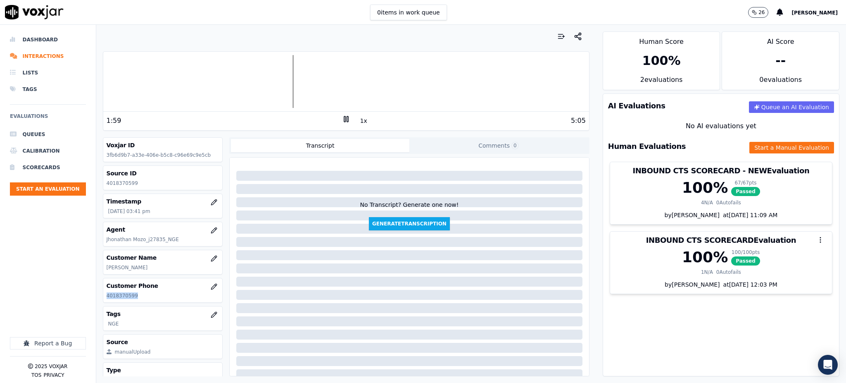
drag, startPoint x: 136, startPoint y: 298, endPoint x: 100, endPoint y: 298, distance: 36.0
click at [100, 298] on div "Your browser does not support the audio element. 1:59 1x 5:05 Voxjar ID 3fb6d9b…" at bounding box center [346, 204] width 500 height 358
copy p "4018370599"
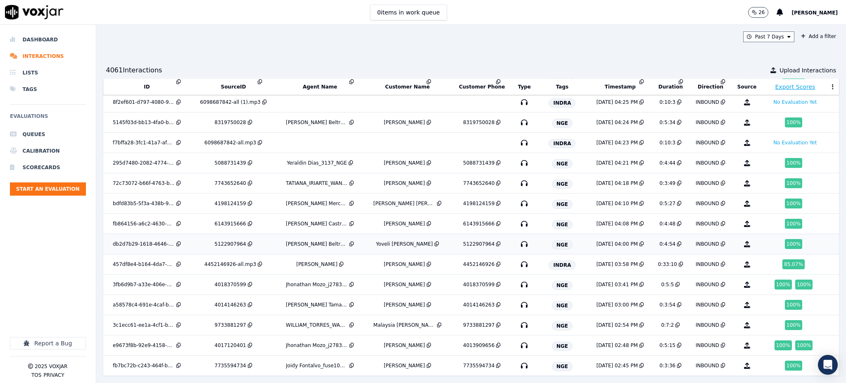
scroll to position [150, 0]
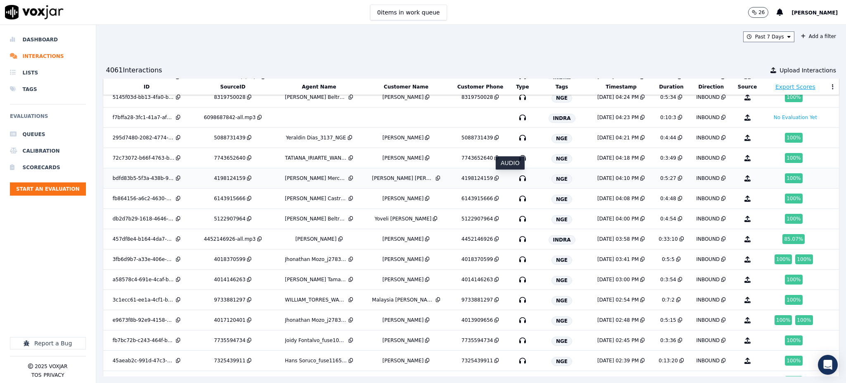
click at [516, 177] on icon "button" at bounding box center [522, 177] width 13 height 13
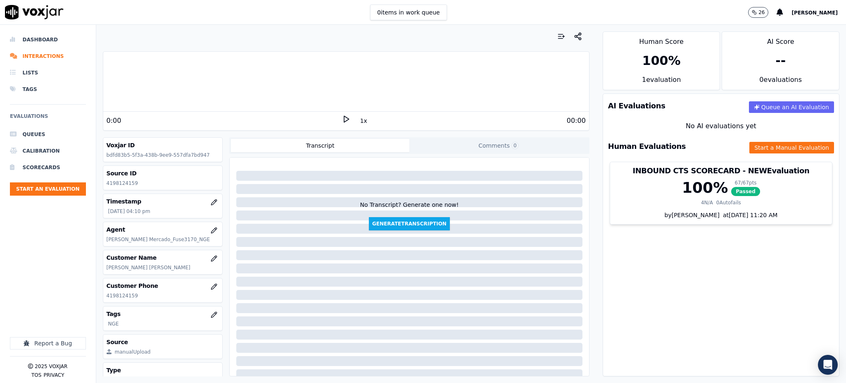
click at [342, 117] on icon at bounding box center [346, 119] width 8 height 8
drag, startPoint x: 136, startPoint y: 293, endPoint x: 102, endPoint y: 298, distance: 35.0
click at [103, 298] on div "Customer Phone [PHONE_NUMBER]" at bounding box center [163, 290] width 120 height 25
copy p "4198124159"
click at [759, 145] on button "Start a Manual Evaluation" at bounding box center [792, 148] width 85 height 12
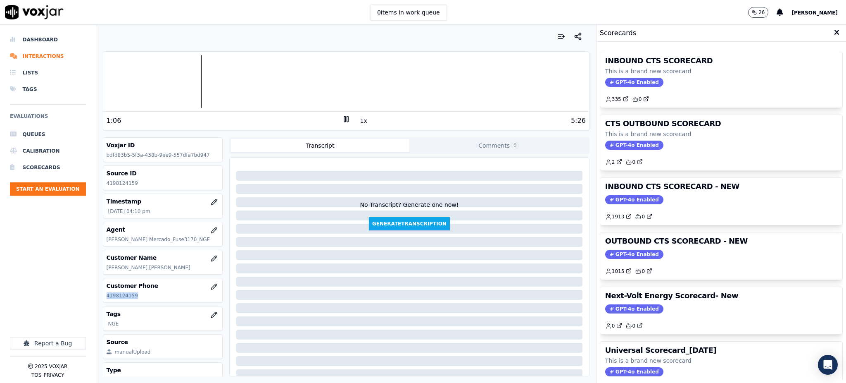
click at [633, 80] on span "GPT-4o Enabled" at bounding box center [634, 82] width 58 height 9
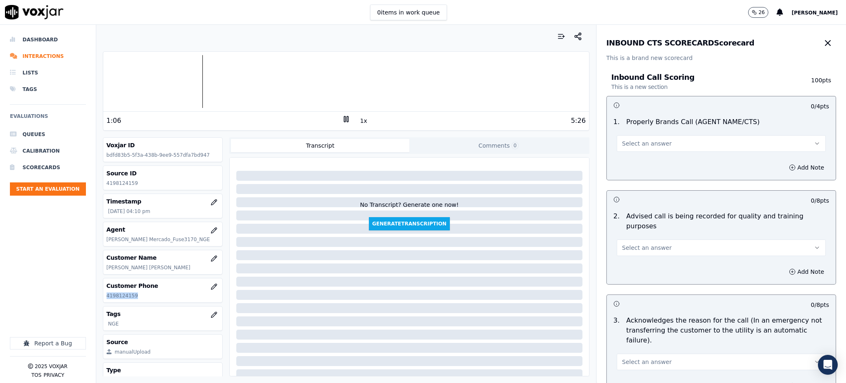
click at [622, 141] on span "Select an answer" at bounding box center [647, 143] width 50 height 8
click at [619, 158] on div "Yes" at bounding box center [703, 161] width 191 height 13
click at [622, 243] on span "Select an answer" at bounding box center [647, 247] width 50 height 8
click at [626, 256] on div "Yes" at bounding box center [703, 256] width 191 height 13
click at [622, 357] on span "Select an answer" at bounding box center [647, 361] width 50 height 8
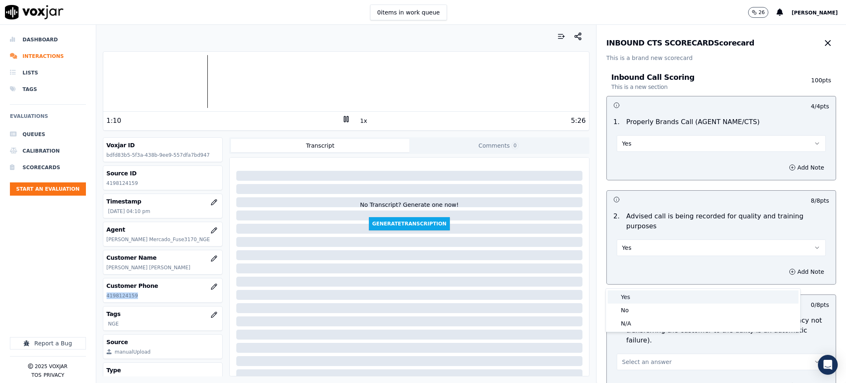
click at [626, 295] on div "Yes" at bounding box center [703, 296] width 191 height 13
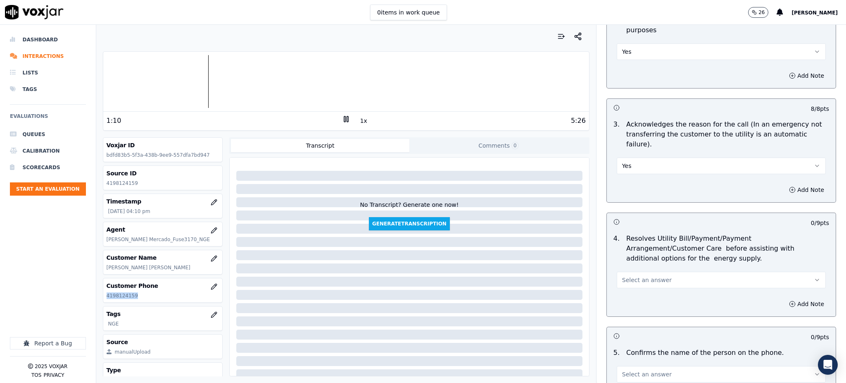
scroll to position [220, 0]
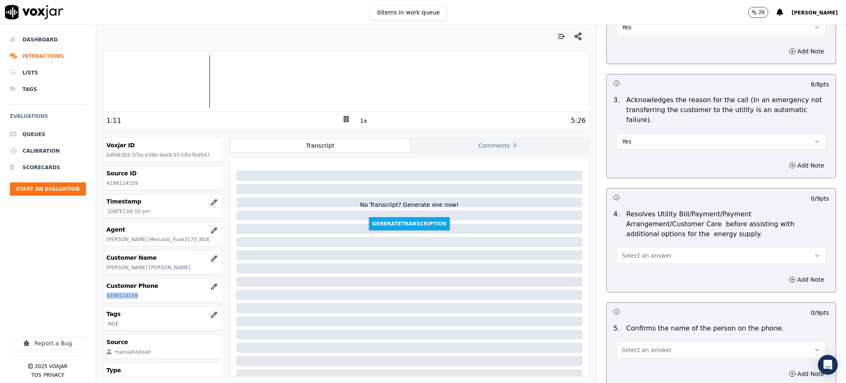
click at [626, 251] on span "Select an answer" at bounding box center [647, 255] width 50 height 8
click at [626, 252] on div "Yes" at bounding box center [703, 254] width 191 height 13
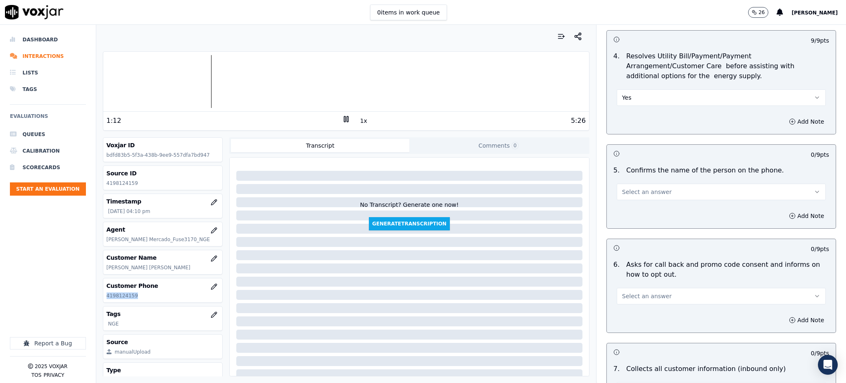
scroll to position [386, 0]
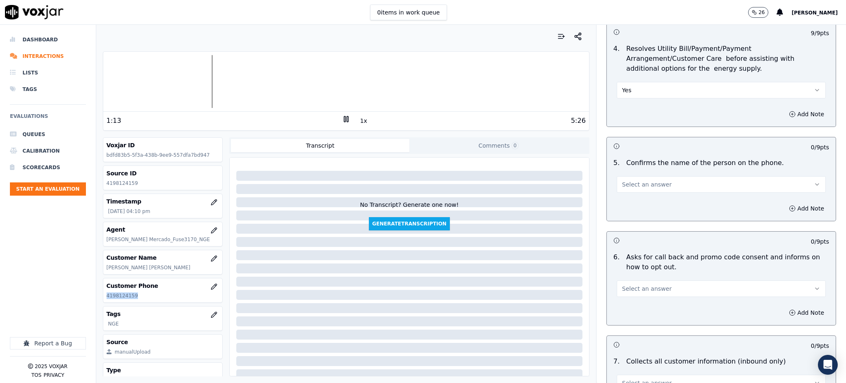
drag, startPoint x: 634, startPoint y: 157, endPoint x: 633, endPoint y: 167, distance: 9.9
click at [634, 176] on button "Select an answer" at bounding box center [721, 184] width 209 height 17
click at [626, 181] on div "Yes" at bounding box center [703, 182] width 191 height 13
click at [626, 280] on button "Select an answer" at bounding box center [721, 288] width 209 height 17
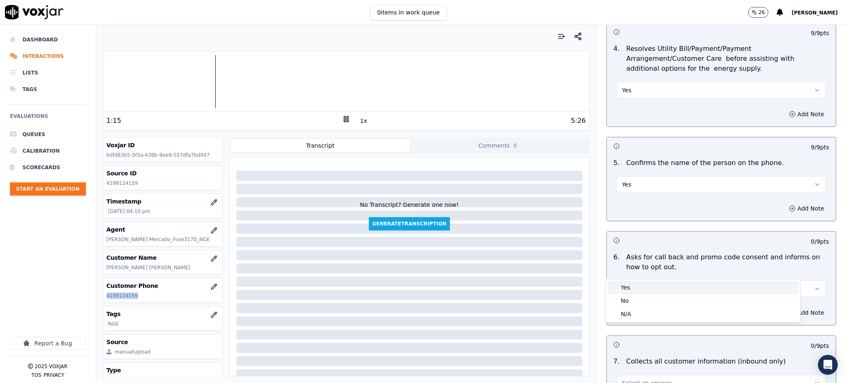
click at [626, 287] on div "Yes" at bounding box center [703, 287] width 191 height 13
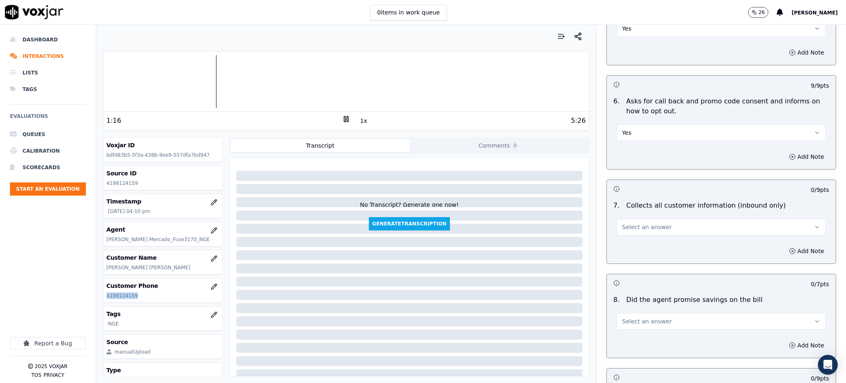
scroll to position [551, 0]
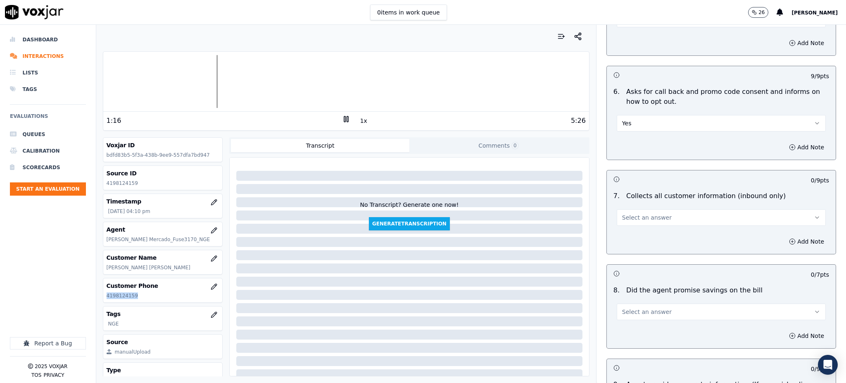
click at [634, 209] on button "Select an answer" at bounding box center [721, 217] width 209 height 17
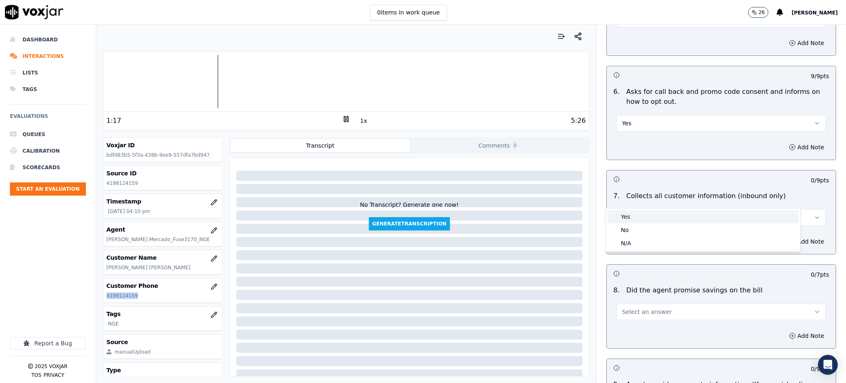
click at [638, 216] on div "Yes" at bounding box center [703, 216] width 191 height 13
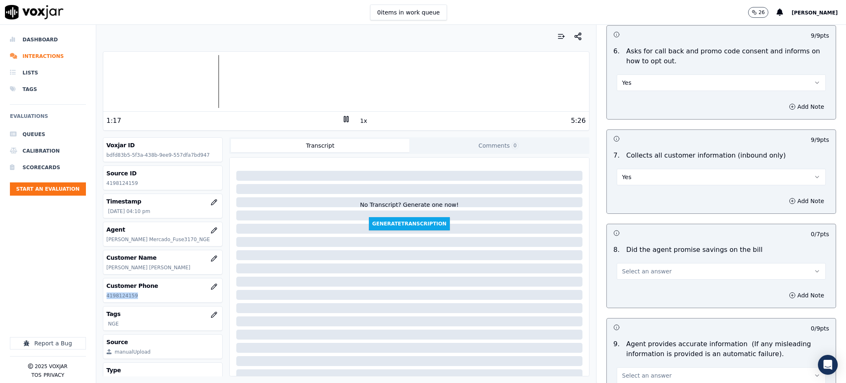
scroll to position [661, 0]
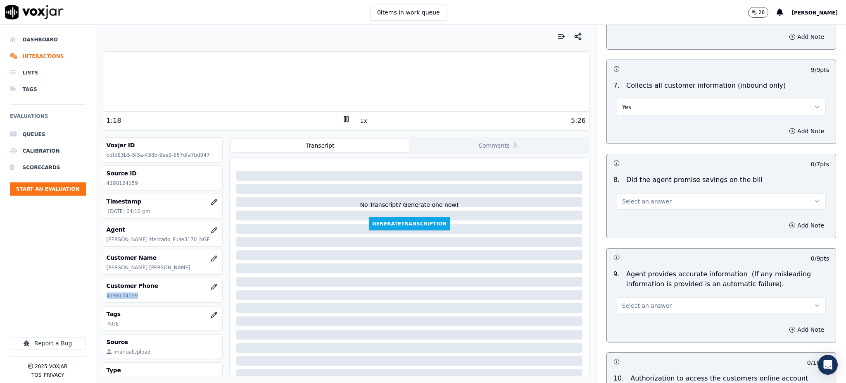
drag, startPoint x: 635, startPoint y: 180, endPoint x: 632, endPoint y: 190, distance: 10.7
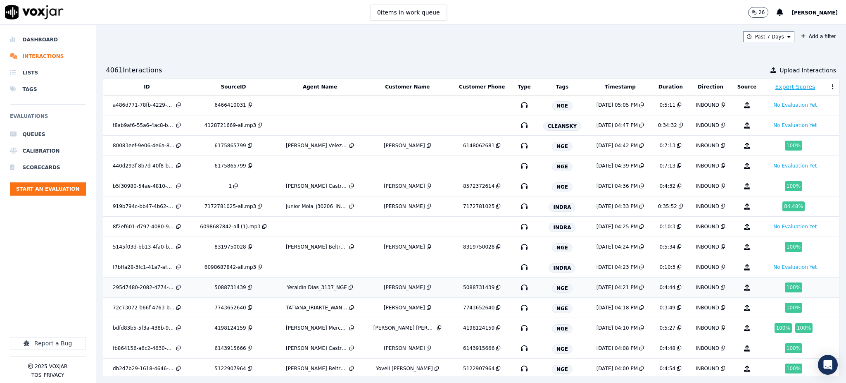
click at [518, 286] on icon "button" at bounding box center [524, 287] width 13 height 13
click at [518, 146] on icon "button" at bounding box center [524, 145] width 13 height 13
click at [496, 288] on icon at bounding box center [498, 287] width 5 height 5
click at [789, 292] on div "100 %" at bounding box center [796, 287] width 60 height 10
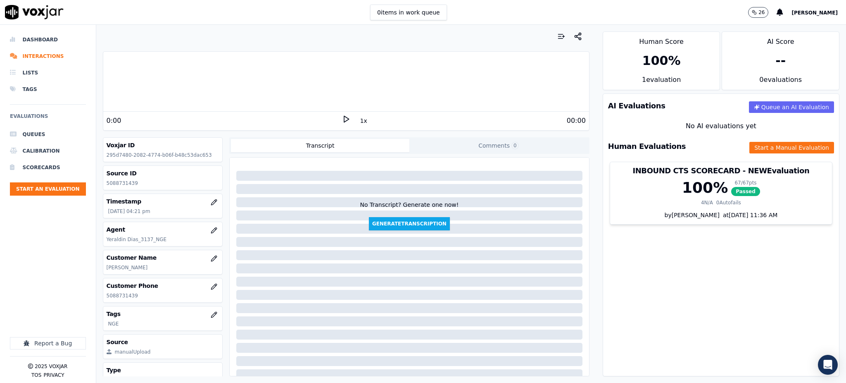
click at [342, 121] on icon at bounding box center [346, 119] width 8 height 8
drag, startPoint x: 144, startPoint y: 296, endPoint x: 102, endPoint y: 298, distance: 42.2
click at [103, 298] on div "Customer Phone [PHONE_NUMBER]" at bounding box center [163, 290] width 120 height 25
copy p "5088731439"
click at [342, 121] on icon at bounding box center [346, 119] width 8 height 8
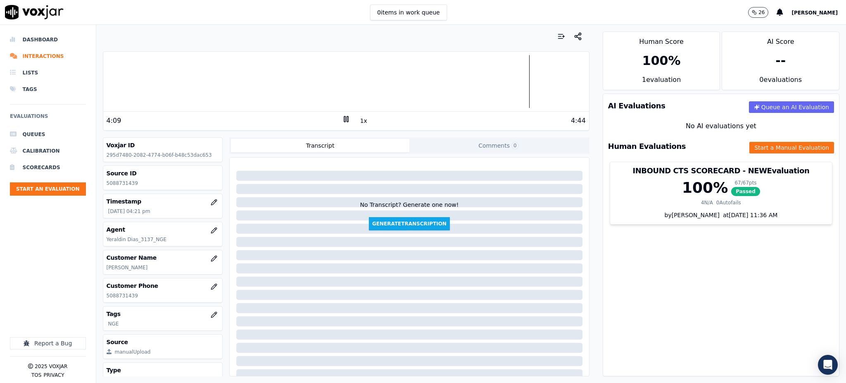
click at [685, 267] on div "AI Evaluations Queue an AI Evaluation No AI evaluations yet Human Evaluations S…" at bounding box center [721, 234] width 237 height 283
click at [756, 150] on button "Start a Manual Evaluation" at bounding box center [792, 148] width 85 height 12
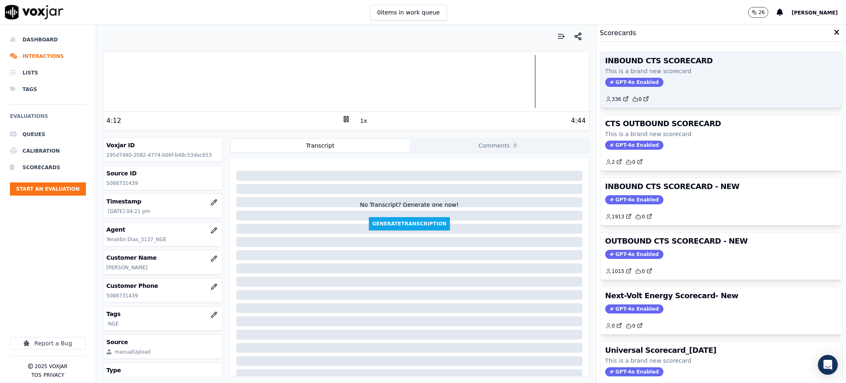
click at [623, 84] on span "GPT-4o Enabled" at bounding box center [634, 82] width 58 height 9
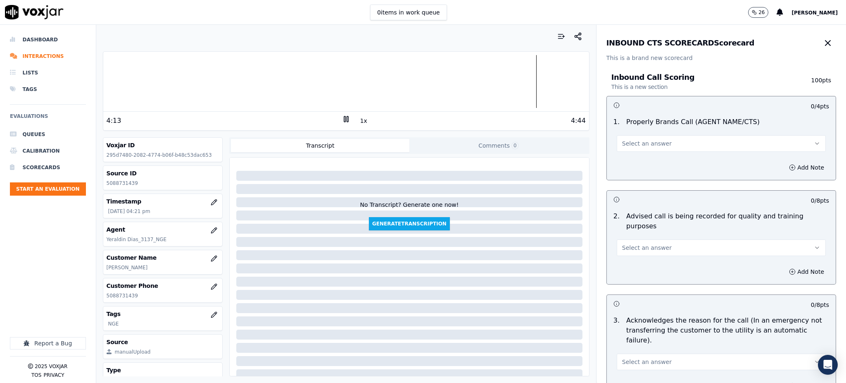
click at [631, 145] on span "Select an answer" at bounding box center [647, 143] width 50 height 8
click at [630, 163] on div "Yes" at bounding box center [703, 161] width 191 height 13
click at [631, 243] on span "Select an answer" at bounding box center [647, 247] width 50 height 8
click at [629, 252] on div "Yes" at bounding box center [703, 256] width 191 height 13
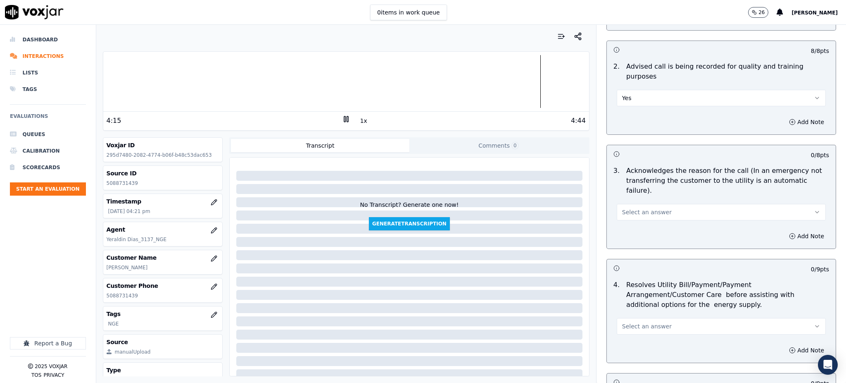
scroll to position [220, 0]
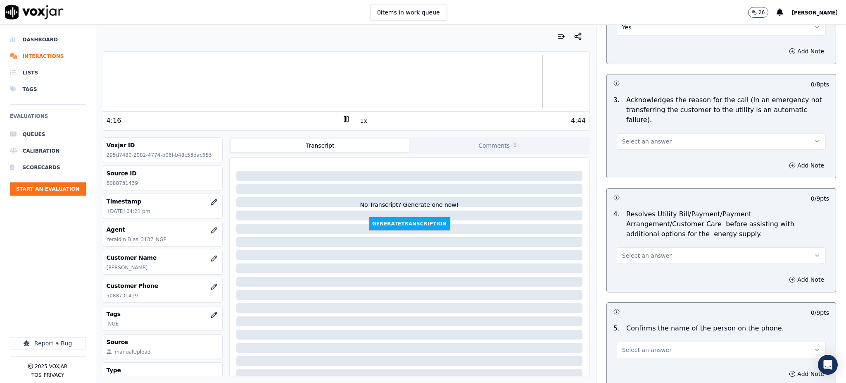
click at [630, 137] on span "Select an answer" at bounding box center [647, 141] width 50 height 8
click at [631, 138] on div "Yes" at bounding box center [703, 139] width 191 height 13
click at [624, 251] on span "Select an answer" at bounding box center [647, 255] width 50 height 8
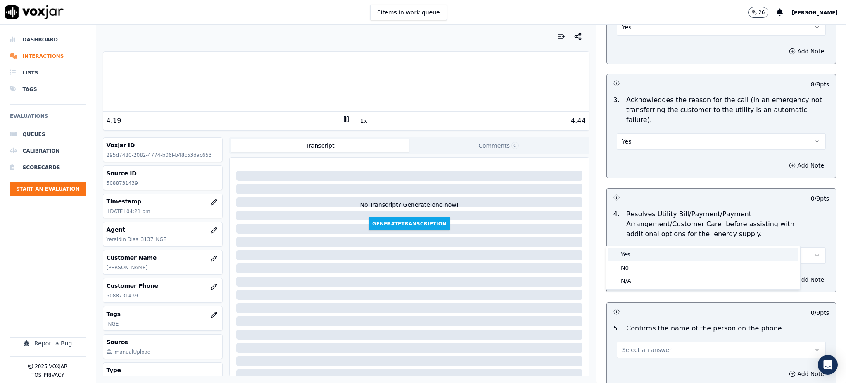
click at [625, 256] on div "Yes" at bounding box center [703, 254] width 191 height 13
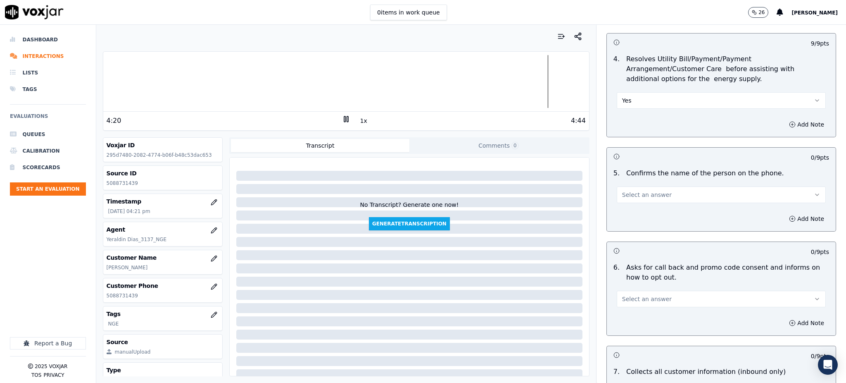
scroll to position [386, 0]
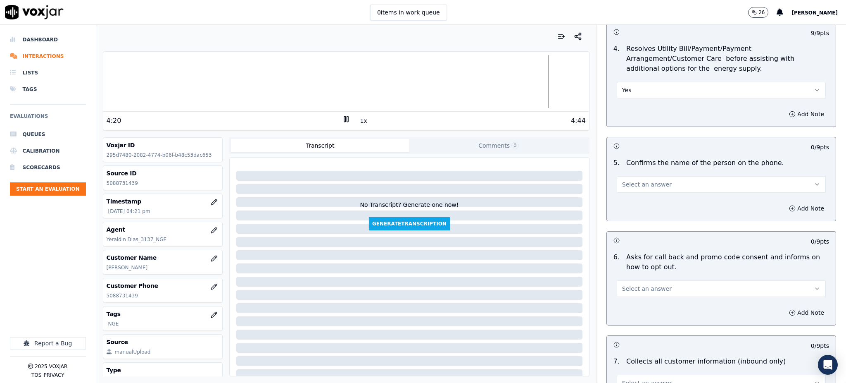
click at [624, 180] on span "Select an answer" at bounding box center [647, 184] width 50 height 8
click at [629, 184] on div "Yes" at bounding box center [703, 182] width 191 height 13
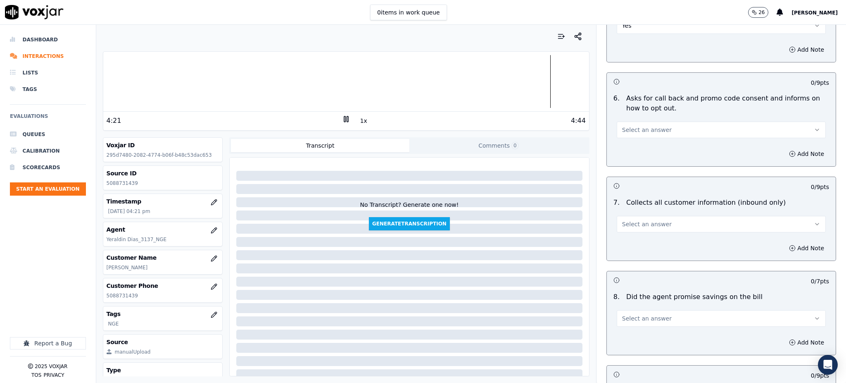
scroll to position [551, 0]
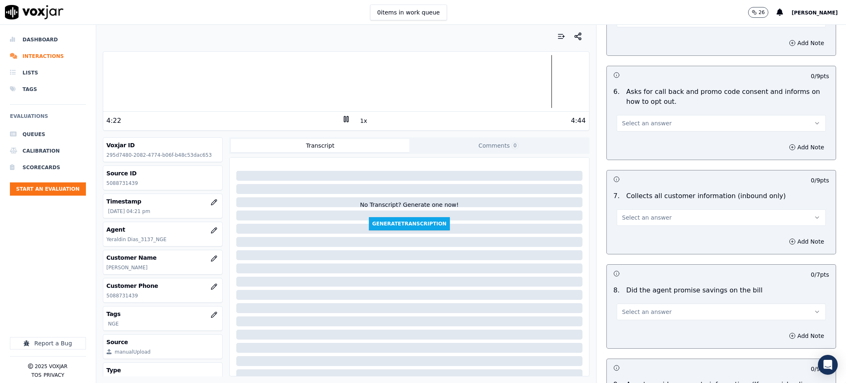
click at [627, 119] on span "Select an answer" at bounding box center [647, 123] width 50 height 8
click at [627, 117] on div "Yes" at bounding box center [703, 121] width 191 height 13
click at [622, 213] on span "Select an answer" at bounding box center [647, 217] width 50 height 8
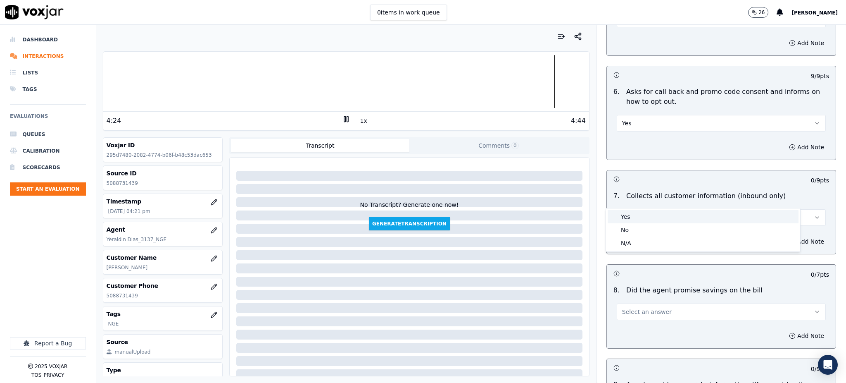
click at [618, 221] on div "Yes" at bounding box center [703, 216] width 191 height 13
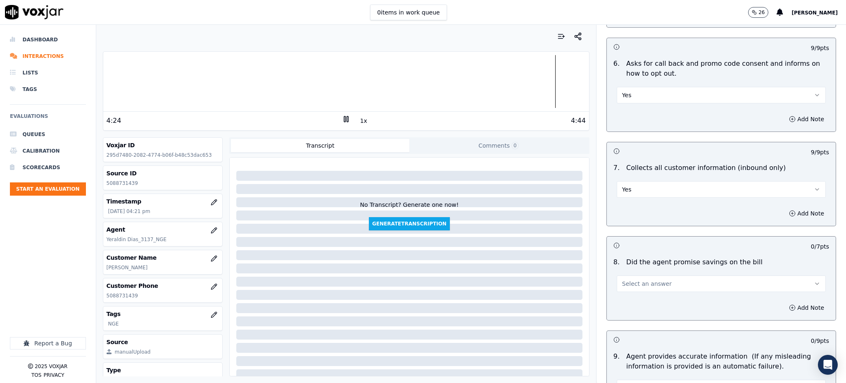
scroll to position [661, 0]
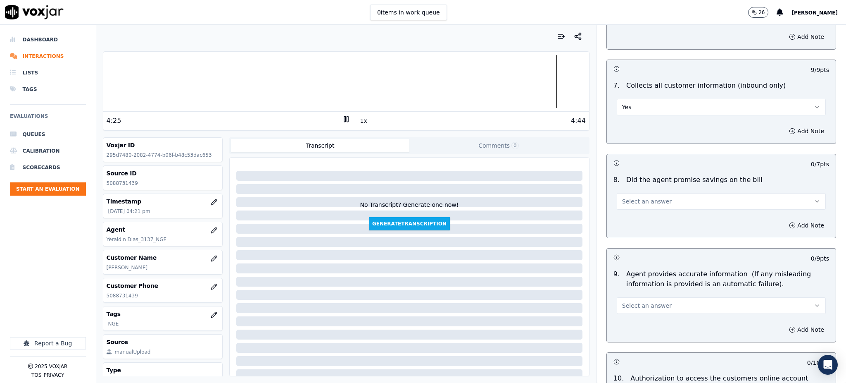
click at [622, 197] on span "Select an answer" at bounding box center [647, 201] width 50 height 8
click at [620, 199] on div "Yes" at bounding box center [703, 200] width 191 height 13
click at [623, 301] on span "Select an answer" at bounding box center [647, 305] width 50 height 8
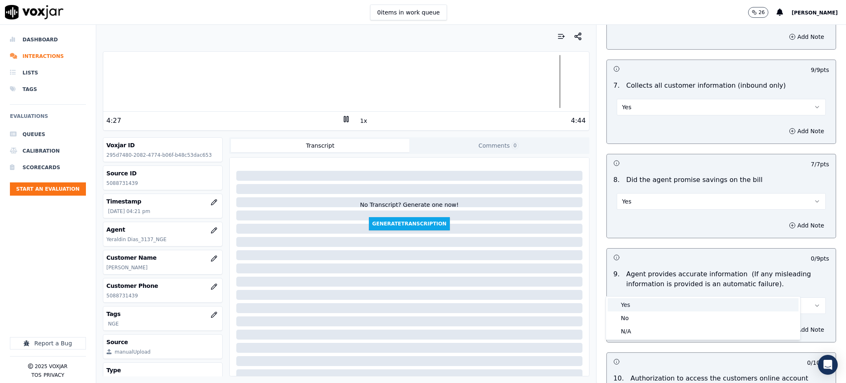
click at [624, 310] on div "Yes" at bounding box center [703, 304] width 191 height 13
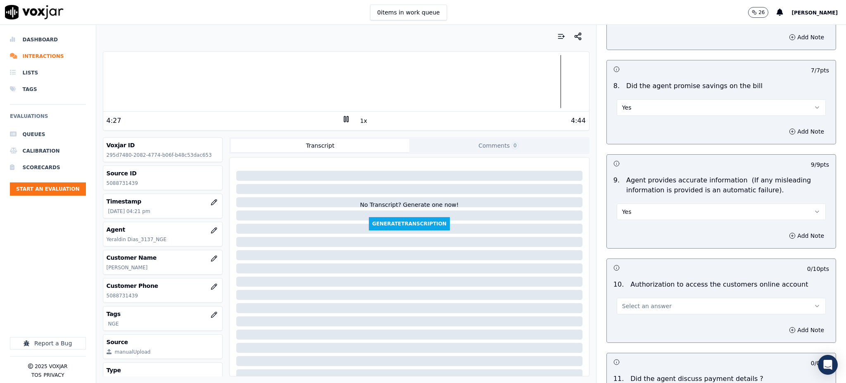
scroll to position [771, 0]
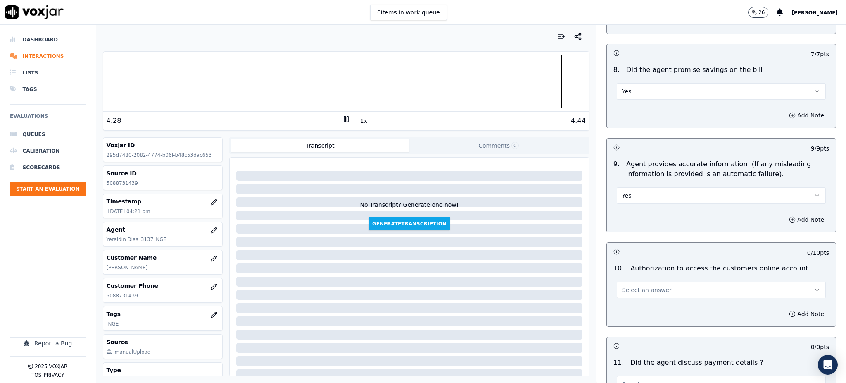
click at [621, 281] on button "Select an answer" at bounding box center [721, 289] width 209 height 17
click at [630, 287] on div "Yes" at bounding box center [703, 288] width 191 height 13
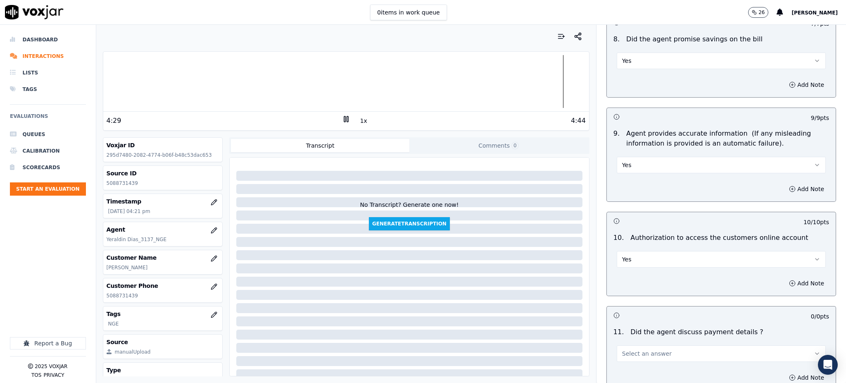
scroll to position [936, 0]
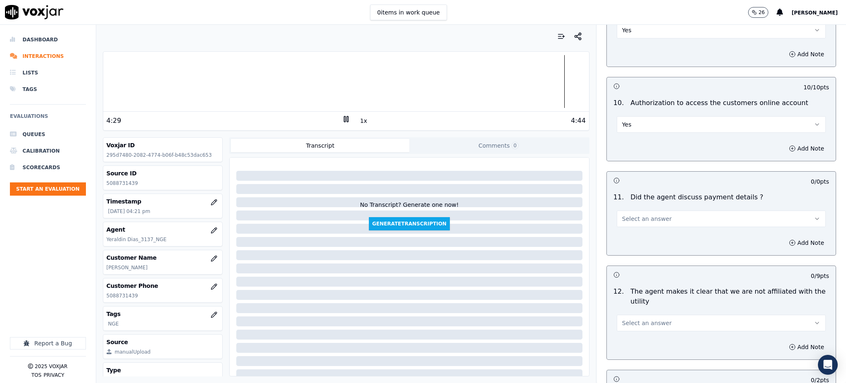
drag, startPoint x: 624, startPoint y: 195, endPoint x: 624, endPoint y: 206, distance: 10.7
click at [624, 214] on span "Select an answer" at bounding box center [647, 218] width 50 height 8
click at [629, 245] on div "N/A" at bounding box center [703, 244] width 191 height 13
click at [624, 319] on span "Select an answer" at bounding box center [647, 323] width 50 height 8
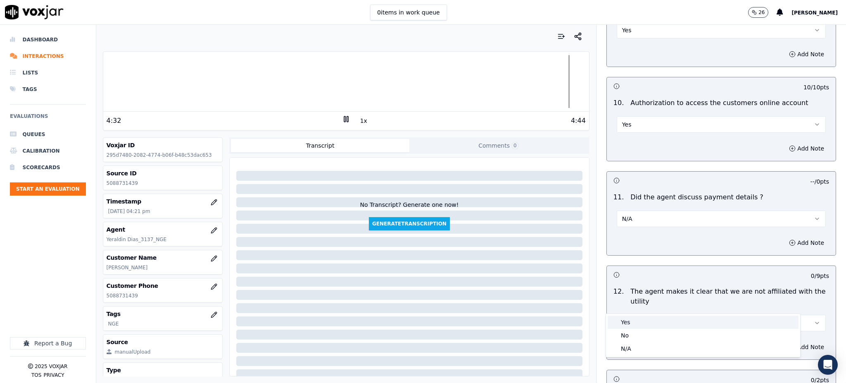
click at [626, 324] on div "Yes" at bounding box center [703, 321] width 191 height 13
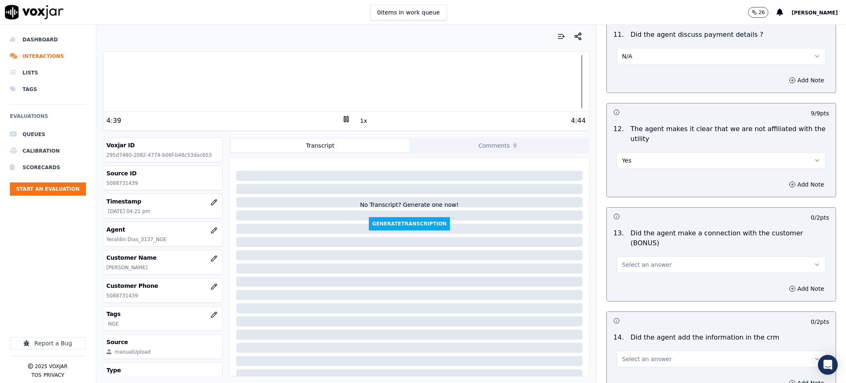
scroll to position [1102, 0]
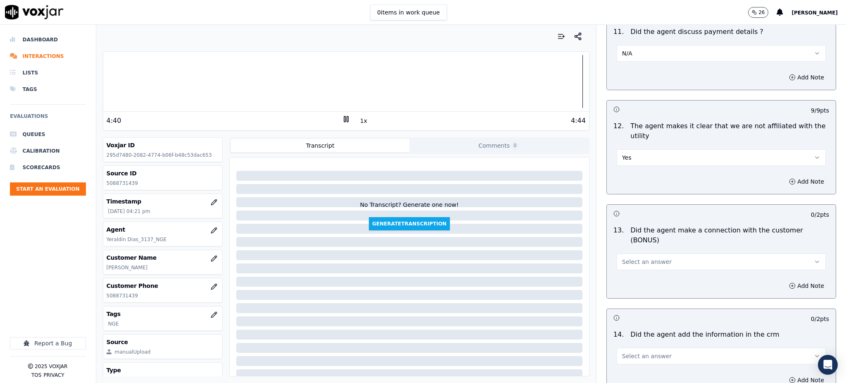
click at [622, 257] on span "Select an answer" at bounding box center [647, 261] width 50 height 8
click at [626, 253] on div "Yes" at bounding box center [703, 250] width 191 height 13
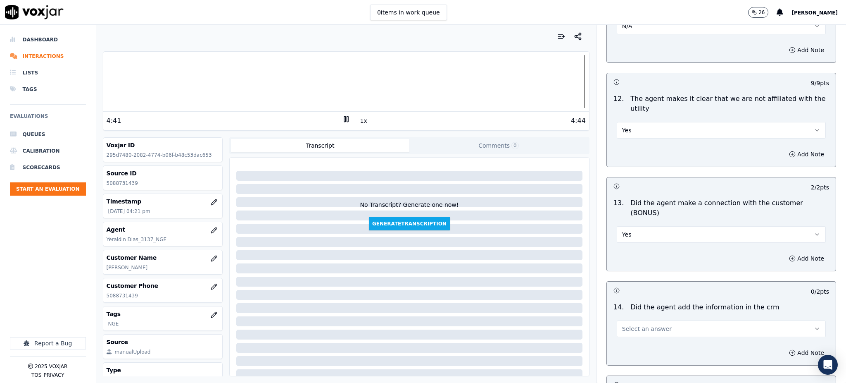
scroll to position [1212, 0]
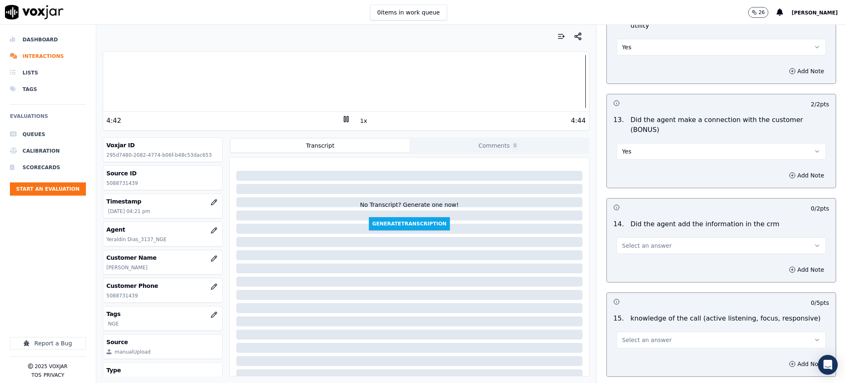
click at [626, 237] on button "Select an answer" at bounding box center [721, 245] width 209 height 17
click at [634, 238] on div "Yes" at bounding box center [703, 235] width 191 height 13
click at [625, 336] on span "Select an answer" at bounding box center [647, 340] width 50 height 8
click at [630, 333] on div "Yes" at bounding box center [703, 329] width 191 height 13
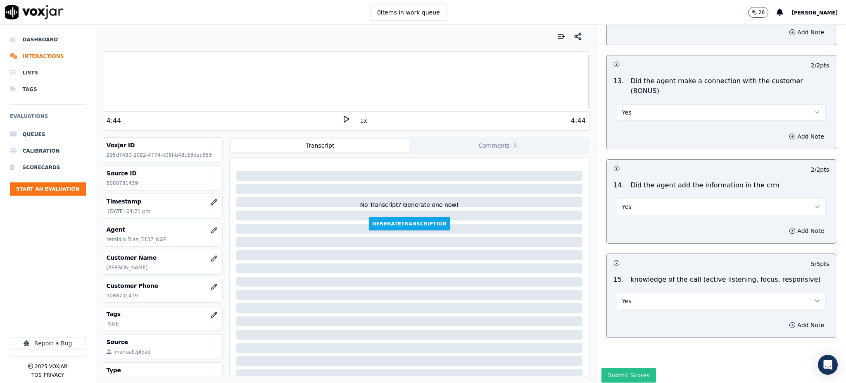
click at [622, 367] on button "Submit Scores" at bounding box center [629, 374] width 55 height 15
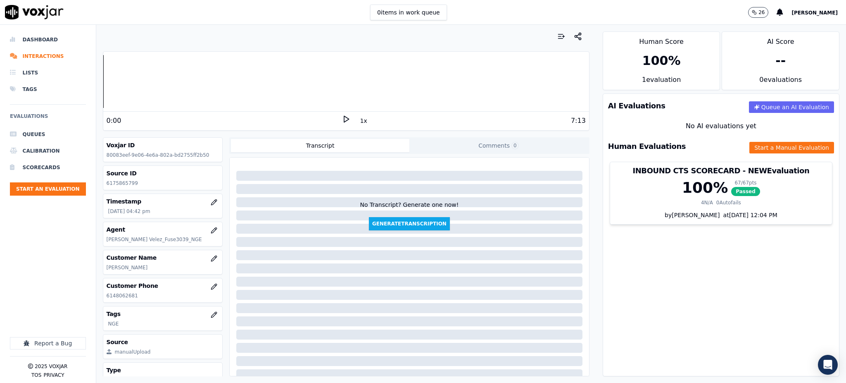
click at [342, 122] on icon at bounding box center [346, 119] width 8 height 8
drag, startPoint x: 133, startPoint y: 297, endPoint x: 100, endPoint y: 300, distance: 32.8
click at [102, 300] on div "Your browser does not support the audio element. 0:01 1x 7:13 Voxjar ID 80083ee…" at bounding box center [346, 204] width 500 height 358
copy p "6148062681"
click at [759, 149] on button "Start a Manual Evaluation" at bounding box center [792, 148] width 85 height 12
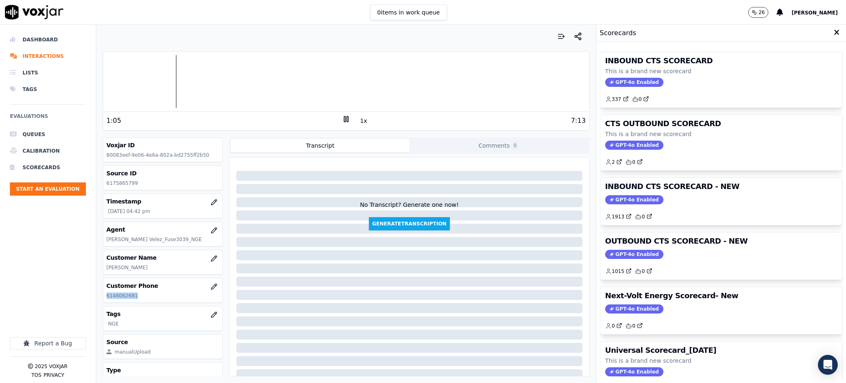
click at [612, 82] on span "GPT-4o Enabled" at bounding box center [634, 82] width 58 height 9
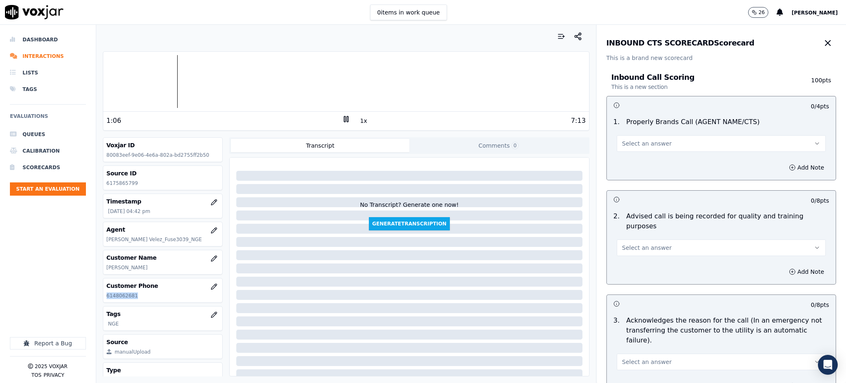
click at [622, 142] on span "Select an answer" at bounding box center [647, 143] width 50 height 8
click at [629, 164] on div "Yes" at bounding box center [703, 161] width 191 height 13
click at [631, 243] on span "Select an answer" at bounding box center [647, 247] width 50 height 8
click at [626, 253] on div "Yes" at bounding box center [703, 256] width 191 height 13
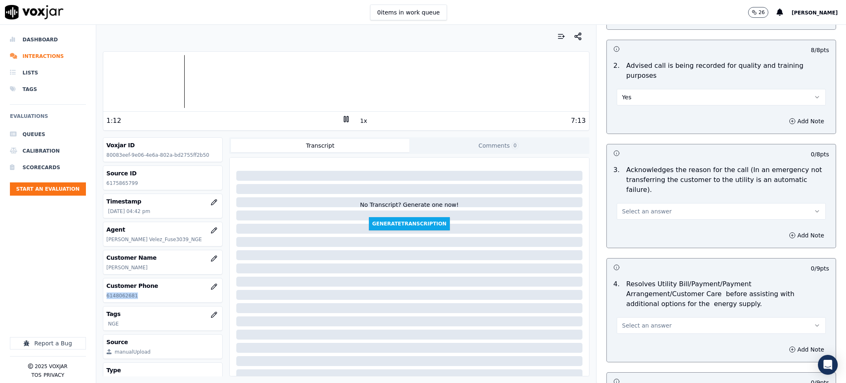
scroll to position [165, 0]
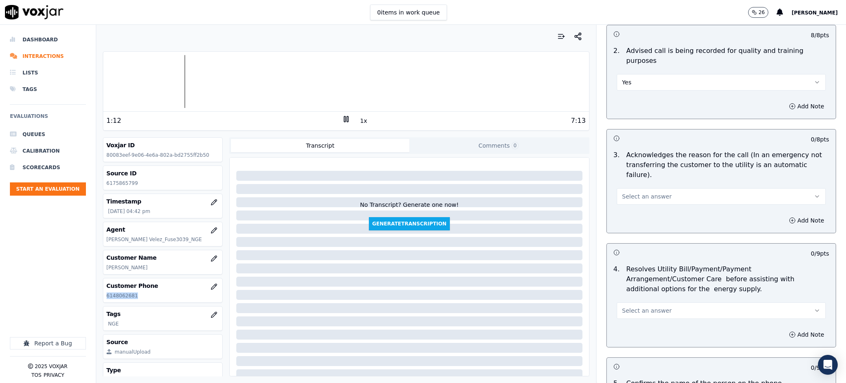
click at [628, 192] on span "Select an answer" at bounding box center [647, 196] width 50 height 8
click at [629, 198] on div "Yes" at bounding box center [703, 194] width 191 height 13
click at [634, 306] on span "Select an answer" at bounding box center [647, 310] width 50 height 8
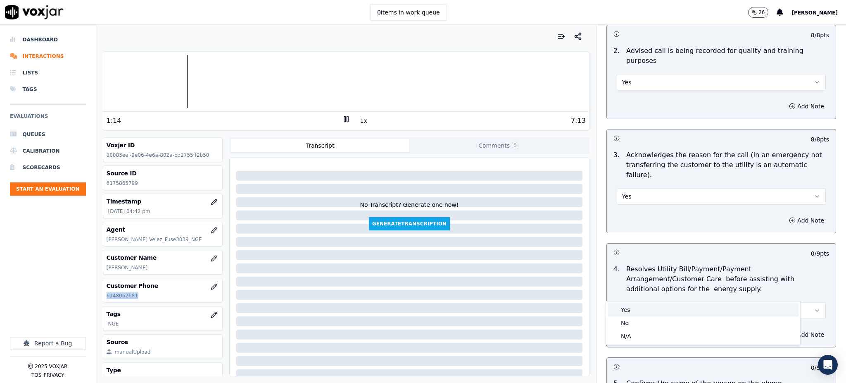
click at [630, 311] on div "Yes" at bounding box center [703, 309] width 191 height 13
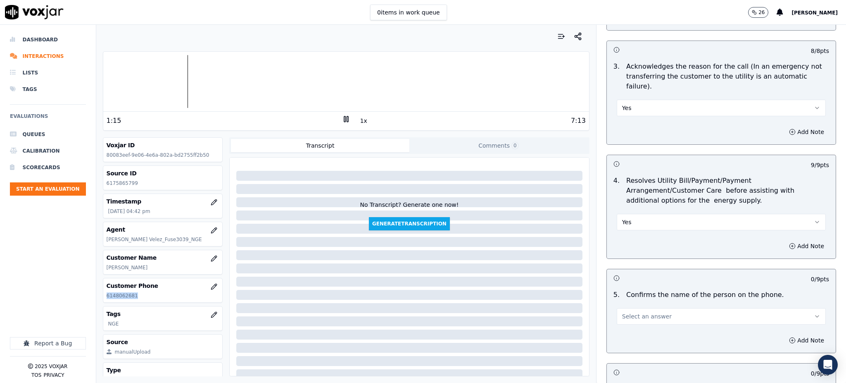
scroll to position [275, 0]
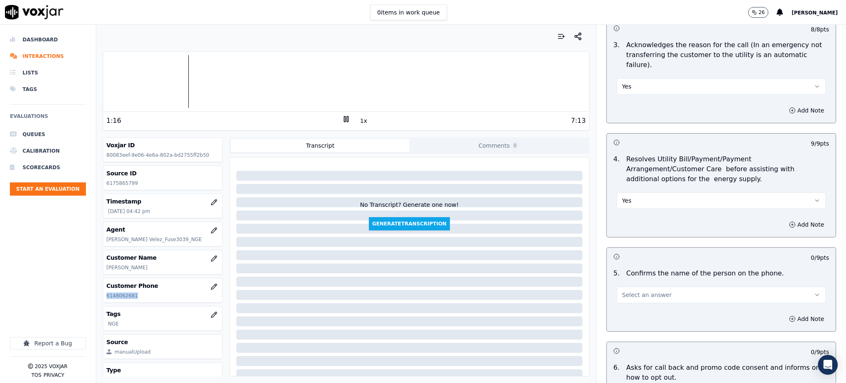
click at [622, 290] on span "Select an answer" at bounding box center [647, 294] width 50 height 8
click at [626, 295] on div "Yes" at bounding box center [703, 293] width 191 height 13
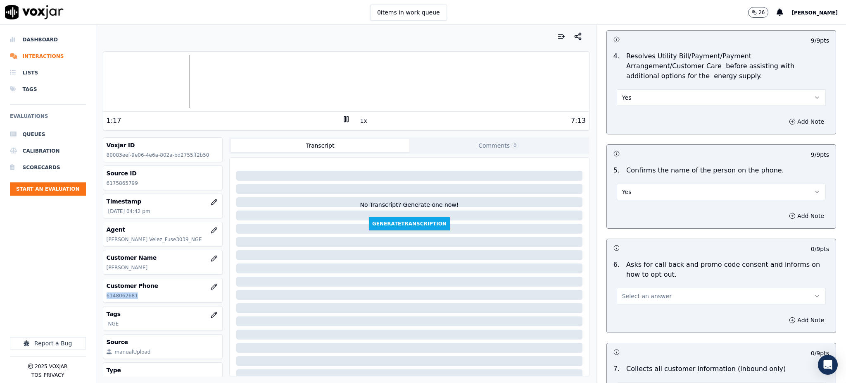
scroll to position [440, 0]
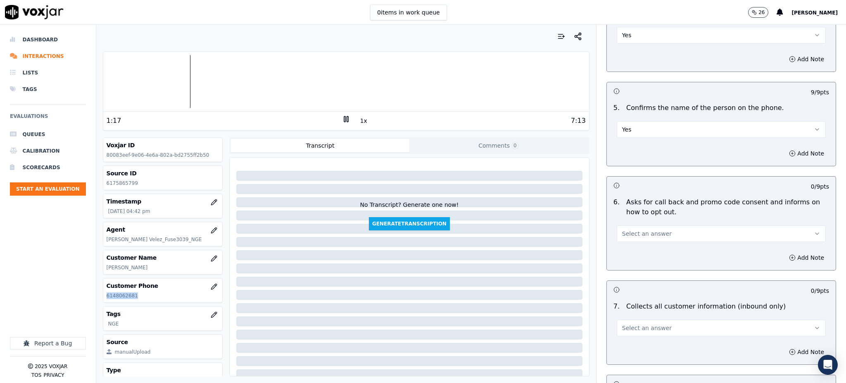
click at [624, 229] on span "Select an answer" at bounding box center [647, 233] width 50 height 8
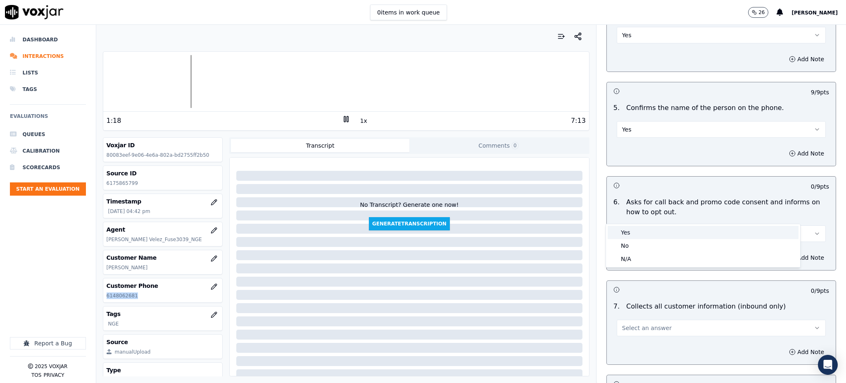
click at [626, 237] on div "Yes" at bounding box center [703, 232] width 191 height 13
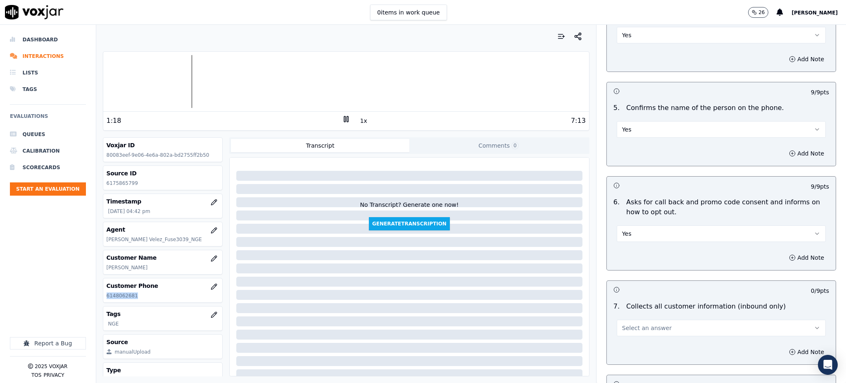
drag, startPoint x: 623, startPoint y: 302, endPoint x: 622, endPoint y: 309, distance: 7.4
click at [623, 319] on button "Select an answer" at bounding box center [721, 327] width 209 height 17
click at [624, 321] on div "Yes" at bounding box center [703, 326] width 191 height 13
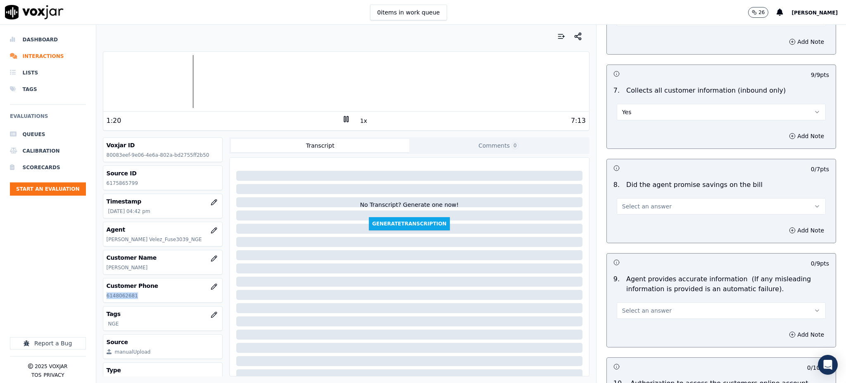
scroll to position [661, 0]
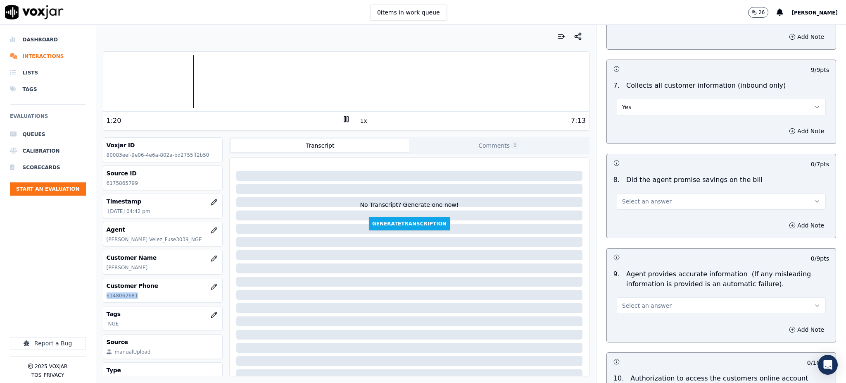
click at [631, 197] on span "Select an answer" at bounding box center [647, 201] width 50 height 8
drag, startPoint x: 629, startPoint y: 195, endPoint x: 627, endPoint y: 201, distance: 6.5
click at [629, 198] on div "Yes" at bounding box center [703, 200] width 191 height 13
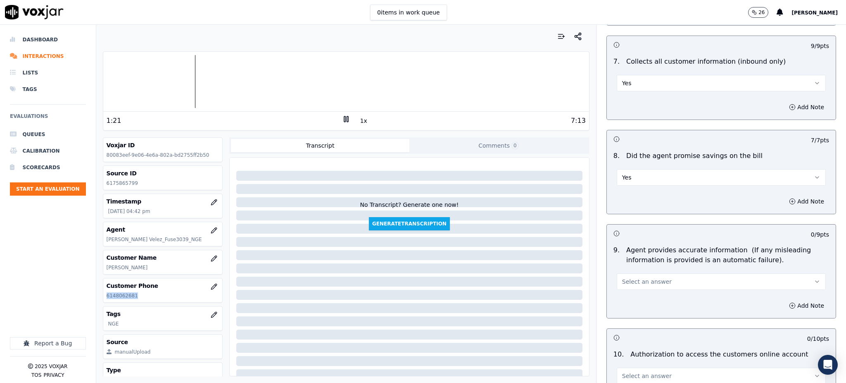
scroll to position [716, 0]
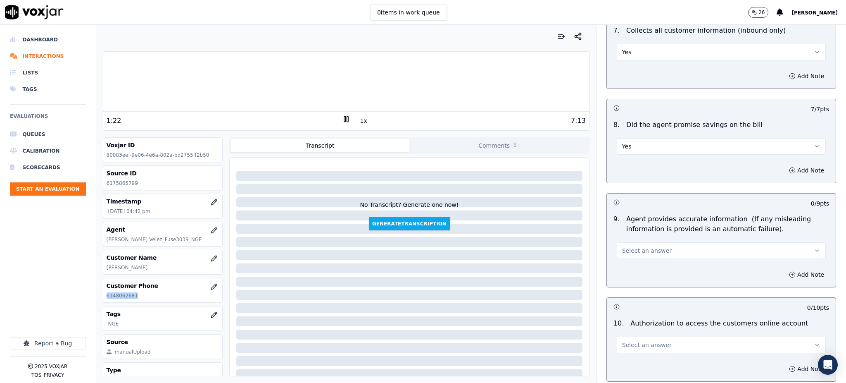
click at [625, 246] on span "Select an answer" at bounding box center [647, 250] width 50 height 8
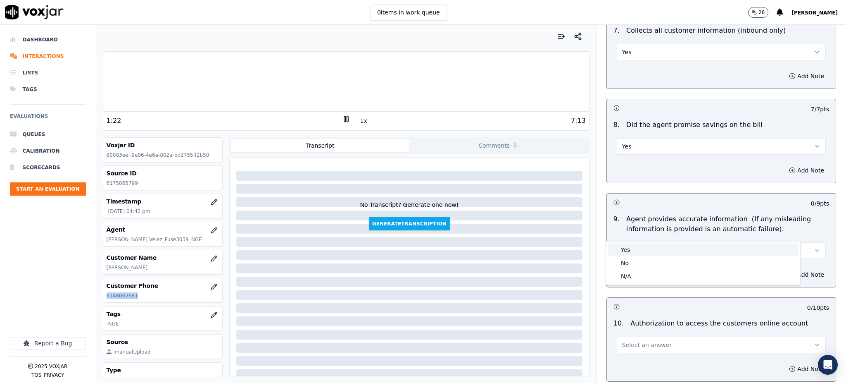
drag, startPoint x: 624, startPoint y: 239, endPoint x: 624, endPoint y: 249, distance: 10.3
click at [624, 248] on div "Yes" at bounding box center [703, 249] width 191 height 13
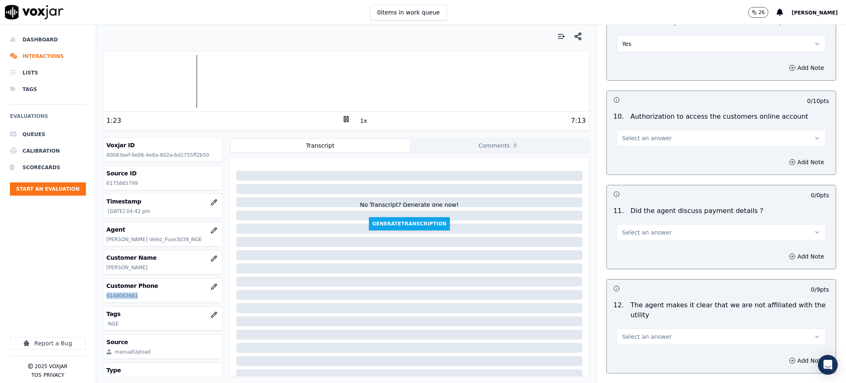
scroll to position [936, 0]
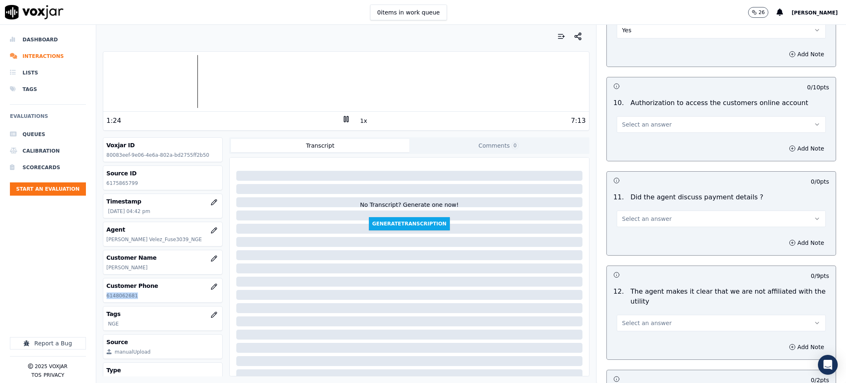
click at [626, 120] on span "Select an answer" at bounding box center [647, 124] width 50 height 8
click at [627, 125] on div "Yes" at bounding box center [703, 123] width 191 height 13
click at [622, 210] on button "Select an answer" at bounding box center [721, 218] width 209 height 17
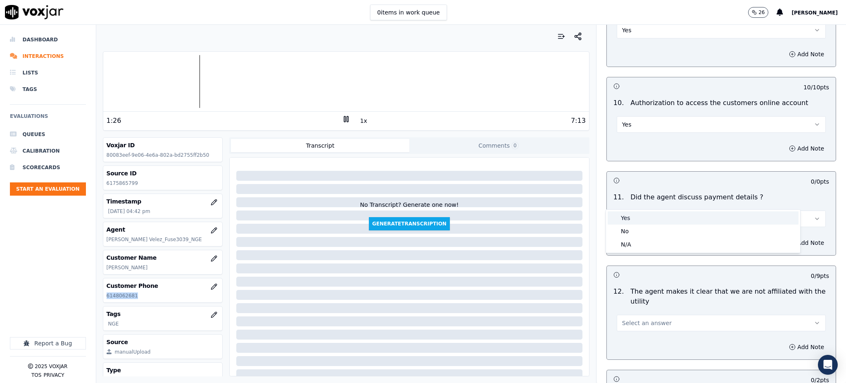
click at [623, 219] on div "Yes" at bounding box center [703, 217] width 191 height 13
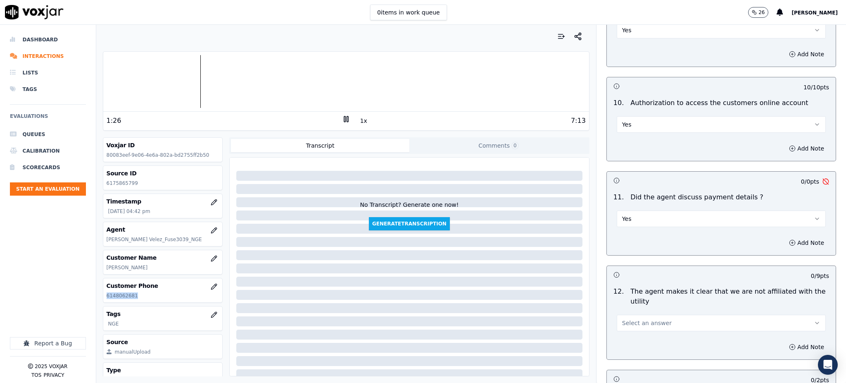
click at [638, 319] on span "Select an answer" at bounding box center [647, 323] width 50 height 8
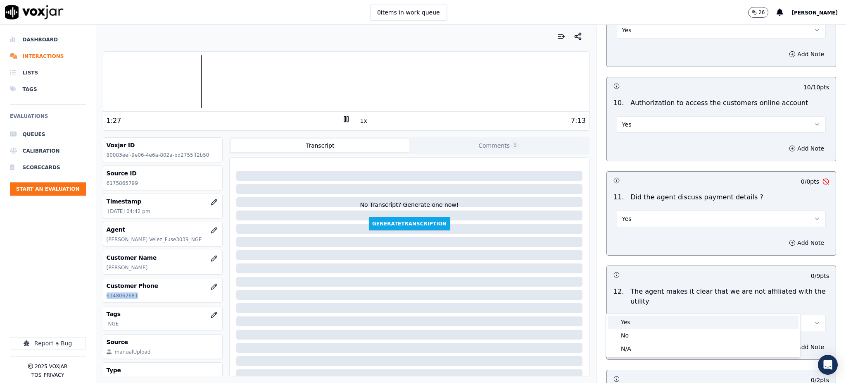
click at [631, 321] on div "Yes" at bounding box center [703, 321] width 191 height 13
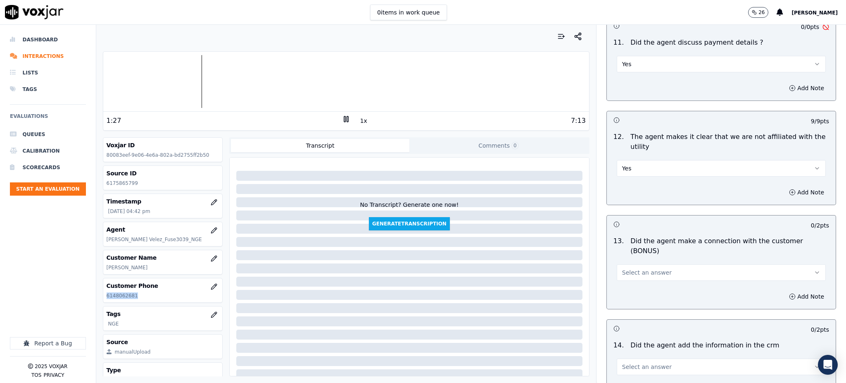
scroll to position [1102, 0]
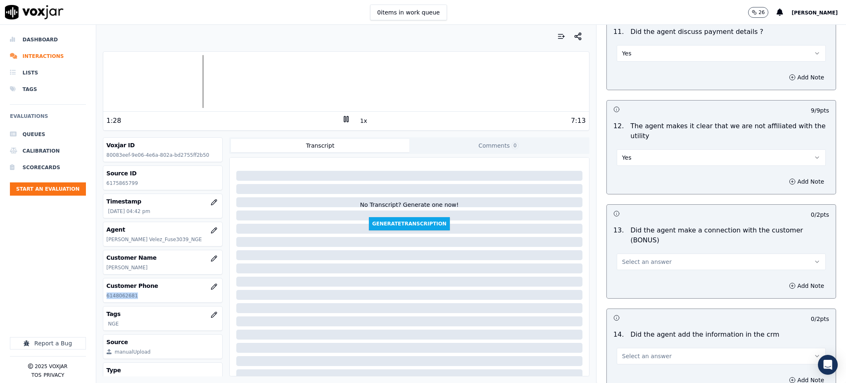
click at [632, 257] on span "Select an answer" at bounding box center [647, 261] width 50 height 8
click at [625, 252] on div "Yes" at bounding box center [703, 250] width 191 height 13
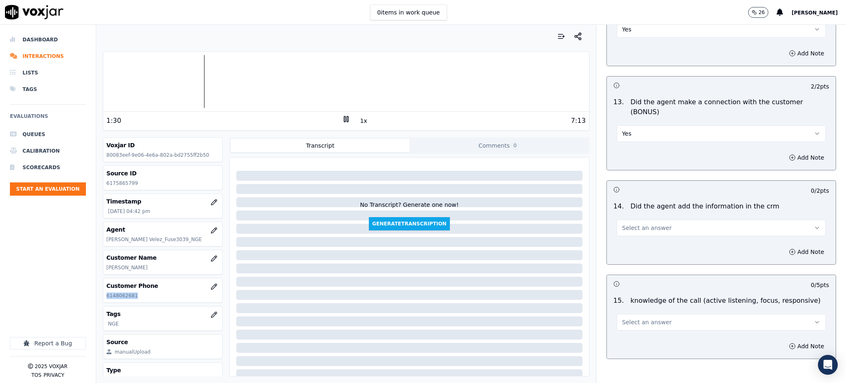
scroll to position [1251, 0]
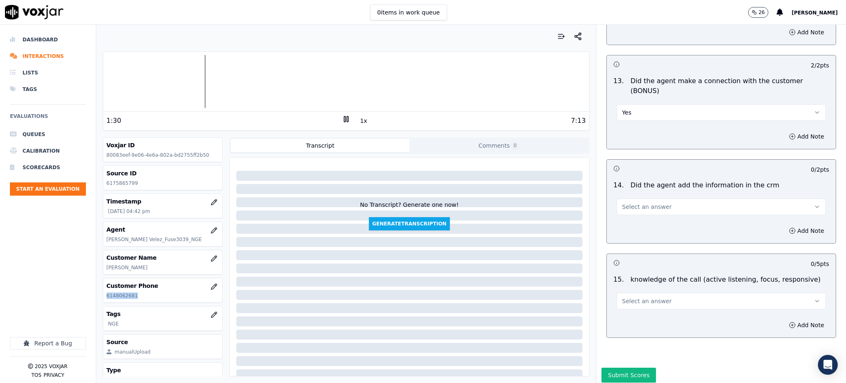
click at [622, 202] on span "Select an answer" at bounding box center [647, 206] width 50 height 8
drag, startPoint x: 621, startPoint y: 195, endPoint x: 628, endPoint y: 238, distance: 43.5
click at [622, 196] on div "Yes" at bounding box center [703, 196] width 191 height 13
click at [633, 297] on span "Select an answer" at bounding box center [647, 301] width 50 height 8
click at [636, 290] on div "Yes" at bounding box center [703, 290] width 191 height 13
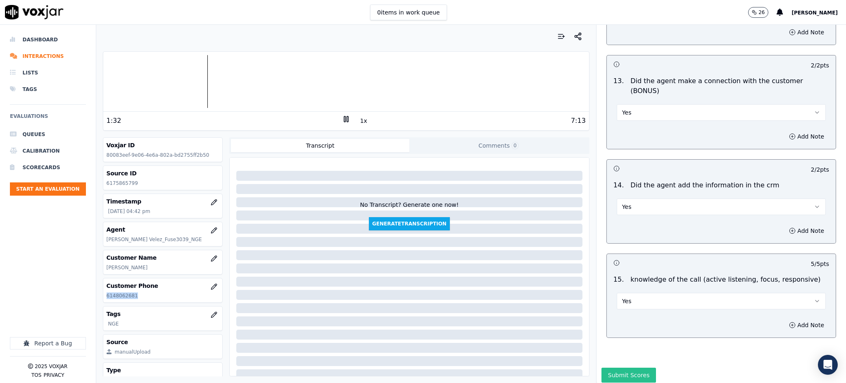
click at [617, 367] on button "Submit Scores" at bounding box center [629, 374] width 55 height 15
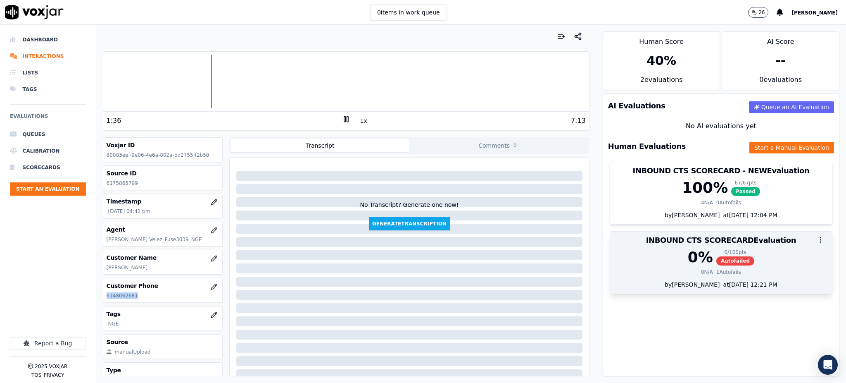
click at [717, 260] on span "Autofailed" at bounding box center [736, 260] width 38 height 9
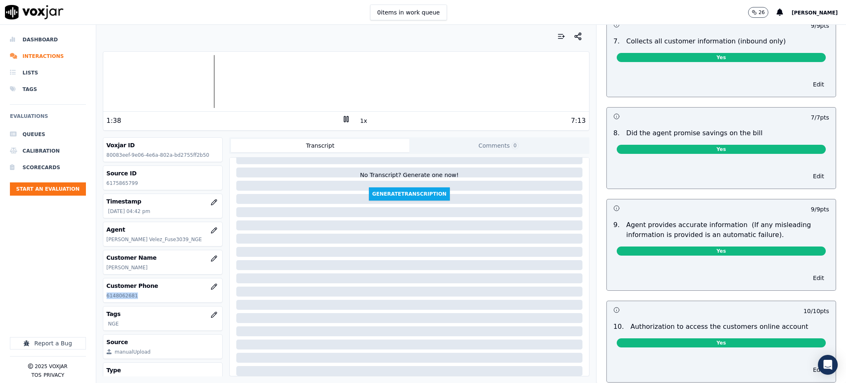
scroll to position [936, 0]
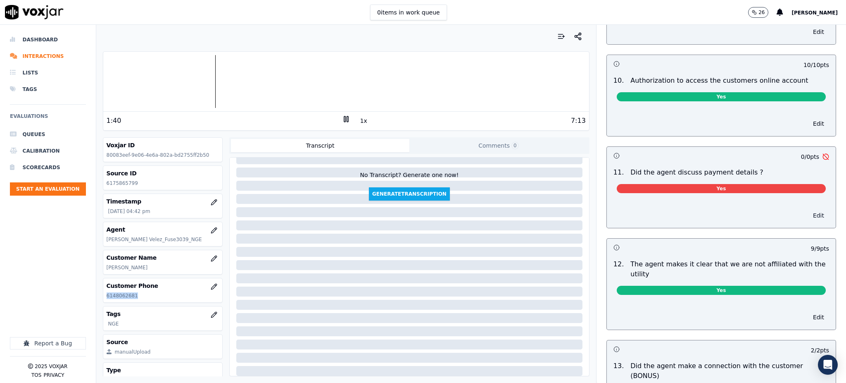
click at [808, 210] on button "Edit" at bounding box center [818, 216] width 21 height 12
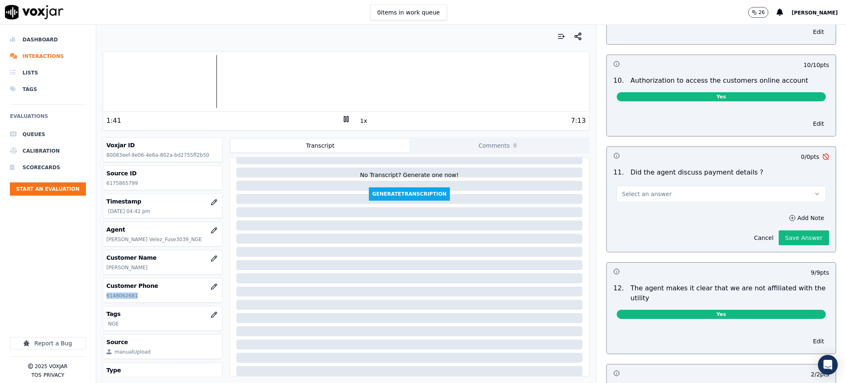
click at [676, 186] on button "Select an answer" at bounding box center [721, 194] width 209 height 17
click at [633, 223] on div "N/A" at bounding box center [703, 219] width 191 height 13
click at [779, 230] on button "Save Answer" at bounding box center [804, 237] width 50 height 15
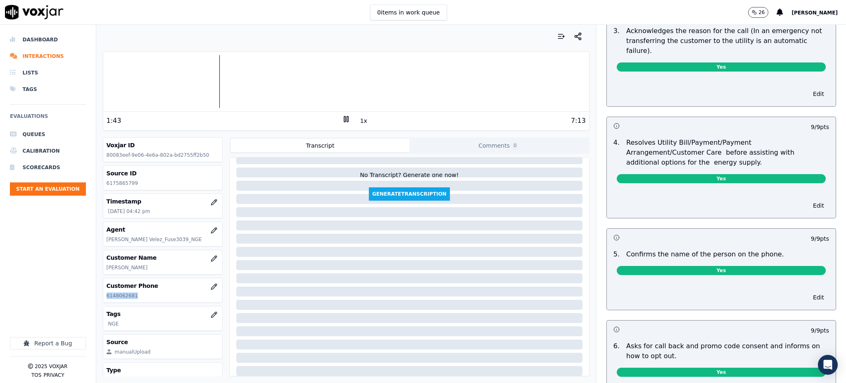
scroll to position [0, 0]
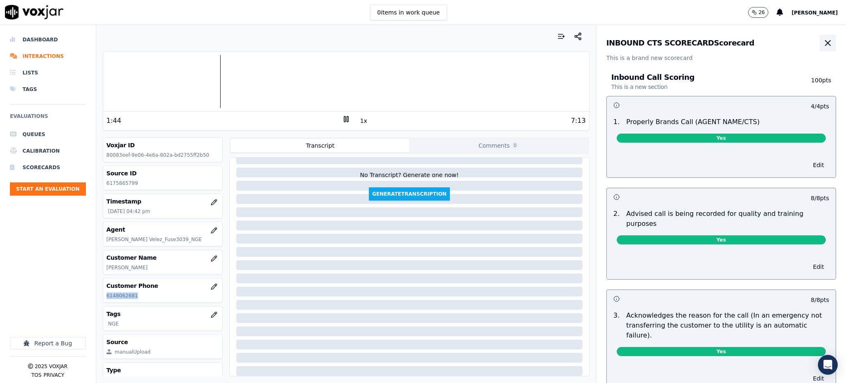
click at [823, 42] on icon "button" at bounding box center [828, 43] width 10 height 10
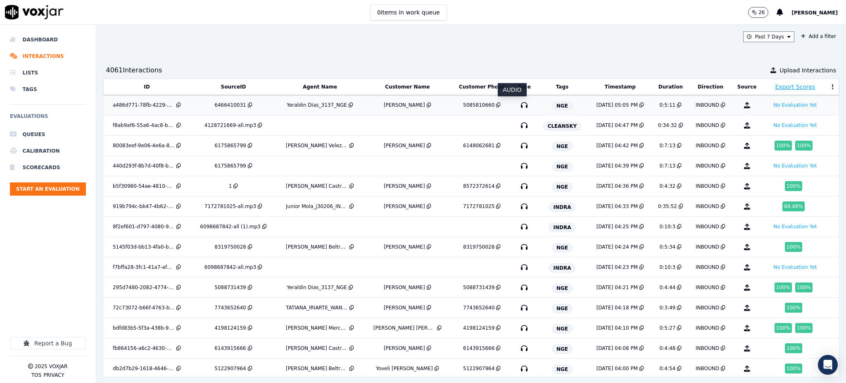
click at [518, 105] on icon "button" at bounding box center [524, 104] width 13 height 13
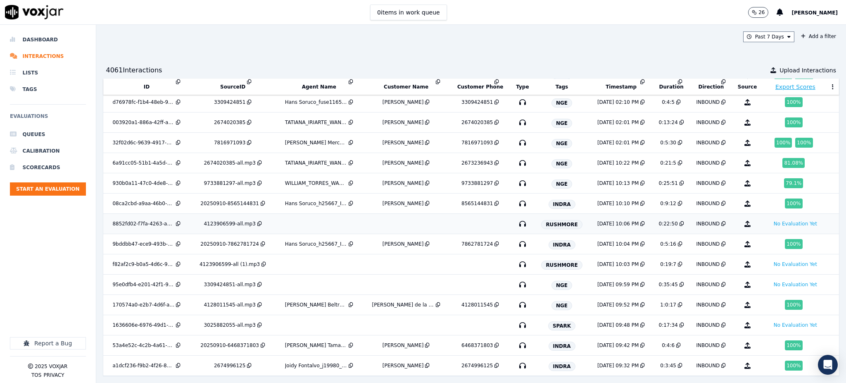
scroll to position [545, 0]
click at [516, 278] on icon "button" at bounding box center [522, 284] width 13 height 13
click at [516, 318] on icon "button" at bounding box center [522, 324] width 13 height 13
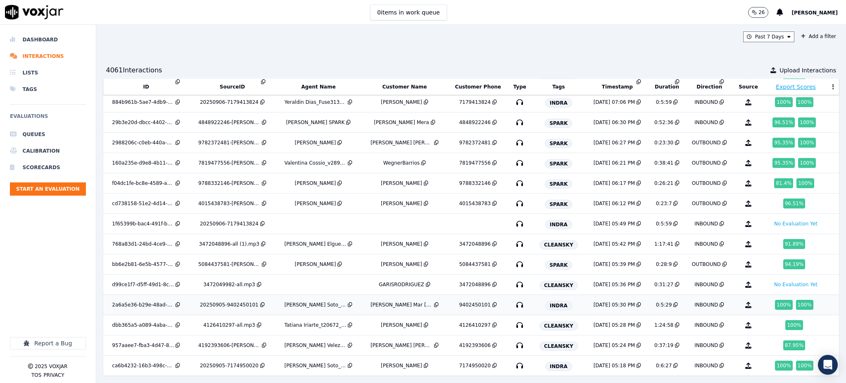
scroll to position [2177, 0]
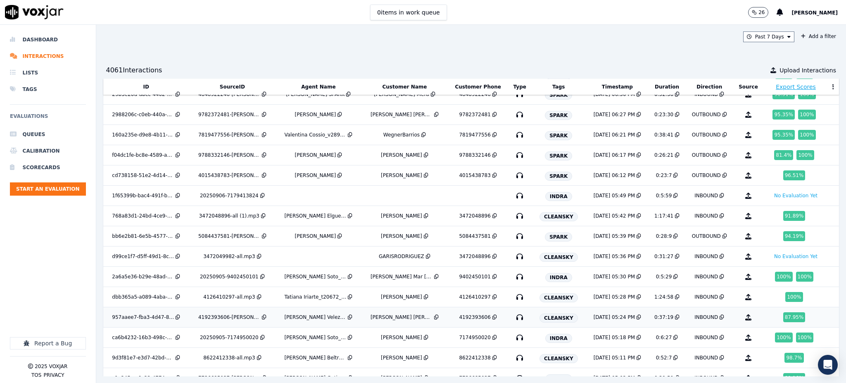
click at [513, 319] on icon "button" at bounding box center [519, 316] width 13 height 13
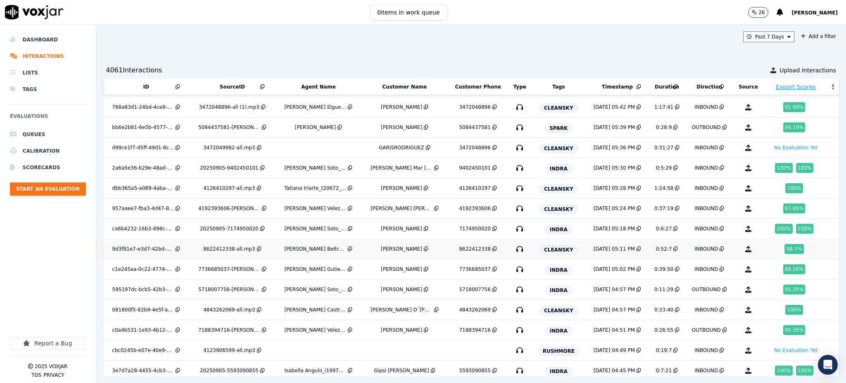
scroll to position [2288, 0]
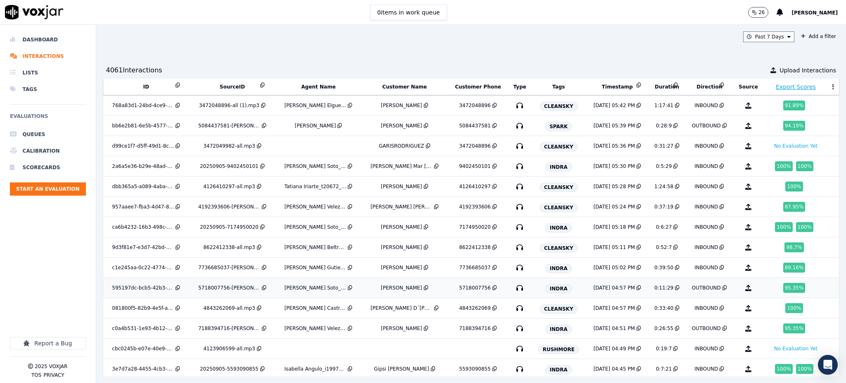
click at [513, 291] on icon "button" at bounding box center [519, 287] width 13 height 13
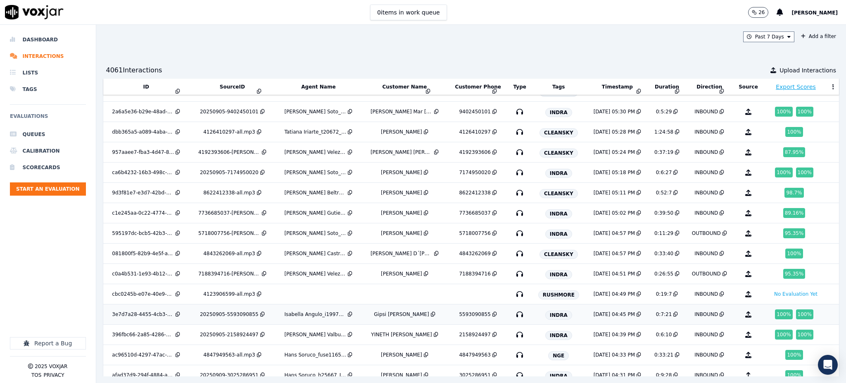
scroll to position [2343, 0]
click at [513, 275] on icon "button" at bounding box center [519, 273] width 13 height 13
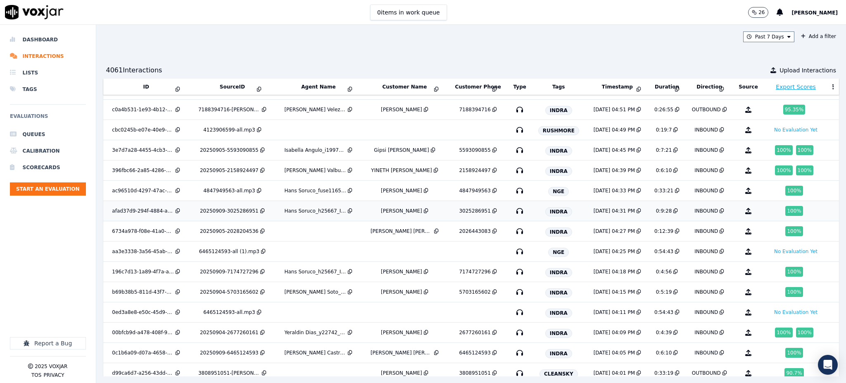
scroll to position [2508, 0]
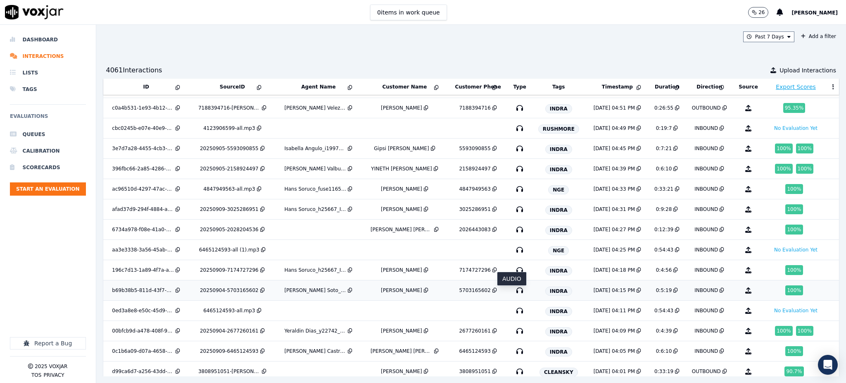
click at [513, 296] on icon "button" at bounding box center [519, 289] width 13 height 13
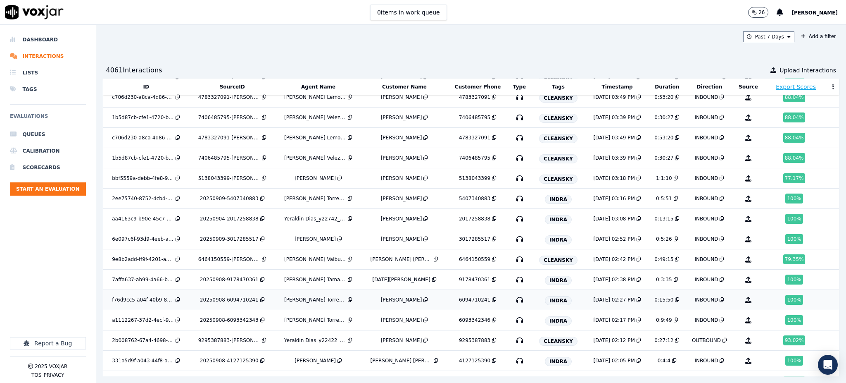
scroll to position [2803, 0]
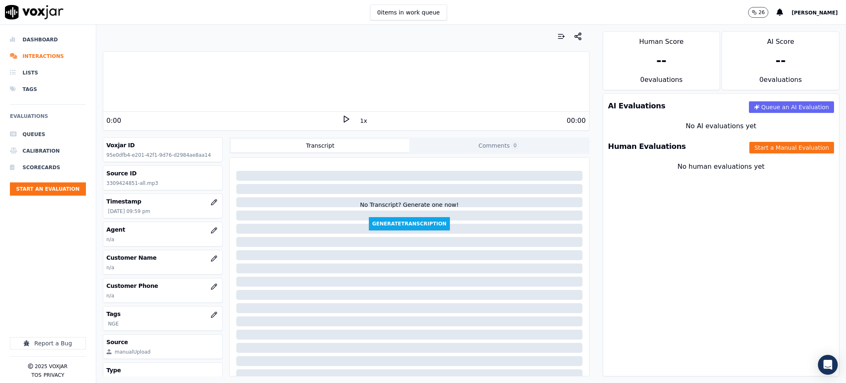
click at [342, 119] on icon at bounding box center [346, 119] width 8 height 8
click at [342, 122] on icon at bounding box center [346, 119] width 8 height 8
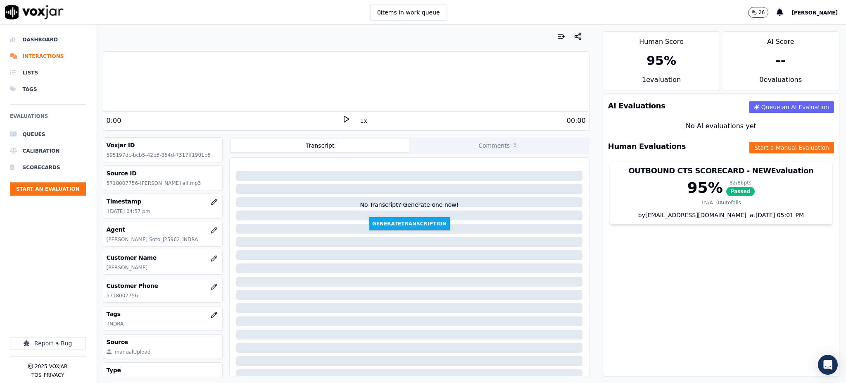
click at [344, 119] on icon at bounding box center [346, 119] width 8 height 8
drag, startPoint x: 129, startPoint y: 298, endPoint x: 102, endPoint y: 300, distance: 27.4
click at [102, 300] on div "Your browser does not support the audio element. 0:27 1x 11:29 Voxjar ID 595197…" at bounding box center [346, 204] width 500 height 358
copy p "5718007756"
click at [757, 143] on button "Start a Manual Evaluation" at bounding box center [792, 148] width 85 height 12
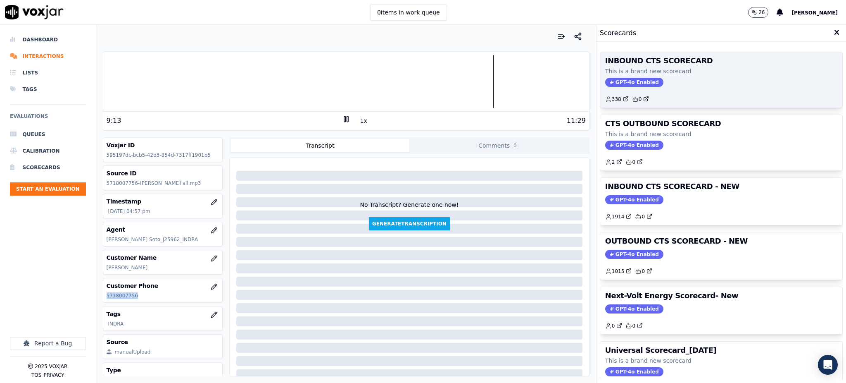
click at [619, 80] on span "GPT-4o Enabled" at bounding box center [634, 82] width 58 height 9
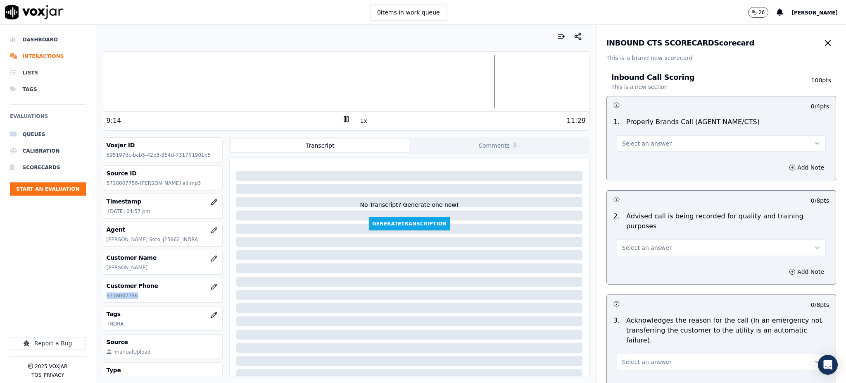
click at [638, 145] on span "Select an answer" at bounding box center [647, 143] width 50 height 8
click at [633, 164] on div "Yes" at bounding box center [703, 161] width 191 height 13
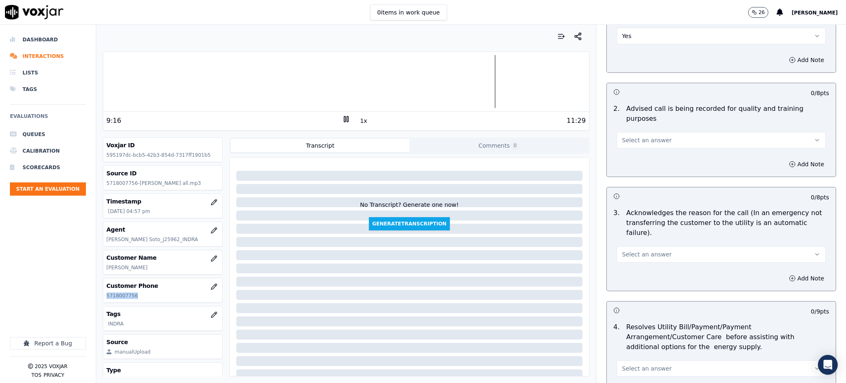
scroll to position [110, 0]
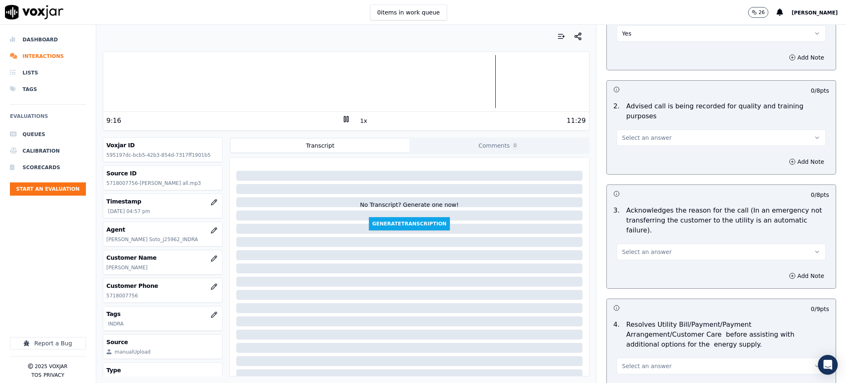
click at [618, 136] on div "2 . Advised call is being recorded for quality and training purposes Select an …" at bounding box center [721, 123] width 229 height 51
click at [622, 133] on span "Select an answer" at bounding box center [647, 137] width 50 height 8
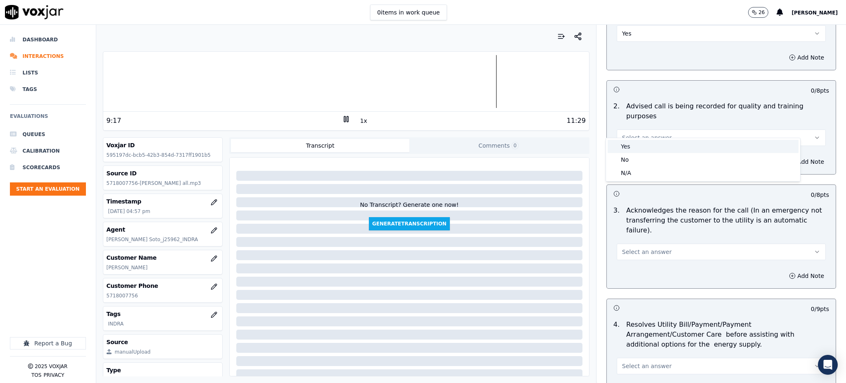
drag, startPoint x: 616, startPoint y: 146, endPoint x: 617, endPoint y: 159, distance: 12.5
click at [617, 146] on span at bounding box center [614, 146] width 6 height 6
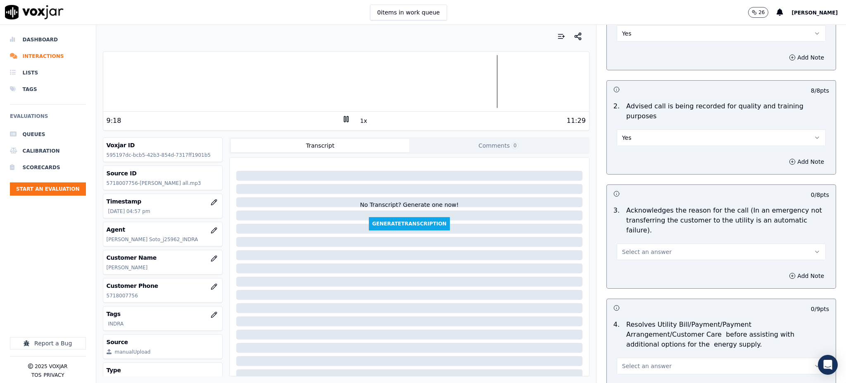
click at [625, 248] on span "Select an answer" at bounding box center [647, 252] width 50 height 8
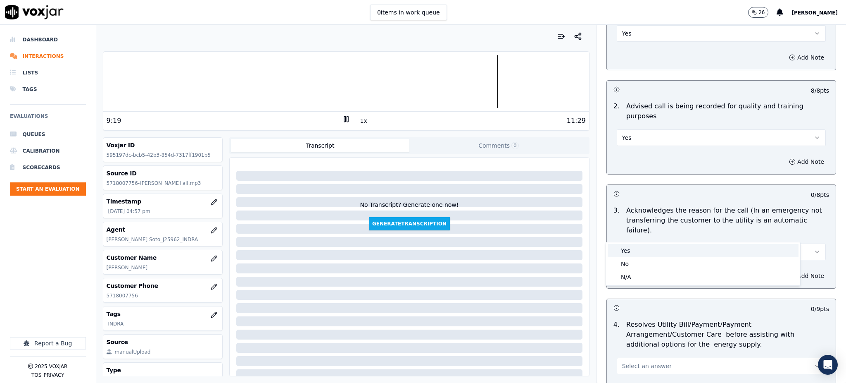
click at [624, 251] on div "Yes" at bounding box center [703, 250] width 191 height 13
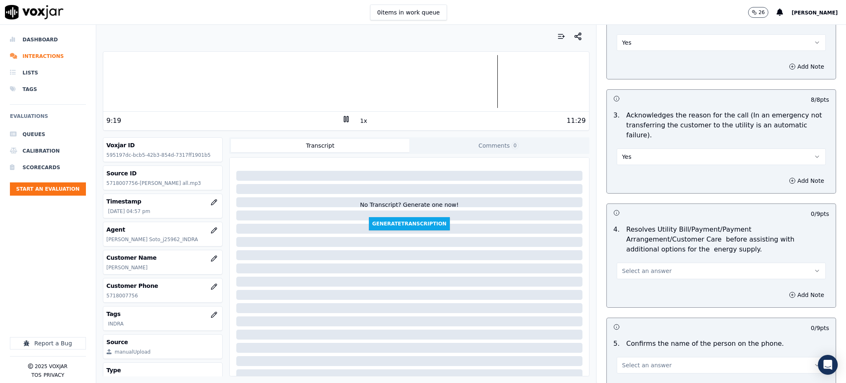
scroll to position [220, 0]
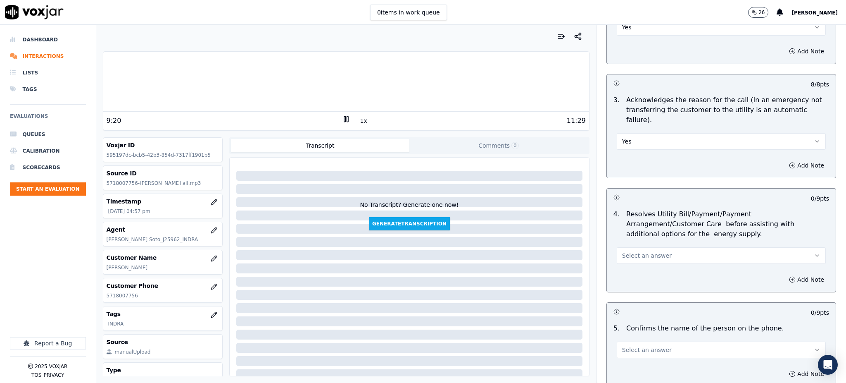
click at [622, 251] on span "Select an answer" at bounding box center [647, 255] width 50 height 8
click at [620, 252] on div "Yes" at bounding box center [703, 254] width 191 height 13
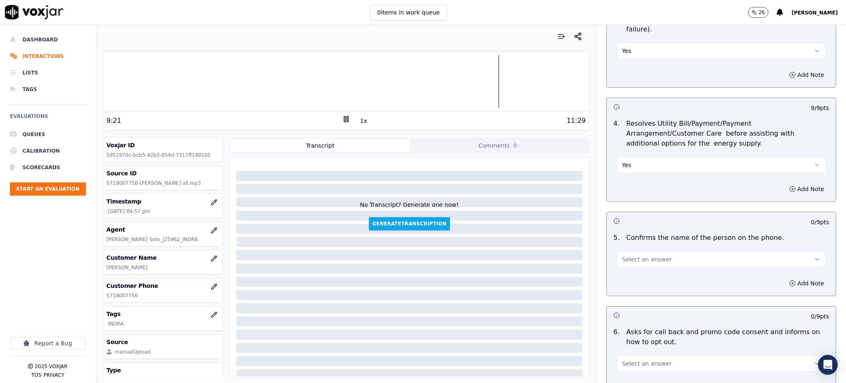
scroll to position [331, 0]
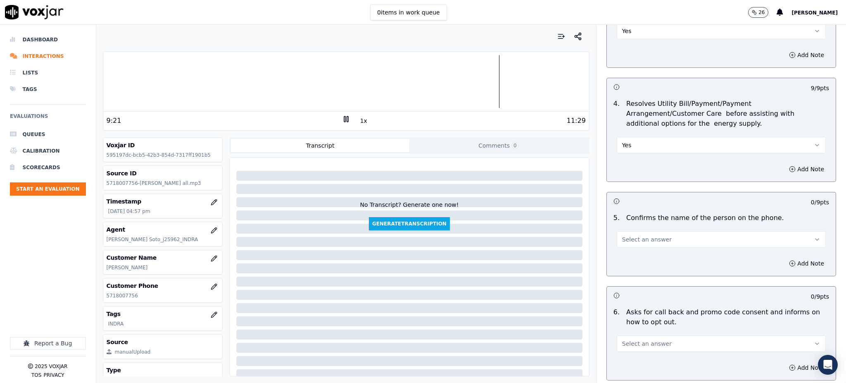
click at [619, 231] on button "Select an answer" at bounding box center [721, 239] width 209 height 17
click at [619, 237] on div "Yes" at bounding box center [703, 238] width 191 height 13
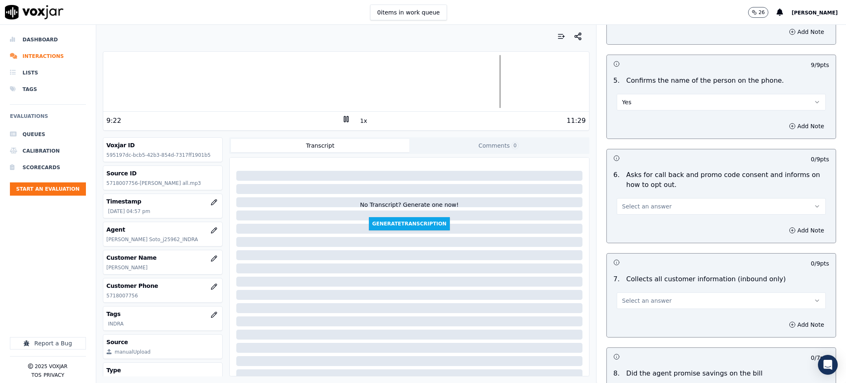
scroll to position [496, 0]
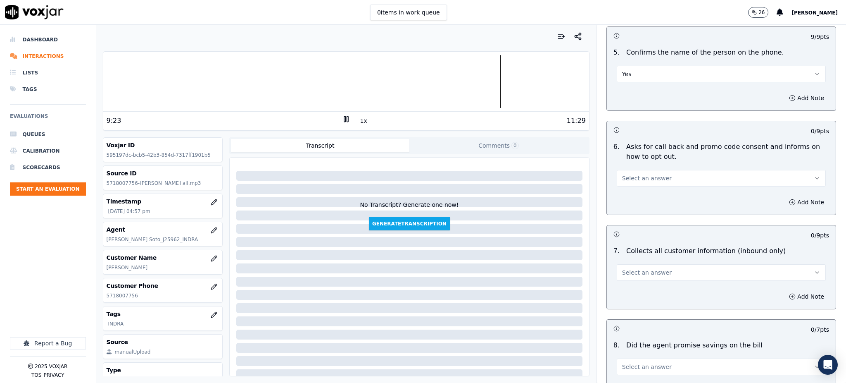
click at [622, 174] on span "Select an answer" at bounding box center [647, 178] width 50 height 8
drag, startPoint x: 621, startPoint y: 177, endPoint x: 623, endPoint y: 215, distance: 38.5
click at [621, 177] on div "Yes" at bounding box center [703, 177] width 191 height 13
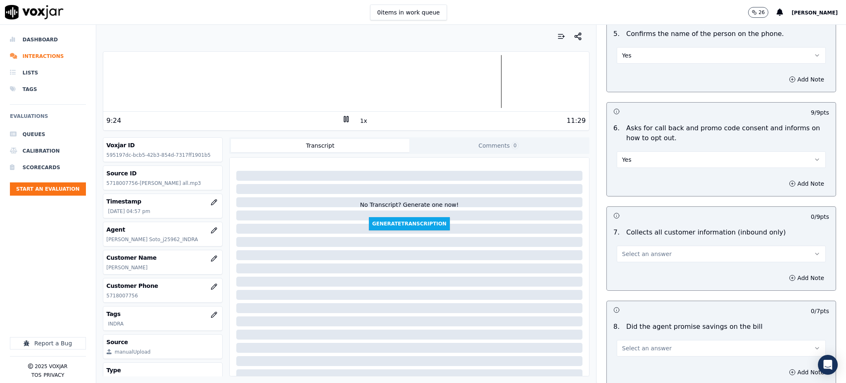
scroll to position [606, 0]
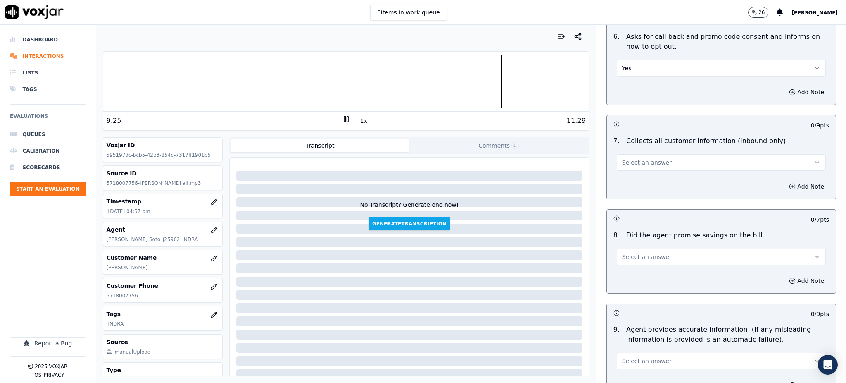
click at [626, 158] on span "Select an answer" at bounding box center [647, 162] width 50 height 8
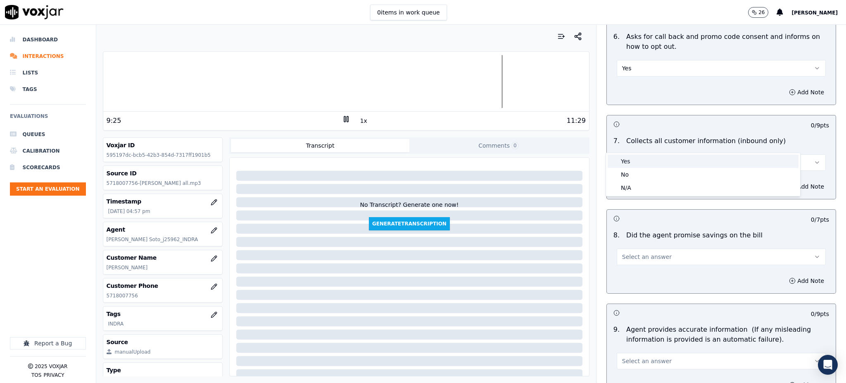
click at [627, 162] on div "Yes" at bounding box center [703, 161] width 191 height 13
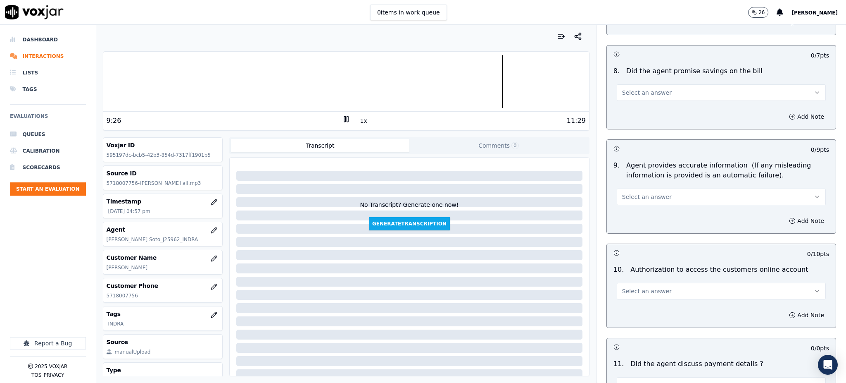
scroll to position [771, 0]
click at [622, 87] on span "Select an answer" at bounding box center [647, 91] width 50 height 8
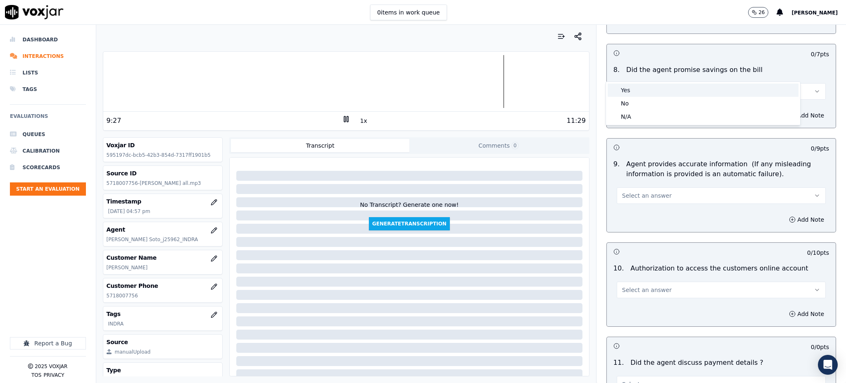
click at [618, 91] on div "Yes" at bounding box center [703, 89] width 191 height 13
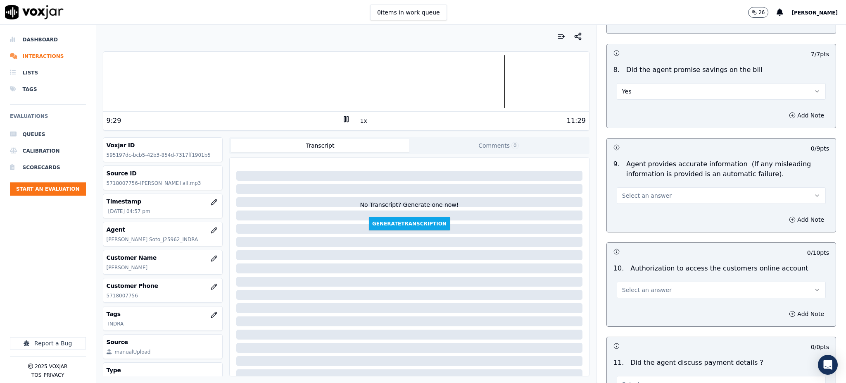
click at [633, 191] on span "Select an answer" at bounding box center [647, 195] width 50 height 8
click at [630, 191] on div "Yes" at bounding box center [703, 194] width 191 height 13
click at [632, 286] on span "Select an answer" at bounding box center [647, 290] width 50 height 8
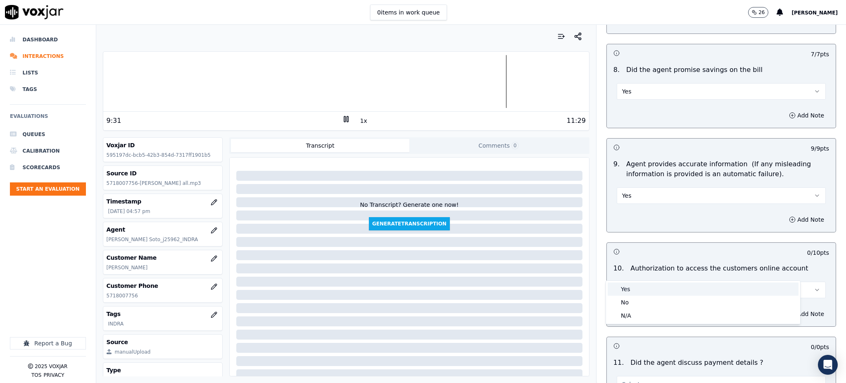
drag, startPoint x: 640, startPoint y: 288, endPoint x: 642, endPoint y: 284, distance: 5.0
click at [640, 289] on div "Yes" at bounding box center [703, 288] width 191 height 13
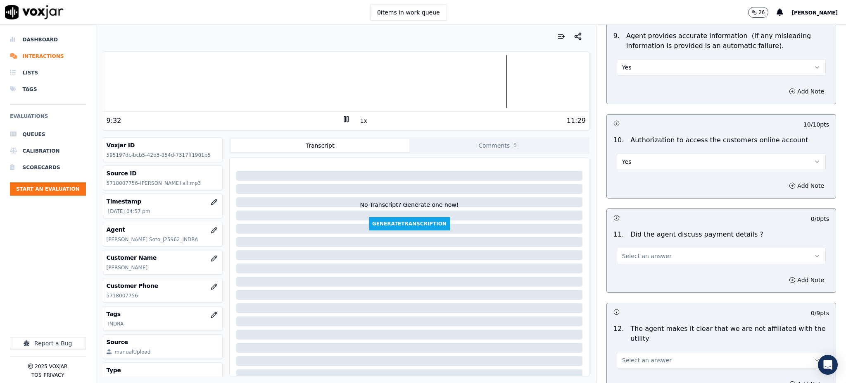
scroll to position [936, 0]
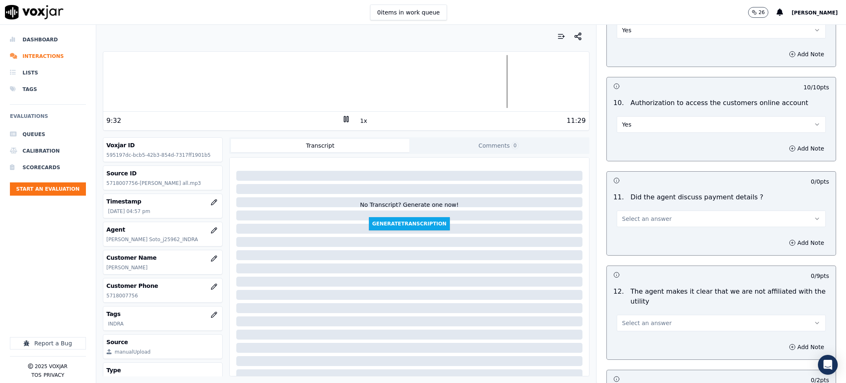
click at [622, 214] on span "Select an answer" at bounding box center [647, 218] width 50 height 8
drag, startPoint x: 619, startPoint y: 240, endPoint x: 624, endPoint y: 255, distance: 16.0
click at [619, 241] on div "N/A" at bounding box center [703, 244] width 191 height 13
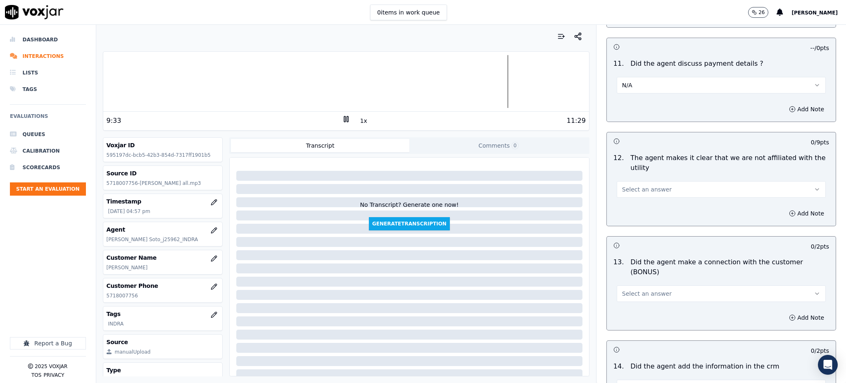
scroll to position [1102, 0]
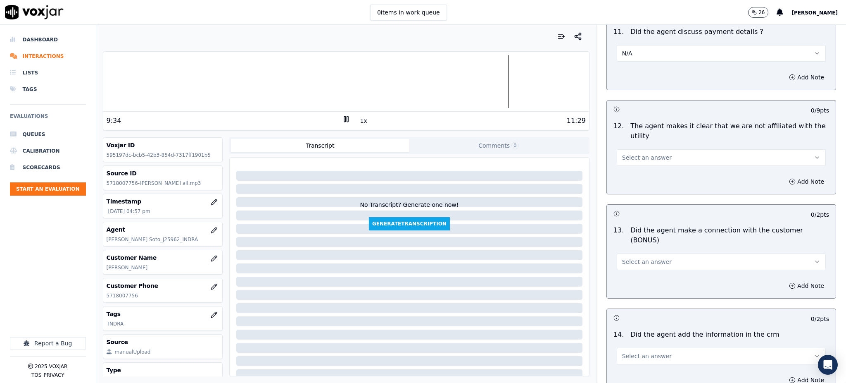
click at [626, 149] on button "Select an answer" at bounding box center [721, 157] width 209 height 17
drag, startPoint x: 625, startPoint y: 158, endPoint x: 625, endPoint y: 236, distance: 77.7
click at [625, 159] on div "Yes" at bounding box center [703, 156] width 191 height 13
click at [630, 253] on button "Select an answer" at bounding box center [721, 261] width 209 height 17
click at [636, 254] on div "Yes" at bounding box center [703, 250] width 191 height 13
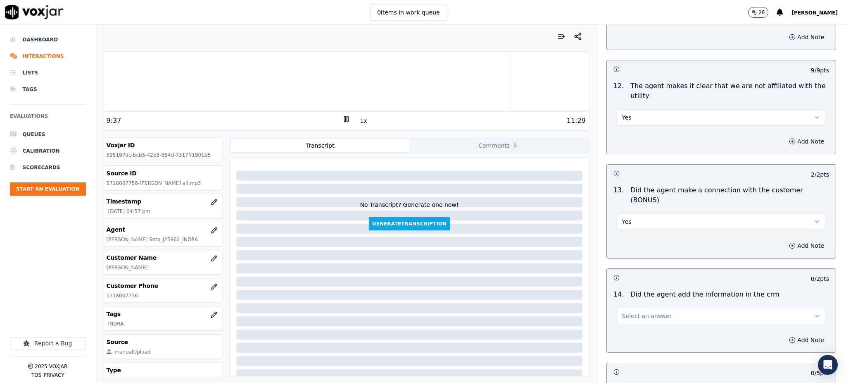
scroll to position [1251, 0]
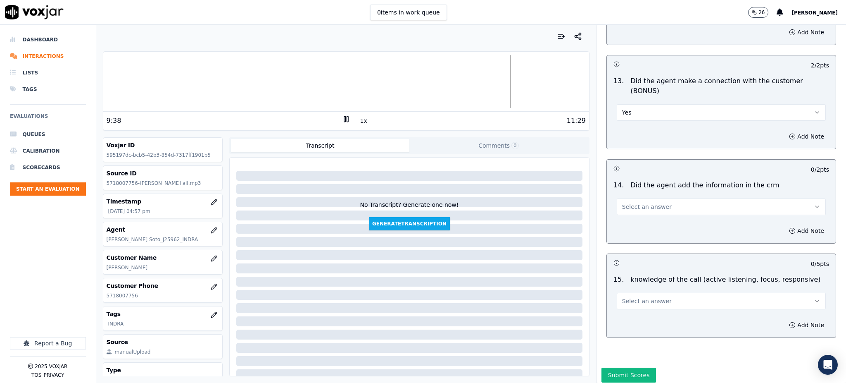
click at [630, 202] on span "Select an answer" at bounding box center [647, 206] width 50 height 8
click at [624, 198] on div "Yes" at bounding box center [703, 196] width 191 height 13
click at [625, 297] on span "Select an answer" at bounding box center [647, 301] width 50 height 8
click at [627, 290] on div "Yes" at bounding box center [703, 290] width 191 height 13
click at [605, 367] on button "Submit Scores" at bounding box center [629, 374] width 55 height 15
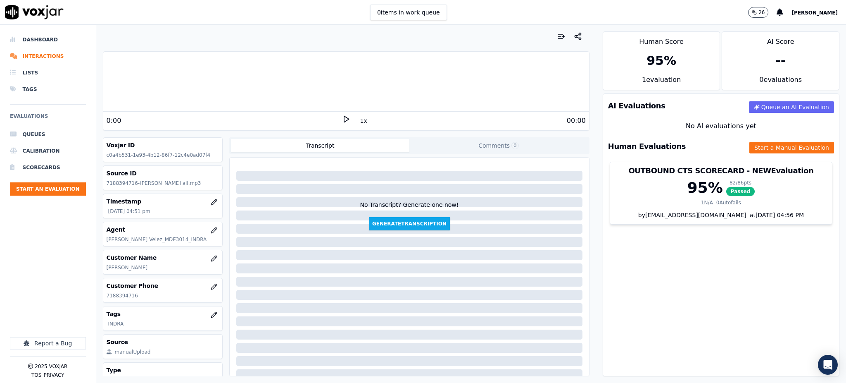
click at [342, 120] on icon at bounding box center [346, 119] width 8 height 8
drag, startPoint x: 138, startPoint y: 297, endPoint x: 96, endPoint y: 299, distance: 42.2
click at [96, 299] on div "Your browser does not support the audio element. 0:00 1x 26:55 Voxjar ID c0a4b5…" at bounding box center [346, 204] width 500 height 358
copy p "7188394716"
drag, startPoint x: 704, startPoint y: 304, endPoint x: 662, endPoint y: 295, distance: 42.1
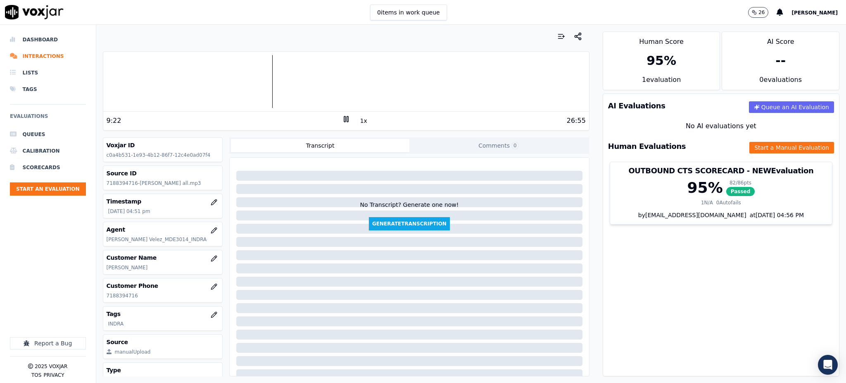
click at [701, 303] on div "AI Evaluations Queue an AI Evaluation No AI evaluations yet Human Evaluations S…" at bounding box center [721, 234] width 237 height 283
click at [344, 121] on rect at bounding box center [344, 118] width 1 height 5
click at [342, 117] on icon at bounding box center [346, 119] width 8 height 8
click at [779, 141] on div "Human Evaluations Start a Manual Evaluation" at bounding box center [721, 146] width 236 height 24
click at [776, 146] on button "Start a Manual Evaluation" at bounding box center [792, 148] width 85 height 12
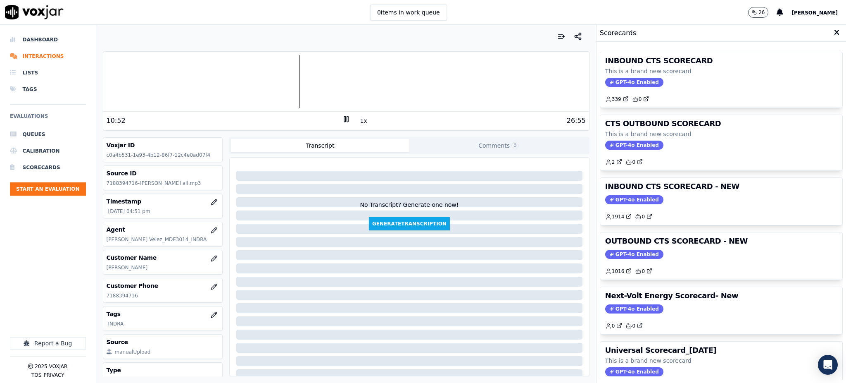
click at [623, 78] on span "GPT-4o Enabled" at bounding box center [634, 82] width 58 height 9
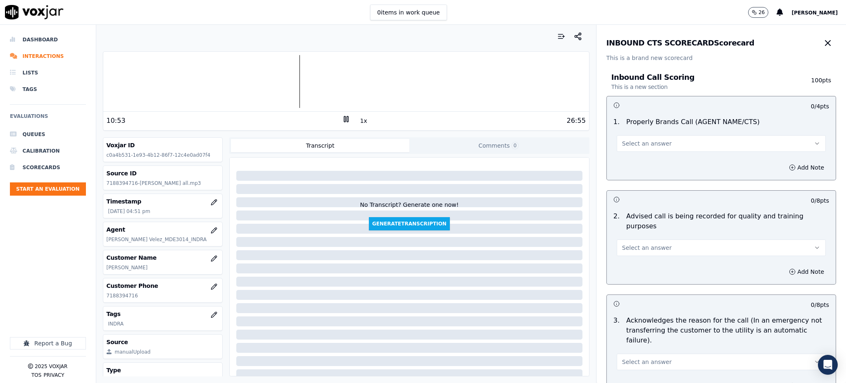
click at [648, 143] on span "Select an answer" at bounding box center [647, 143] width 50 height 8
click at [643, 162] on div "Yes" at bounding box center [703, 161] width 191 height 13
click at [636, 242] on button "Select an answer" at bounding box center [721, 247] width 209 height 17
click at [639, 259] on div "Yes" at bounding box center [703, 256] width 191 height 13
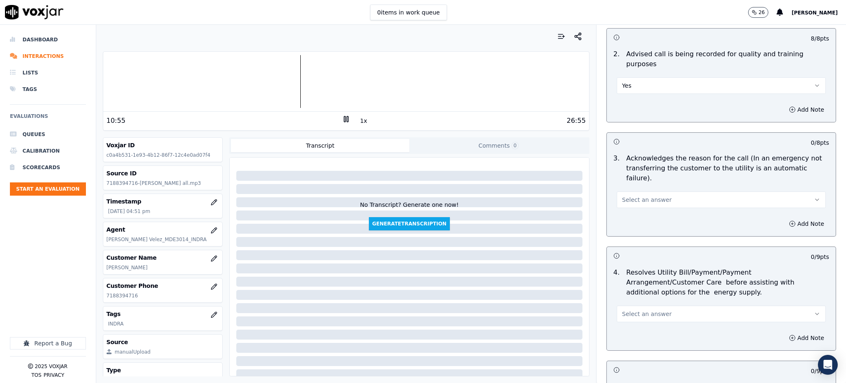
scroll to position [165, 0]
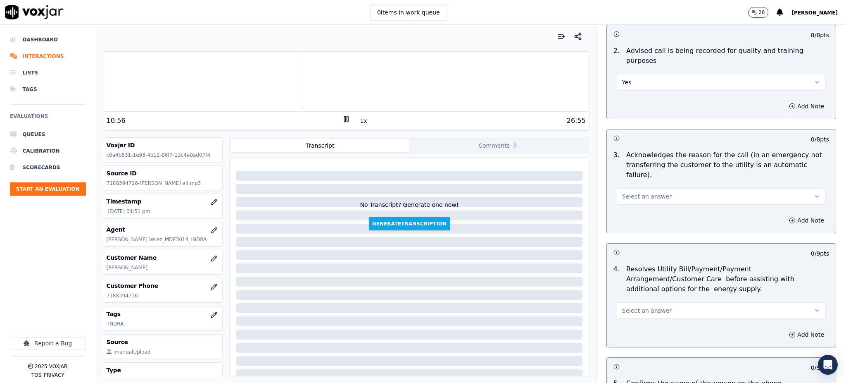
click at [635, 192] on span "Select an answer" at bounding box center [647, 196] width 50 height 8
click at [636, 201] on div "Yes" at bounding box center [703, 194] width 191 height 13
click at [633, 306] on span "Select an answer" at bounding box center [647, 310] width 50 height 8
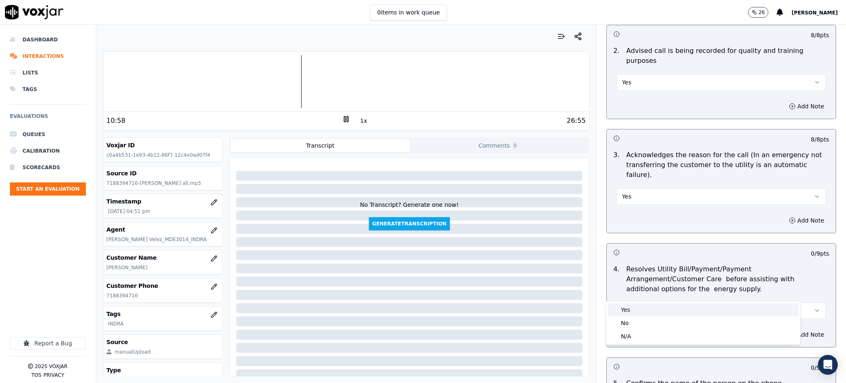
click at [632, 307] on div "Yes" at bounding box center [703, 309] width 191 height 13
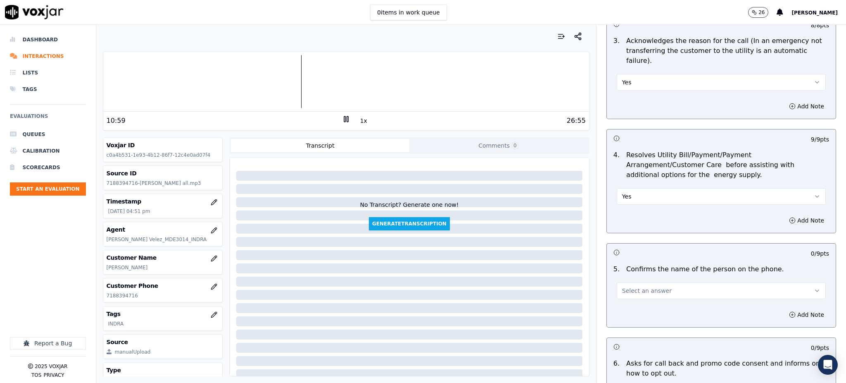
scroll to position [331, 0]
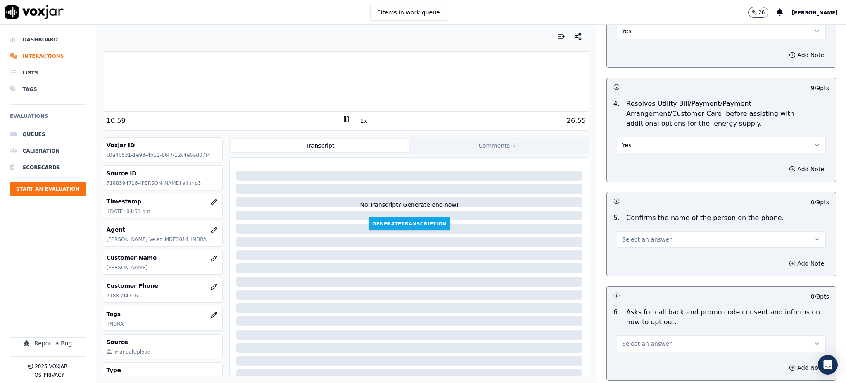
drag, startPoint x: 619, startPoint y: 221, endPoint x: 622, endPoint y: 228, distance: 7.6
click at [622, 235] on span "Select an answer" at bounding box center [647, 239] width 50 height 8
click at [627, 241] on div "Yes" at bounding box center [703, 238] width 191 height 13
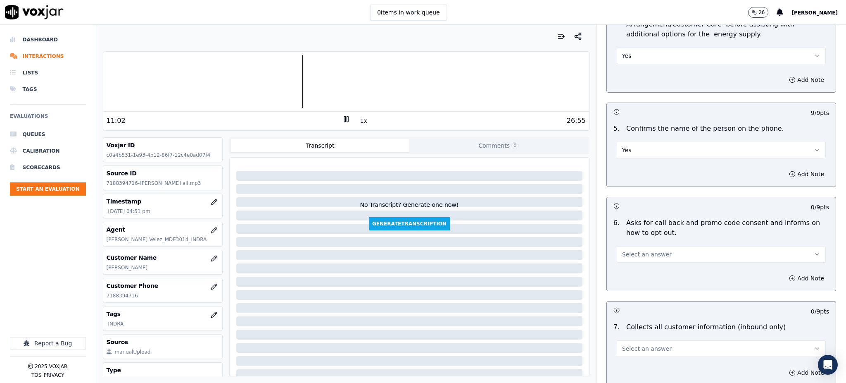
scroll to position [440, 0]
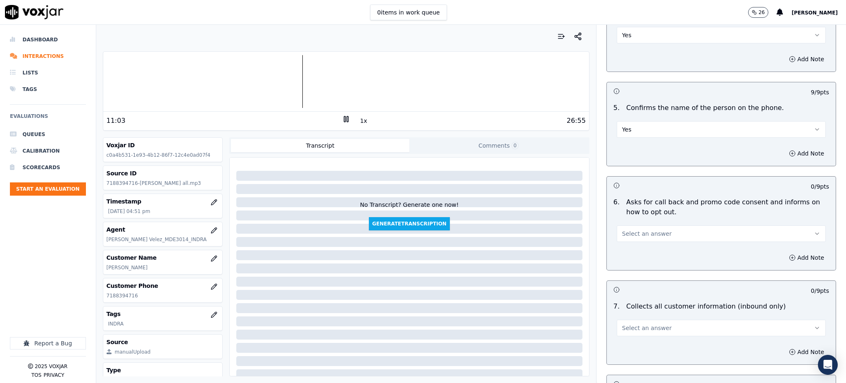
click at [634, 229] on span "Select an answer" at bounding box center [647, 233] width 50 height 8
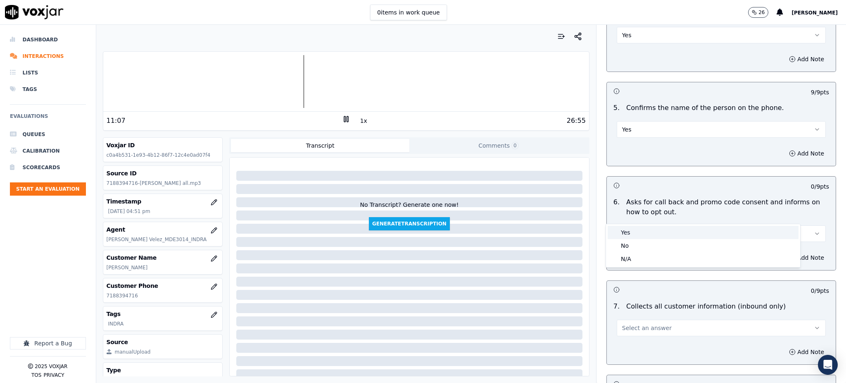
click at [635, 232] on div "Yes" at bounding box center [703, 232] width 191 height 13
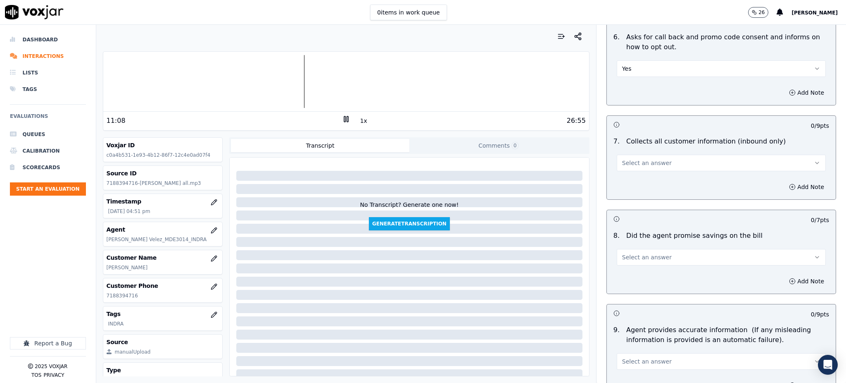
scroll to position [606, 0]
click at [629, 158] on span "Select an answer" at bounding box center [647, 162] width 50 height 8
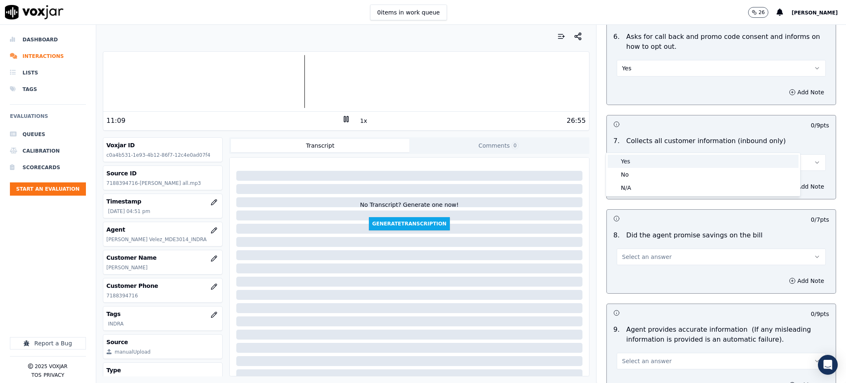
click at [631, 157] on div "Yes" at bounding box center [703, 161] width 191 height 13
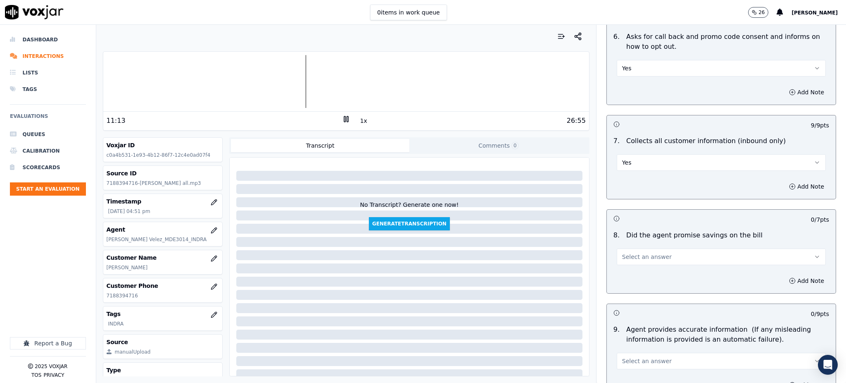
click at [624, 252] on span "Select an answer" at bounding box center [647, 256] width 50 height 8
drag, startPoint x: 624, startPoint y: 245, endPoint x: 636, endPoint y: 278, distance: 35.5
click at [624, 250] on div "Yes" at bounding box center [703, 255] width 191 height 13
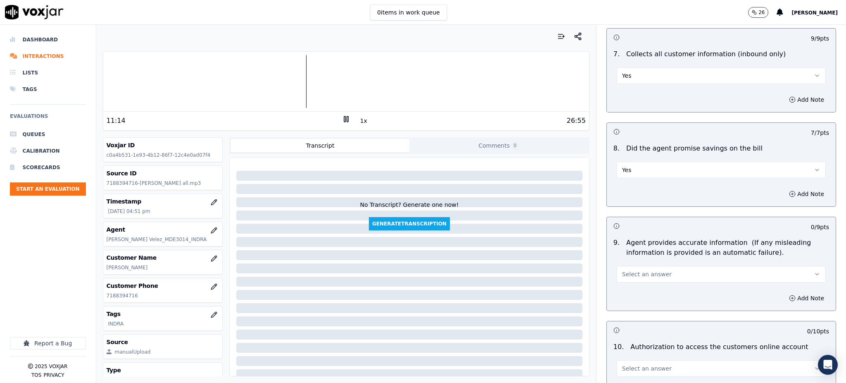
scroll to position [716, 0]
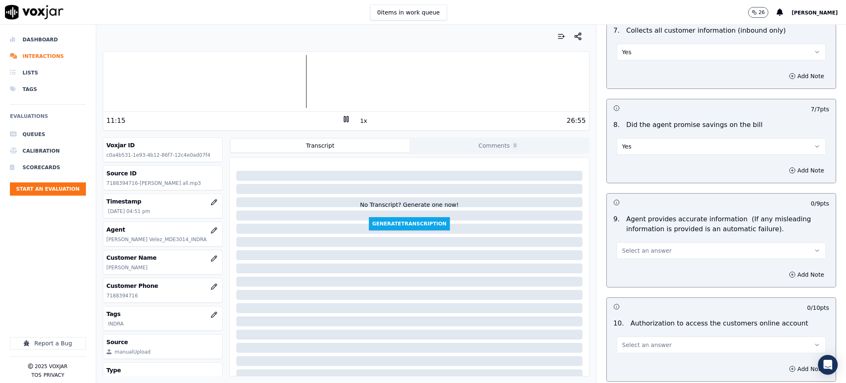
click at [625, 246] on span "Select an answer" at bounding box center [647, 250] width 50 height 8
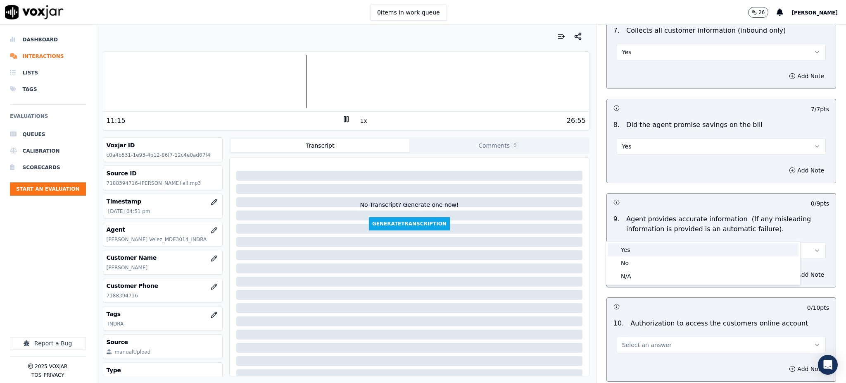
click at [623, 249] on div "Yes" at bounding box center [703, 249] width 191 height 13
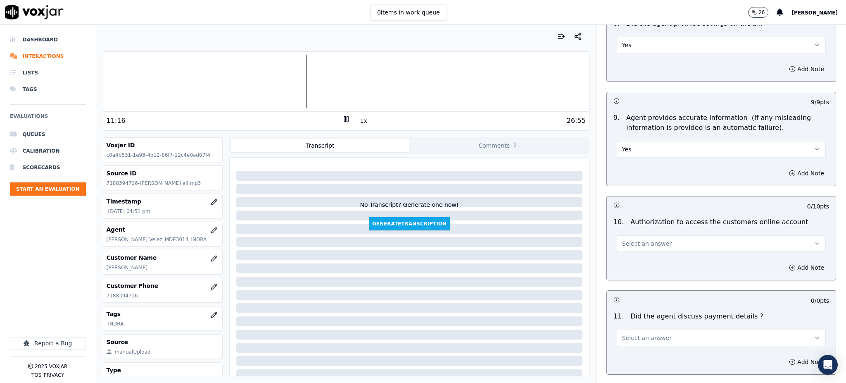
scroll to position [826, 0]
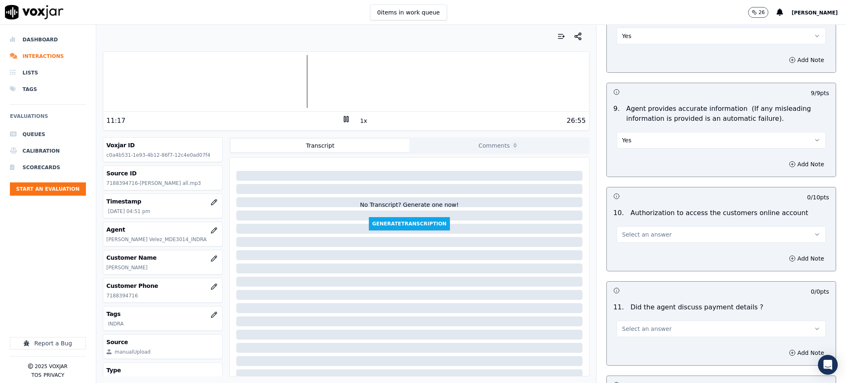
click at [623, 230] on span "Select an answer" at bounding box center [647, 234] width 50 height 8
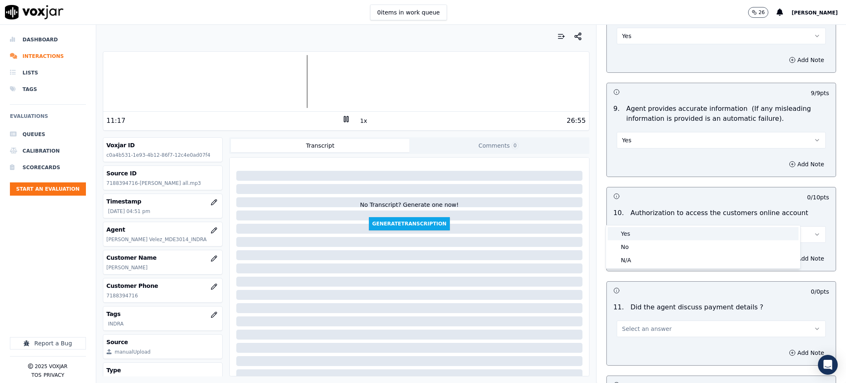
click at [624, 237] on div "Yes" at bounding box center [703, 233] width 191 height 13
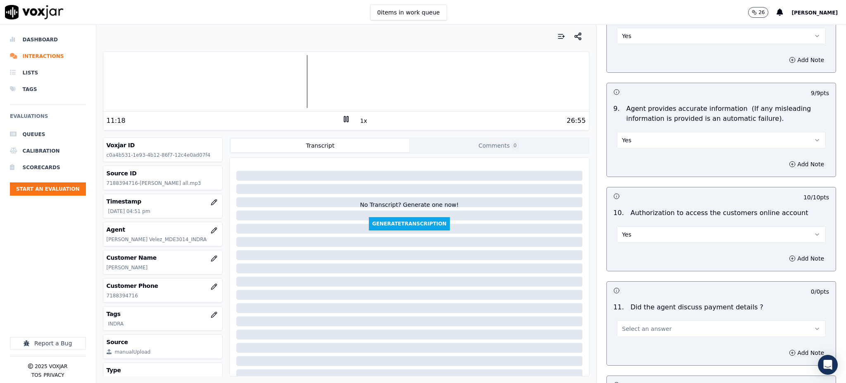
drag, startPoint x: 626, startPoint y: 308, endPoint x: 629, endPoint y: 317, distance: 9.1
click at [626, 324] on span "Select an answer" at bounding box center [647, 328] width 50 height 8
click at [629, 355] on div "N/A" at bounding box center [703, 354] width 191 height 13
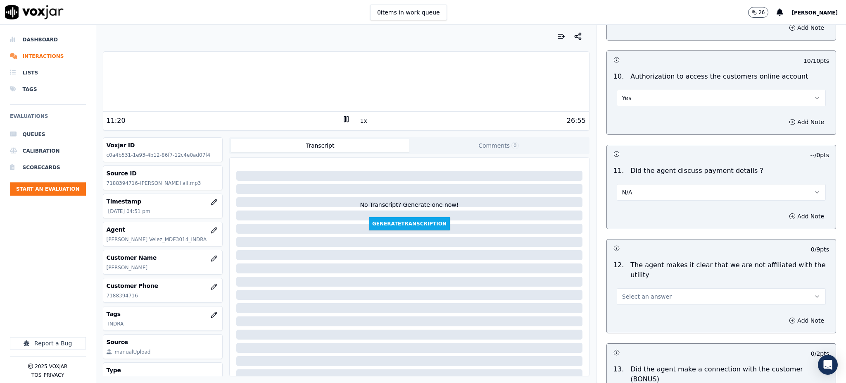
scroll to position [1047, 0]
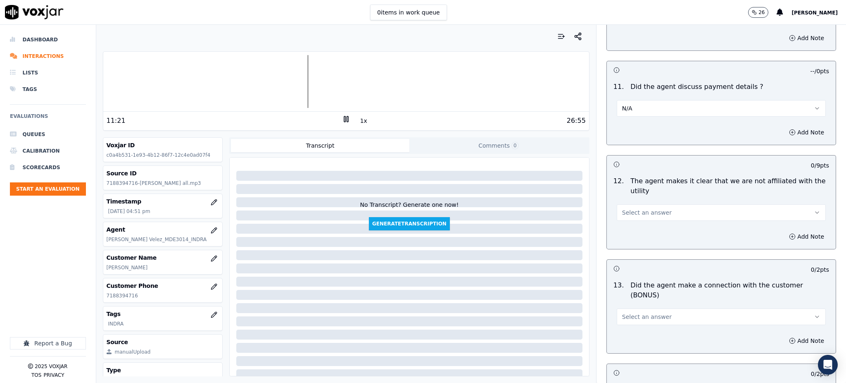
click at [634, 208] on span "Select an answer" at bounding box center [647, 212] width 50 height 8
drag, startPoint x: 635, startPoint y: 202, endPoint x: 629, endPoint y: 261, distance: 59.8
click at [635, 209] on div "Yes" at bounding box center [703, 211] width 191 height 13
click at [632, 312] on span "Select an answer" at bounding box center [647, 316] width 50 height 8
click at [633, 308] on div "Yes" at bounding box center [703, 305] width 191 height 13
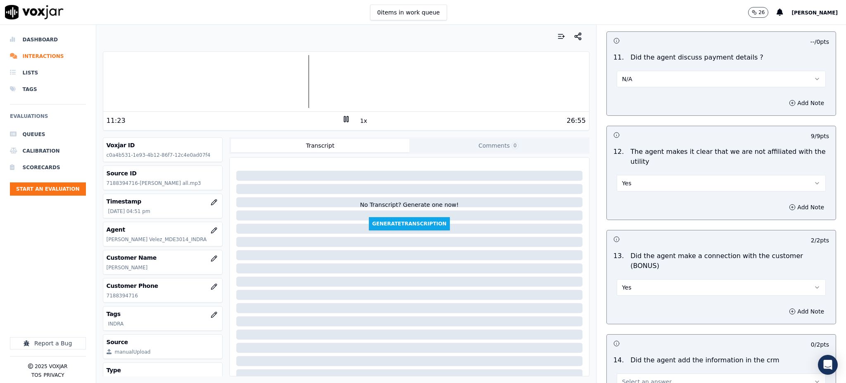
scroll to position [1157, 0]
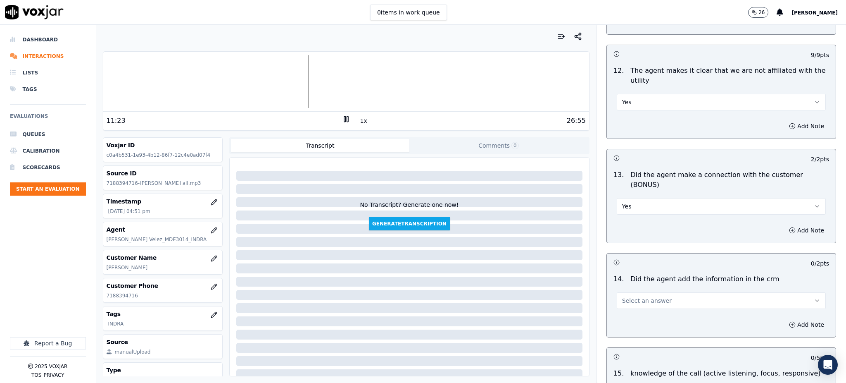
click at [626, 296] on span "Select an answer" at bounding box center [647, 300] width 50 height 8
click at [626, 293] on div "Yes" at bounding box center [703, 289] width 191 height 13
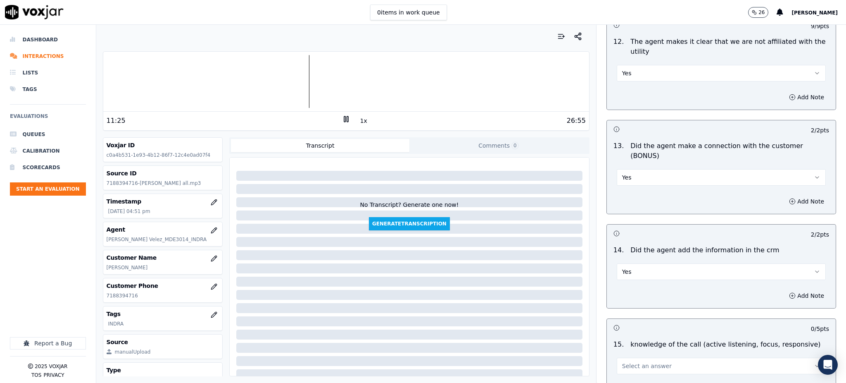
scroll to position [1251, 0]
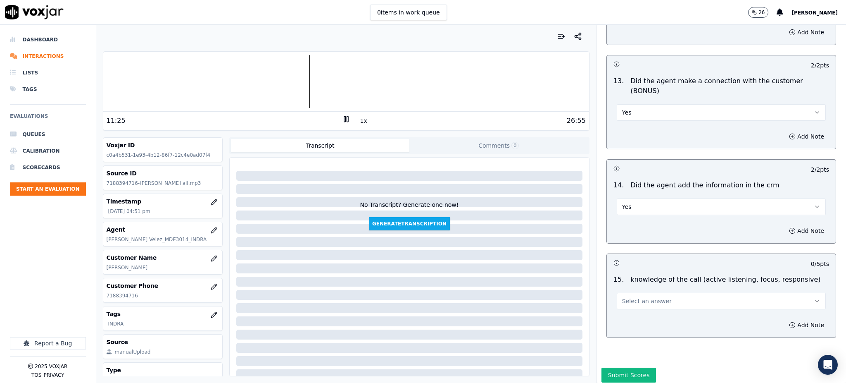
click at [622, 297] on span "Select an answer" at bounding box center [647, 301] width 50 height 8
click at [629, 295] on div "Yes" at bounding box center [703, 290] width 191 height 13
click at [629, 367] on button "Submit Scores" at bounding box center [629, 374] width 55 height 15
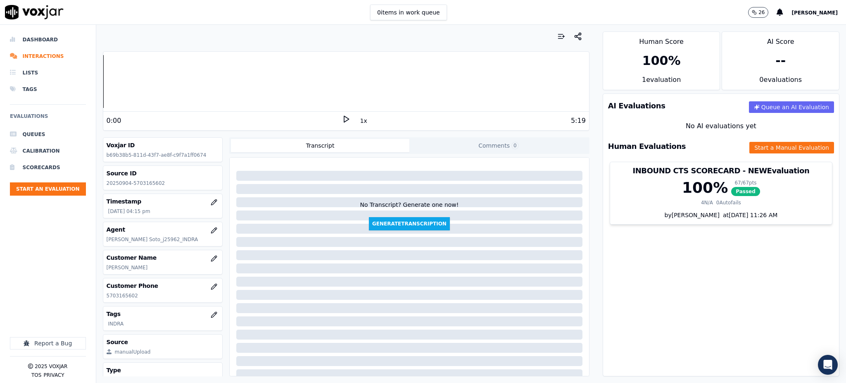
click at [342, 120] on icon at bounding box center [346, 119] width 8 height 8
click at [342, 115] on icon at bounding box center [346, 119] width 8 height 8
